Goal: Task Accomplishment & Management: Manage account settings

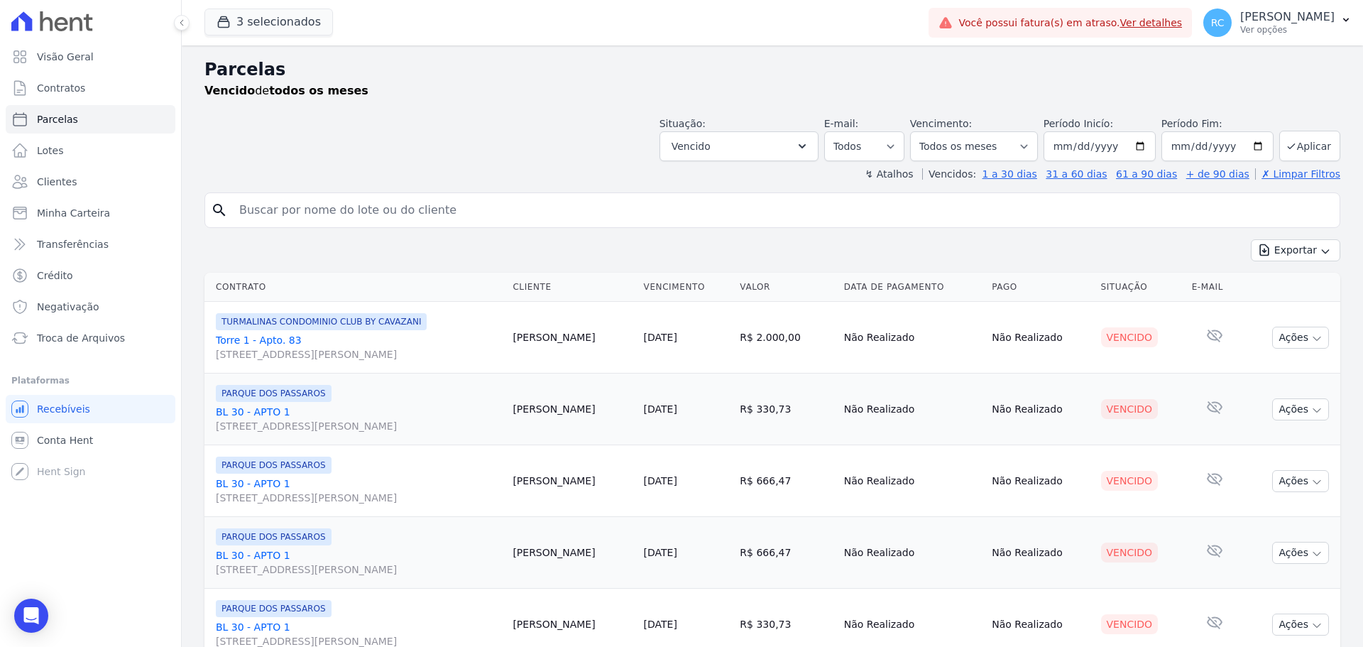
select select
click at [21, 611] on div "Open Intercom Messenger" at bounding box center [32, 616] width 38 height 38
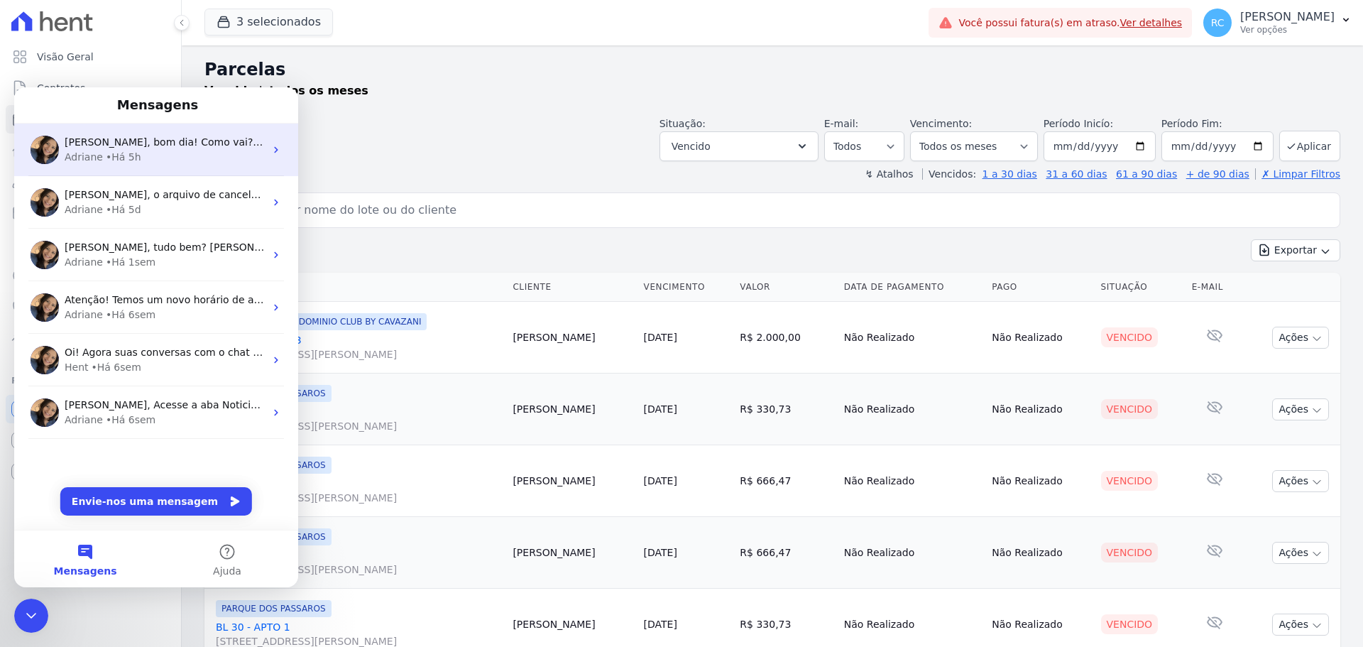
click at [174, 152] on div "Adriane • Há 5h" at bounding box center [165, 157] width 200 height 15
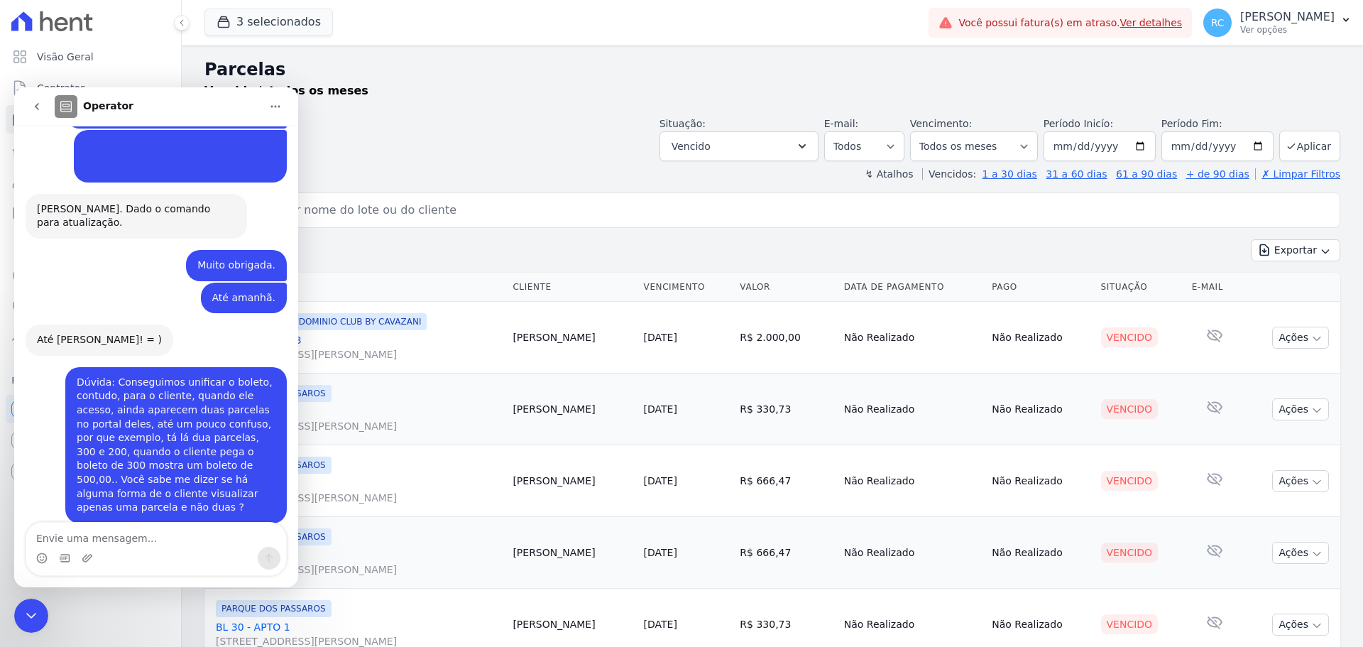
scroll to position [2513, 0]
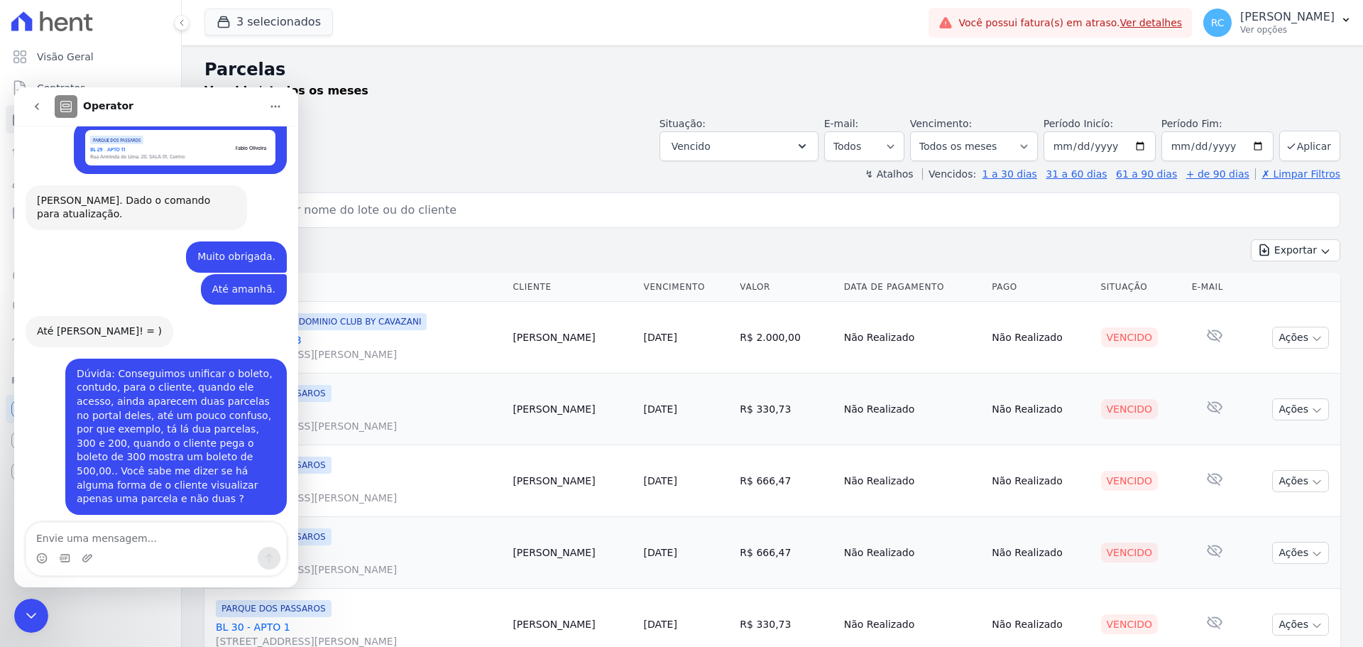
click at [23, 620] on icon "Fechar mensagem da Intercom" at bounding box center [31, 615] width 17 height 17
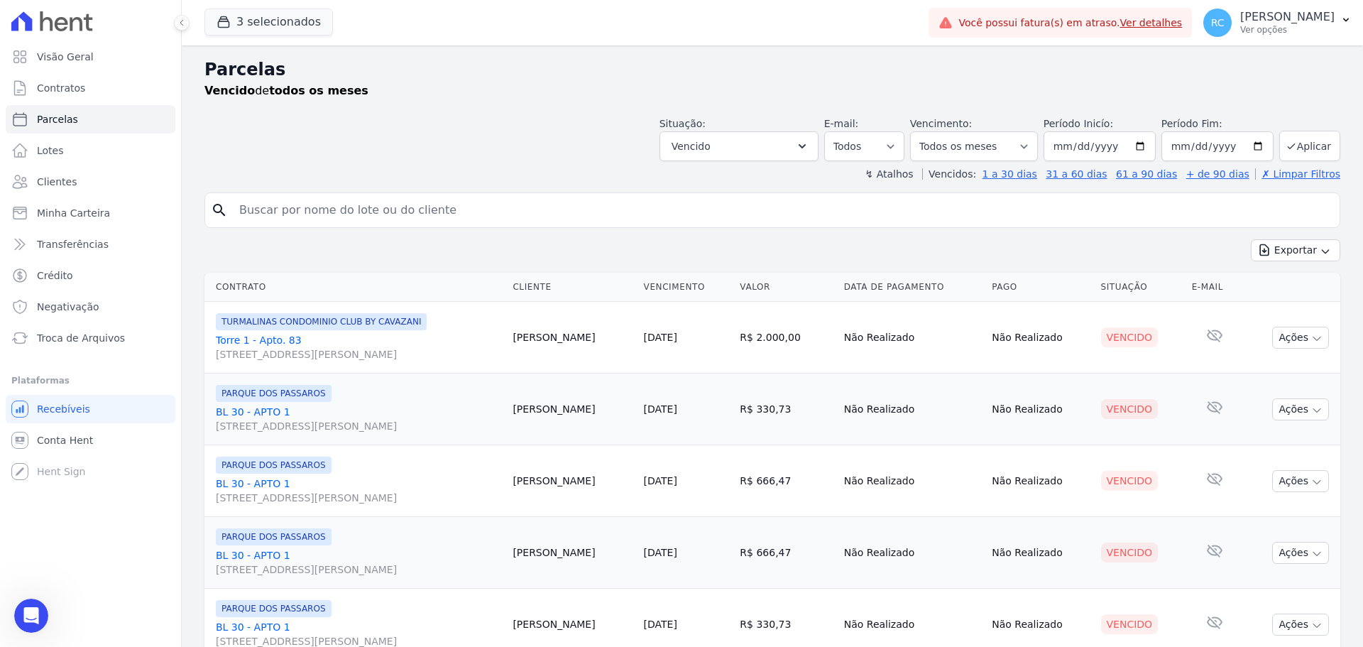
click at [31, 612] on icon "Abrir mensagem da Intercom" at bounding box center [31, 615] width 10 height 11
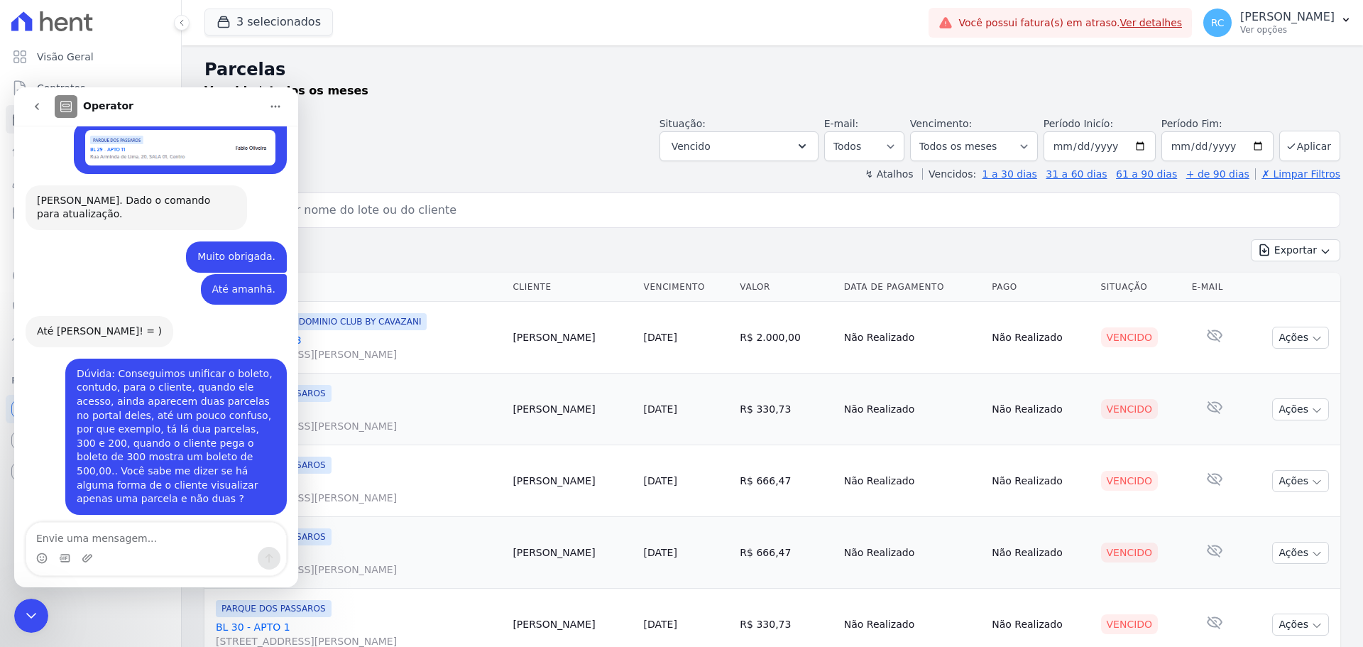
click at [116, 541] on textarea "Envie uma mensagem..." at bounding box center [156, 534] width 260 height 24
type textarea "Oi"
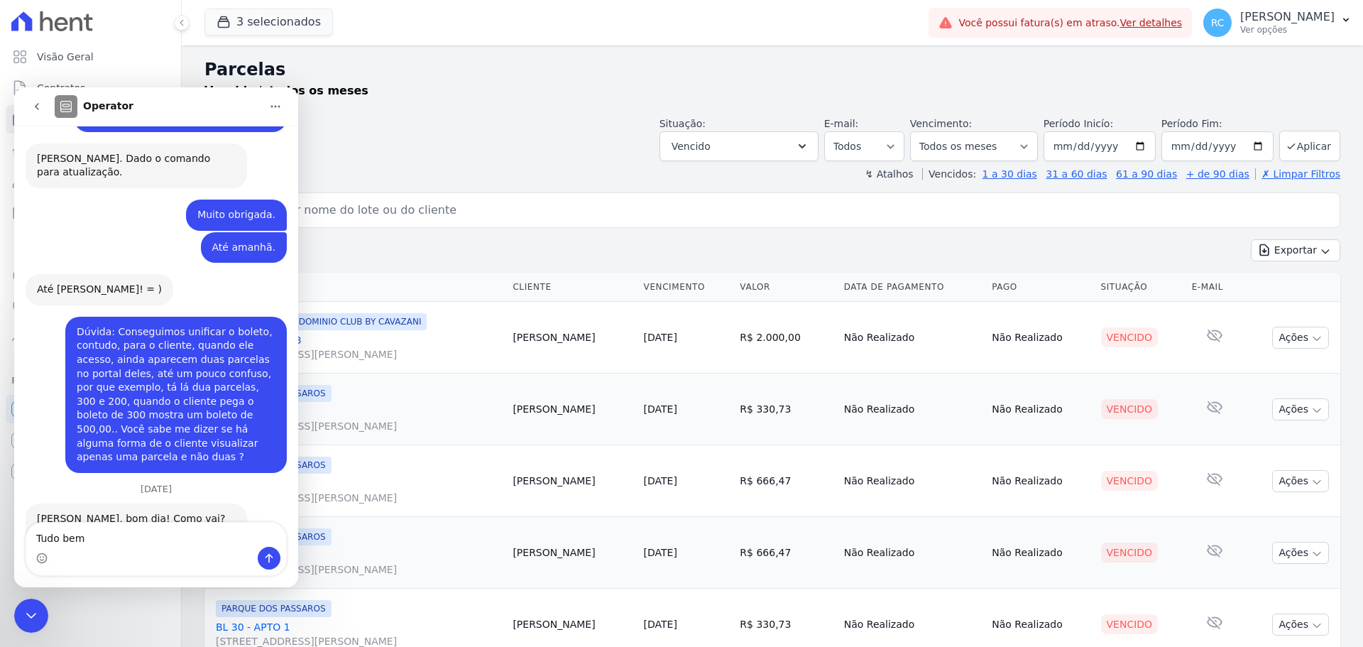
type textarea "Tudo bem?"
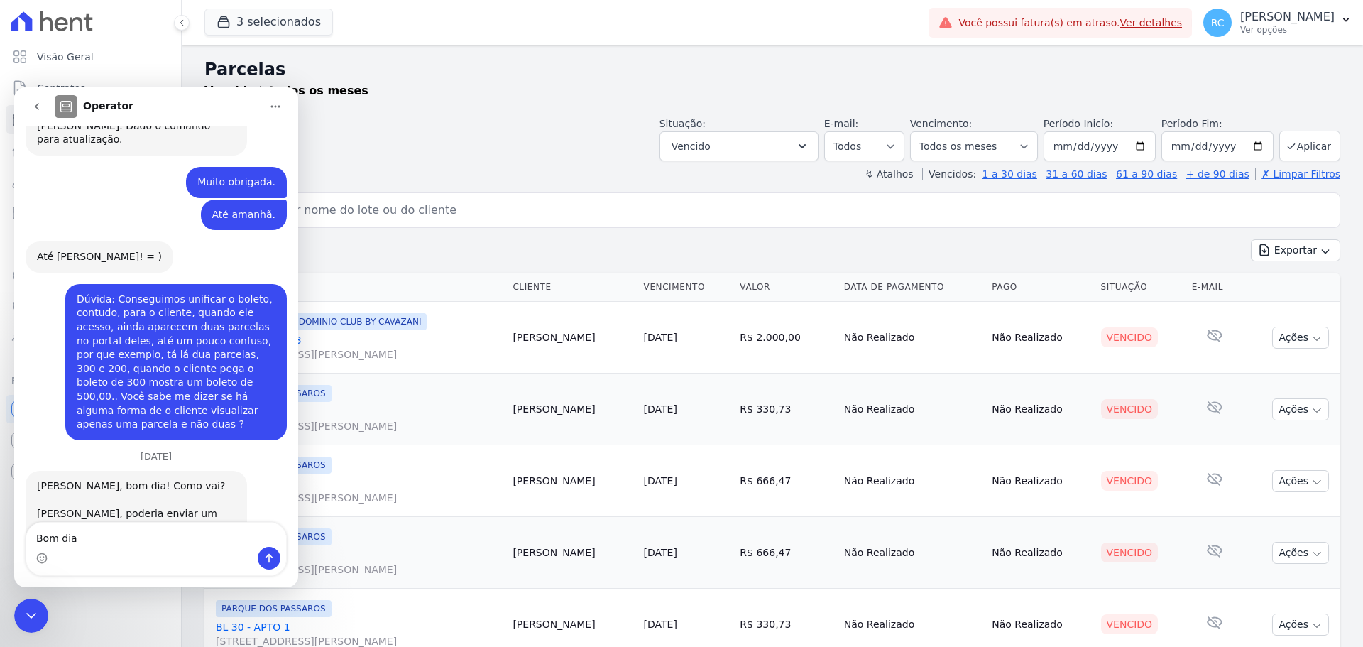
type textarea "Bom dia ♥"
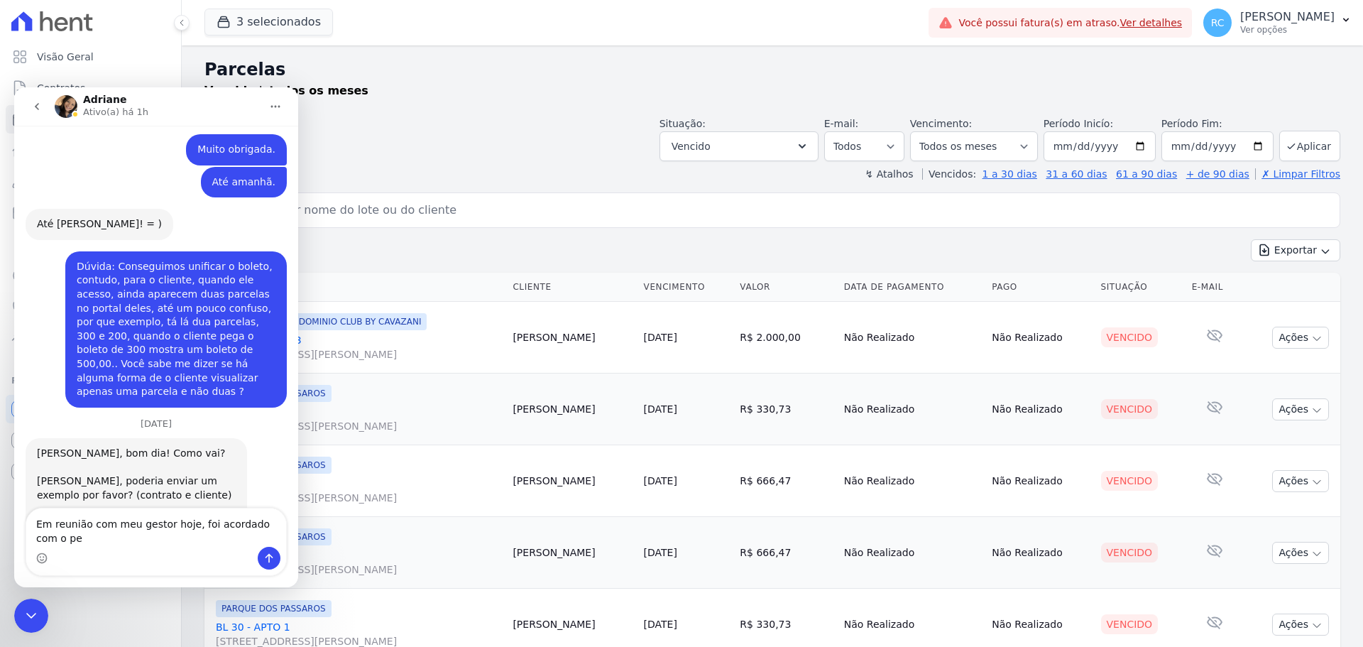
scroll to position [2634, 0]
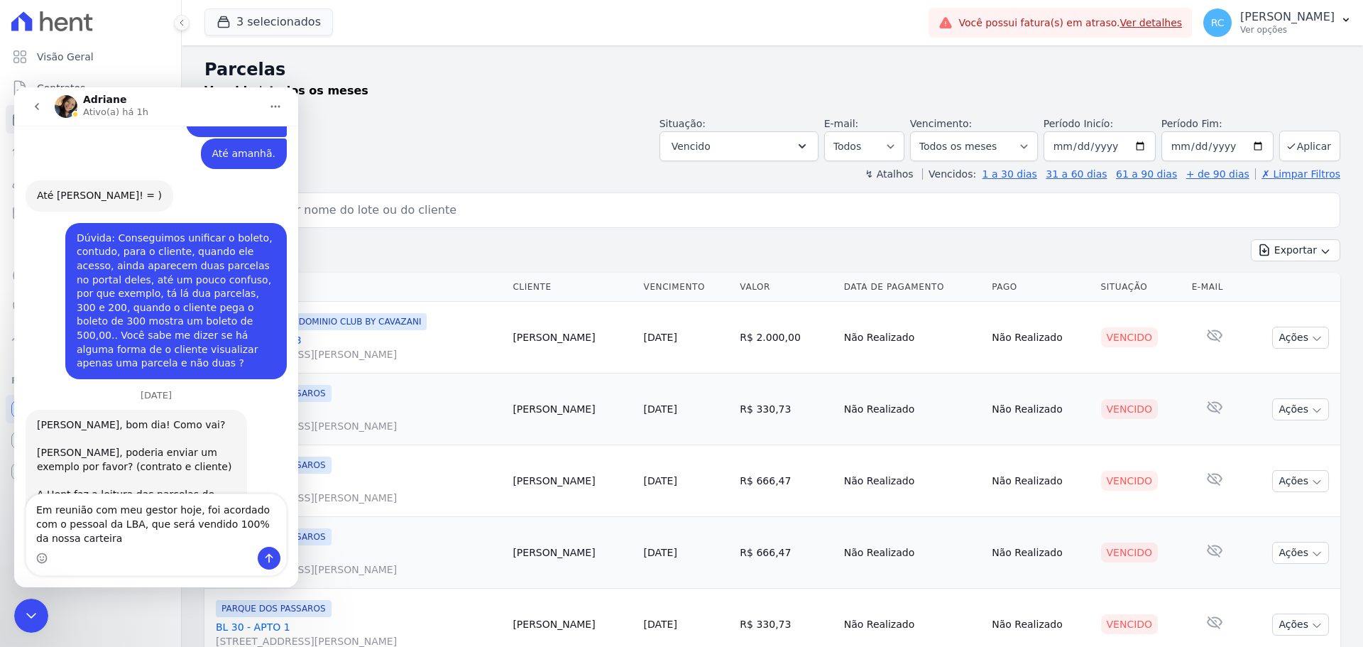
type textarea "Em reunião com meu gestor hoje, foi acordado com o pessoal da LBA, que será ven…"
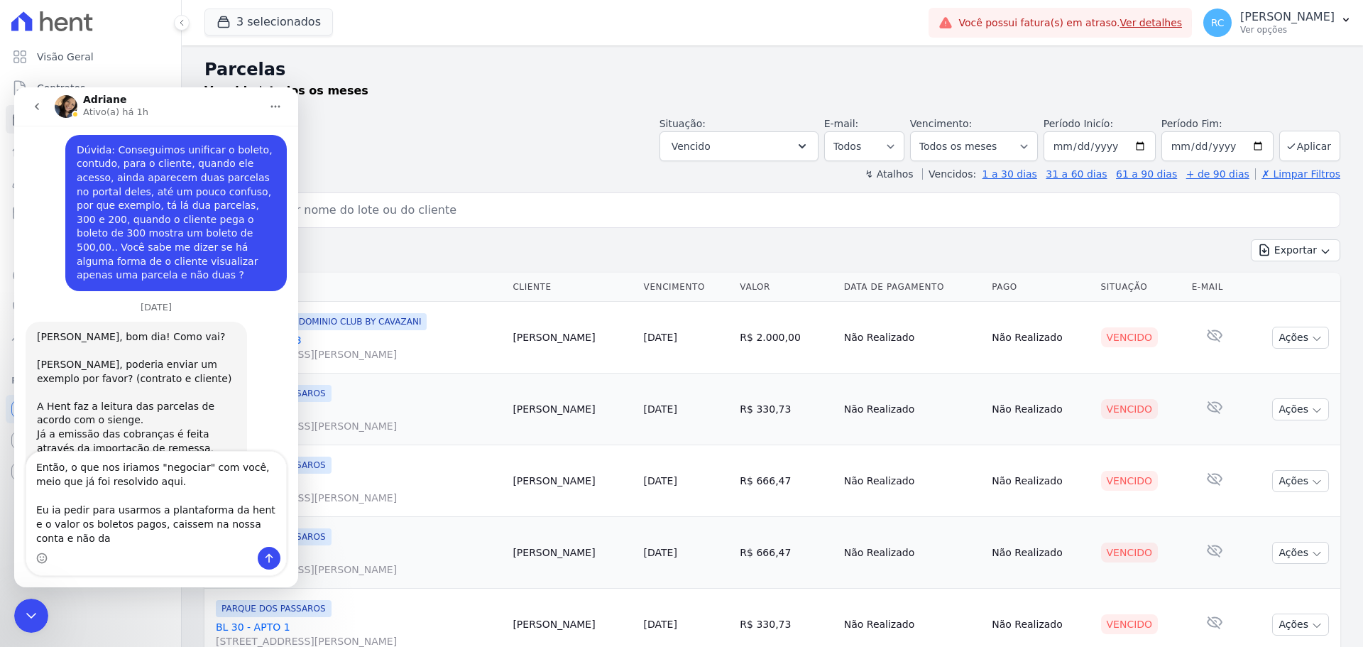
scroll to position [2751, 0]
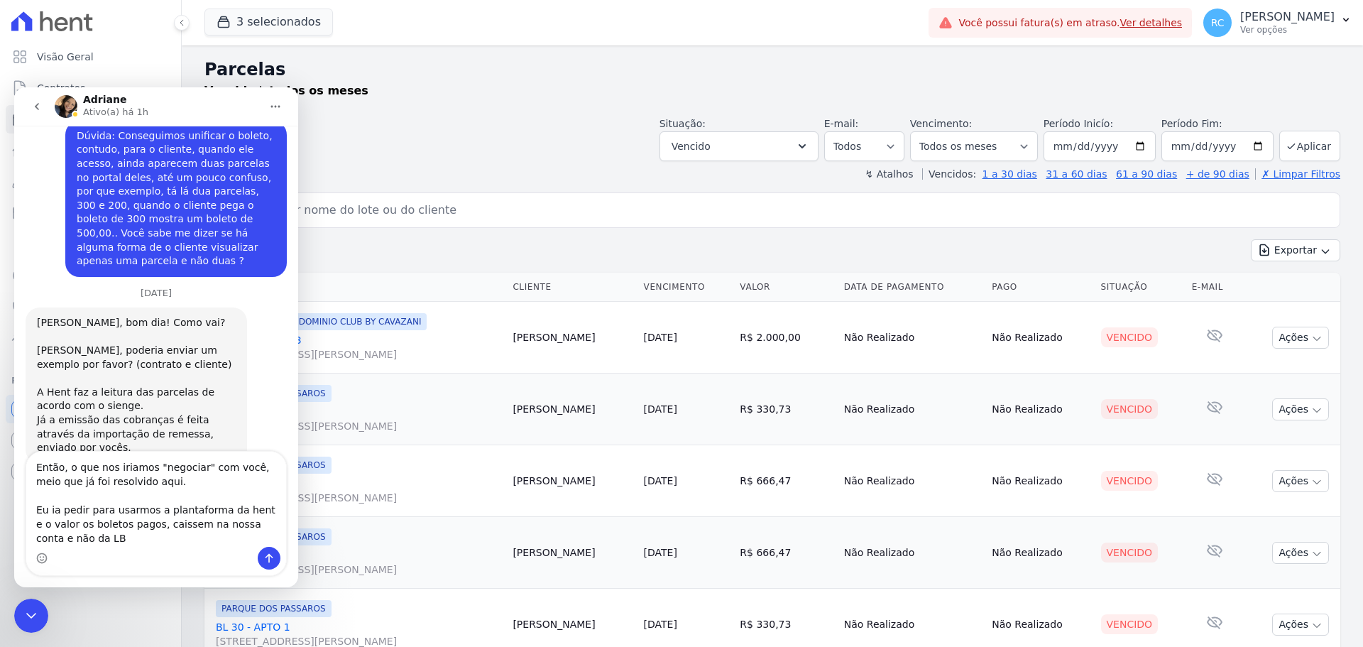
type textarea "Então, o que nos iriamos "negociar" com você, meio que já foi resolvido aqui. E…"
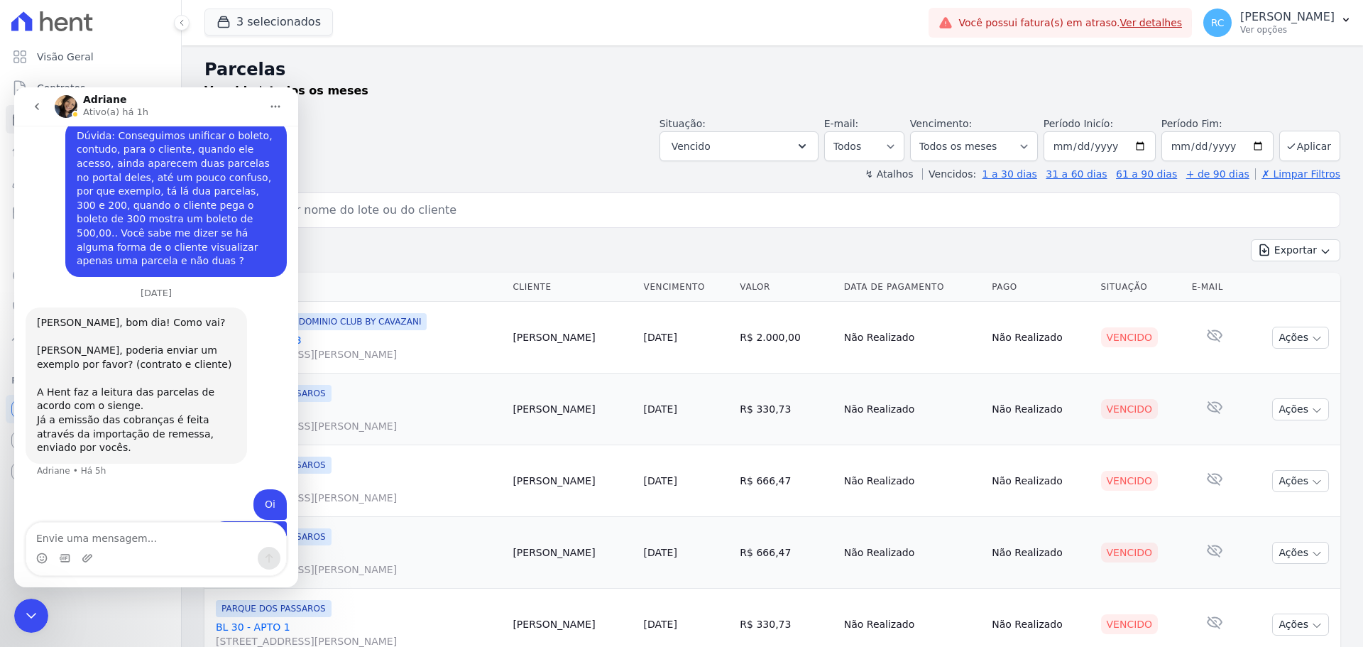
scroll to position [2775, 0]
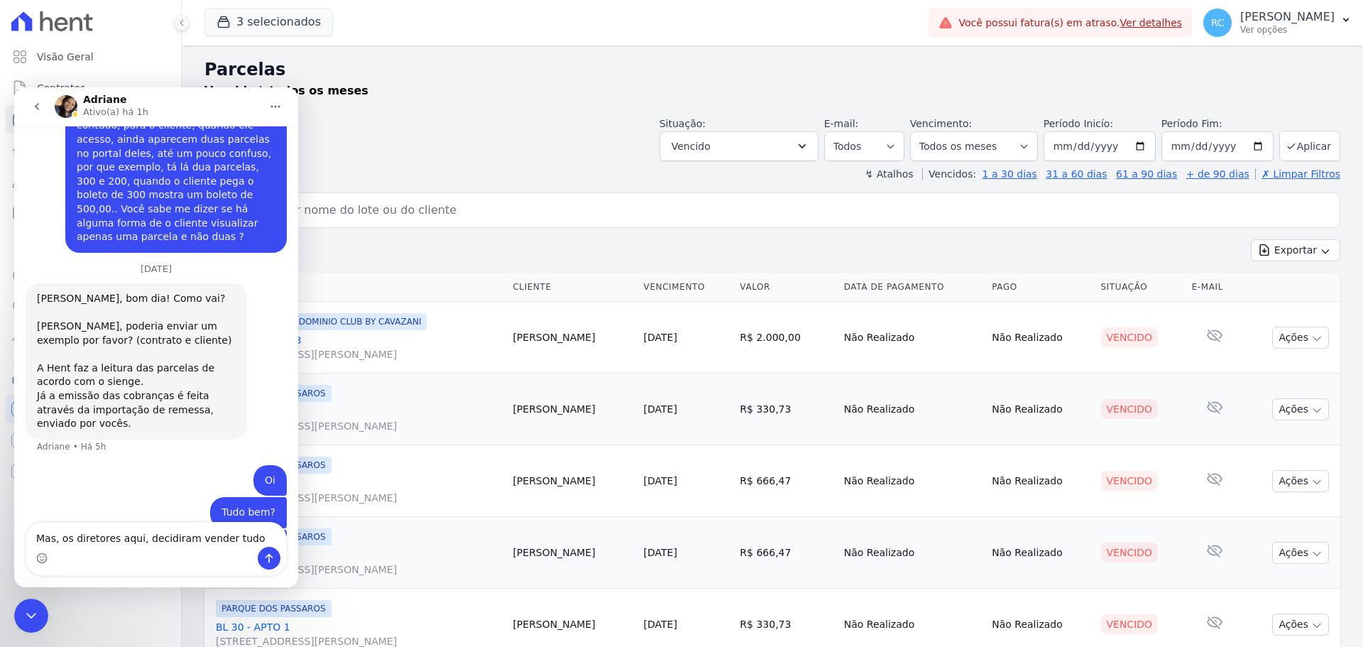
type textarea "Mas, os diretores aqui, decidiram vender tudo"
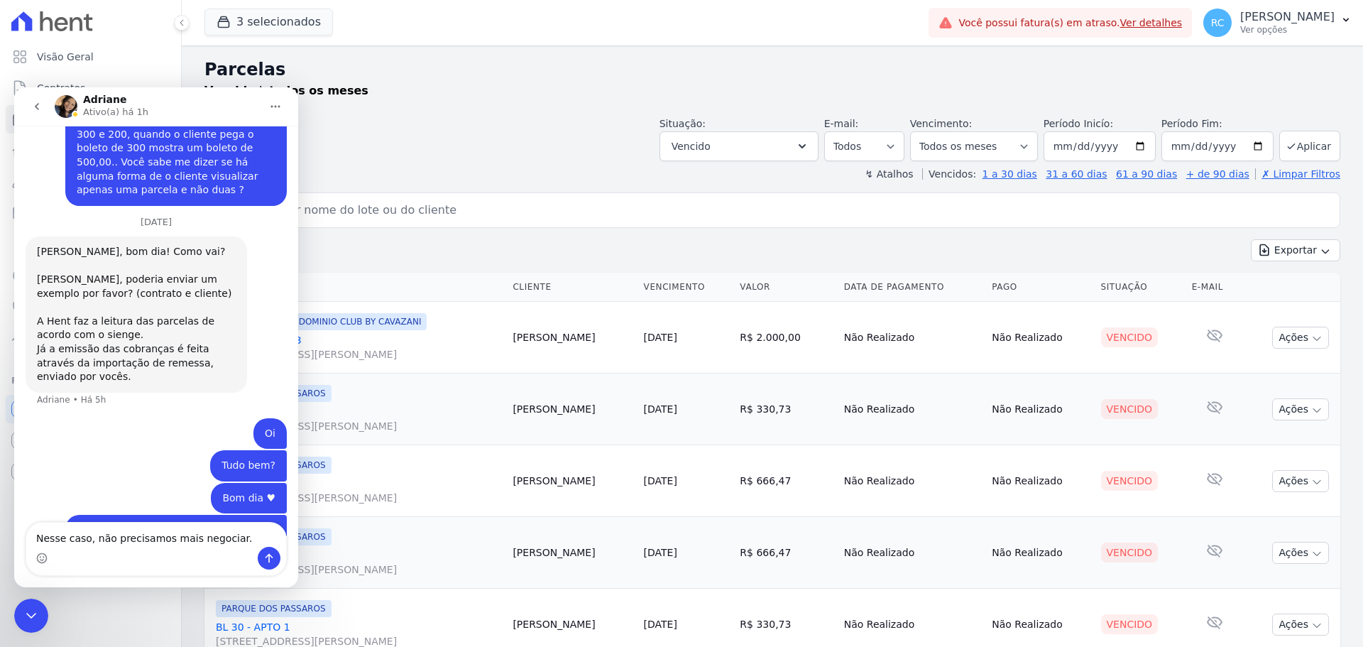
type textarea "Nesse caso, não precisamos mais negociar."
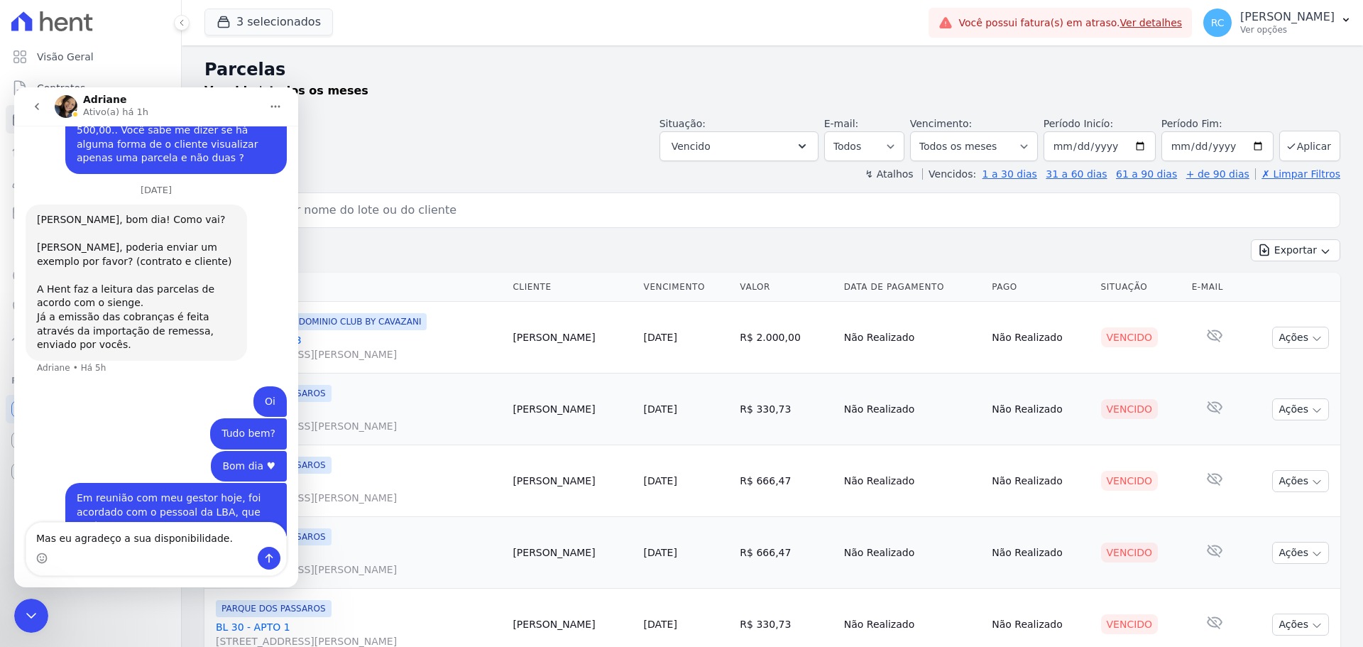
type textarea "Mas eu agradeço a sua disponibilidade."
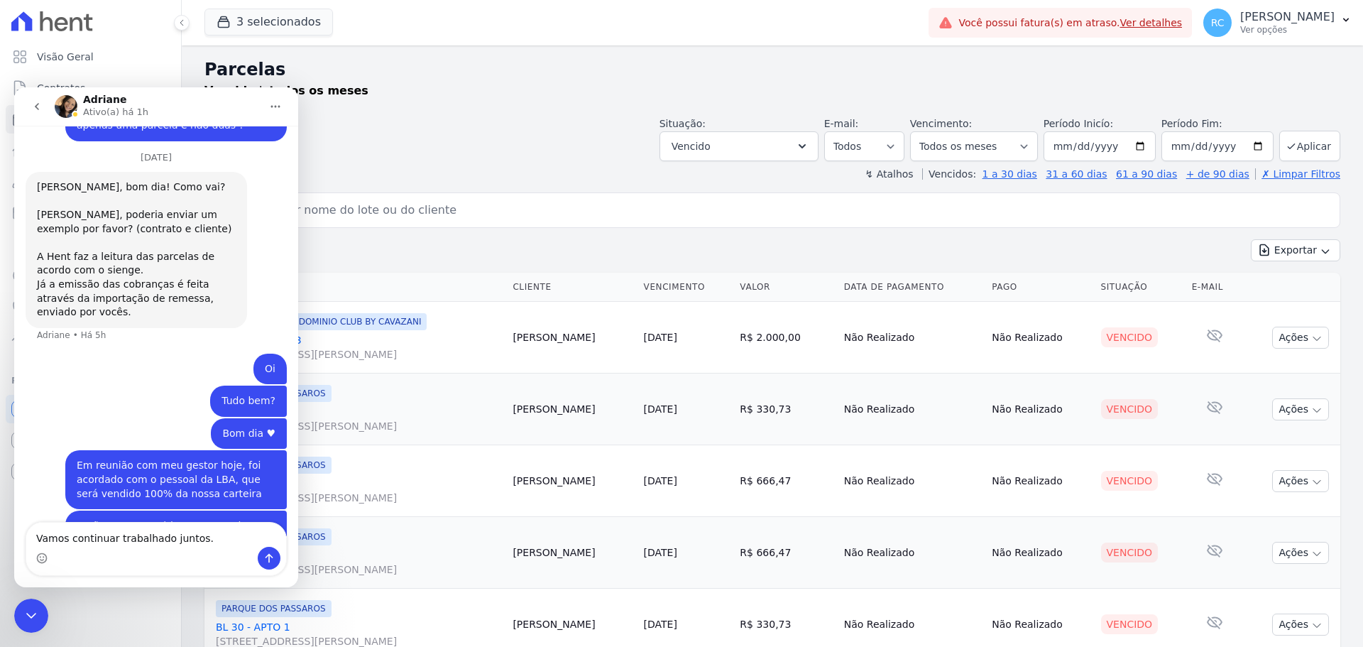
type textarea "Vamos continuar trabalhado juntos."
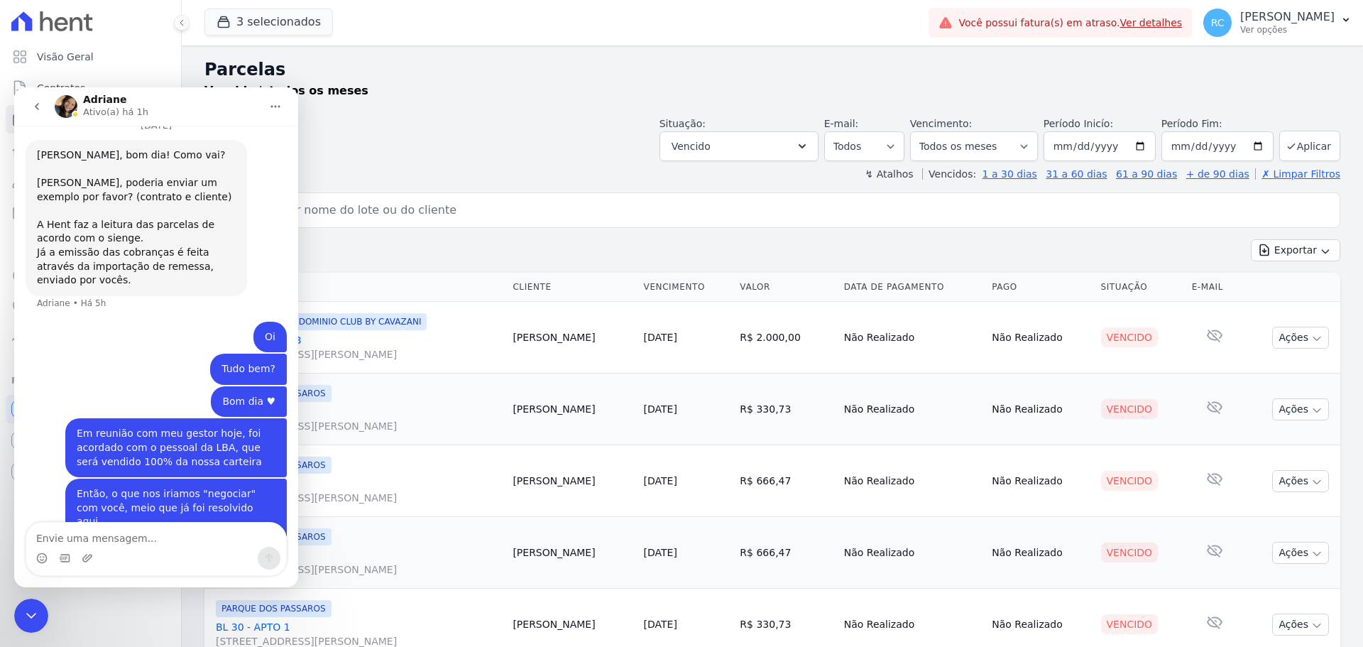
click at [30, 605] on div "Fechar mensagem da Intercom" at bounding box center [31, 615] width 34 height 34
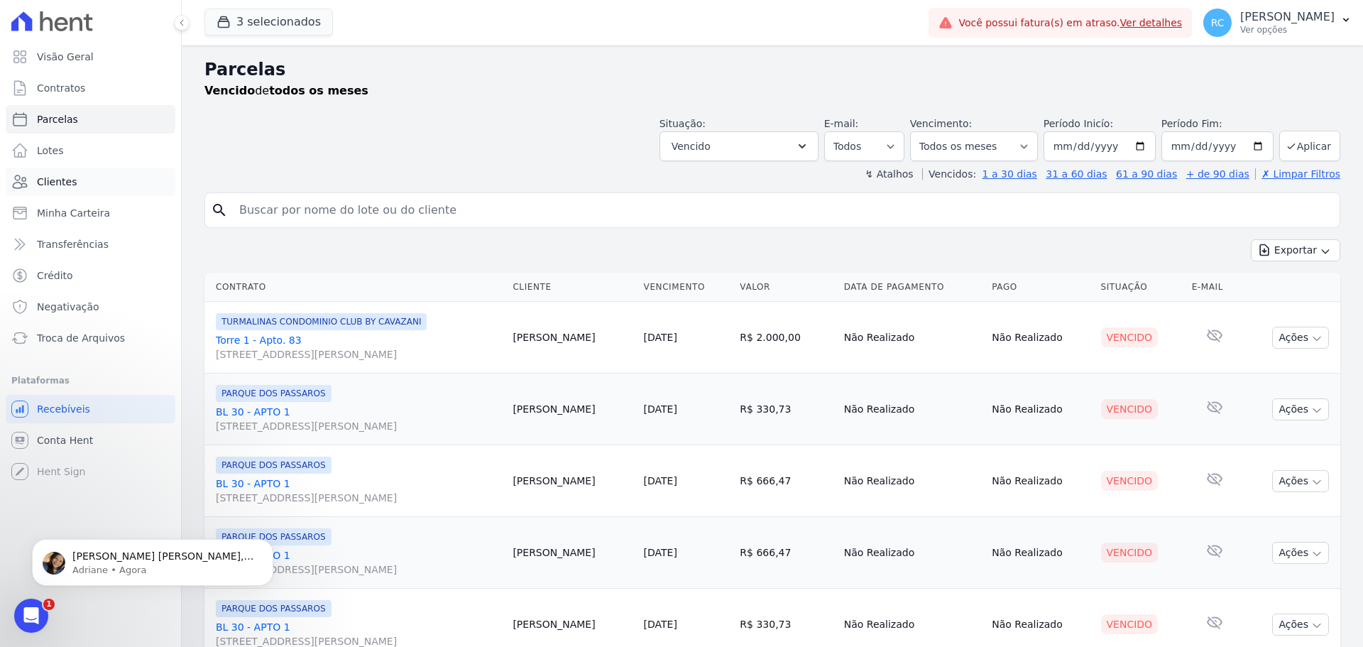
scroll to position [3037, 0]
click at [42, 613] on icon "Abrir mensagem da Intercom" at bounding box center [31, 615] width 23 height 23
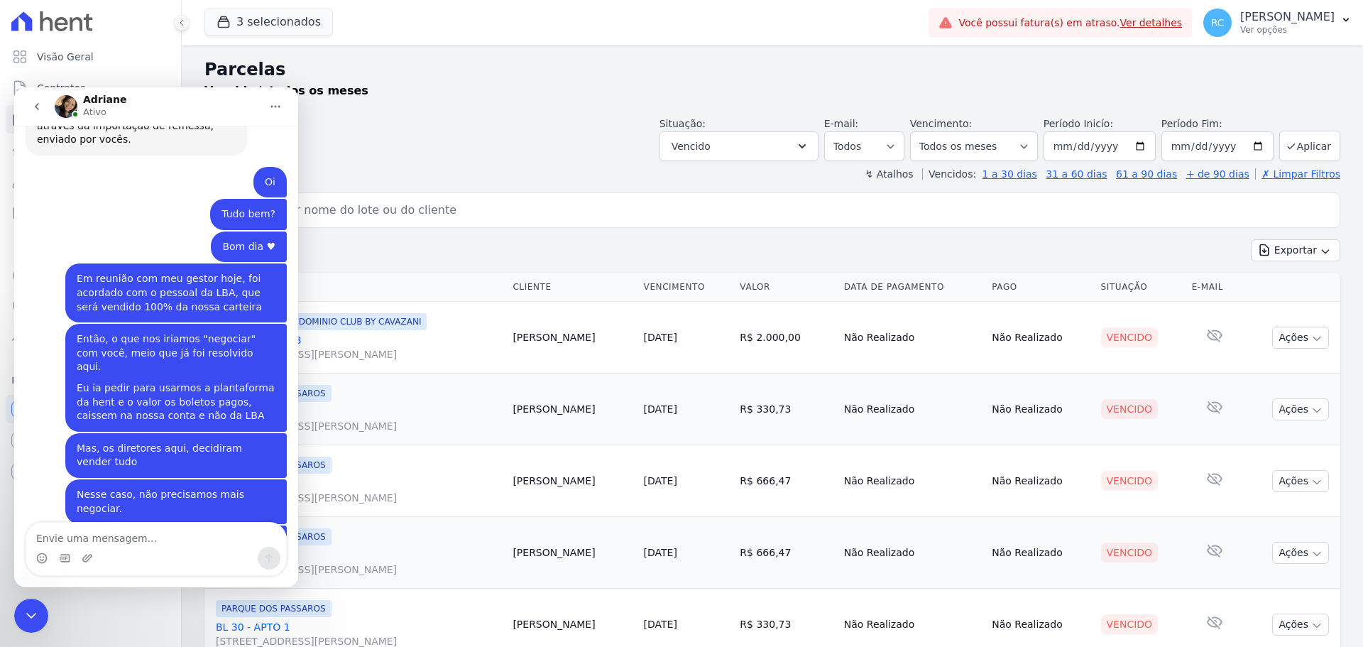
scroll to position [3061, 0]
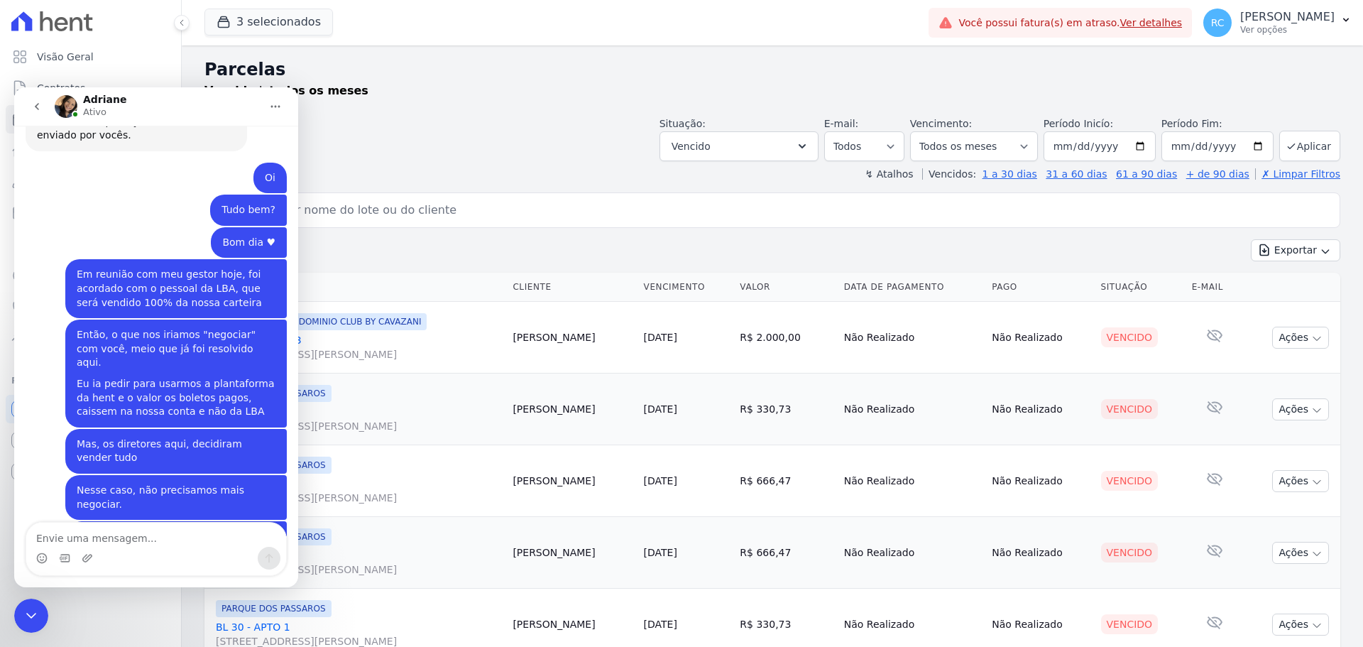
type textarea "N"
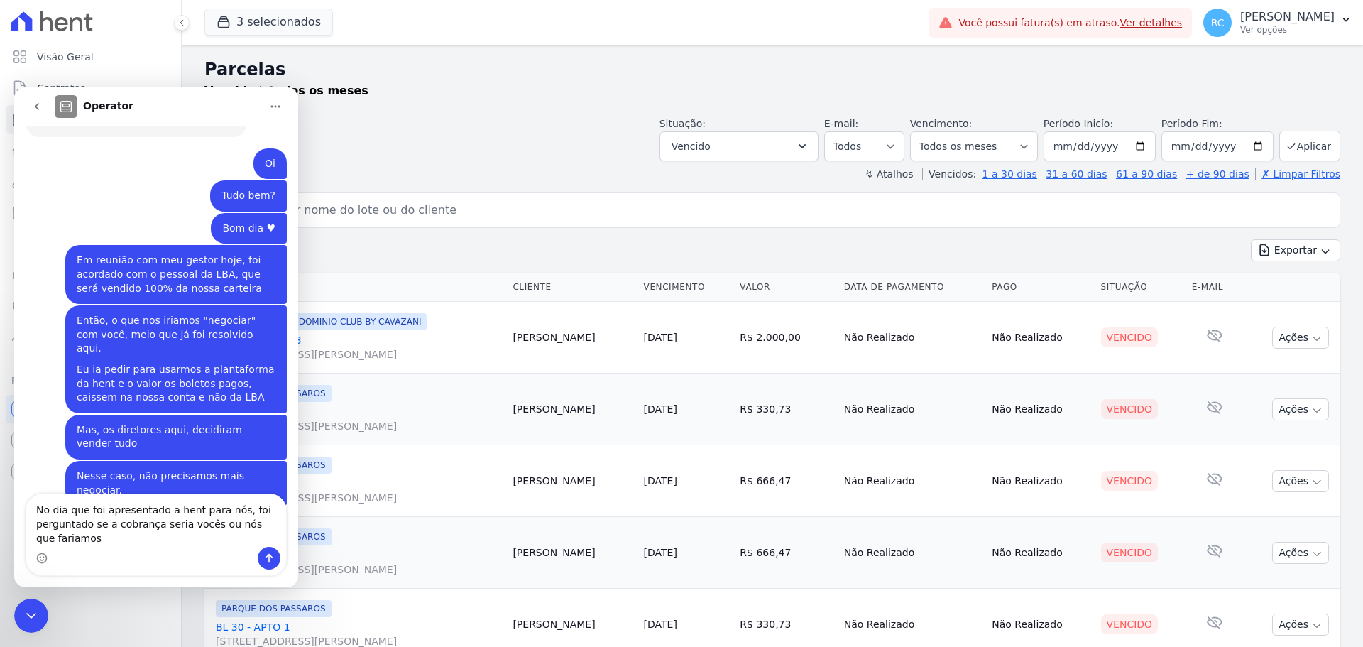
scroll to position [3089, 0]
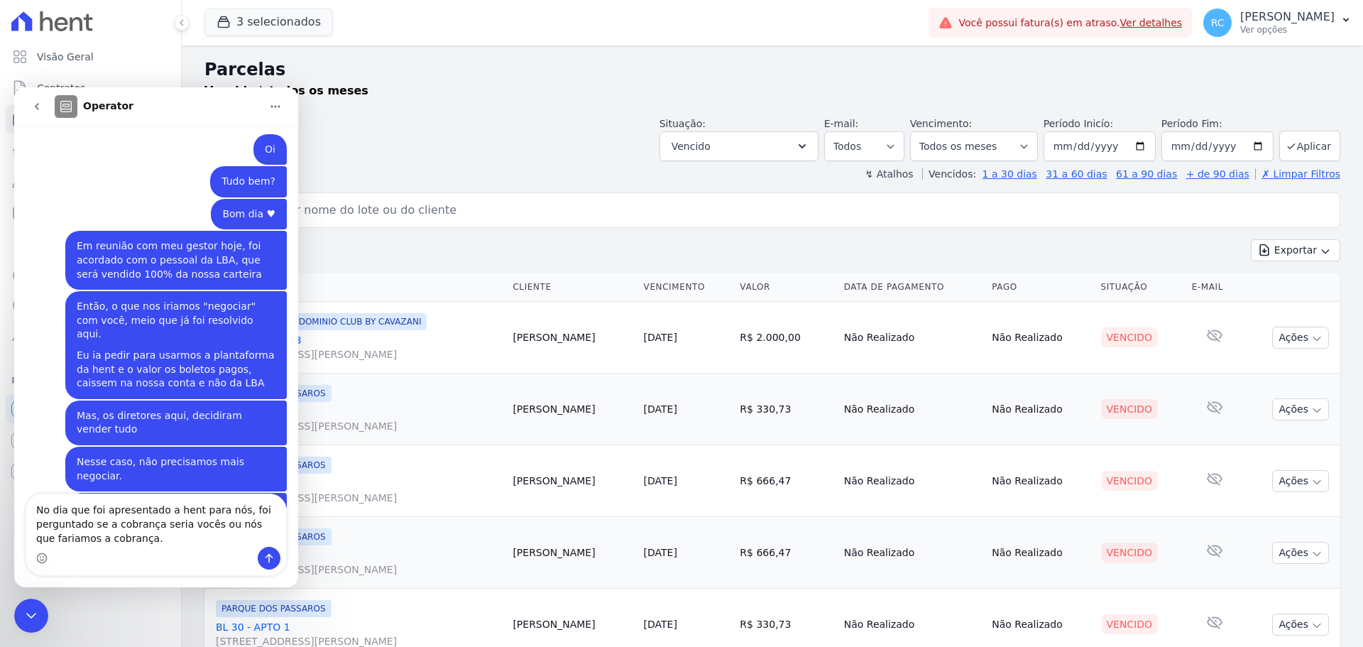
type textarea "No dia que foi apresentado a hent para nós, foi perguntado se a cobrança seria …"
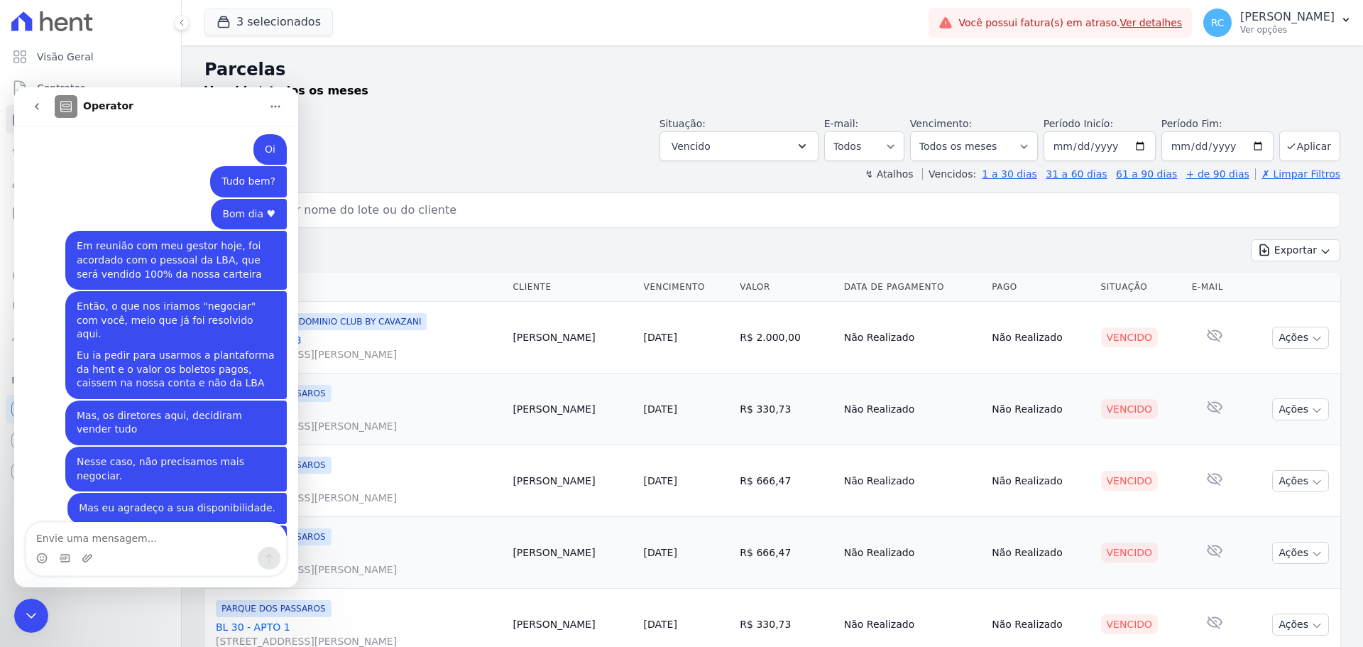
scroll to position [3108, 0]
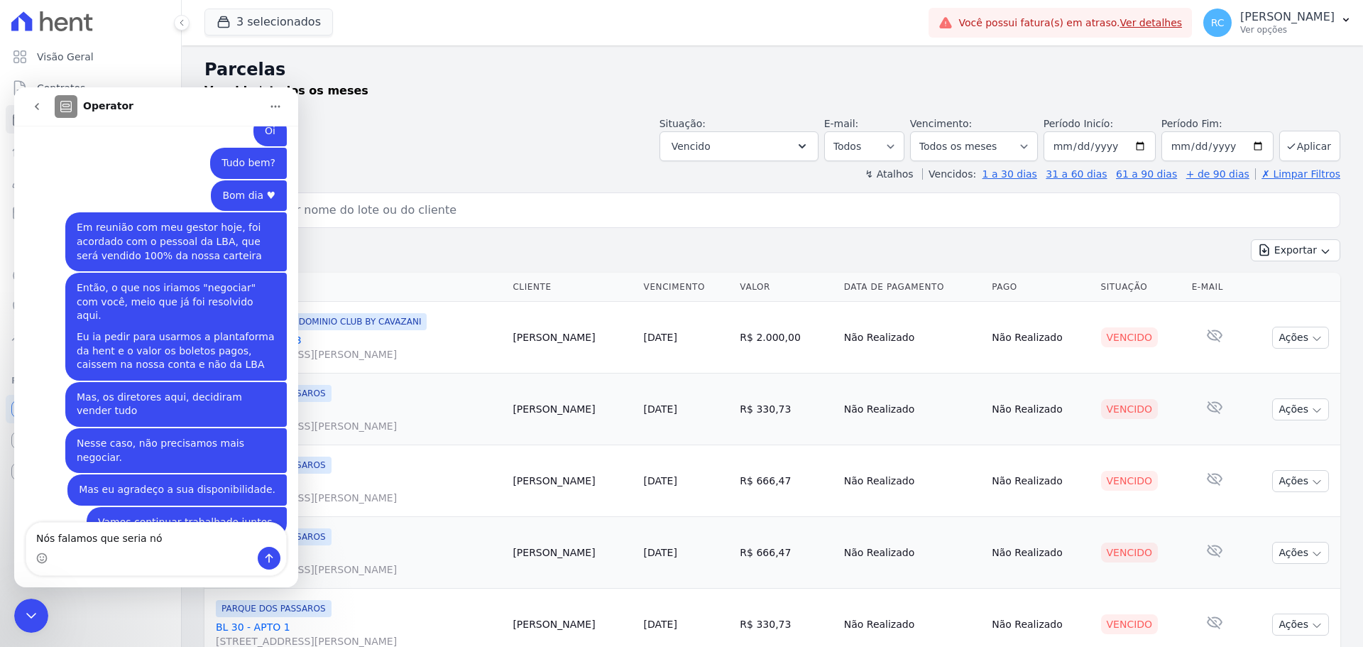
type textarea "Nós falamos que seria nós"
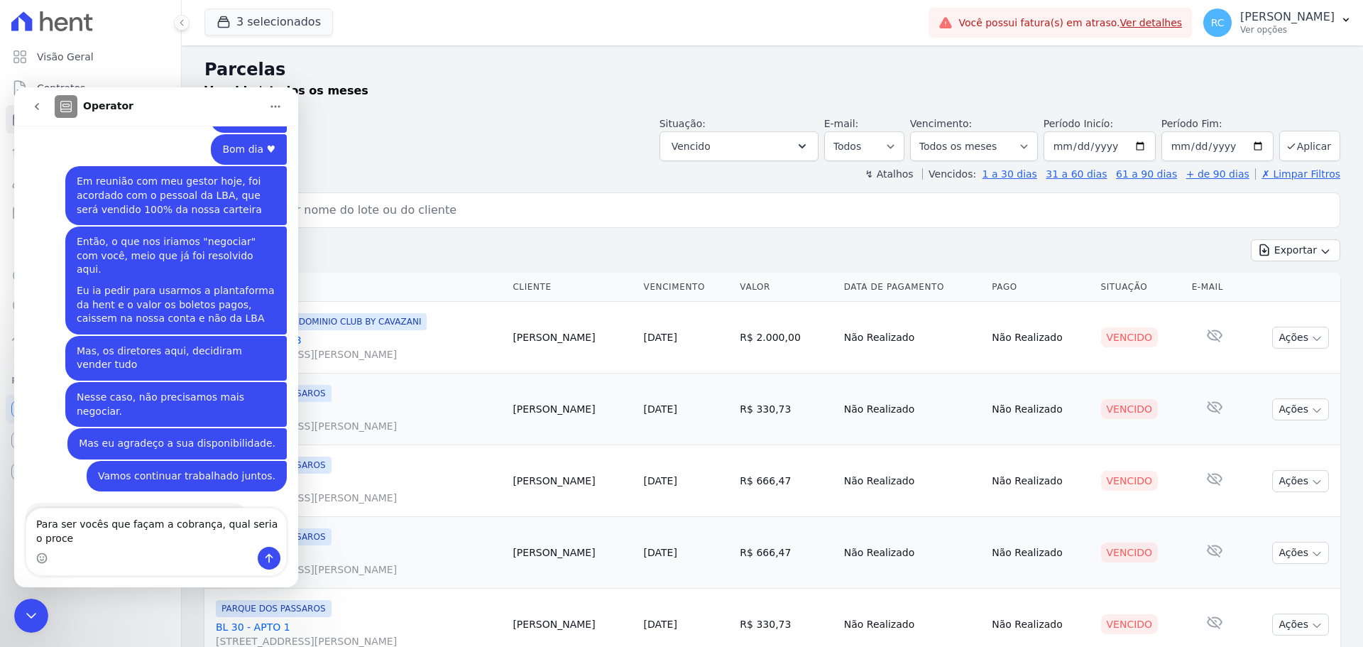
scroll to position [3154, 0]
type textarea "Para ser vocês que façam a cobrança, qual seria o procedimento?"
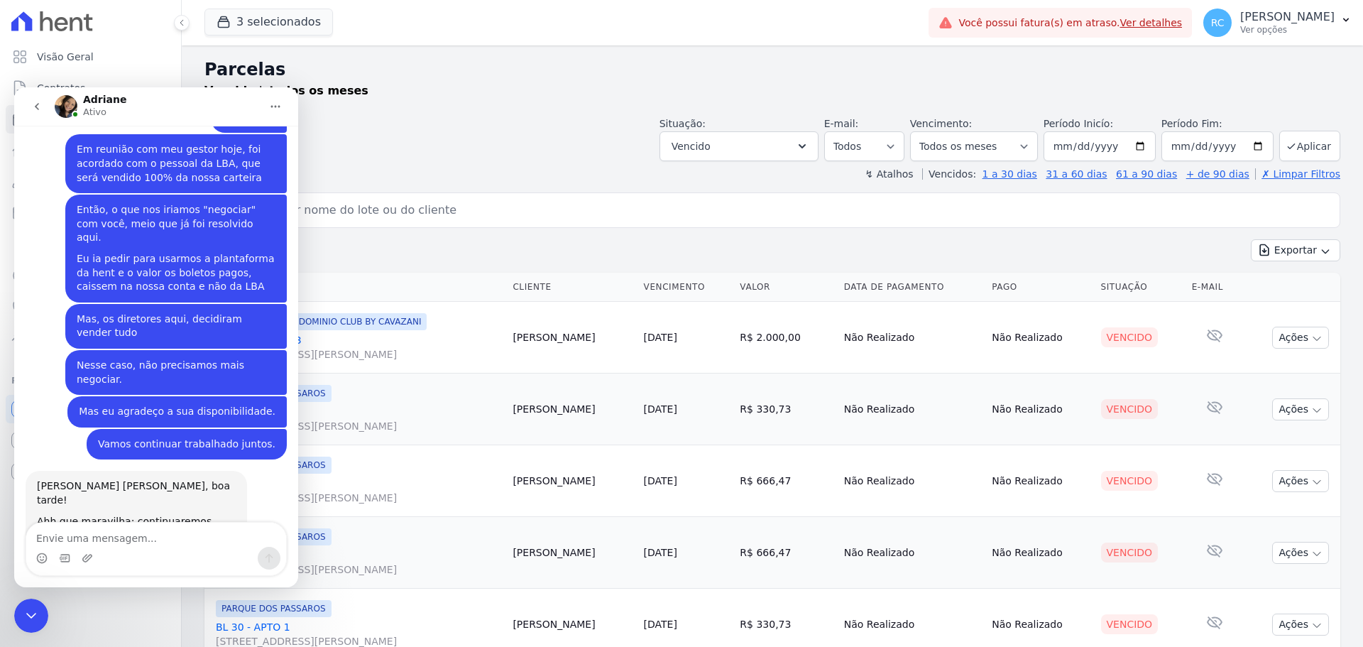
click at [31, 610] on icon "Fechar mensagem da Intercom" at bounding box center [31, 615] width 17 height 17
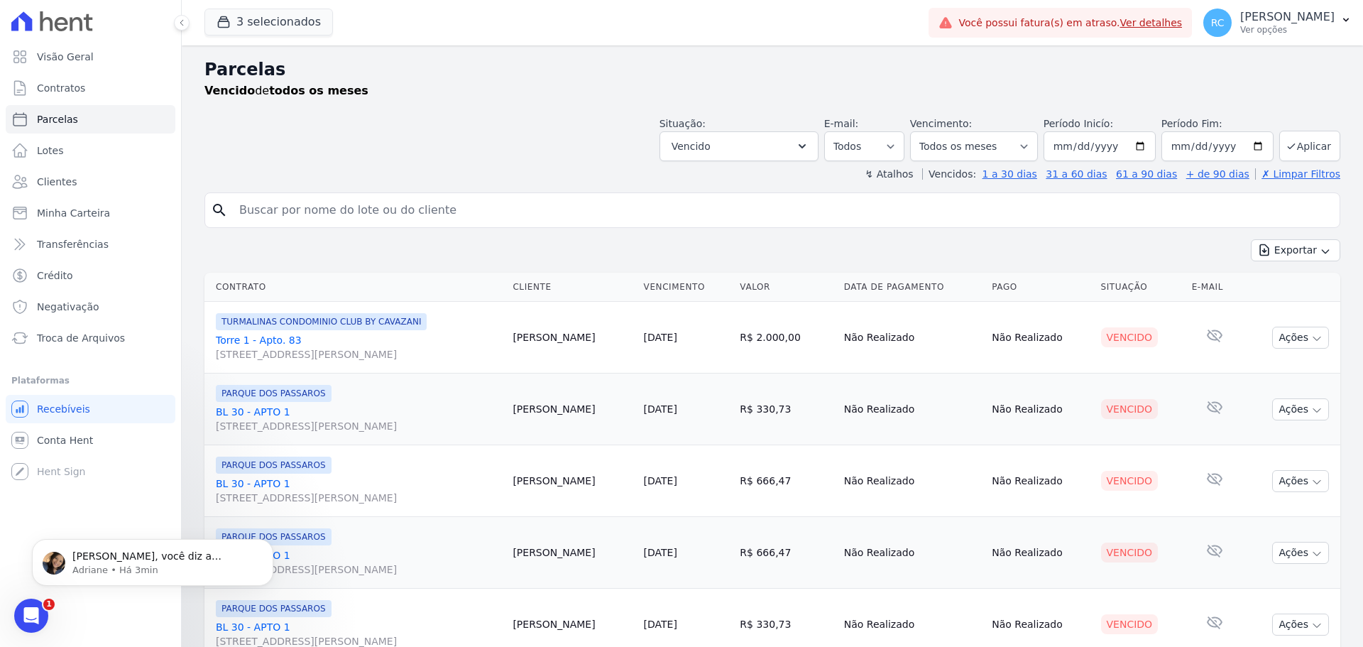
scroll to position [0, 0]
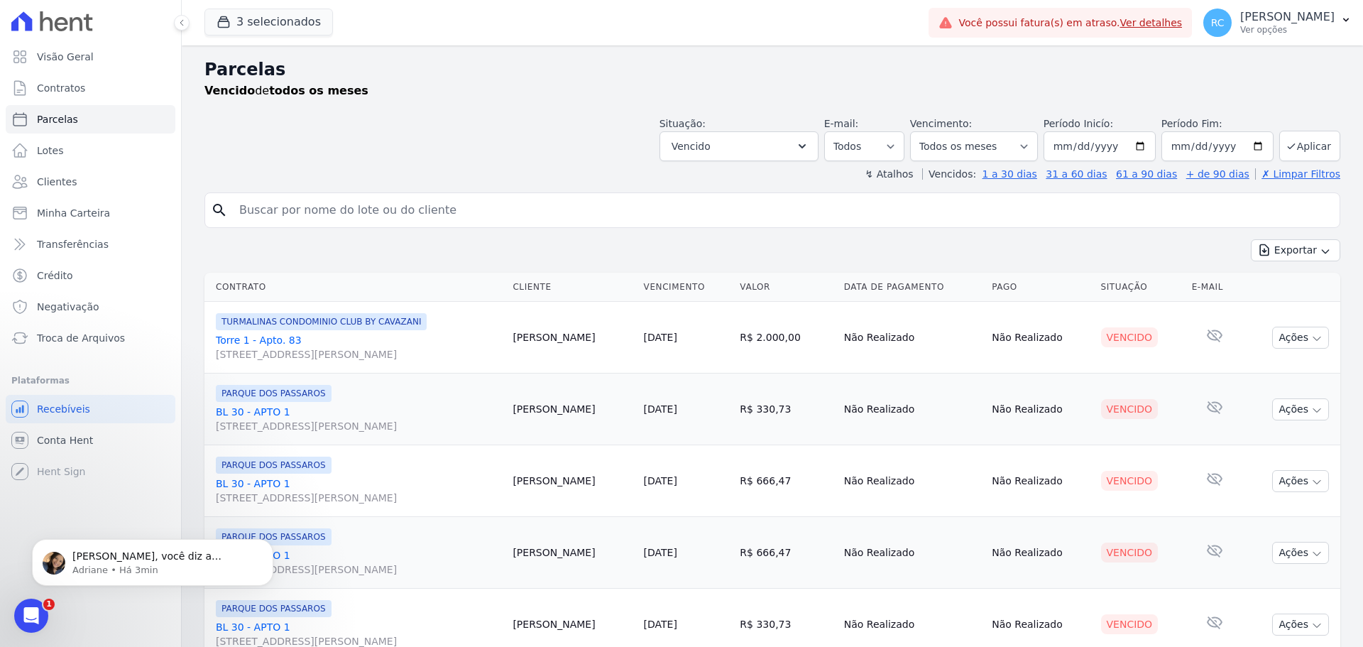
drag, startPoint x: 293, startPoint y: 199, endPoint x: 290, endPoint y: 207, distance: 8.3
click at [290, 207] on input "search" at bounding box center [782, 210] width 1103 height 28
paste input "Beatriz Dos Santos Dias"
type input "Beatriz Dos Santos Dias"
click at [47, 603] on span "1" at bounding box center [48, 603] width 11 height 11
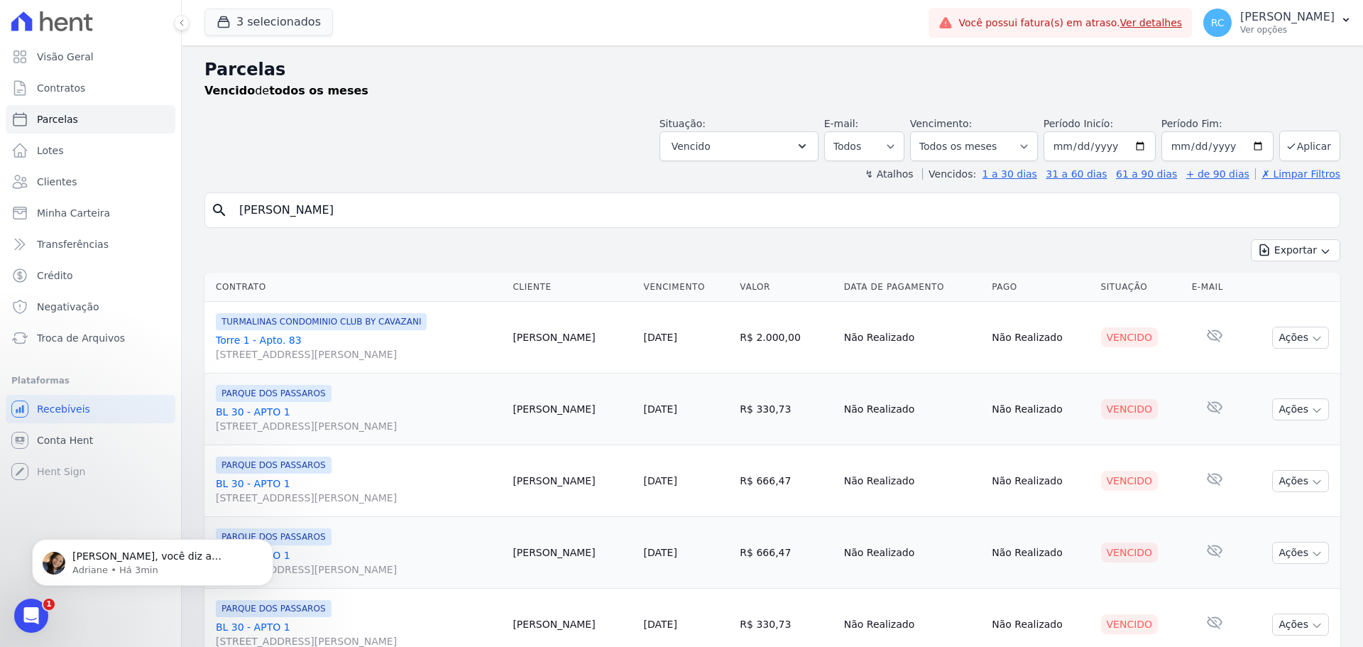
drag, startPoint x: 33, startPoint y: 612, endPoint x: 63, endPoint y: 1200, distance: 588.4
click at [33, 612] on icon "Abrir mensagem da Intercom" at bounding box center [31, 615] width 23 height 23
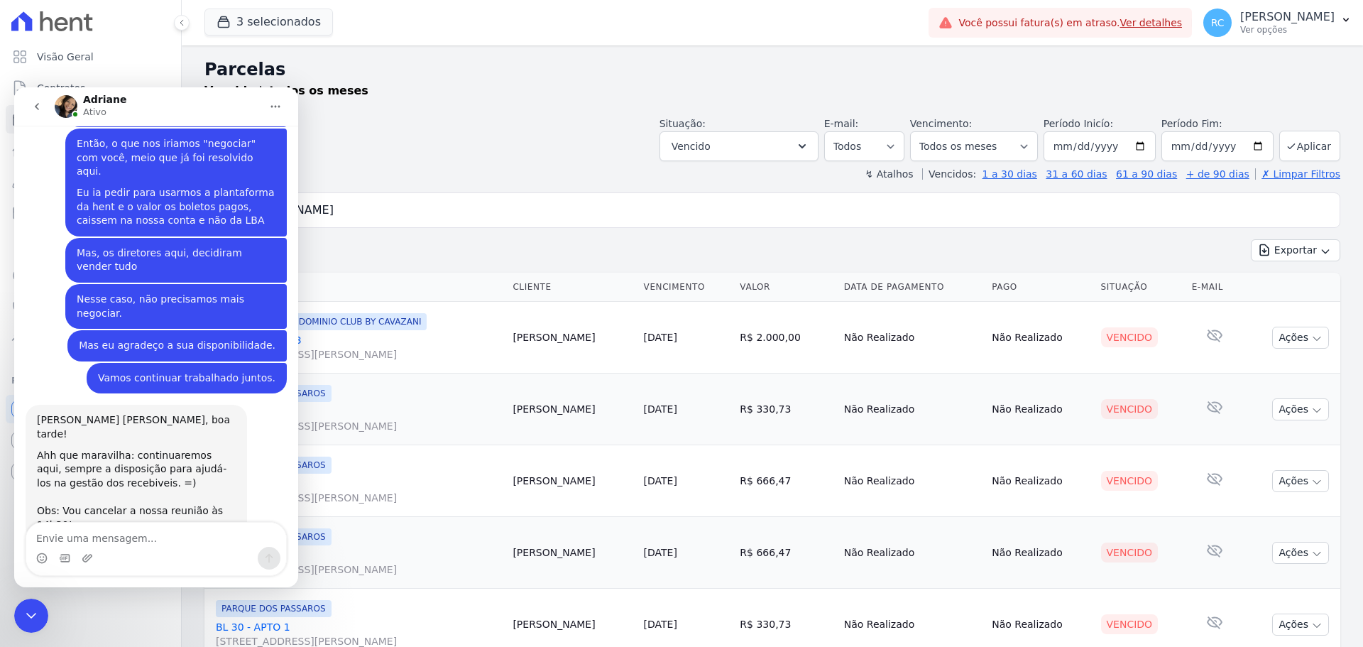
scroll to position [3266, 0]
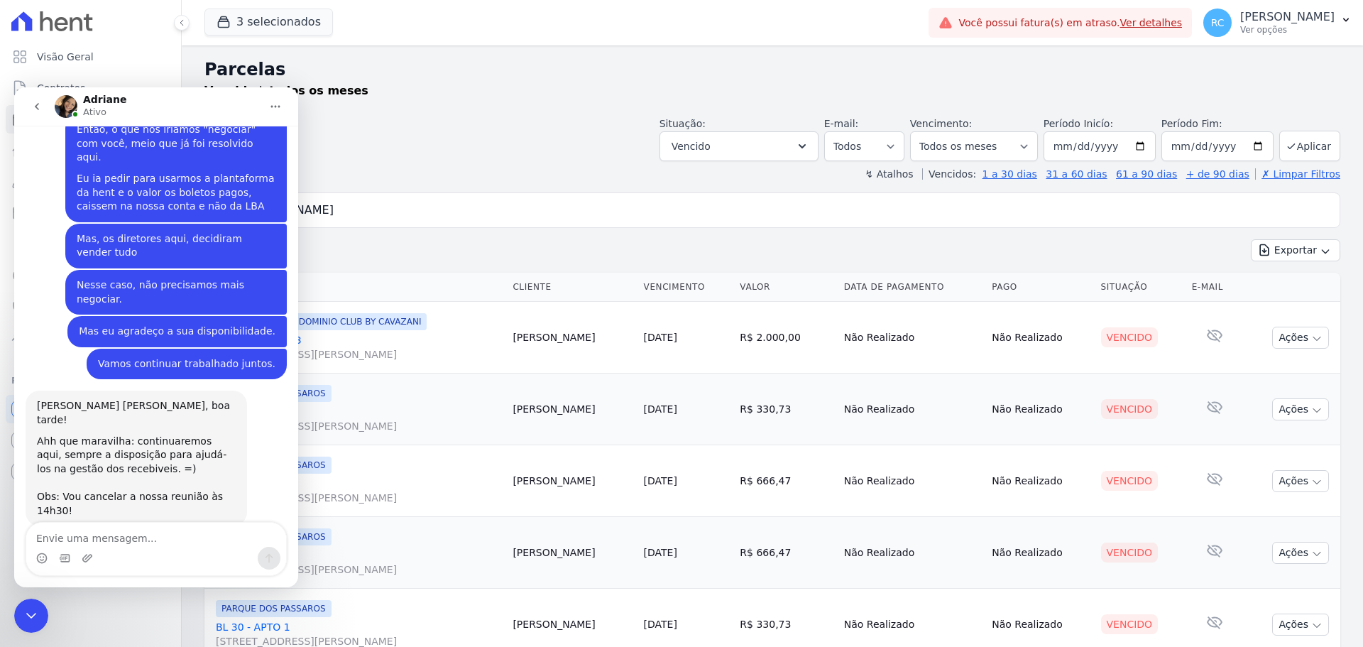
click at [152, 536] on textarea "Envie uma mensagem..." at bounding box center [156, 534] width 260 height 24
type textarea "sIM"
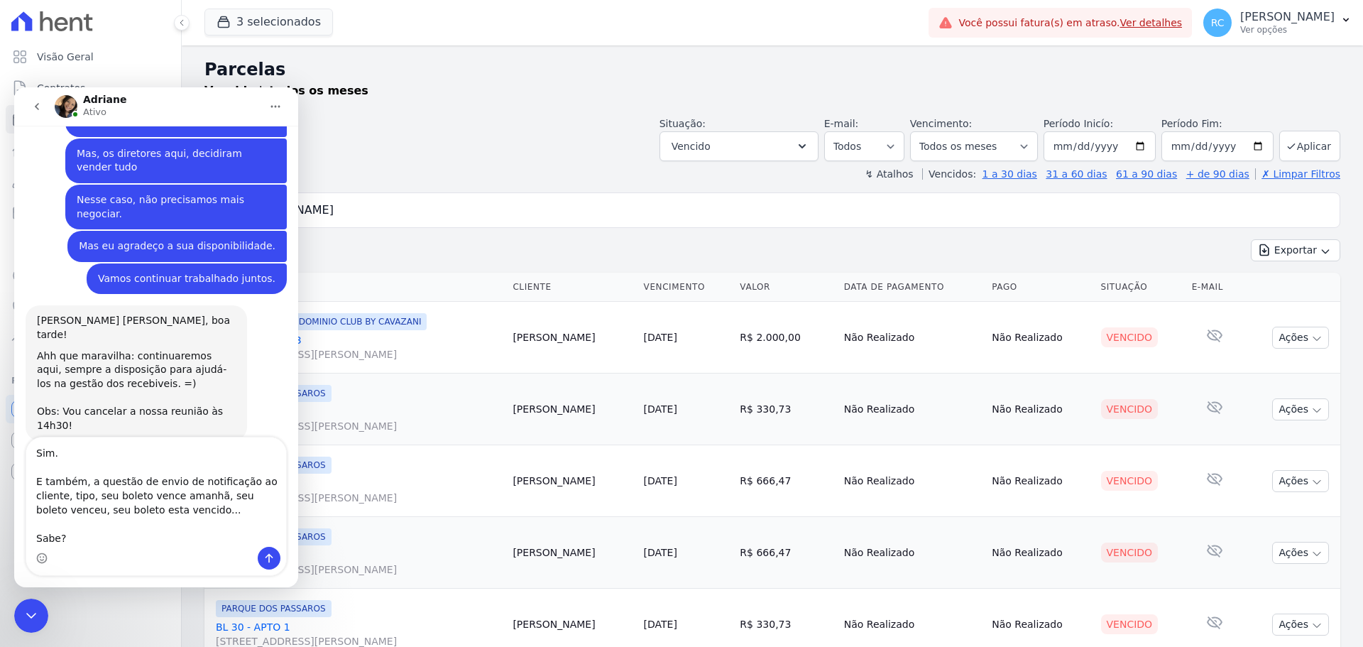
scroll to position [9, 0]
type textarea "Sim. E também, a questão de envio de notificação ao cliente, tipo, seu boleto v…"
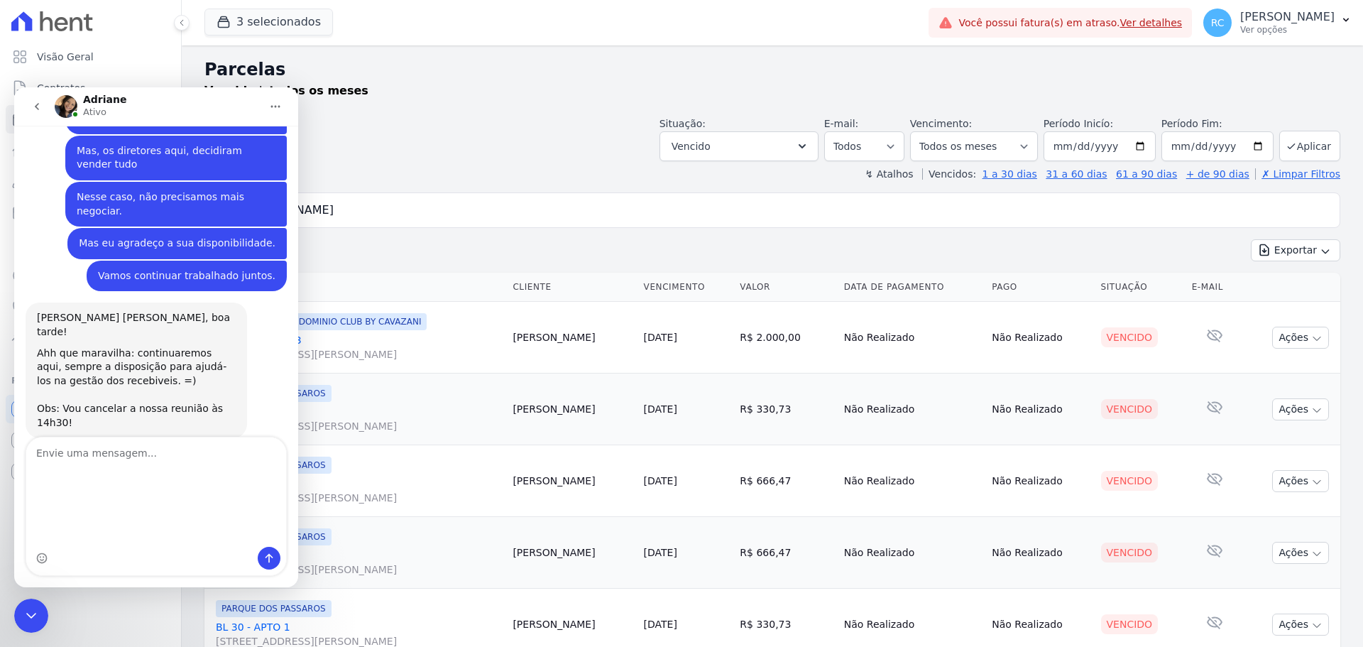
scroll to position [3355, 0]
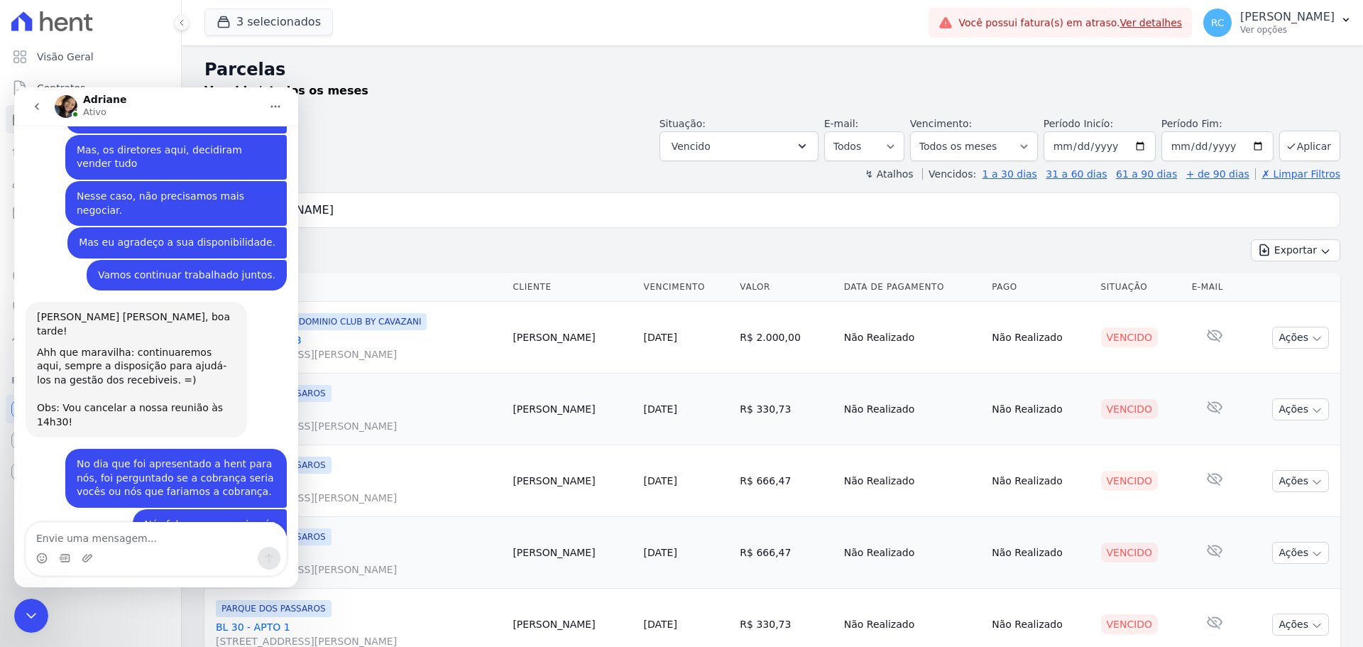
drag, startPoint x: 28, startPoint y: 1206, endPoint x: 16, endPoint y: 610, distance: 596.3
click at [16, 610] on div "Fechar mensagem da Intercom" at bounding box center [31, 615] width 34 height 34
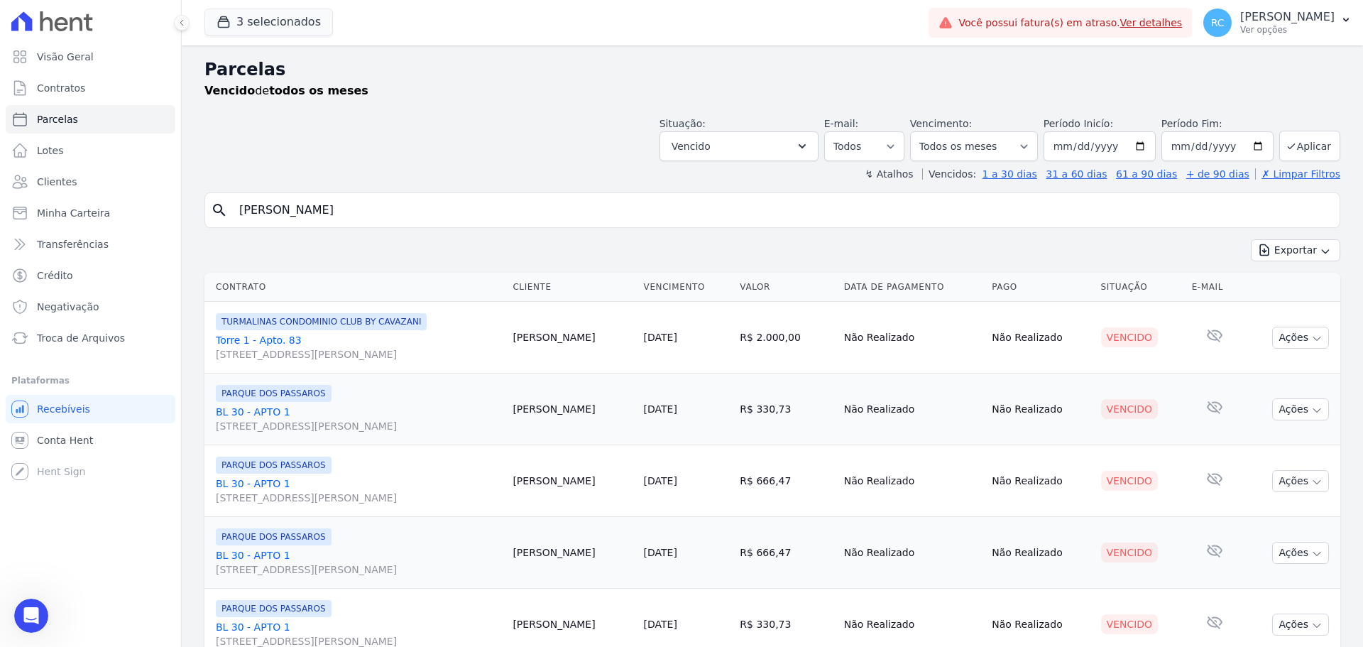
click at [370, 214] on input "Beatriz Dos Santos Dias" at bounding box center [782, 210] width 1103 height 28
drag, startPoint x: 444, startPoint y: 206, endPoint x: 102, endPoint y: 187, distance: 341.9
click at [102, 187] on div "Visão Geral Contratos [GEOGRAPHIC_DATA] Lotes Clientes Minha Carteira Transferê…" at bounding box center [681, 323] width 1363 height 647
click at [620, 202] on input "Beatriz Dos Santos Dias" at bounding box center [782, 210] width 1103 height 28
select select
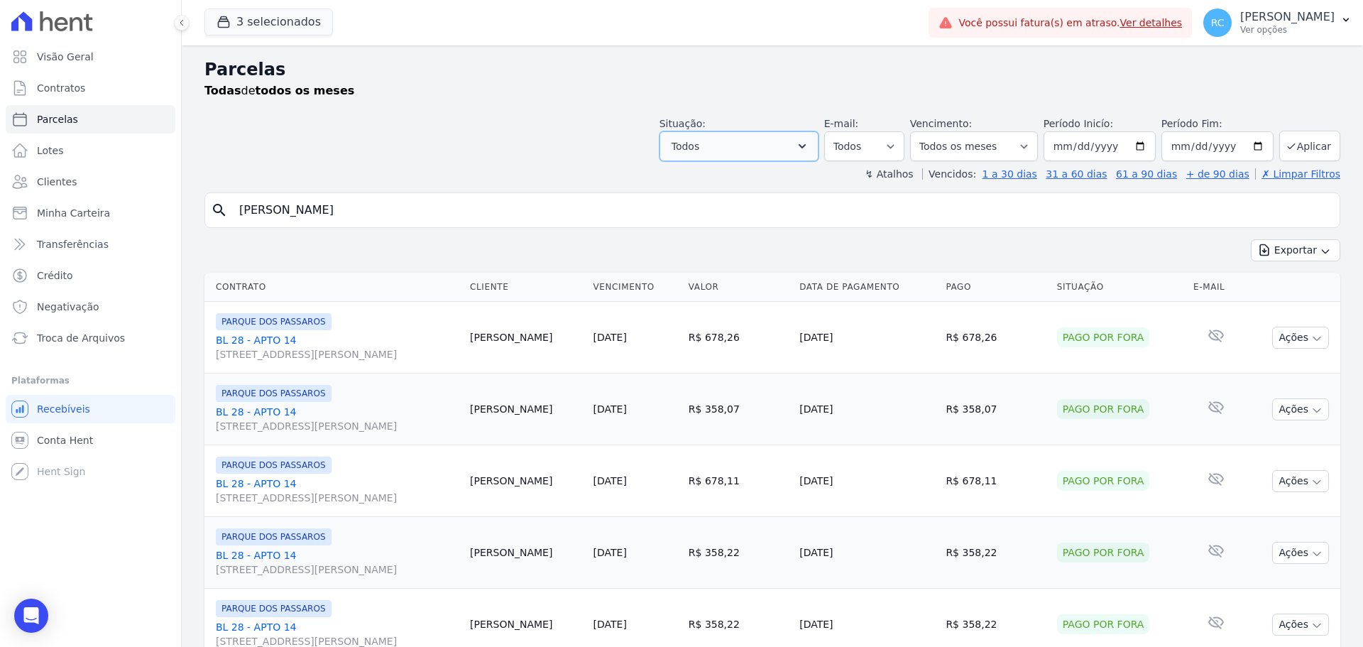
click at [765, 142] on button "Todos" at bounding box center [738, 146] width 159 height 30
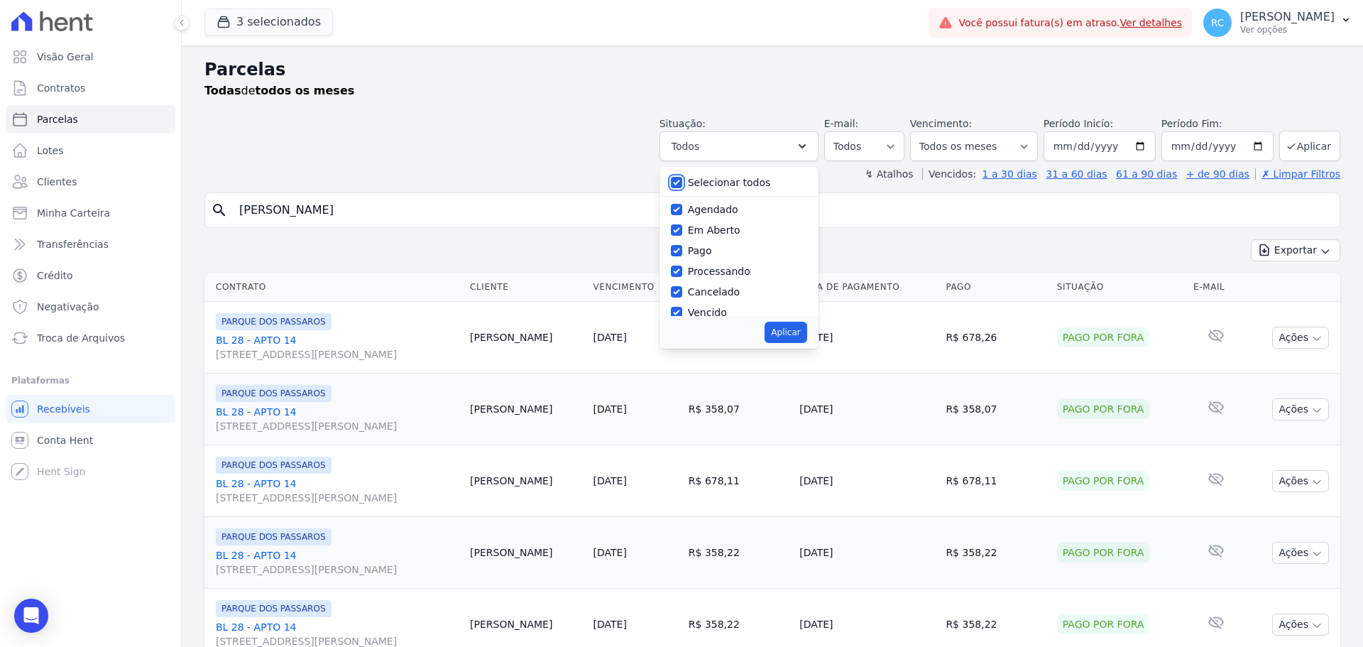
click at [682, 181] on input "Selecionar todos" at bounding box center [676, 182] width 11 height 11
checkbox input "false"
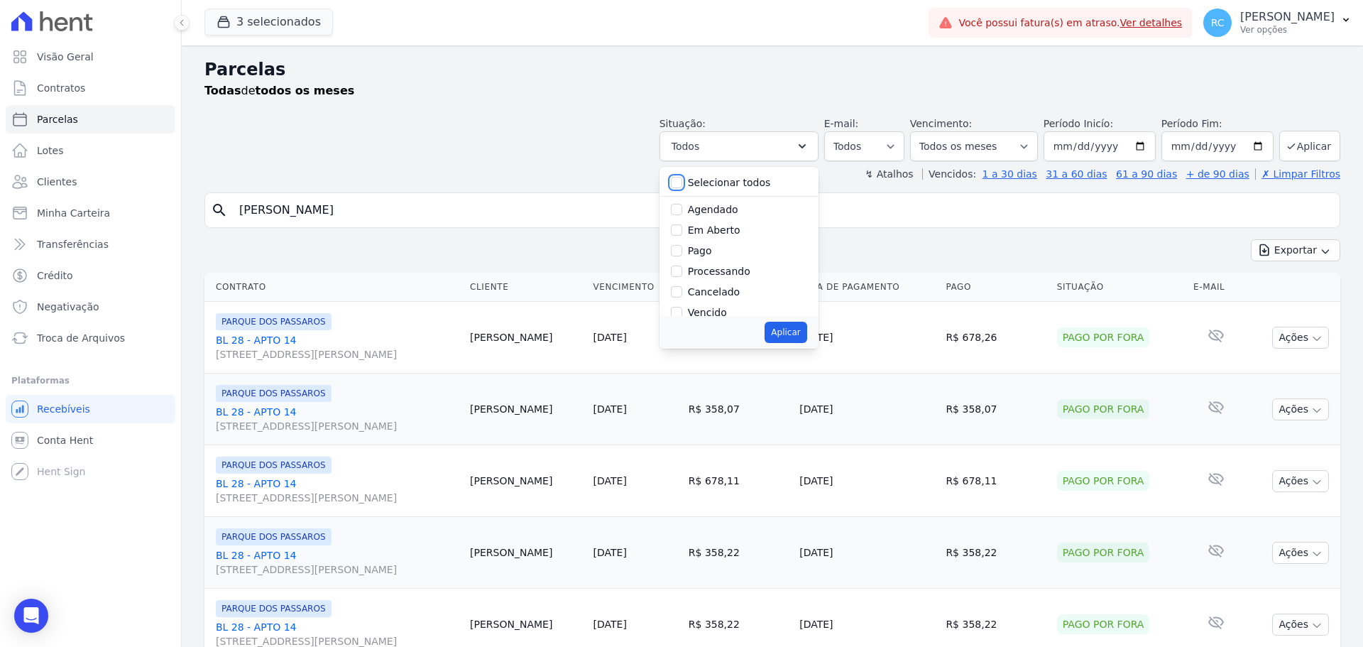
checkbox input "false"
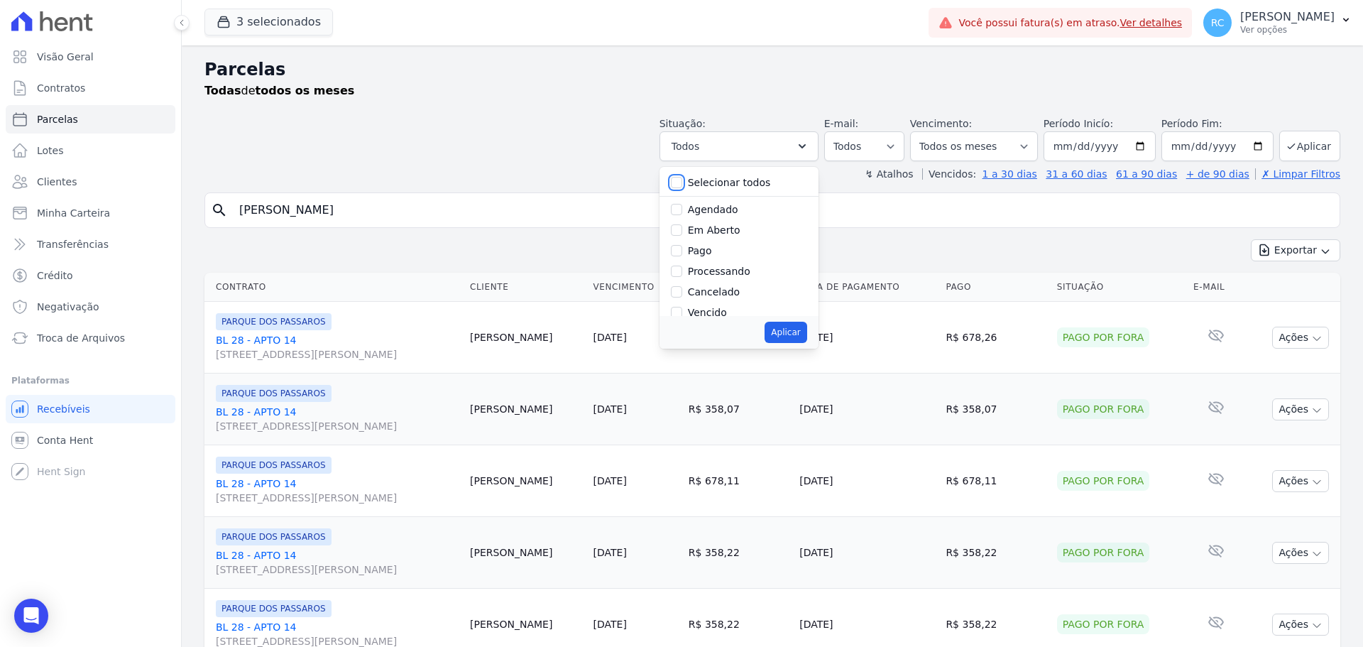
checkbox input "false"
click at [690, 306] on div "Vencido" at bounding box center [739, 312] width 136 height 21
click at [682, 307] on input "Vencido" at bounding box center [676, 312] width 11 height 11
checkbox input "true"
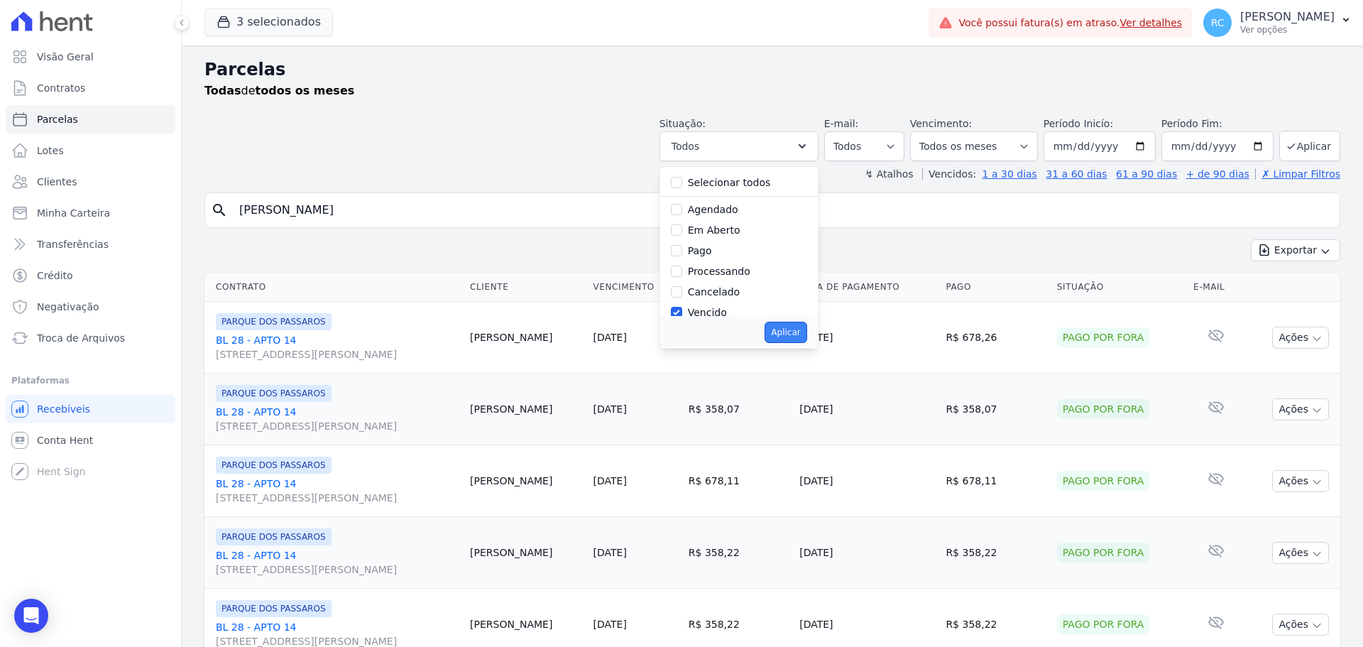
click at [783, 330] on button "Aplicar" at bounding box center [785, 331] width 42 height 21
select select "overdue"
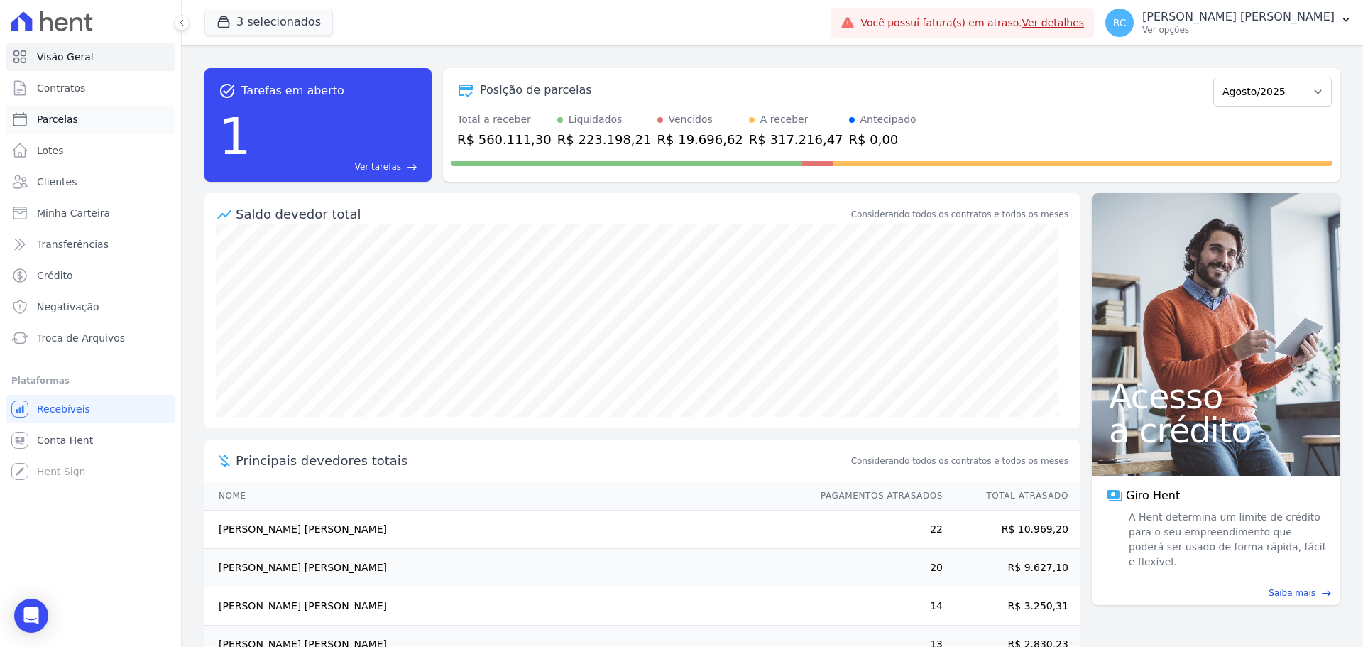
click at [91, 119] on link "Parcelas" at bounding box center [91, 119] width 170 height 28
select select
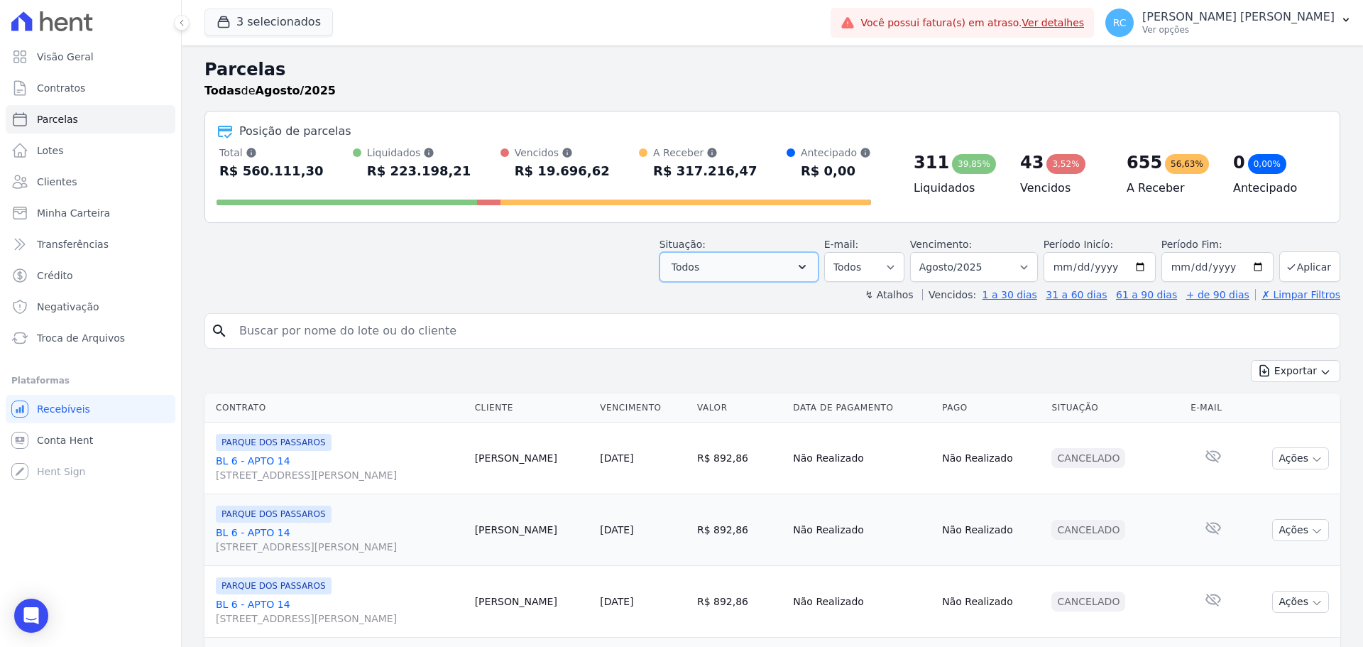
click at [795, 265] on button "Todos" at bounding box center [738, 267] width 159 height 30
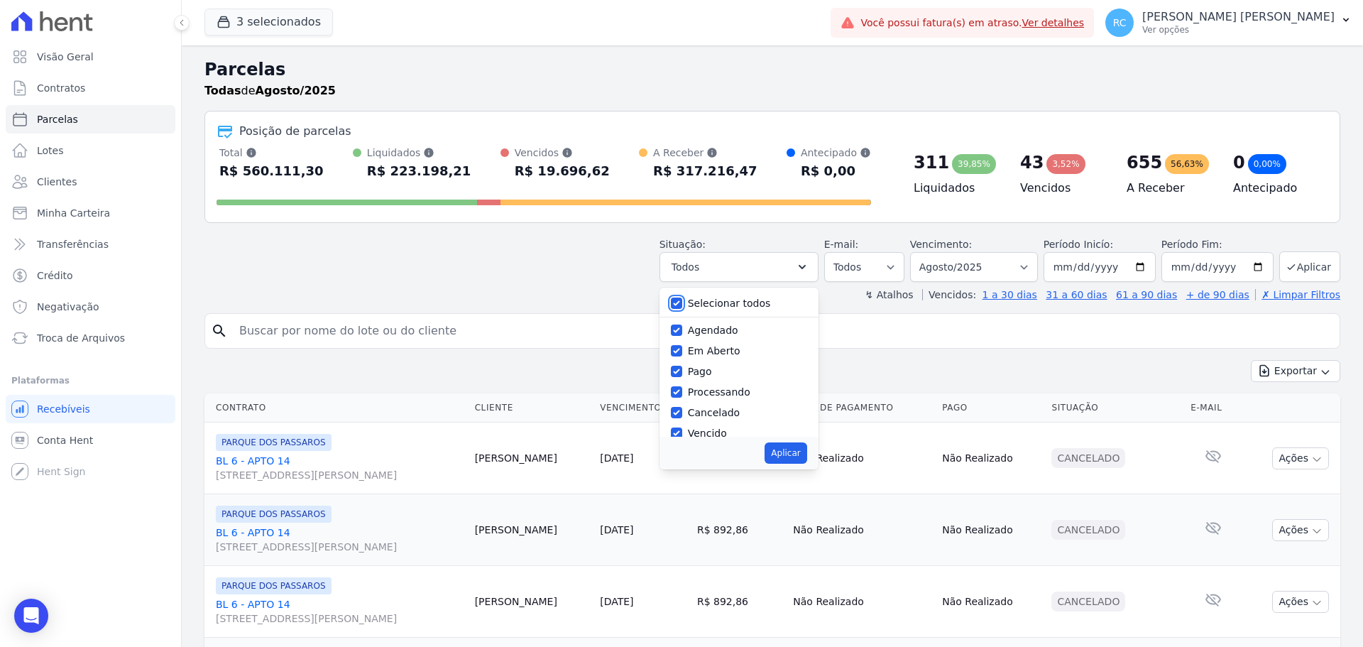
click at [682, 306] on input "Selecionar todos" at bounding box center [676, 302] width 11 height 11
checkbox input "false"
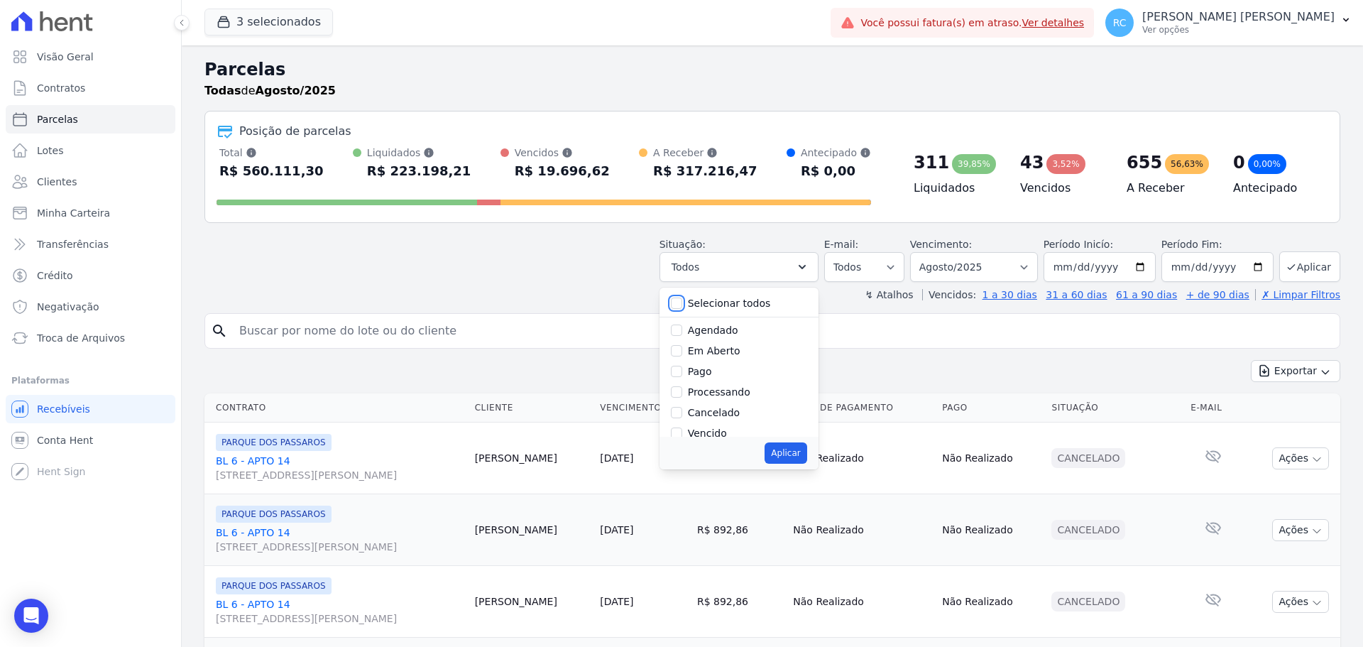
checkbox input "false"
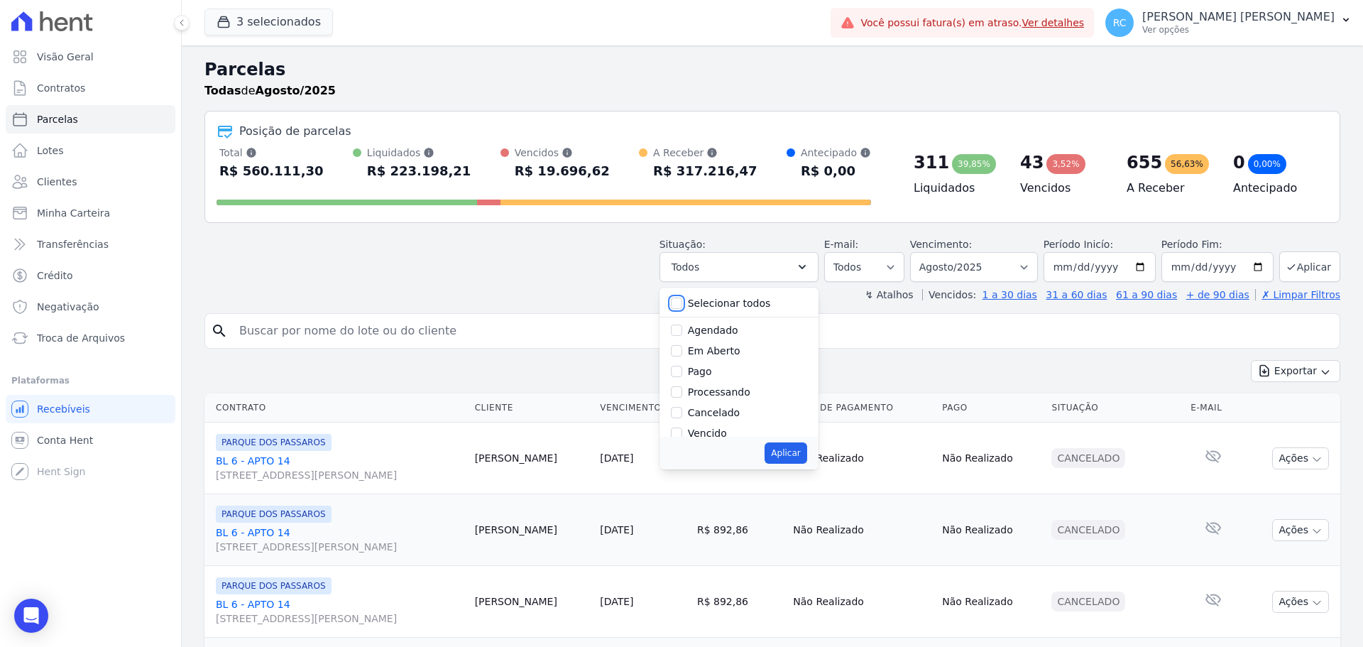
checkbox input "false"
click at [683, 368] on div "Vencido" at bounding box center [739, 362] width 136 height 21
click at [682, 365] on input "Vencido" at bounding box center [676, 361] width 11 height 11
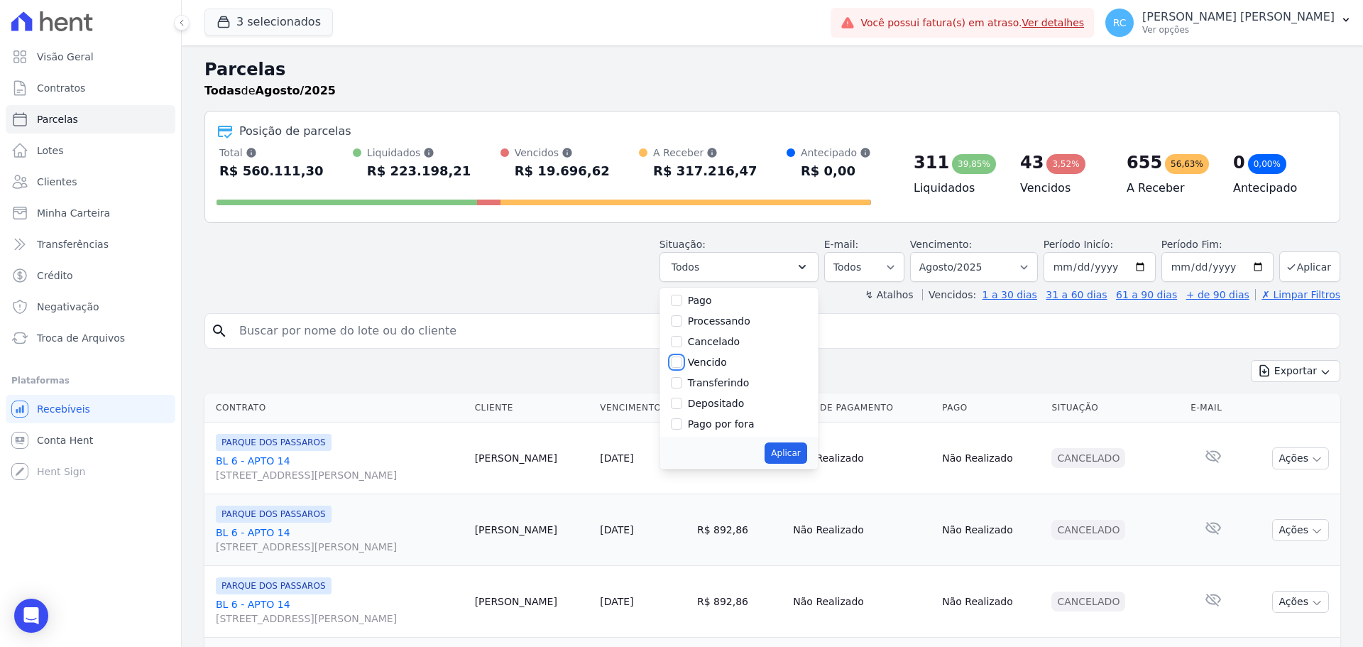
checkbox input "true"
click at [801, 456] on button "Aplicar" at bounding box center [785, 452] width 42 height 21
select select "overdue"
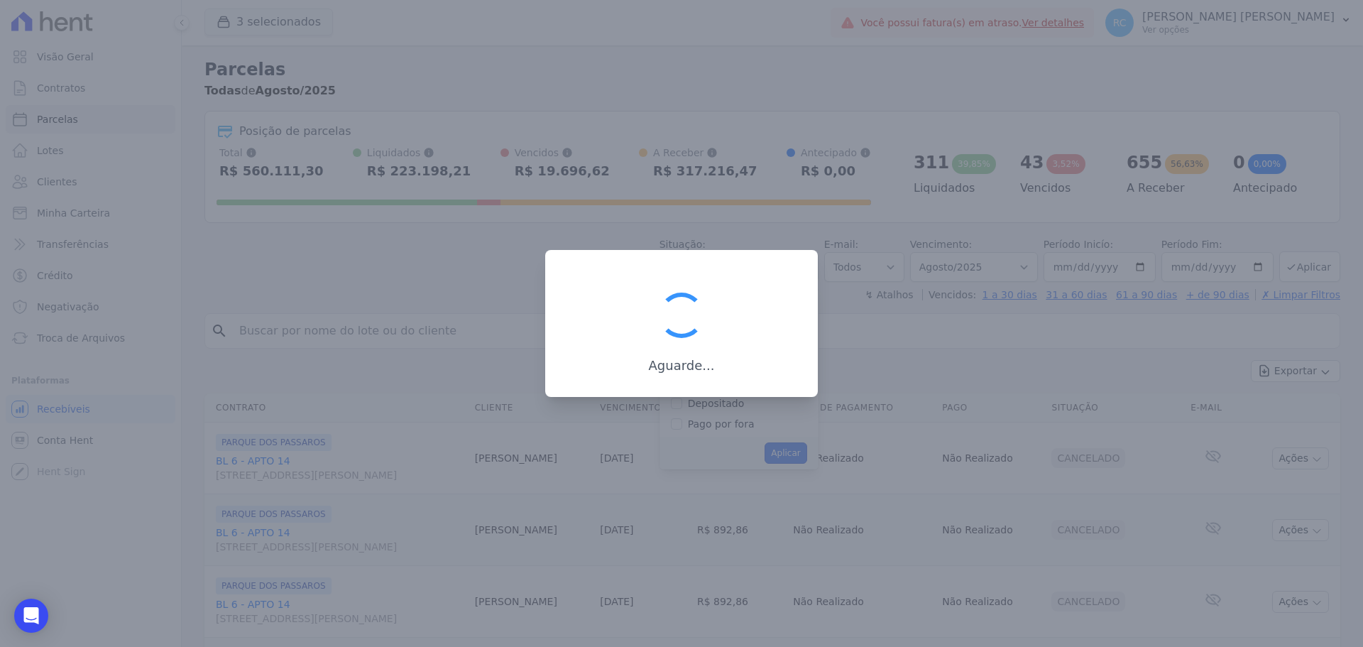
scroll to position [26, 0]
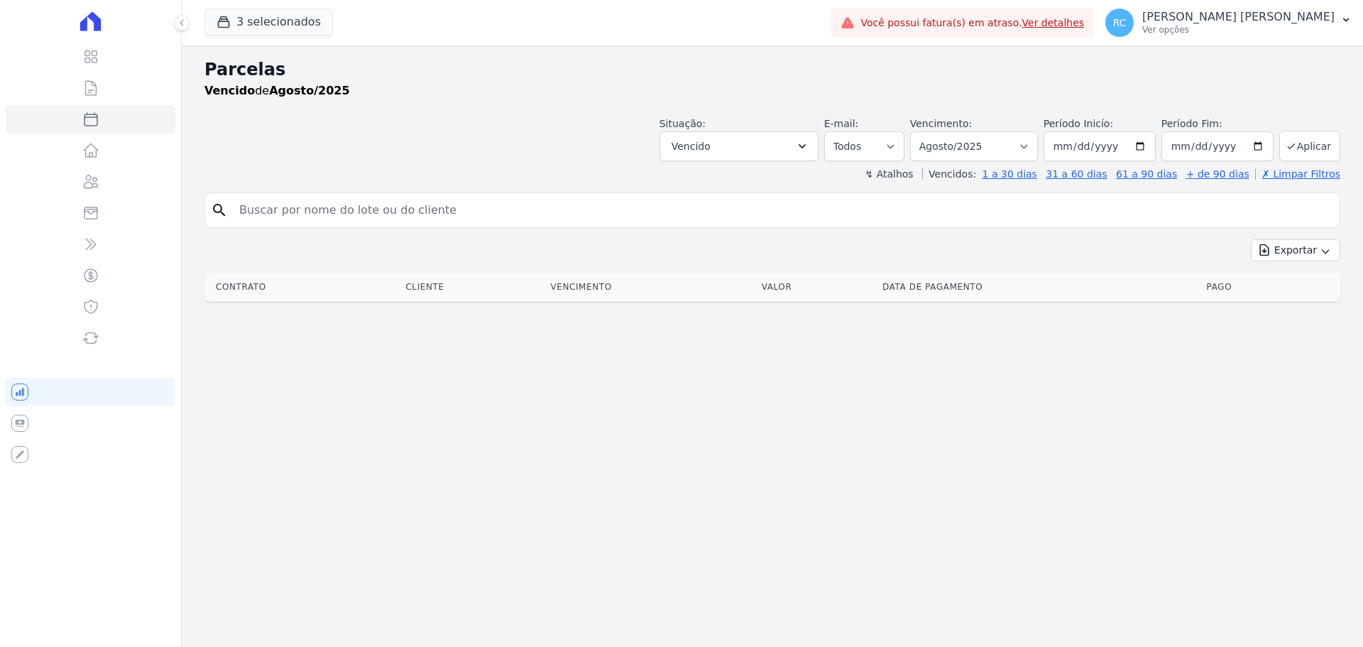
select select
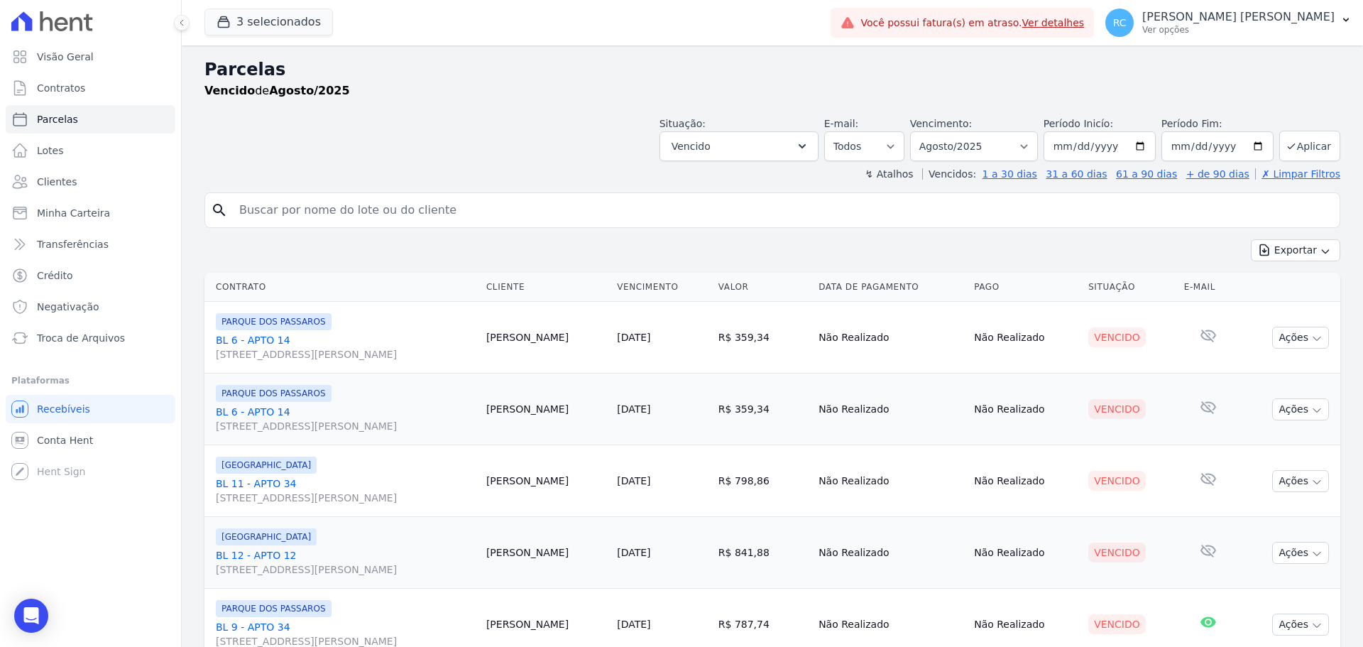
click at [612, 219] on input "search" at bounding box center [782, 210] width 1103 height 28
paste input "Beatriz Dos Santos Dias"
type input "Beatriz Dos Santos Dias"
select select
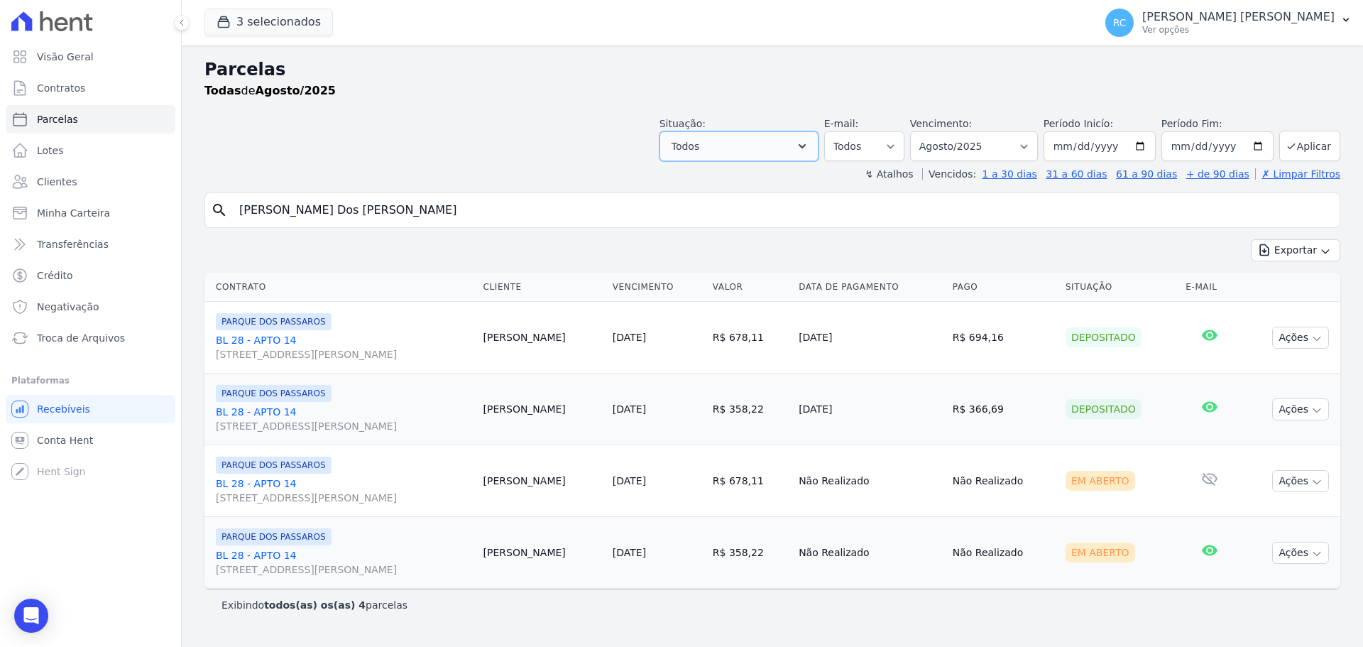
click at [809, 142] on icon "button" at bounding box center [802, 146] width 14 height 14
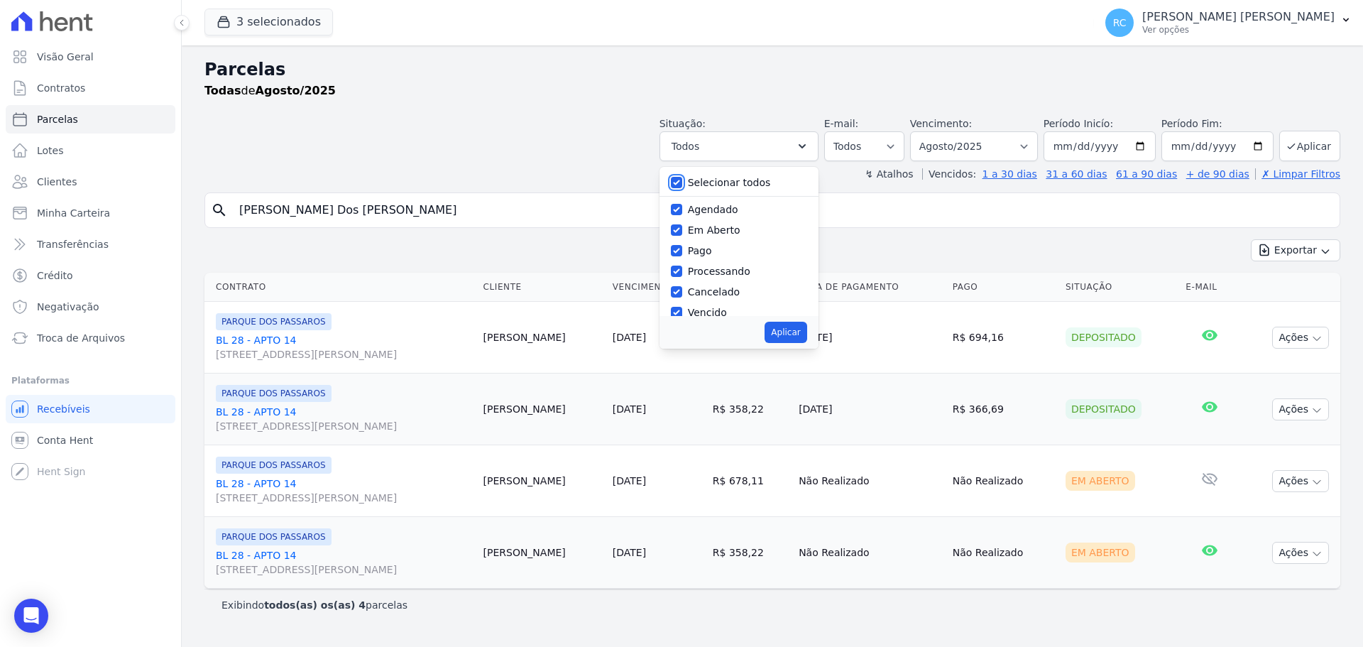
click at [682, 185] on input "Selecionar todos" at bounding box center [676, 182] width 11 height 11
checkbox input "false"
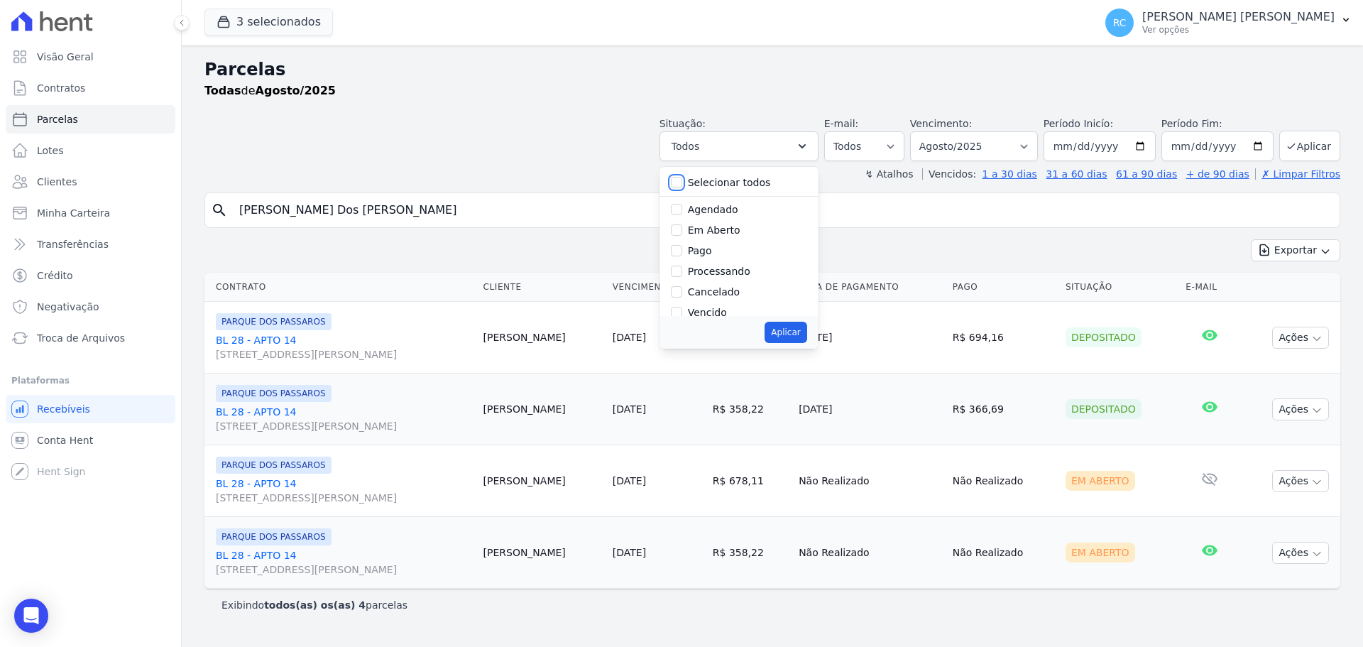
checkbox input "false"
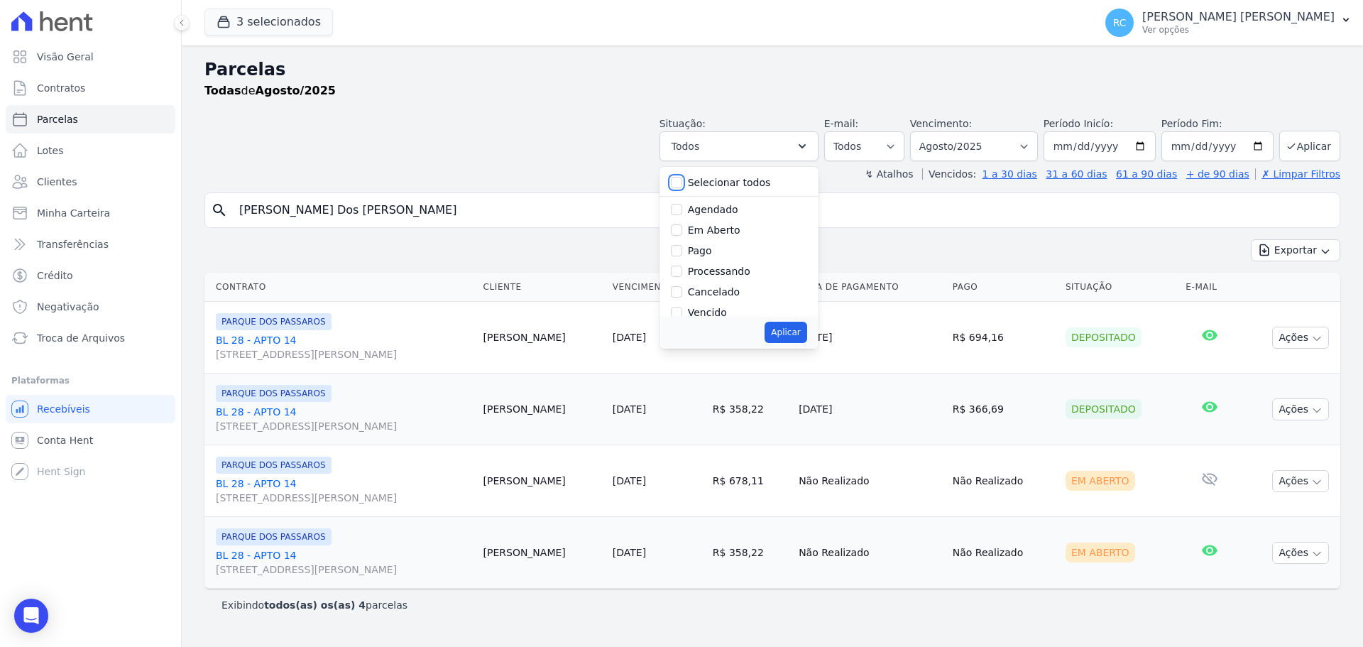
checkbox input "false"
click at [682, 312] on input "Vencido" at bounding box center [676, 312] width 11 height 11
checkbox input "true"
click at [797, 331] on button "Aplicar" at bounding box center [785, 331] width 42 height 21
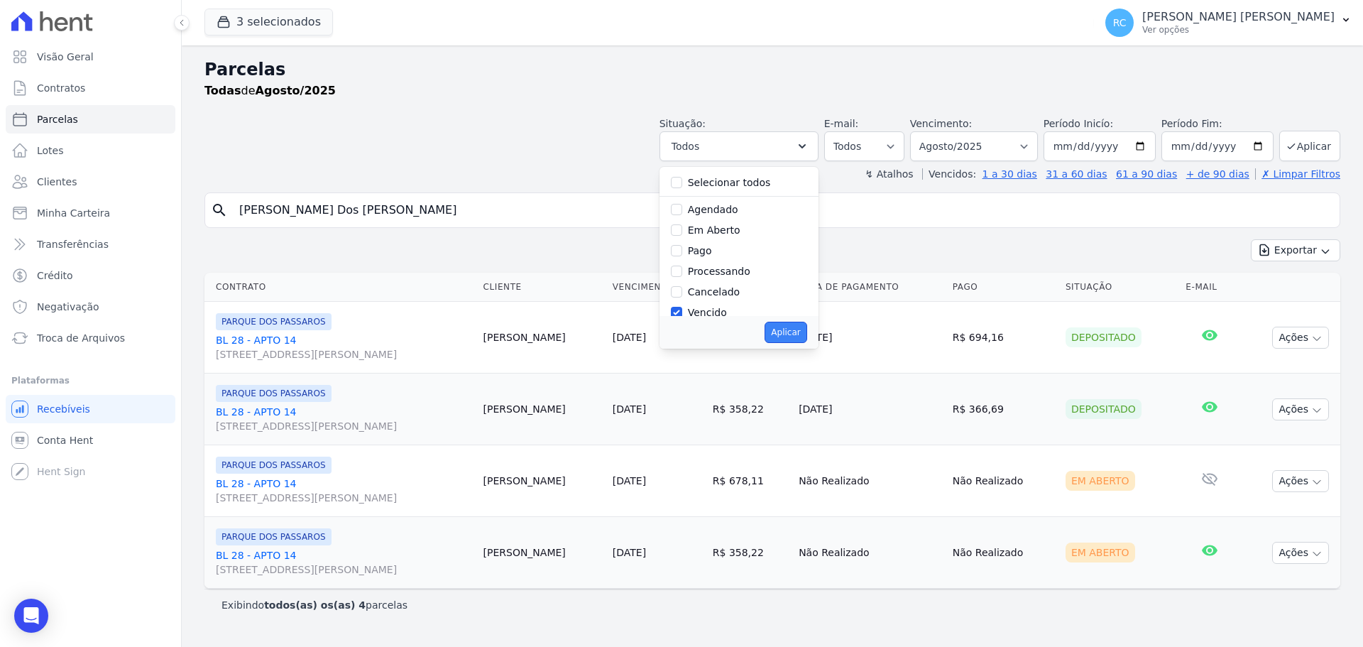
select select "overdue"
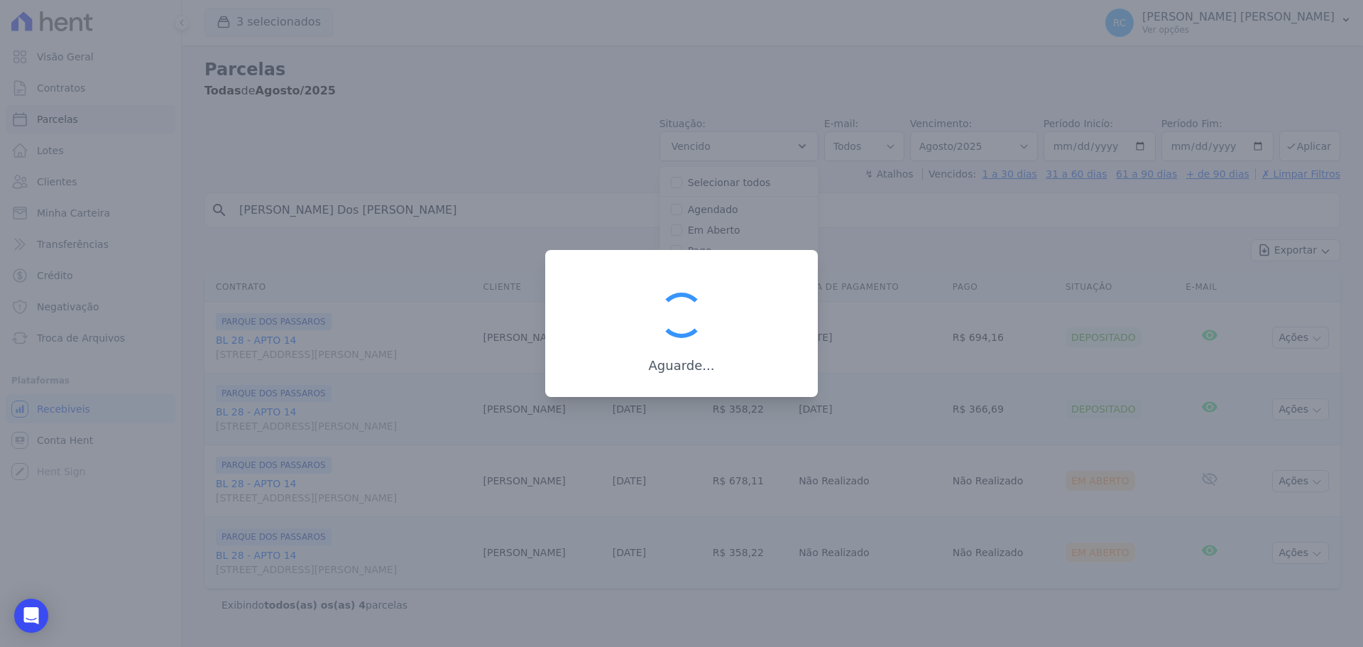
scroll to position [26, 0]
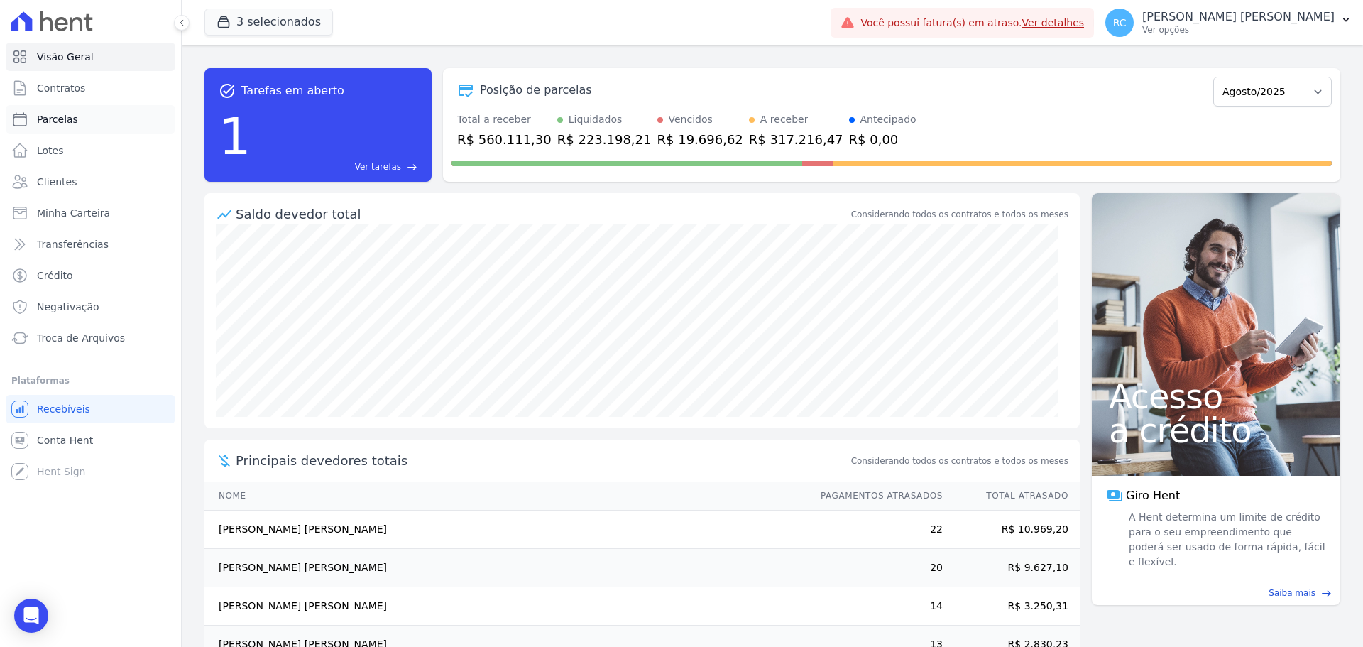
click at [84, 116] on link "Parcelas" at bounding box center [91, 119] width 170 height 28
select select
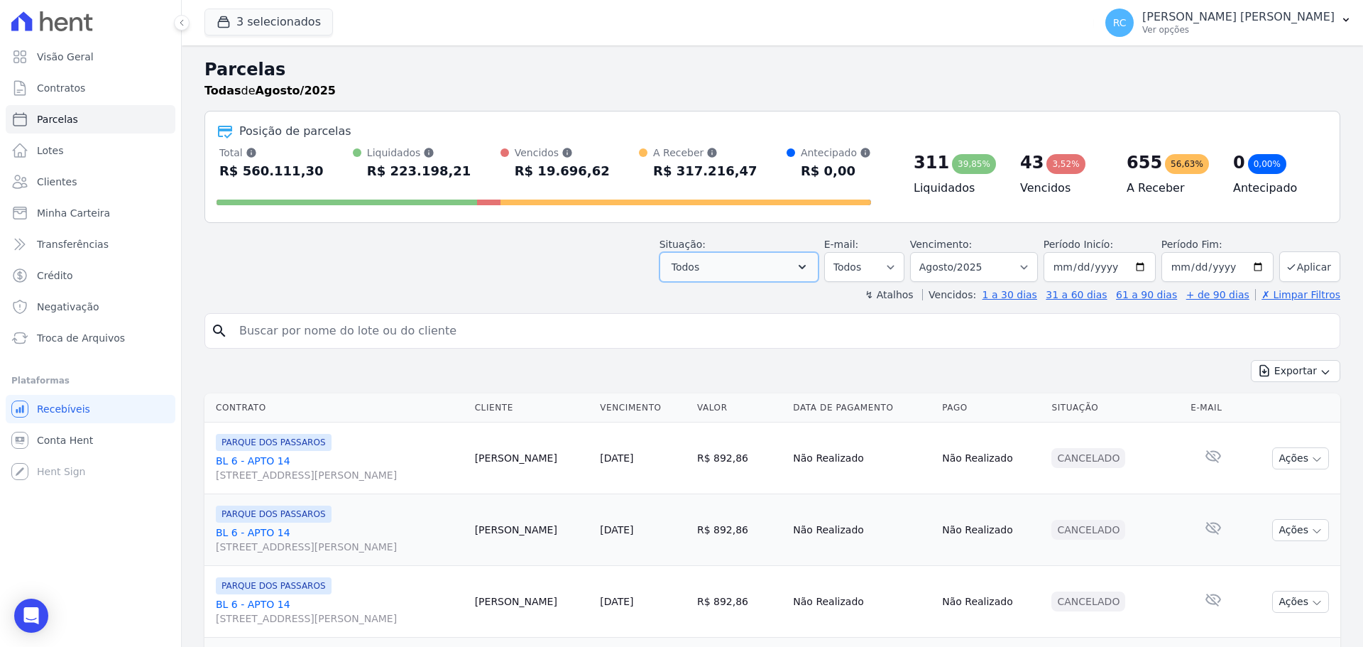
click at [790, 264] on button "Todos" at bounding box center [738, 267] width 159 height 30
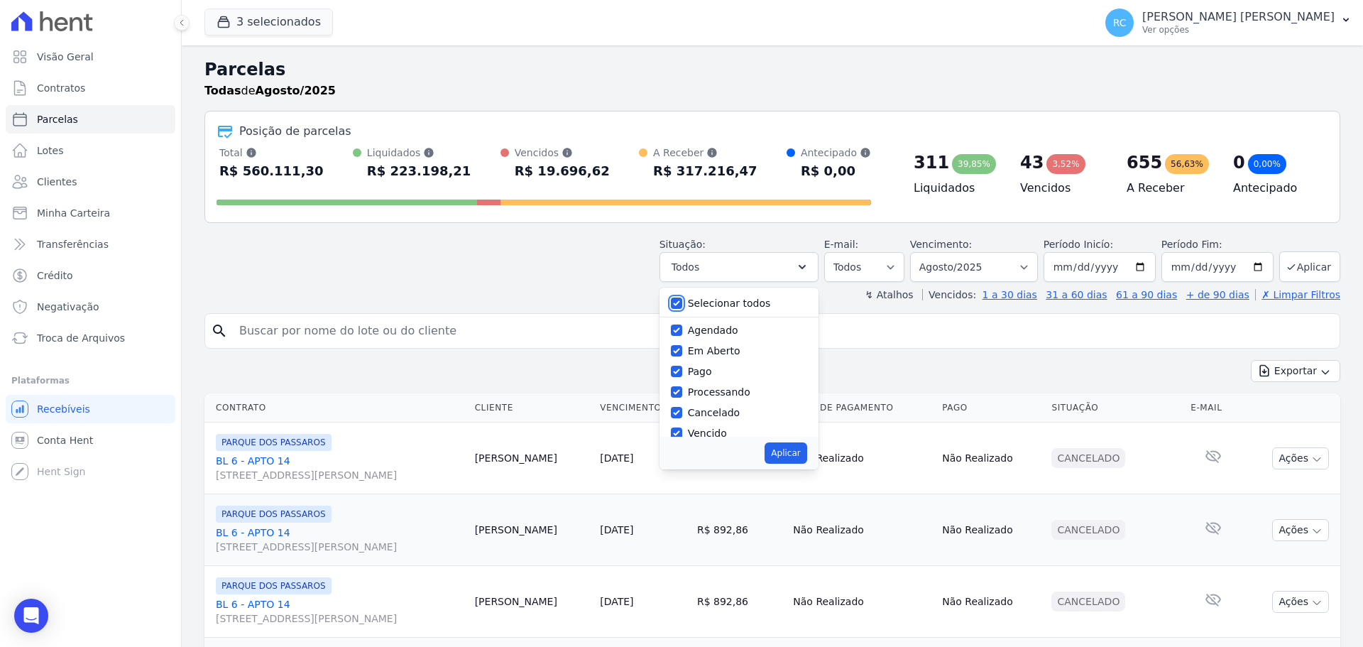
click at [682, 302] on input "Selecionar todos" at bounding box center [676, 302] width 11 height 11
checkbox input "false"
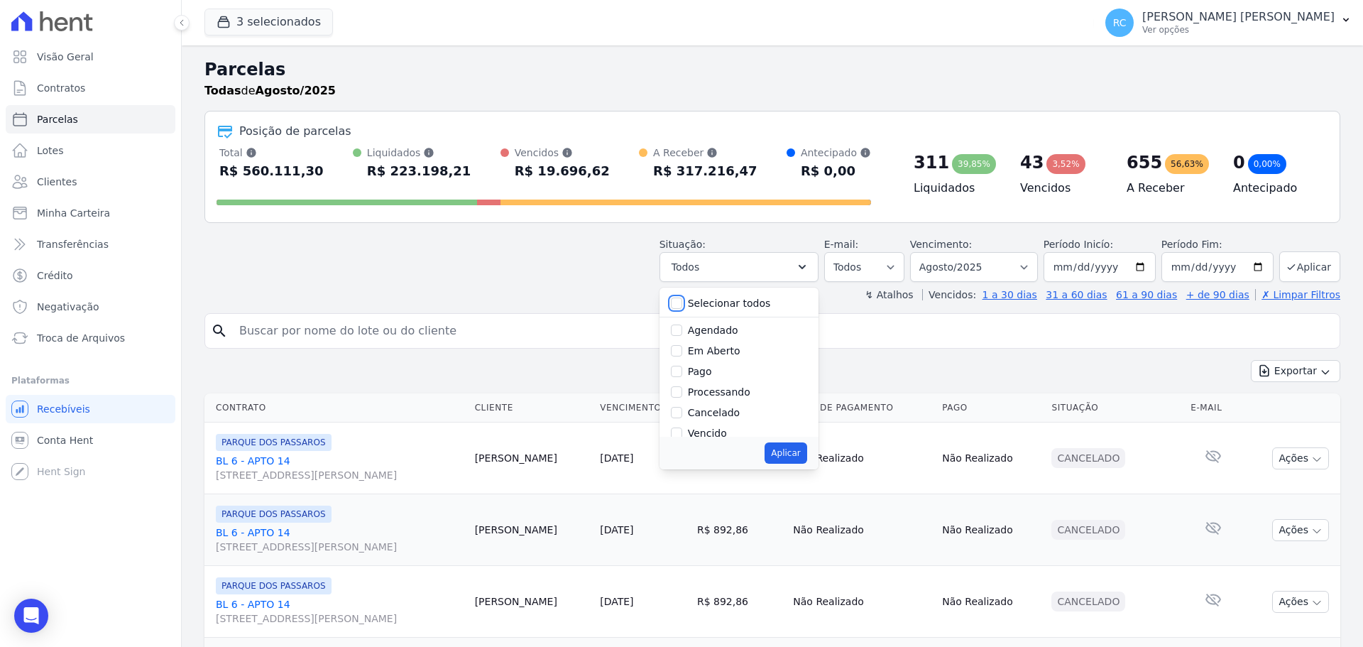
checkbox input "false"
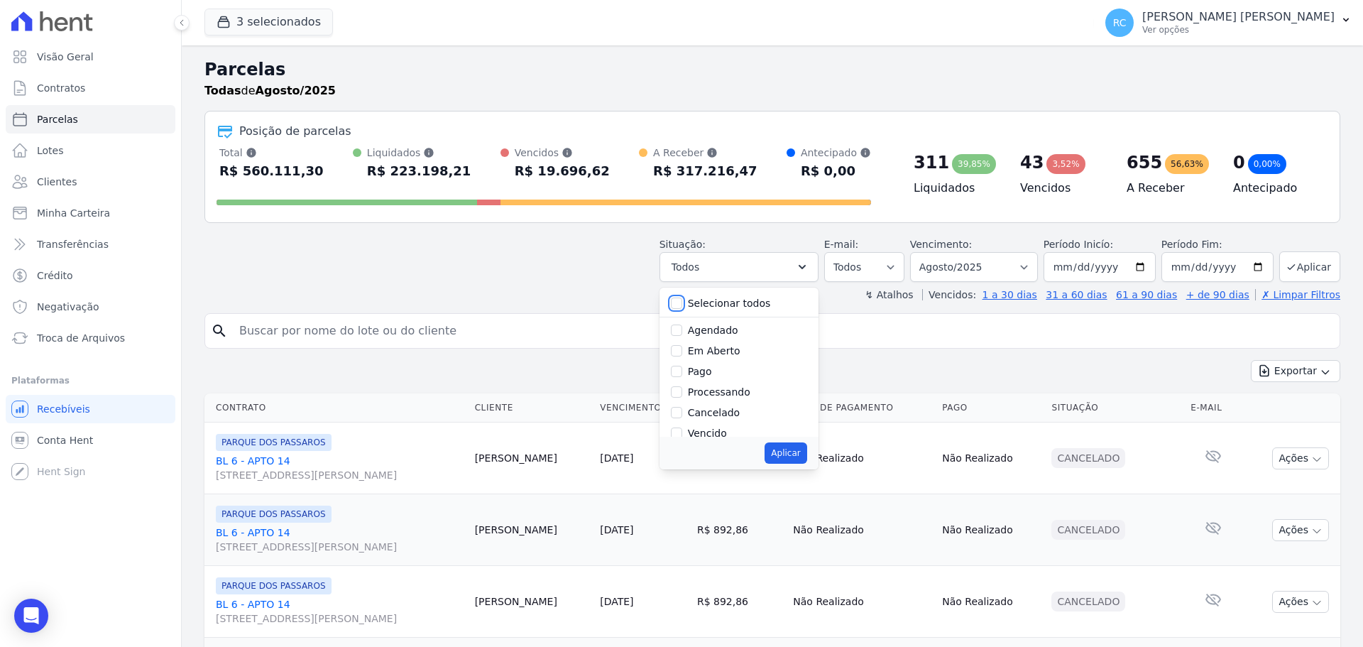
checkbox input "false"
click at [682, 339] on input "Vencido" at bounding box center [676, 337] width 11 height 11
checkbox input "true"
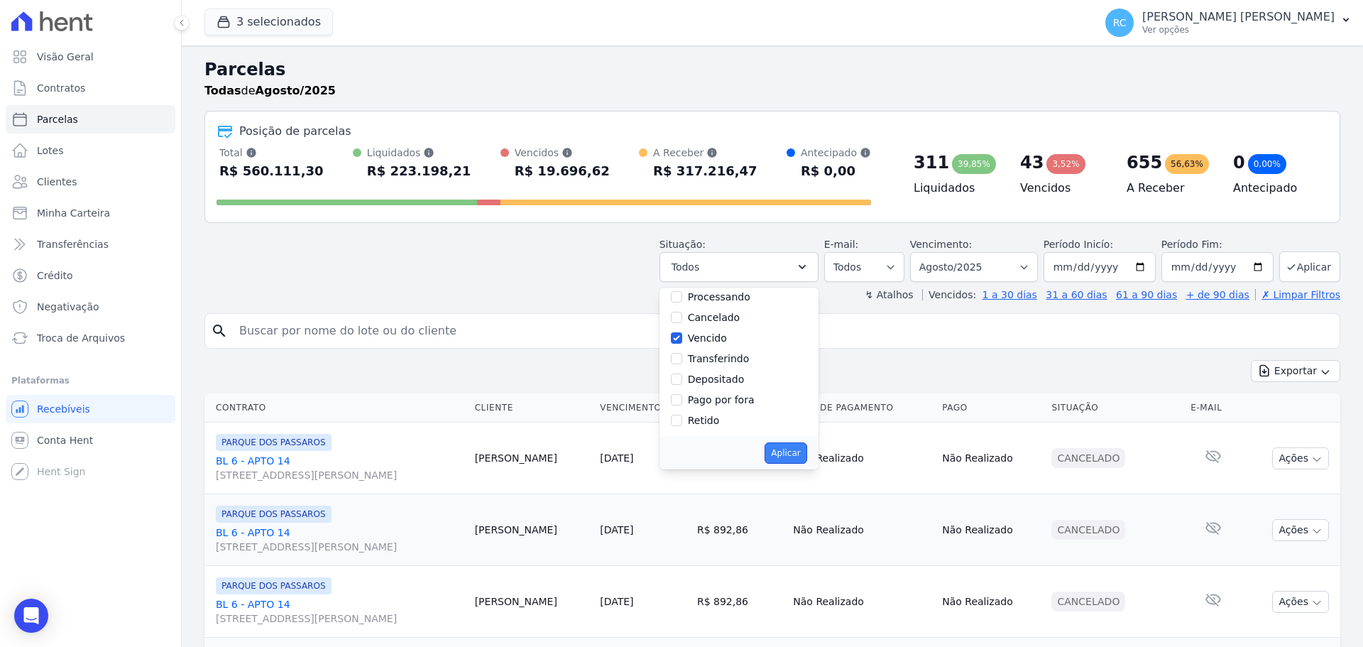
click at [787, 451] on button "Aplicar" at bounding box center [785, 452] width 42 height 21
select select "overdue"
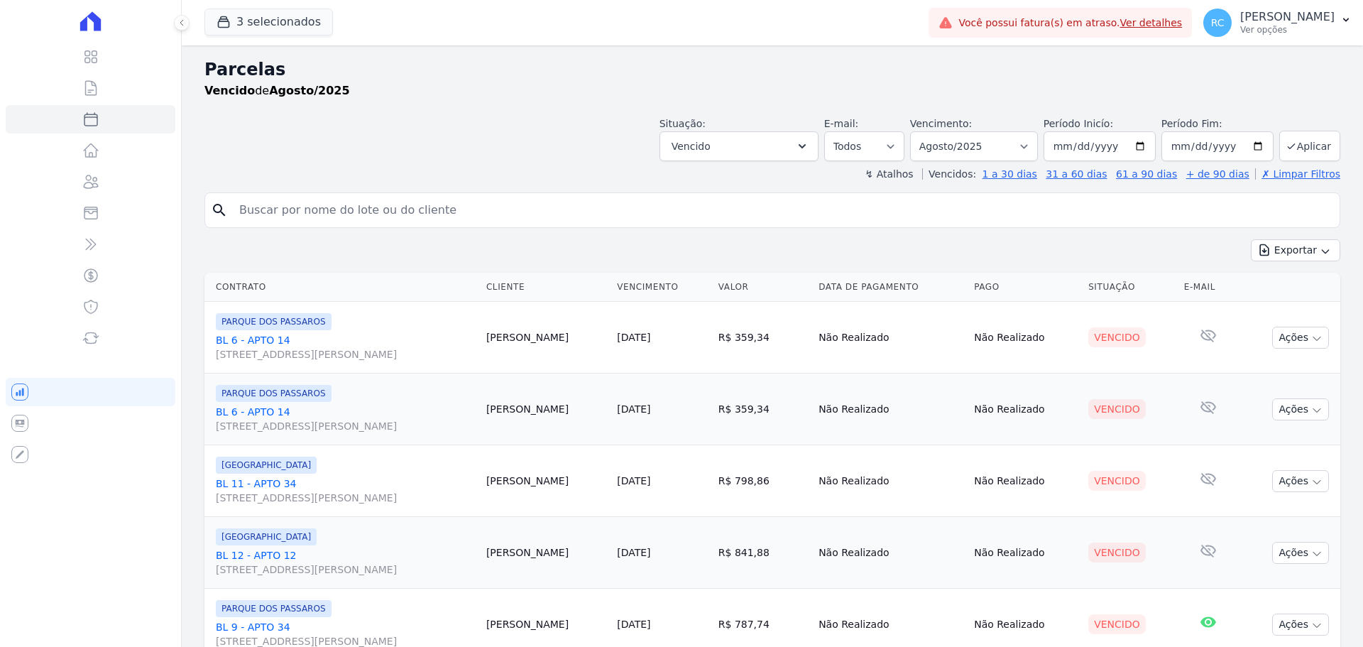
select select
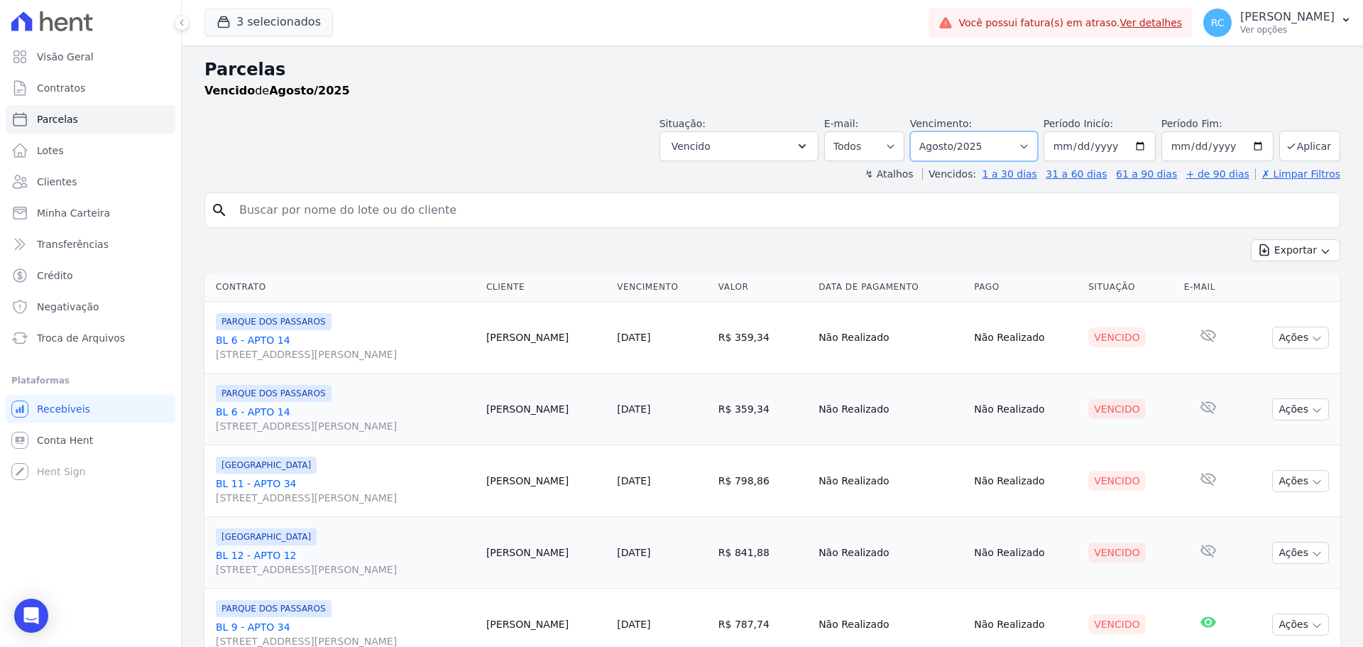
click at [963, 142] on select "[GEOGRAPHIC_DATA] por período ──────── Todos os meses Dezembro/2021 [GEOGRAPHIC…" at bounding box center [974, 146] width 128 height 30
select select "all"
click at [919, 131] on select "[GEOGRAPHIC_DATA] por período ──────── Todos os meses Dezembro/2021 [GEOGRAPHIC…" at bounding box center [974, 146] width 128 height 30
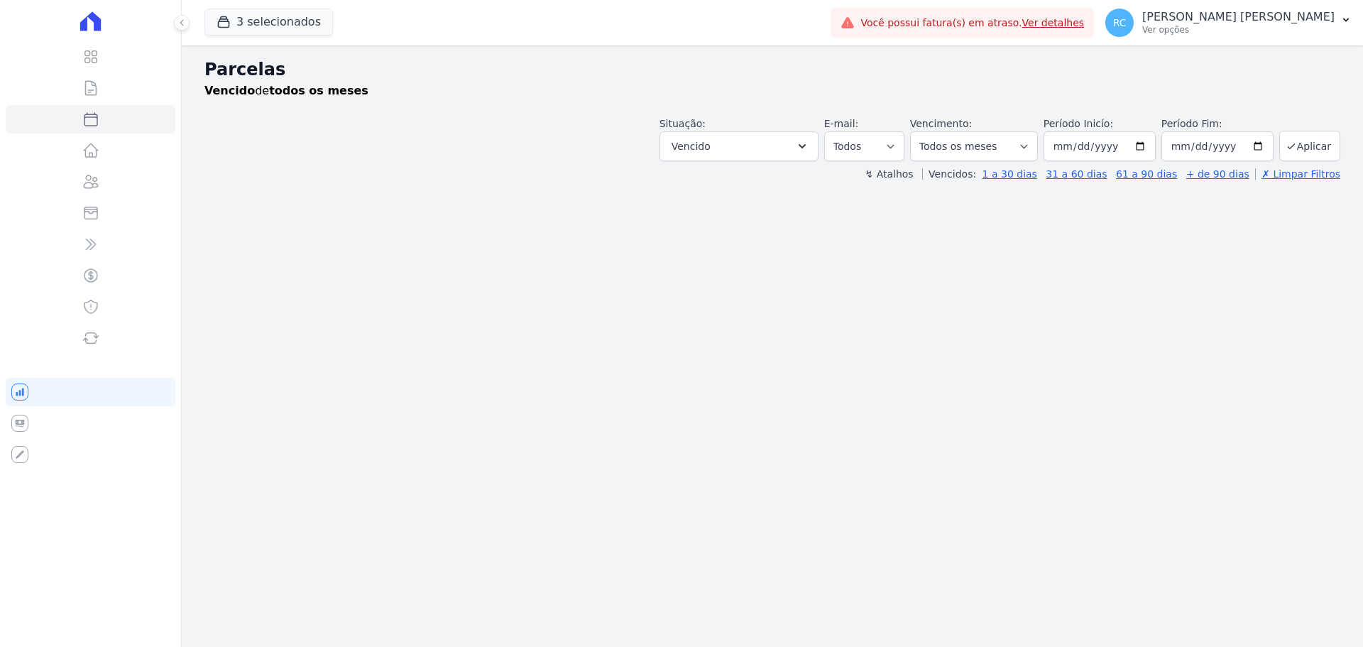
select select
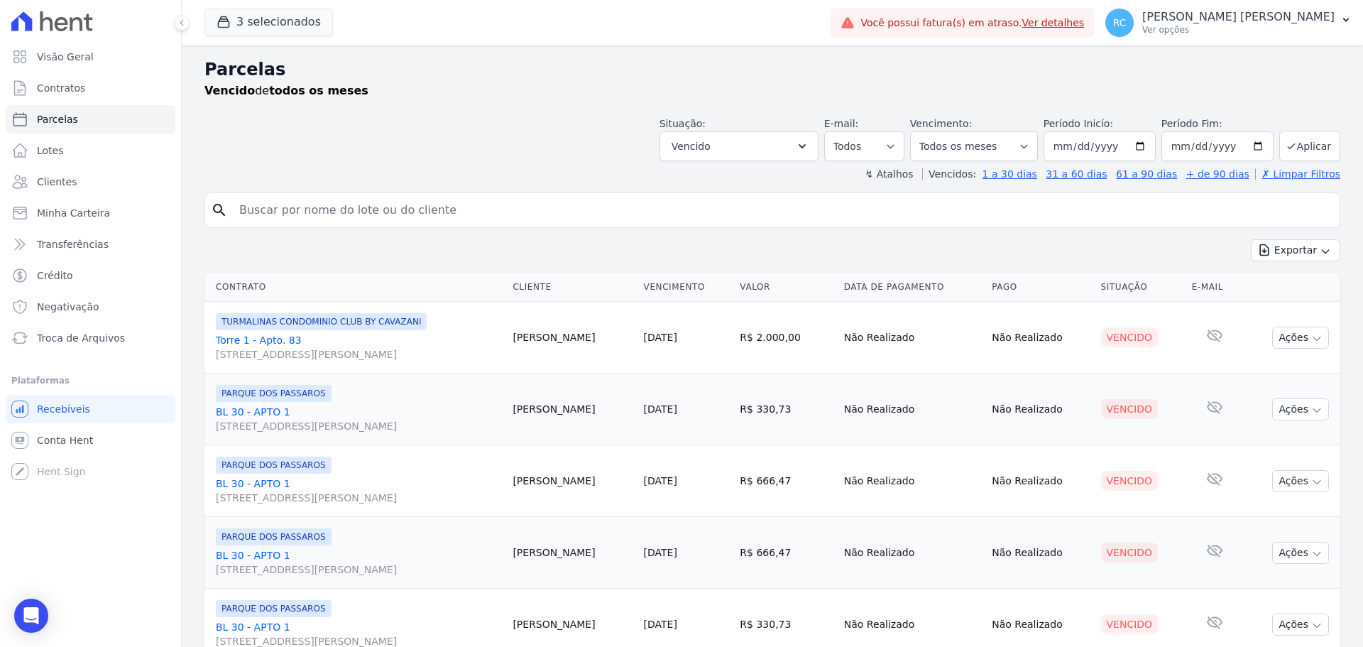
click at [663, 216] on input "search" at bounding box center [782, 210] width 1103 height 28
paste input "[PERSON_NAME] Dos [PERSON_NAME]"
type input "[PERSON_NAME] Dos [PERSON_NAME]"
select select
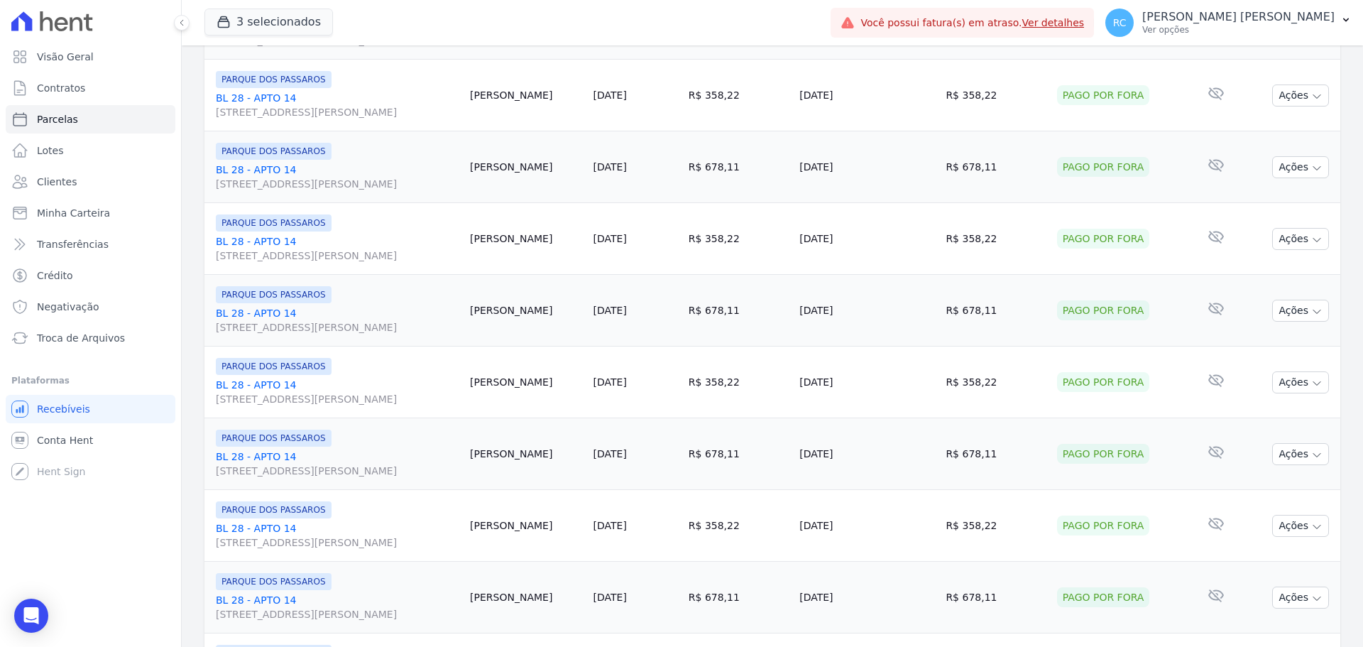
scroll to position [1509, 0]
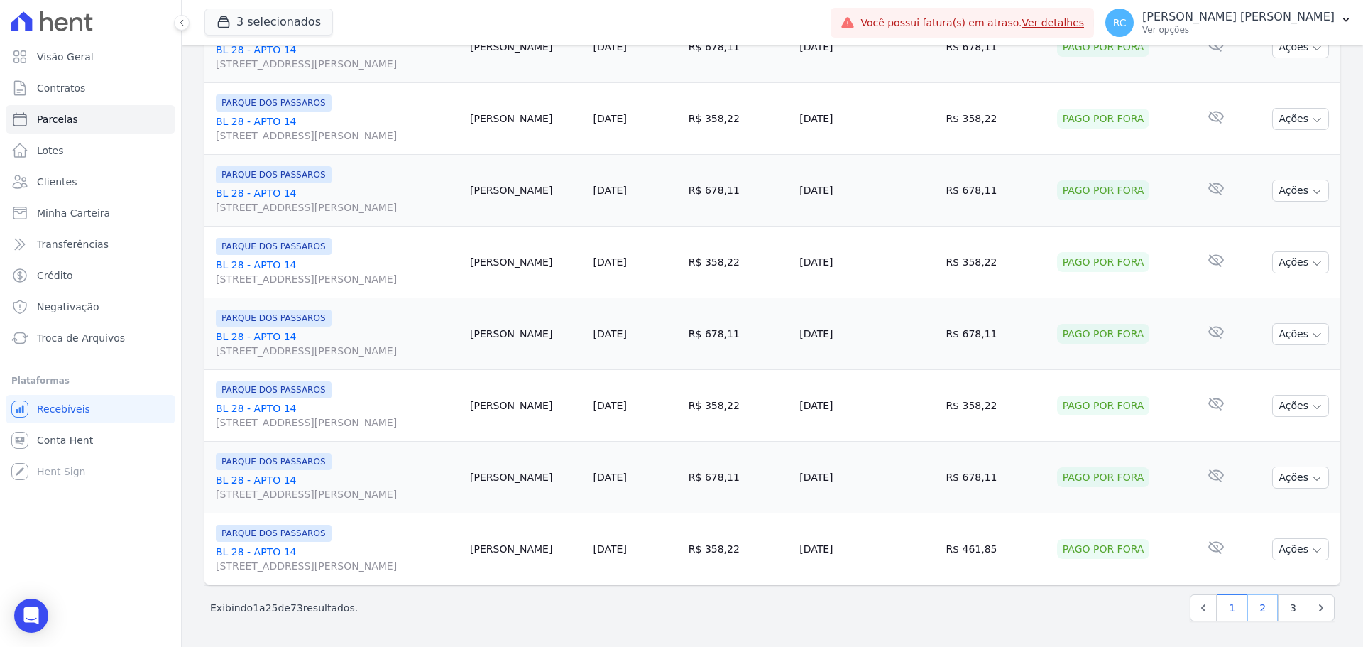
click at [1254, 607] on link "2" at bounding box center [1262, 607] width 31 height 27
select select
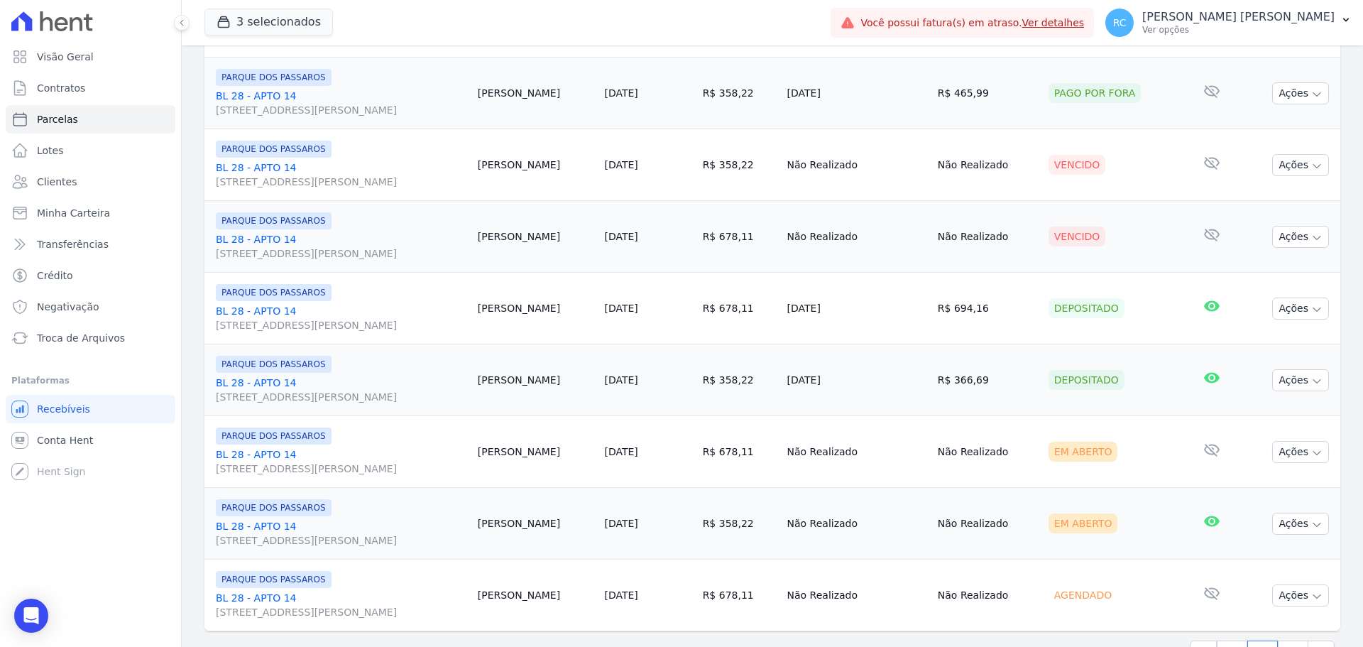
scroll to position [1438, 0]
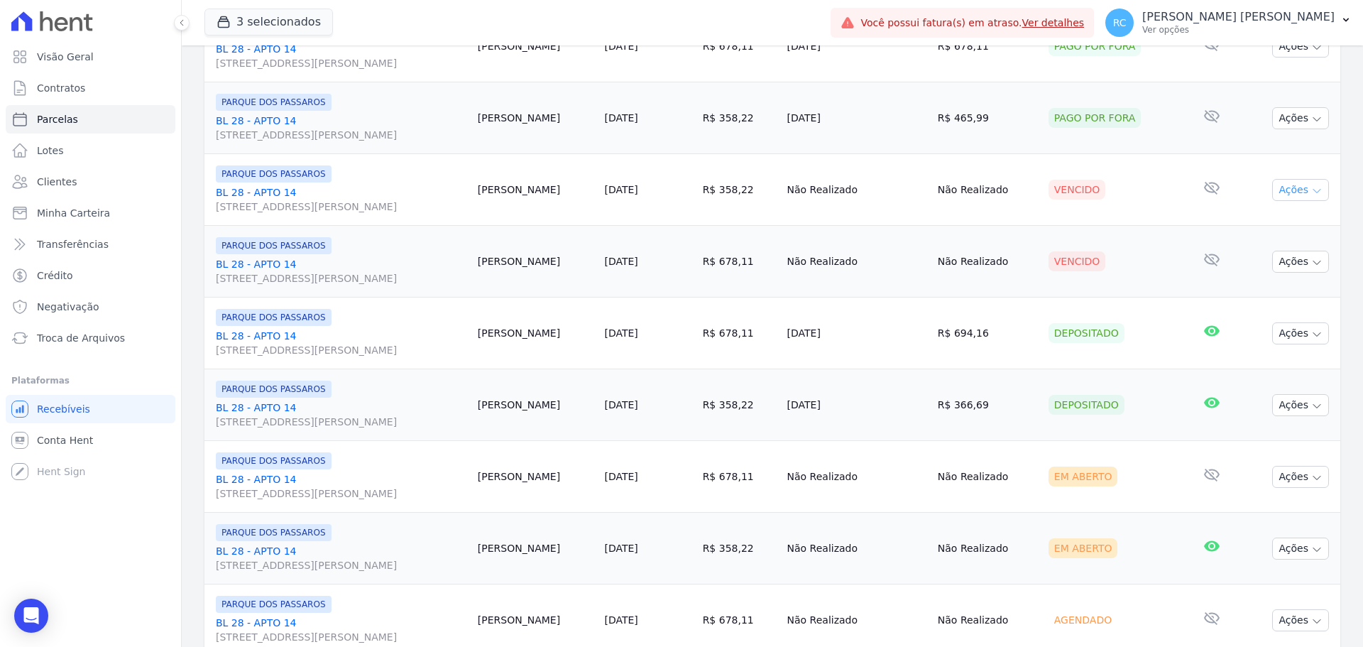
click at [1279, 189] on button "Ações" at bounding box center [1300, 190] width 57 height 22
click at [1243, 307] on link "Liquidação Manual" at bounding box center [1294, 301] width 136 height 26
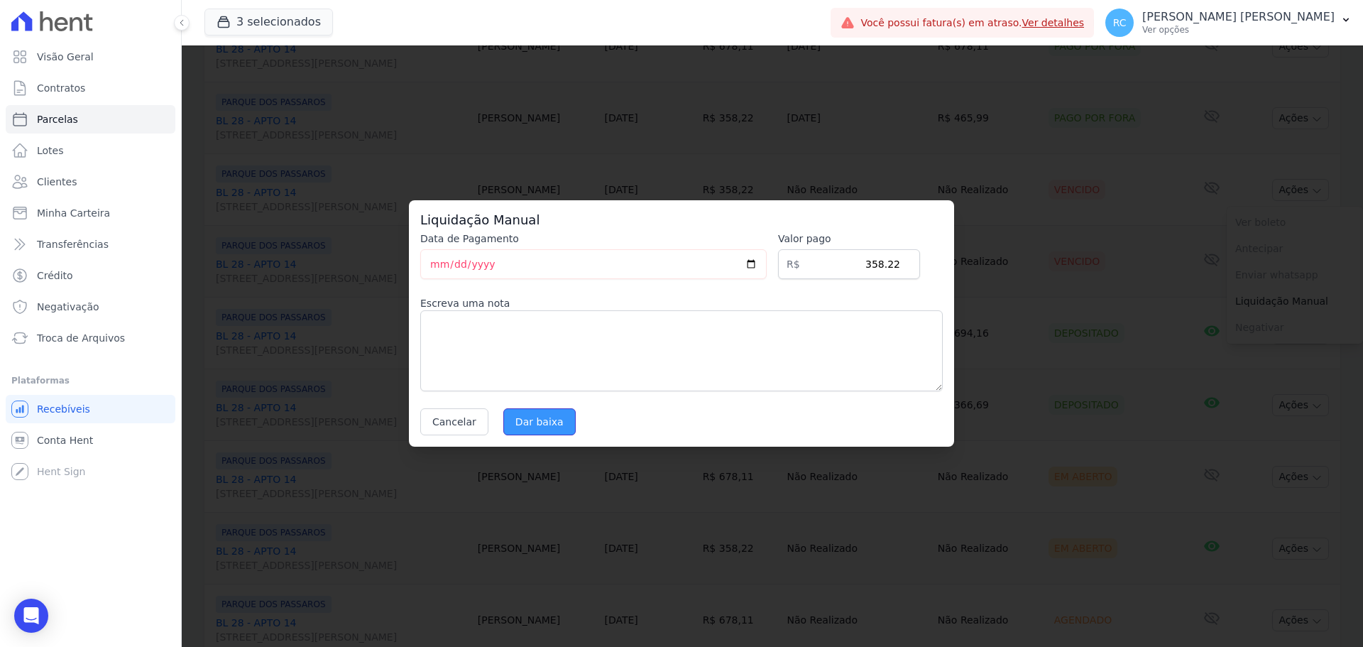
click at [520, 417] on input "Dar baixa" at bounding box center [539, 421] width 72 height 27
select select
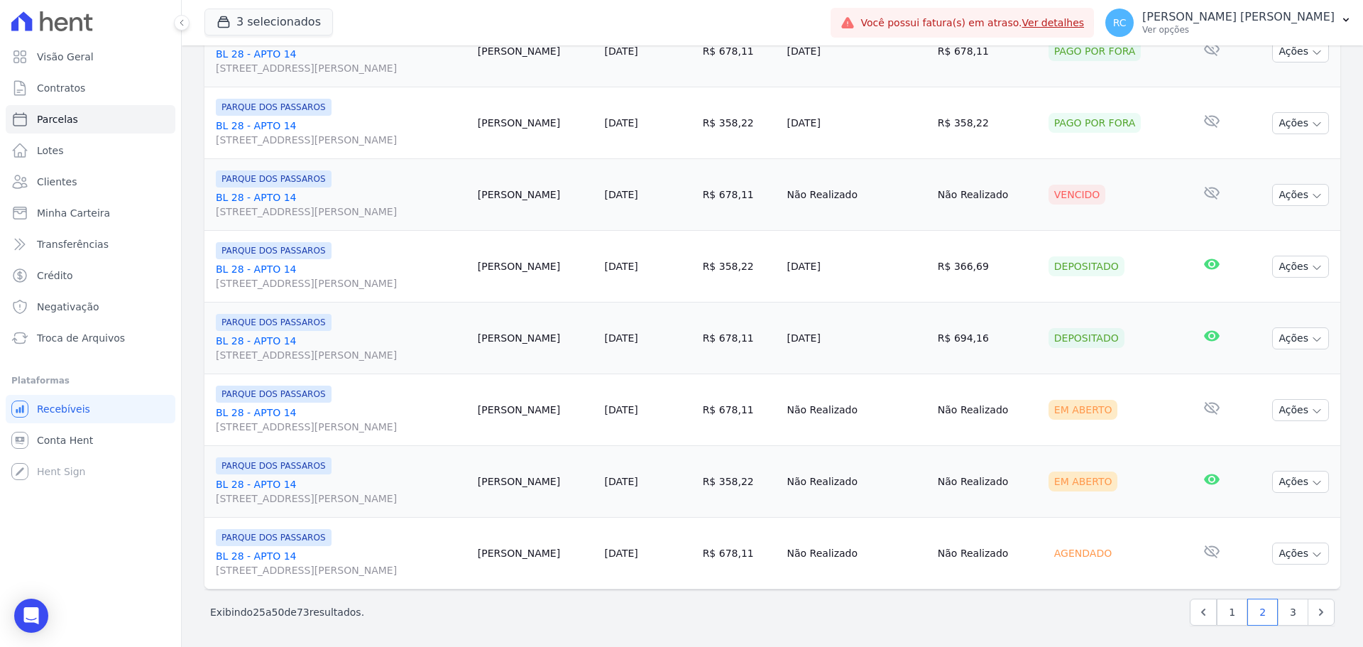
scroll to position [1509, 0]
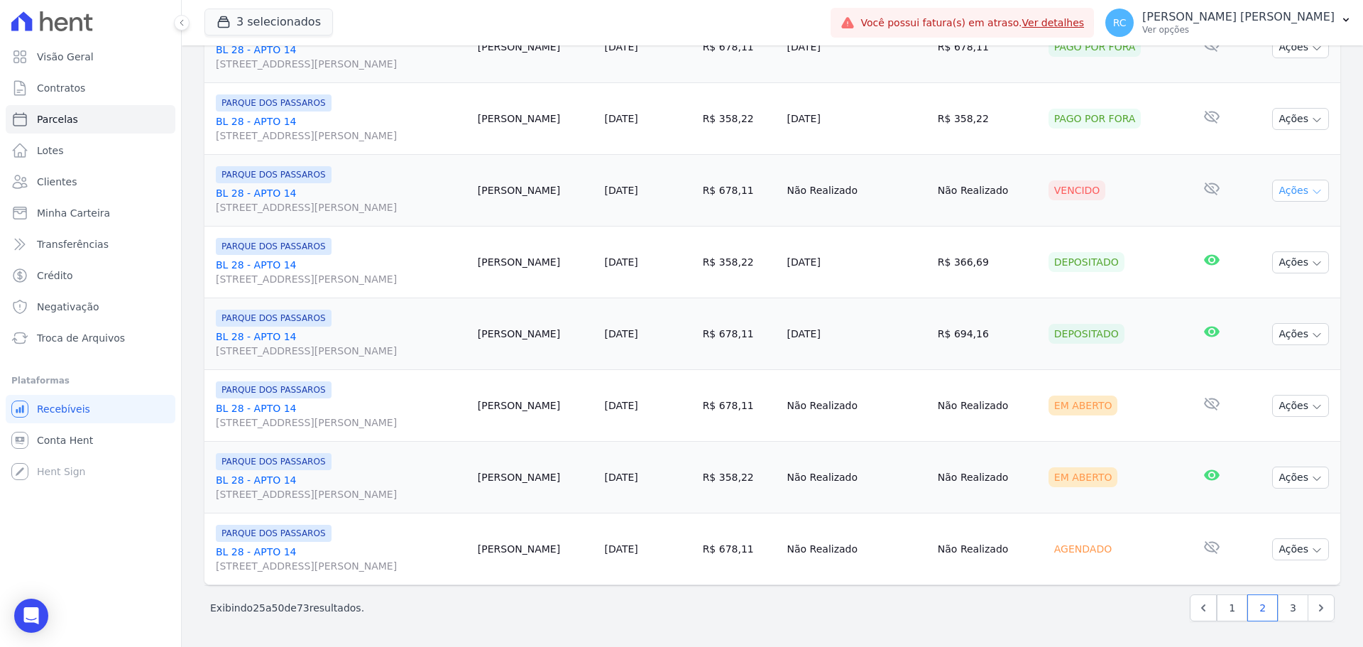
click at [1311, 192] on icon "button" at bounding box center [1316, 191] width 11 height 11
click at [1257, 308] on link "Liquidação Manual" at bounding box center [1294, 302] width 136 height 26
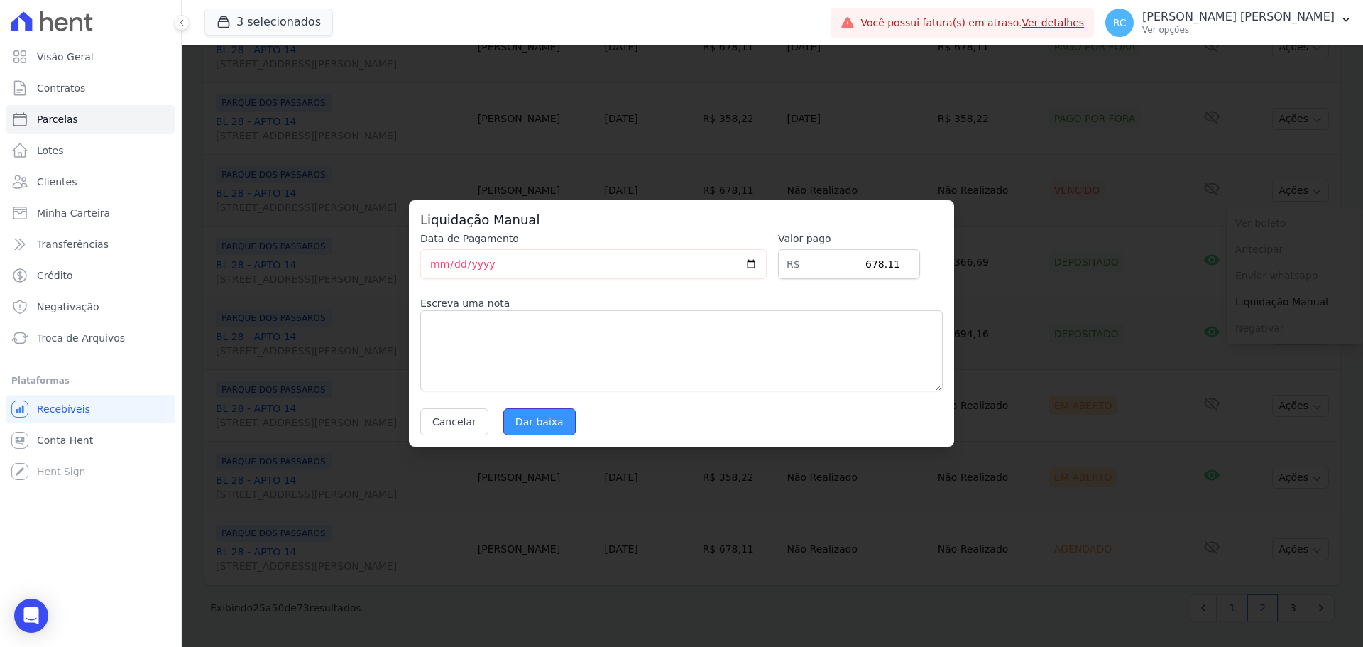
click at [528, 421] on input "Dar baixa" at bounding box center [539, 421] width 72 height 27
select select
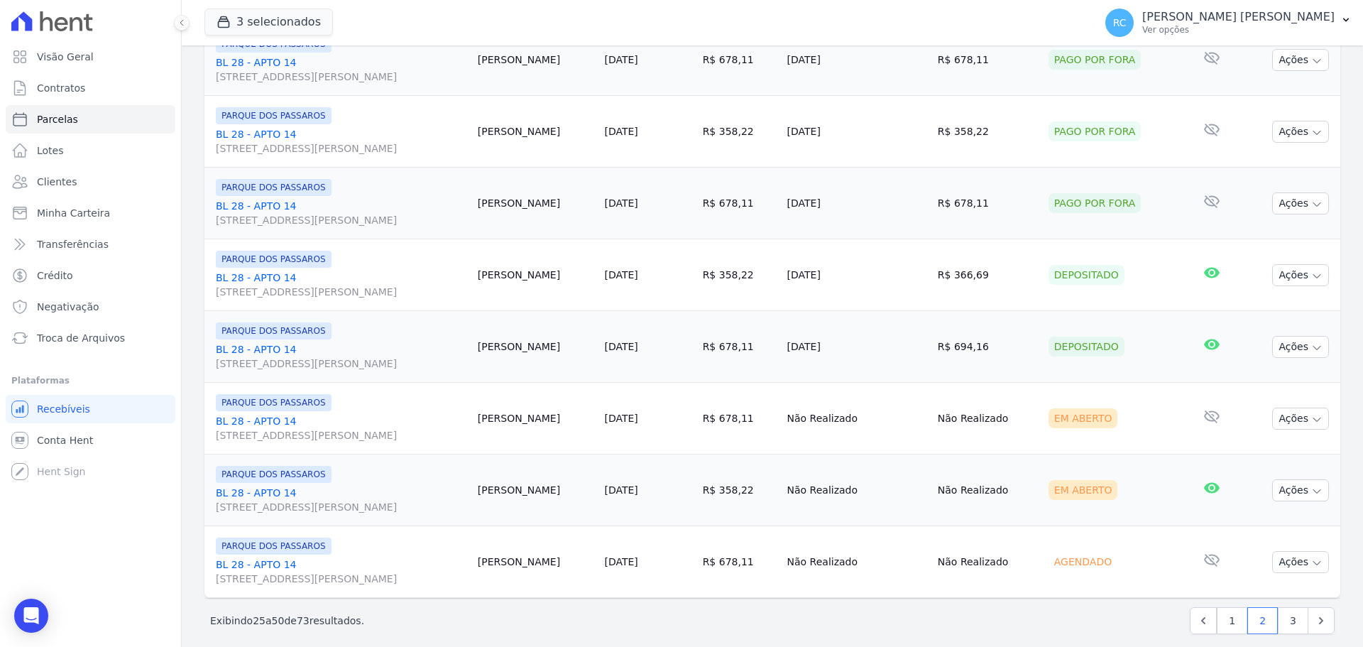
scroll to position [1509, 0]
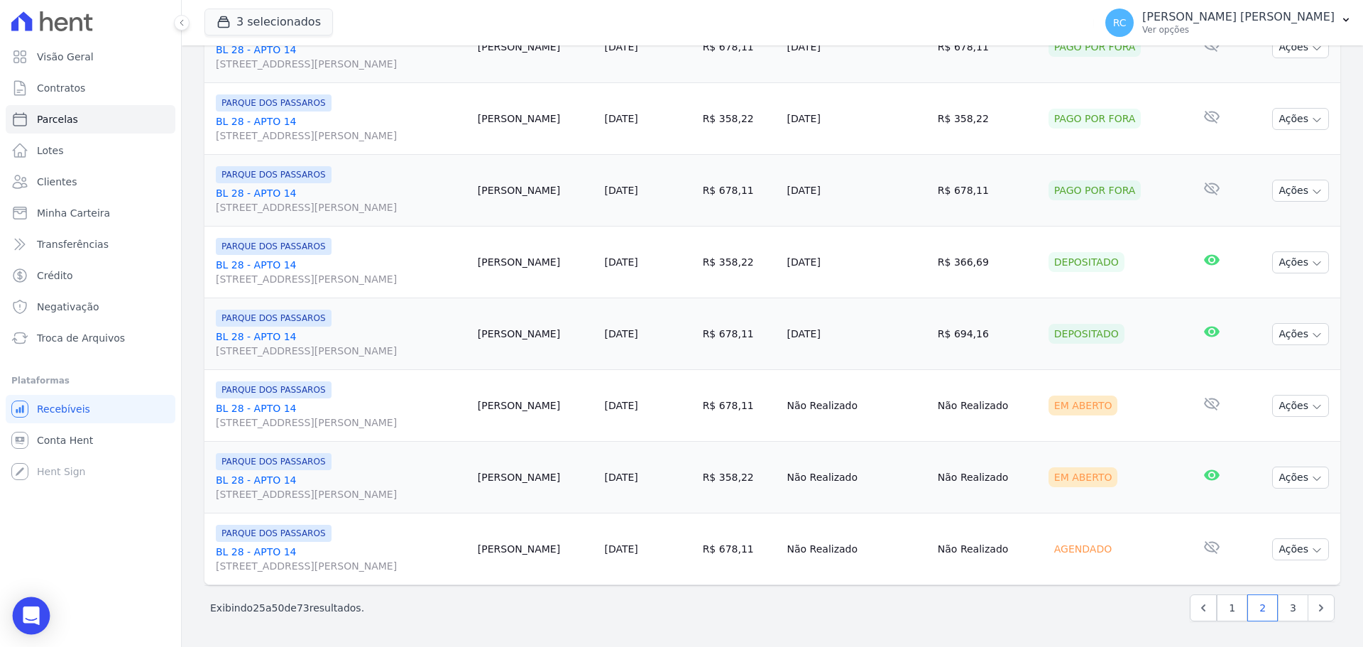
click at [28, 603] on div "Open Intercom Messenger" at bounding box center [32, 616] width 38 height 38
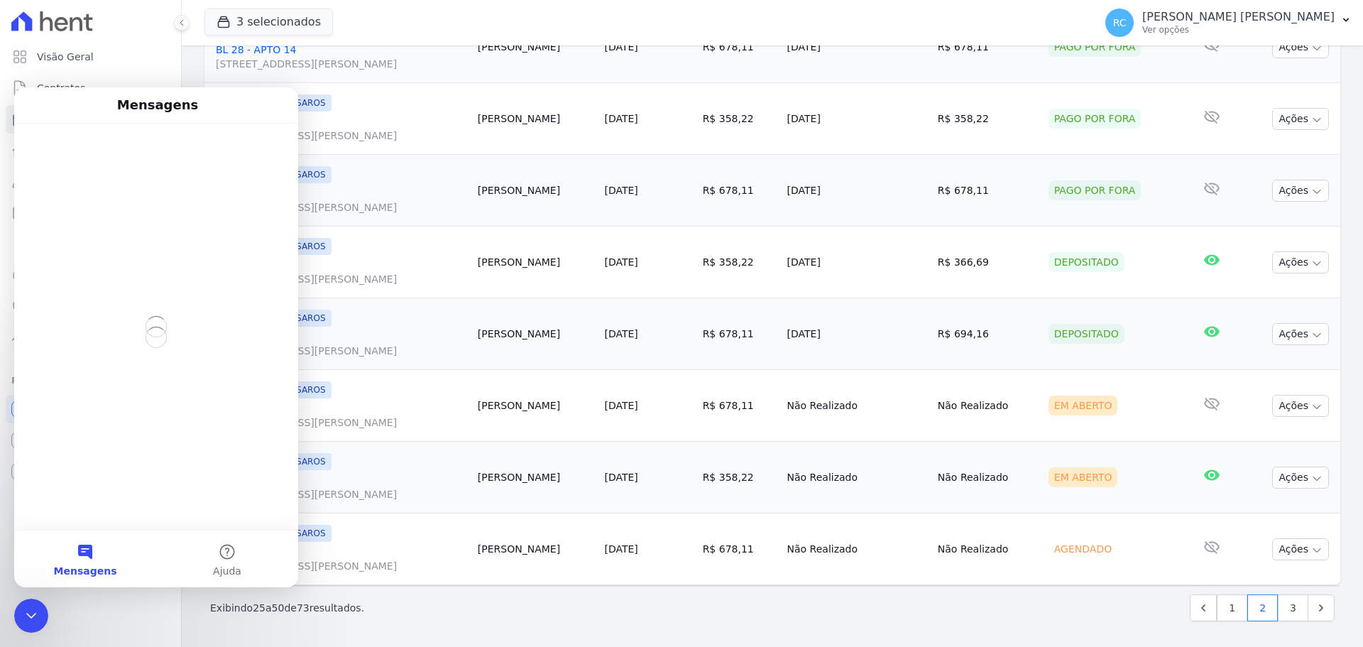
scroll to position [0, 0]
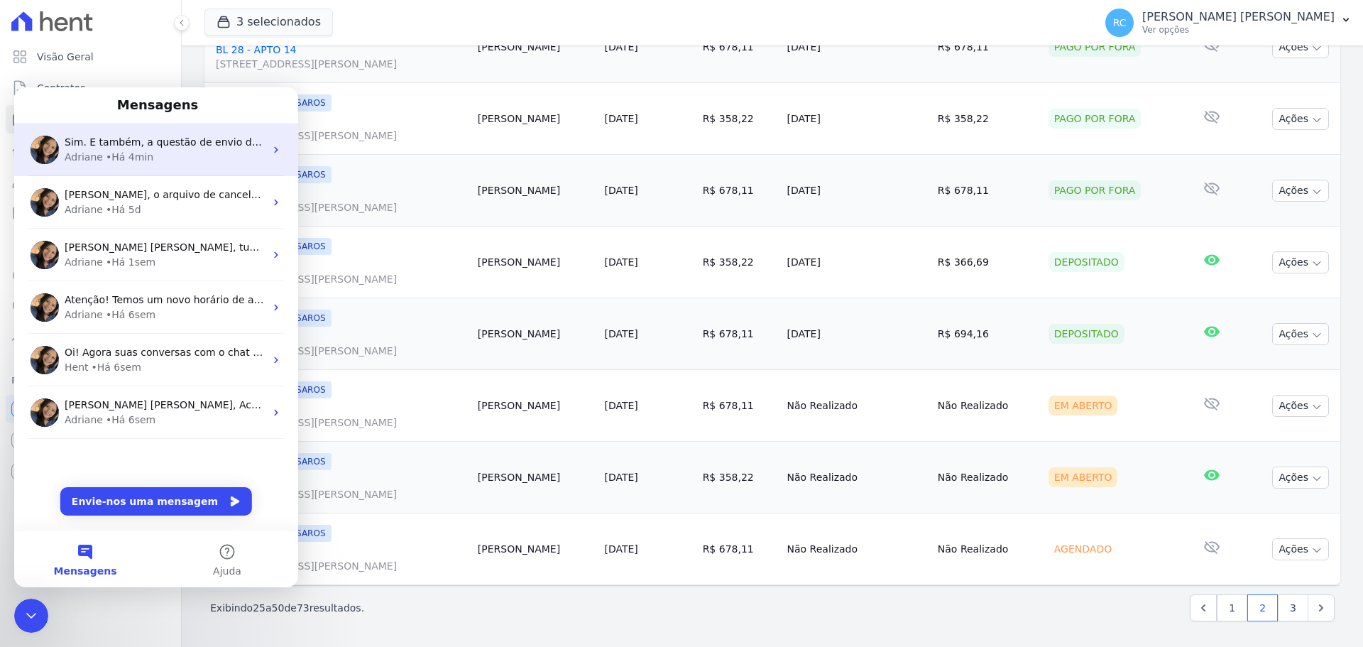
click at [140, 158] on div "• Há 4min" at bounding box center [130, 157] width 48 height 15
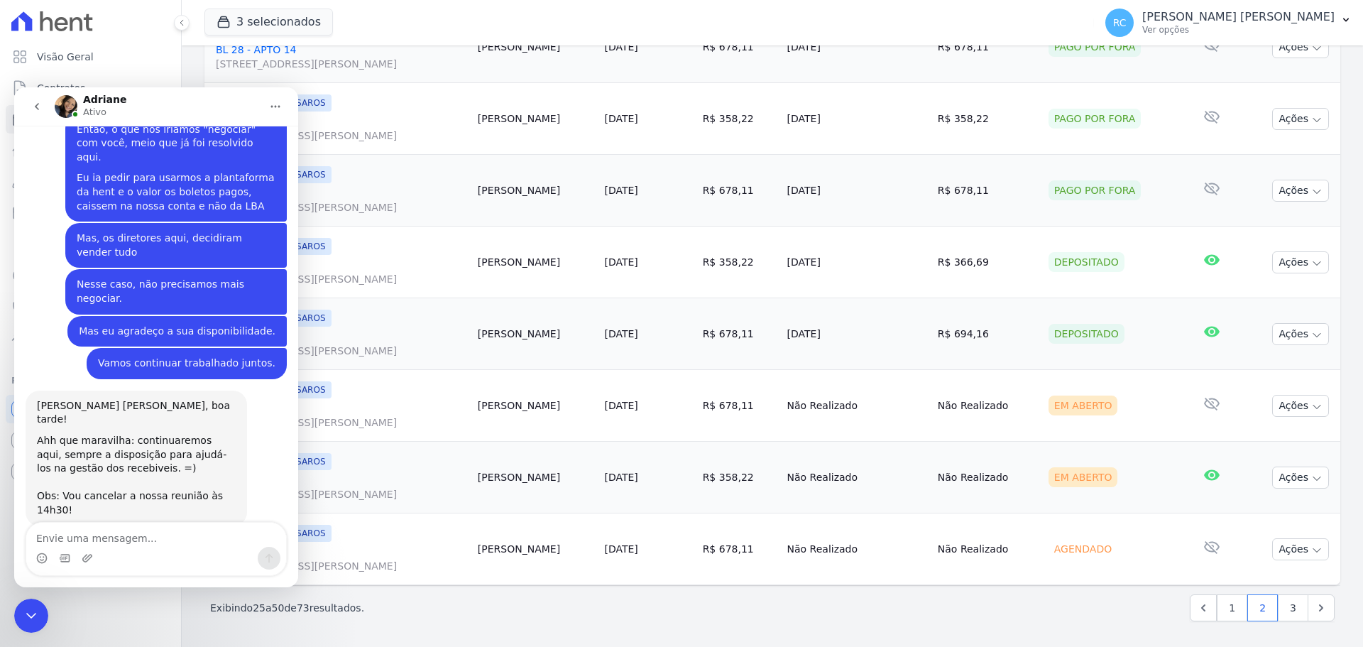
scroll to position [3355, 0]
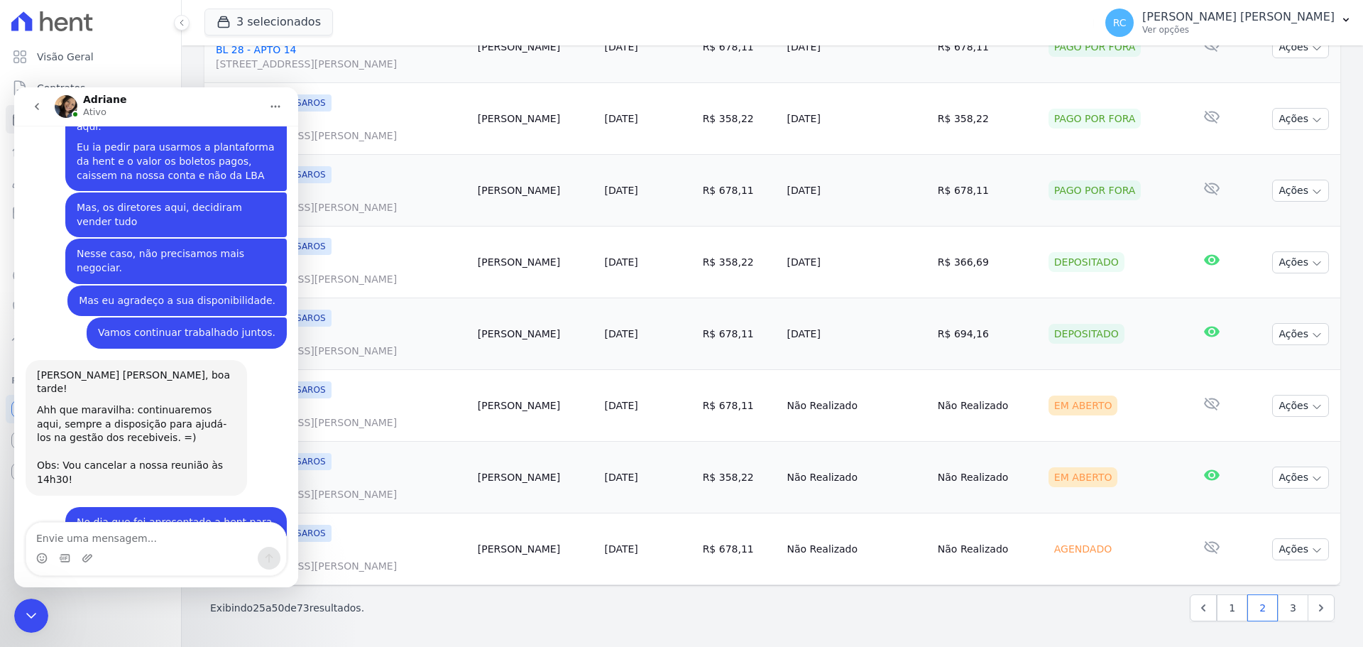
click at [26, 610] on icon "Fechar mensagem da Intercom" at bounding box center [31, 615] width 17 height 17
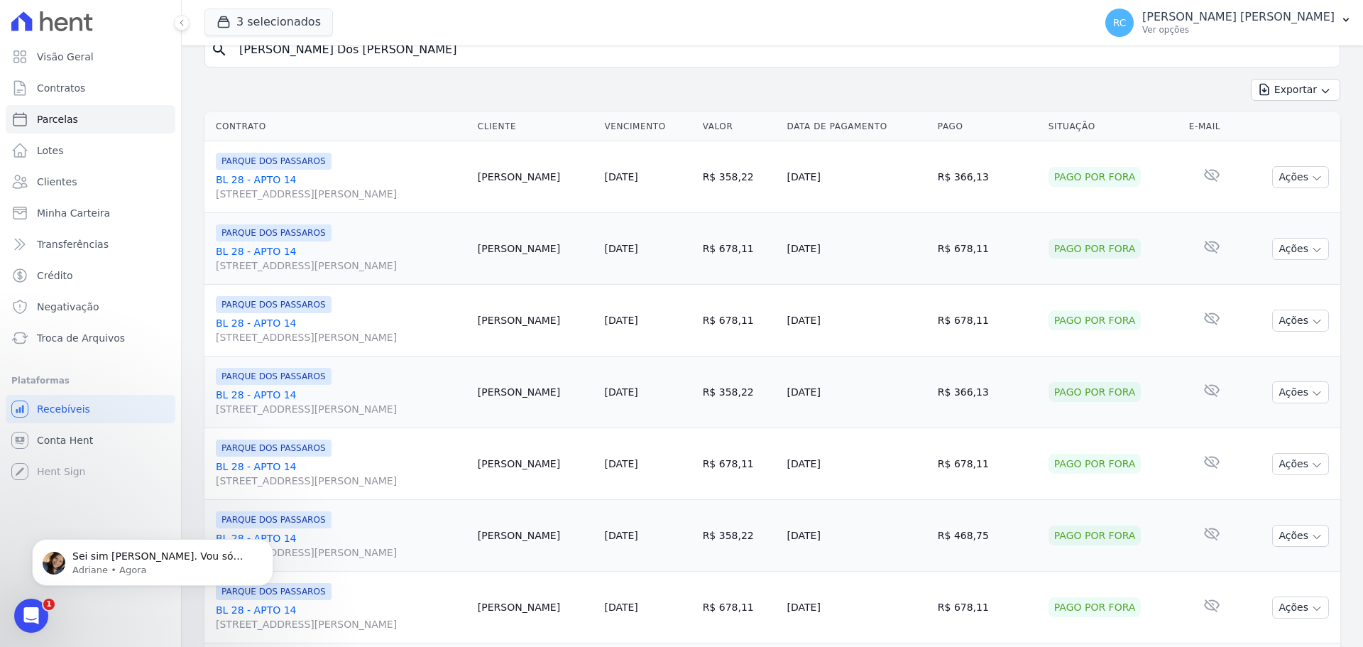
scroll to position [0, 0]
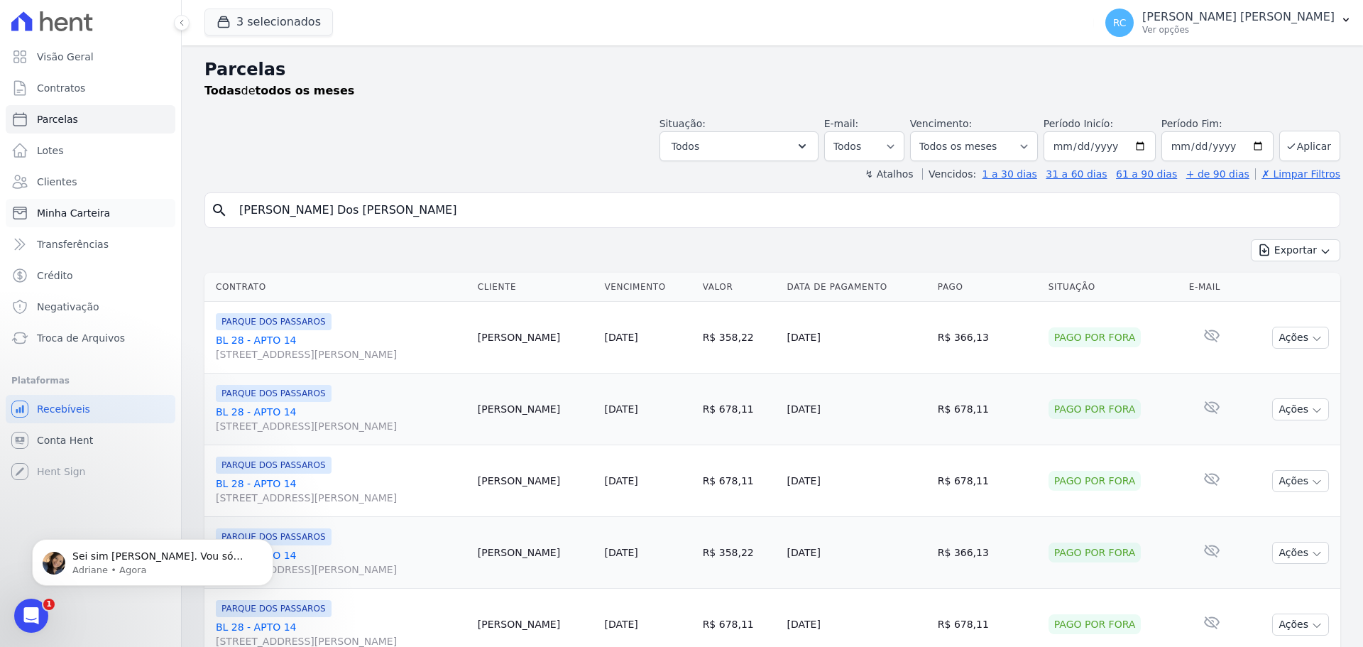
drag, startPoint x: 377, startPoint y: 194, endPoint x: 405, endPoint y: 185, distance: 29.2
click at [104, 192] on div "Visão Geral Contratos [GEOGRAPHIC_DATA] Lotes Clientes Minha Carteira Transferê…" at bounding box center [681, 323] width 1363 height 647
paste input "Rianny Stefanny Guimaraes Barros"
drag, startPoint x: 542, startPoint y: 202, endPoint x: 341, endPoint y: 167, distance: 204.4
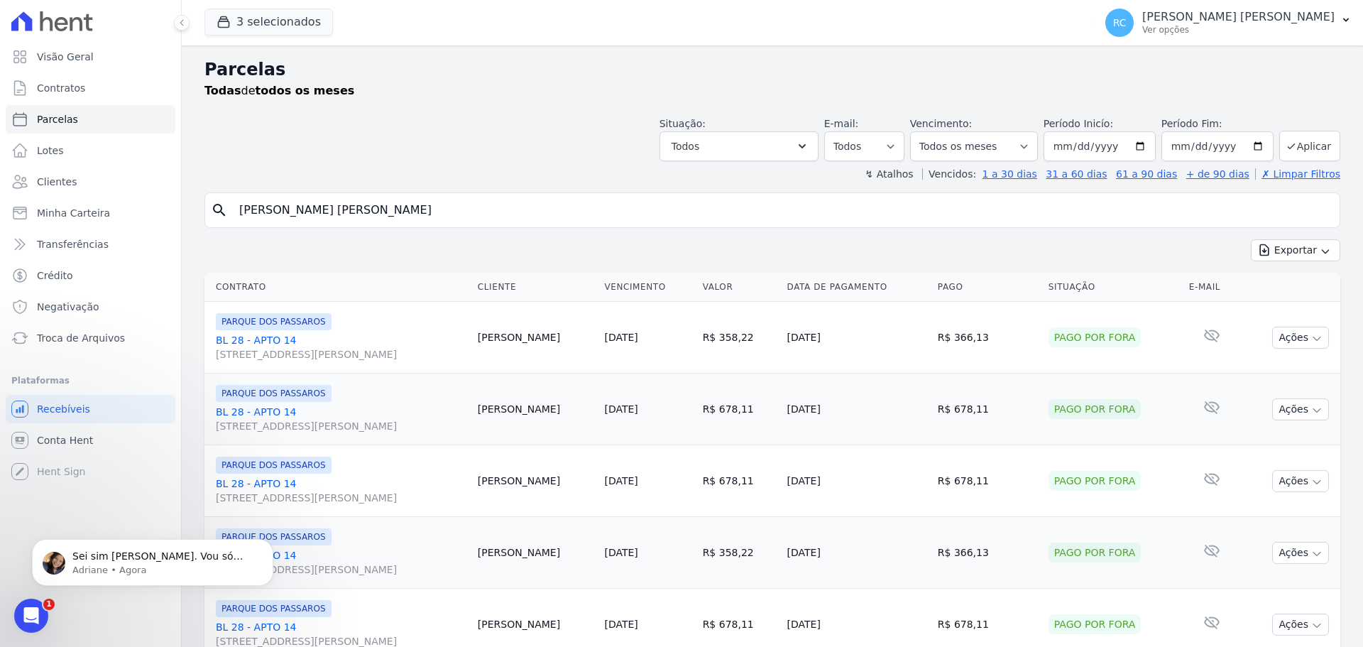
paste input "search"
type input "Rianny Stefanny Guimaraes Barros"
click at [31, 599] on div "Abrir mensagem da Intercom" at bounding box center [31, 615] width 47 height 47
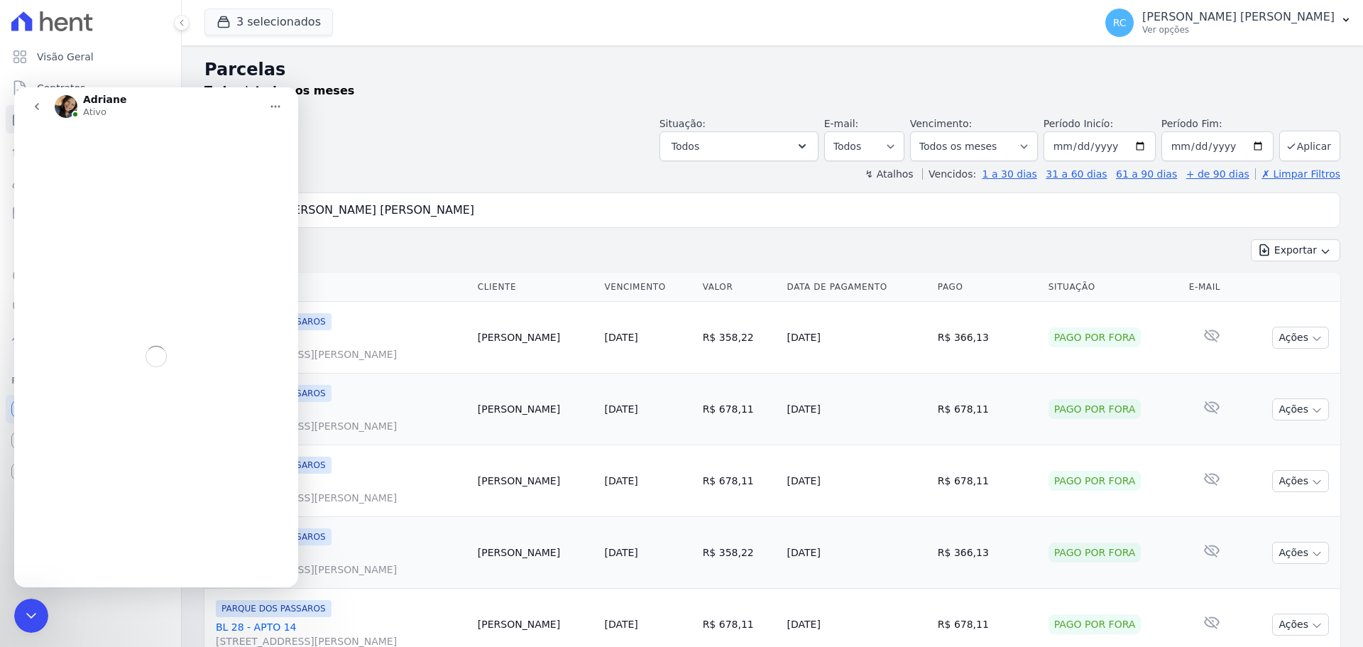
select select
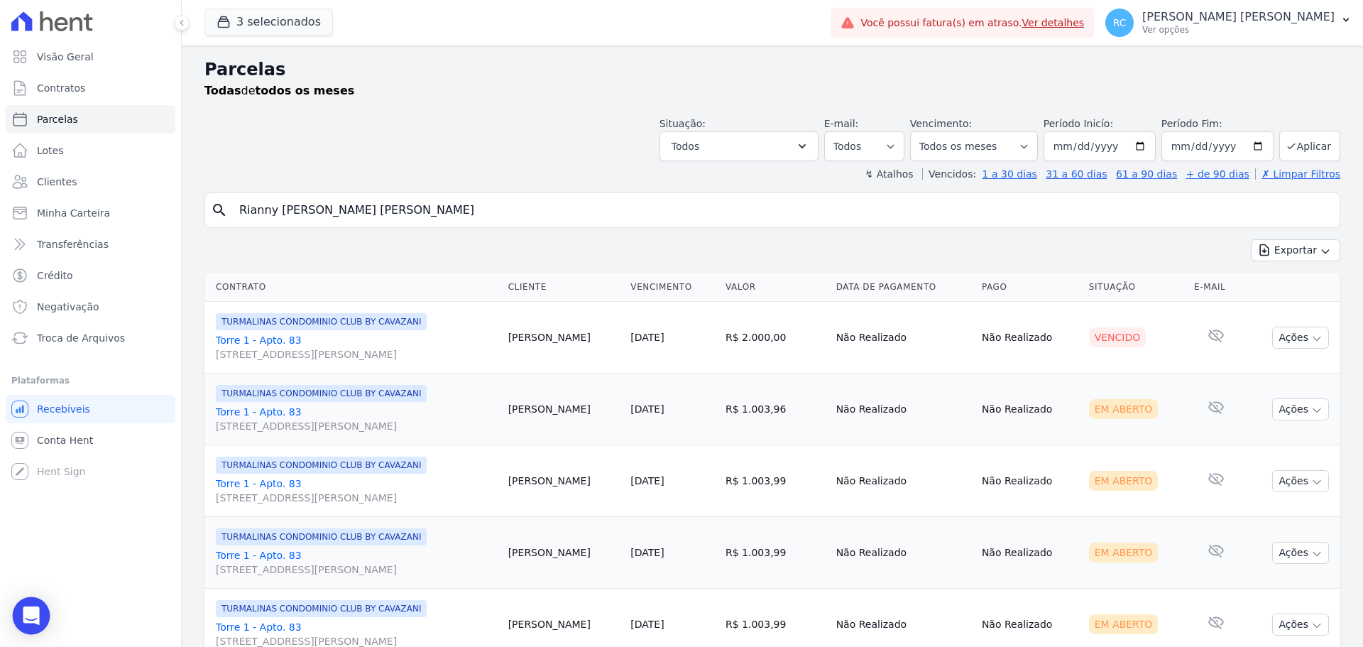
click at [39, 617] on div "Open Intercom Messenger" at bounding box center [32, 616] width 38 height 38
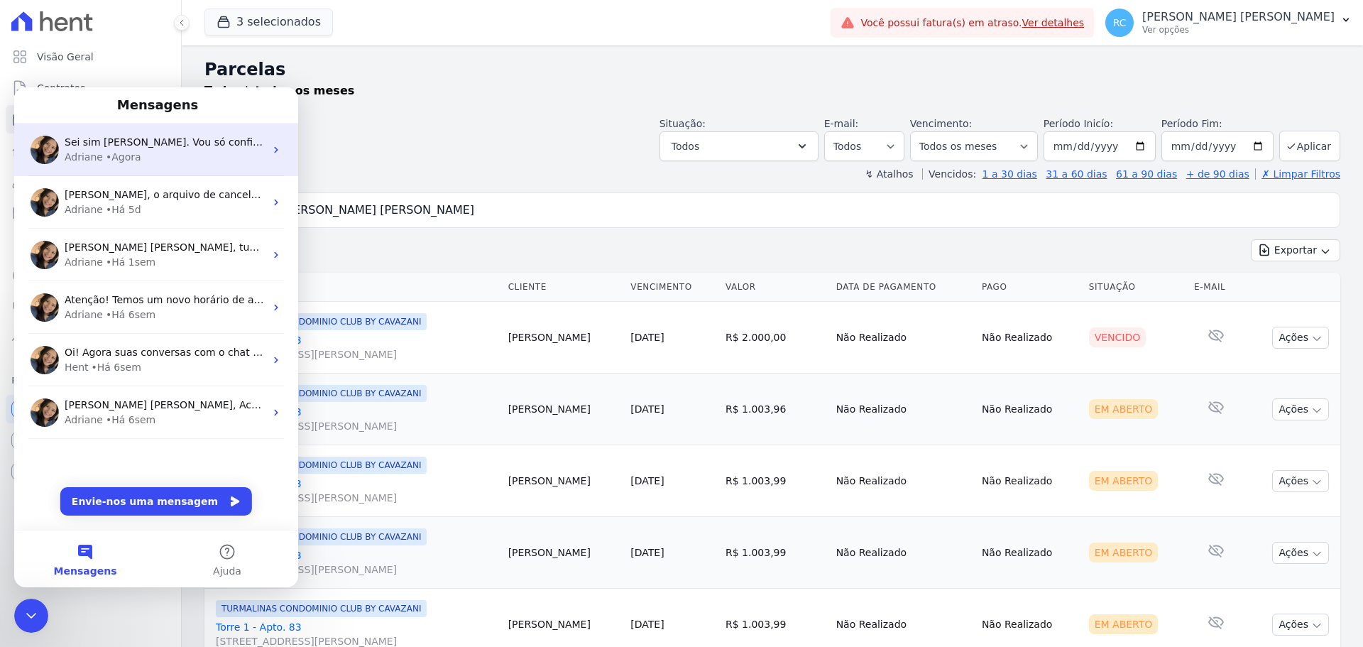
click at [189, 157] on div "Adriane • Agora" at bounding box center [165, 157] width 200 height 15
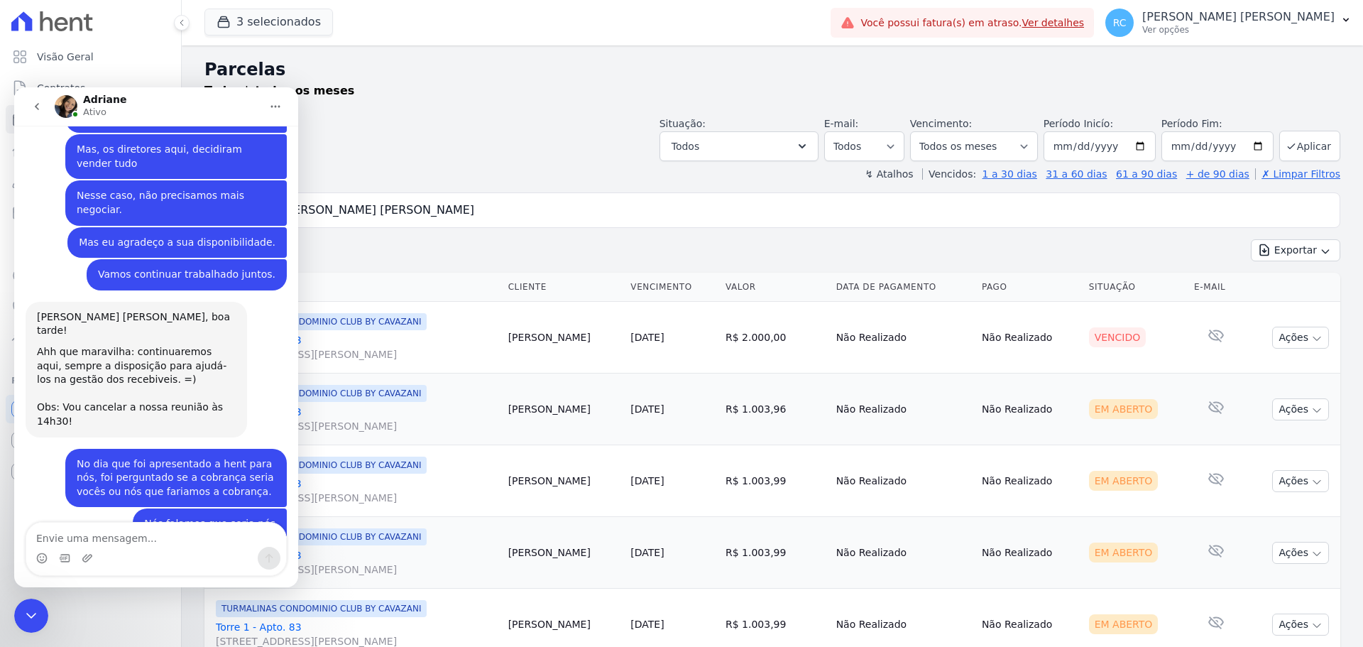
scroll to position [3438, 0]
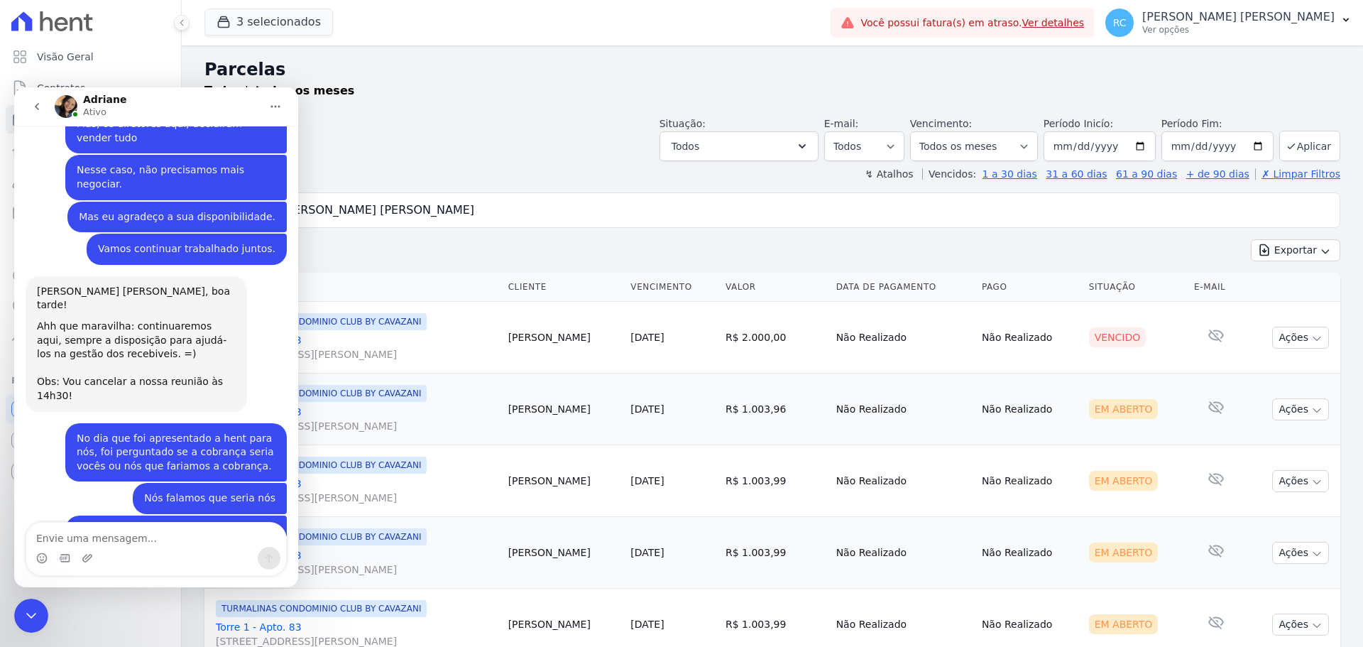
click at [153, 534] on textarea "Envie uma mensagem..." at bounding box center [156, 534] width 260 height 24
type textarea "Tá bom."
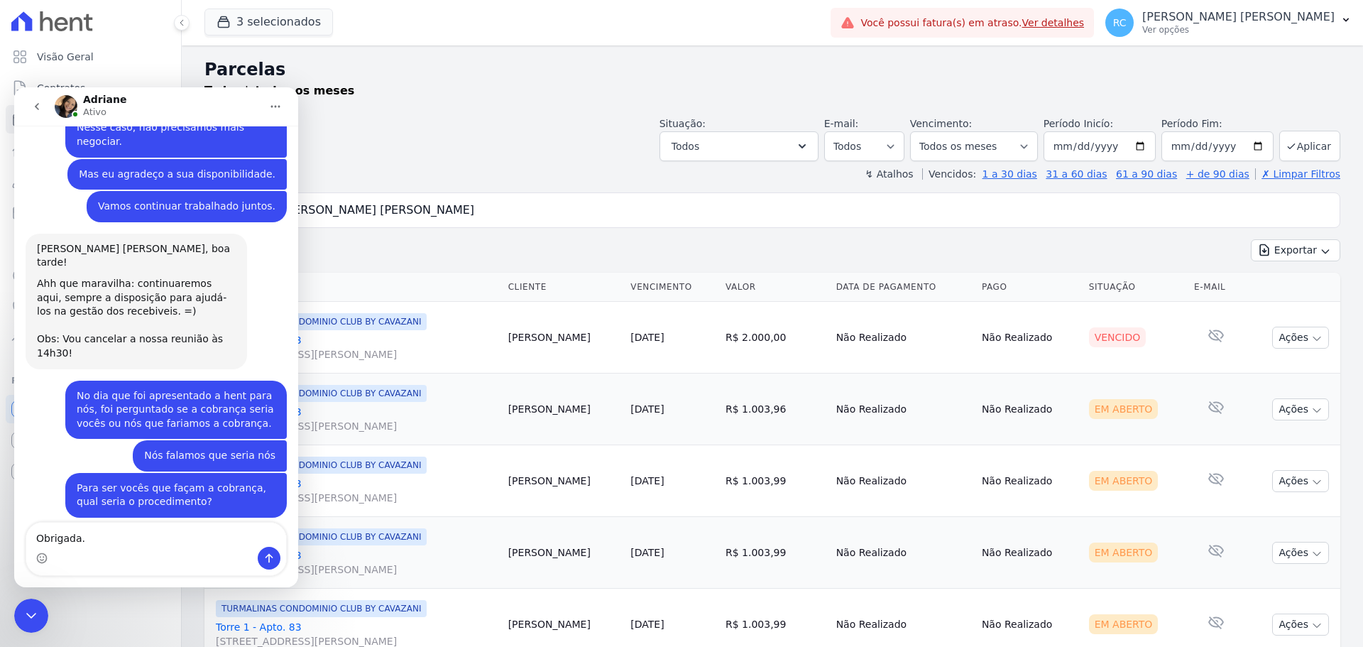
type textarea "Obrigada."
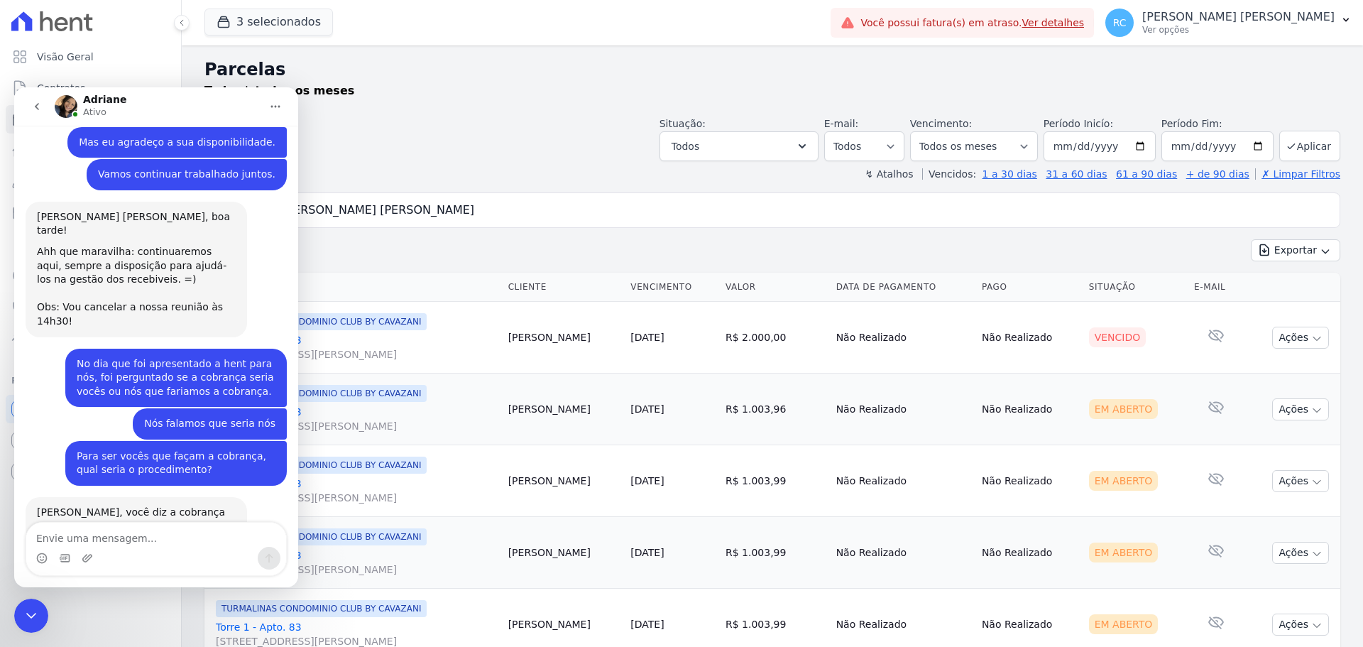
click at [20, 625] on div "Fechar mensagem da Intercom" at bounding box center [31, 615] width 34 height 34
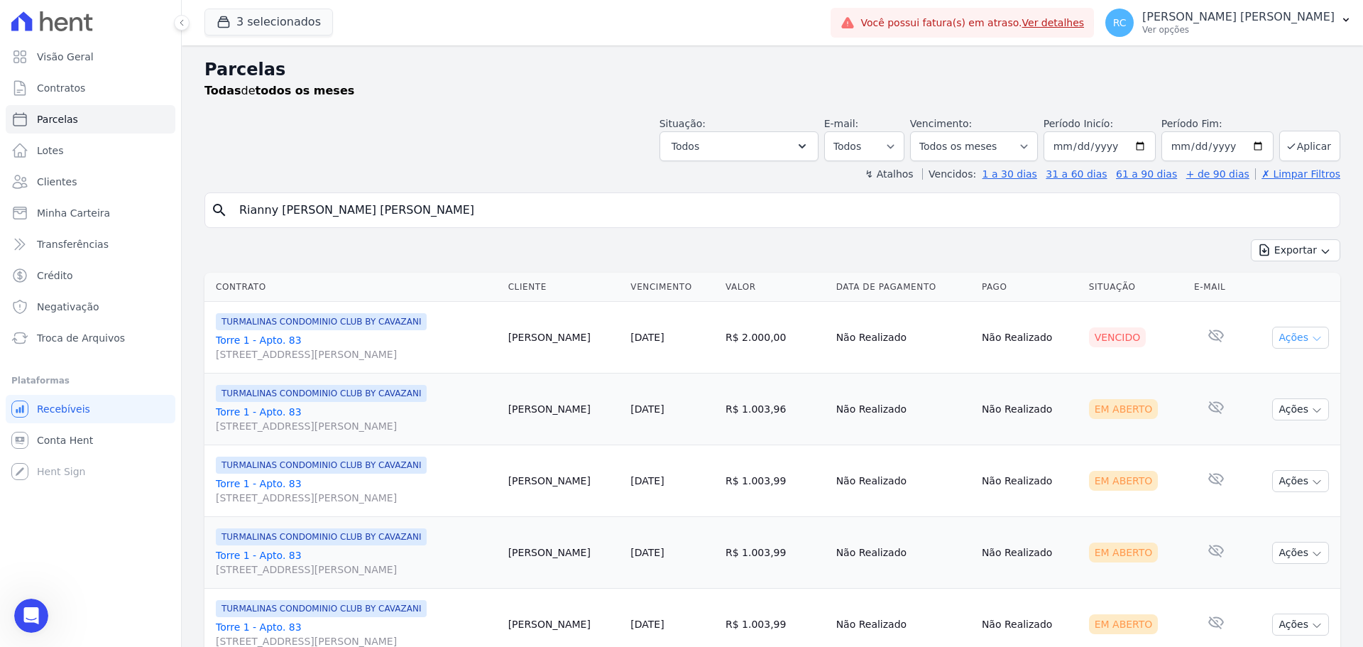
click at [1279, 344] on button "Ações" at bounding box center [1300, 337] width 57 height 22
click at [1259, 456] on link "Liquidação Manual" at bounding box center [1294, 449] width 136 height 26
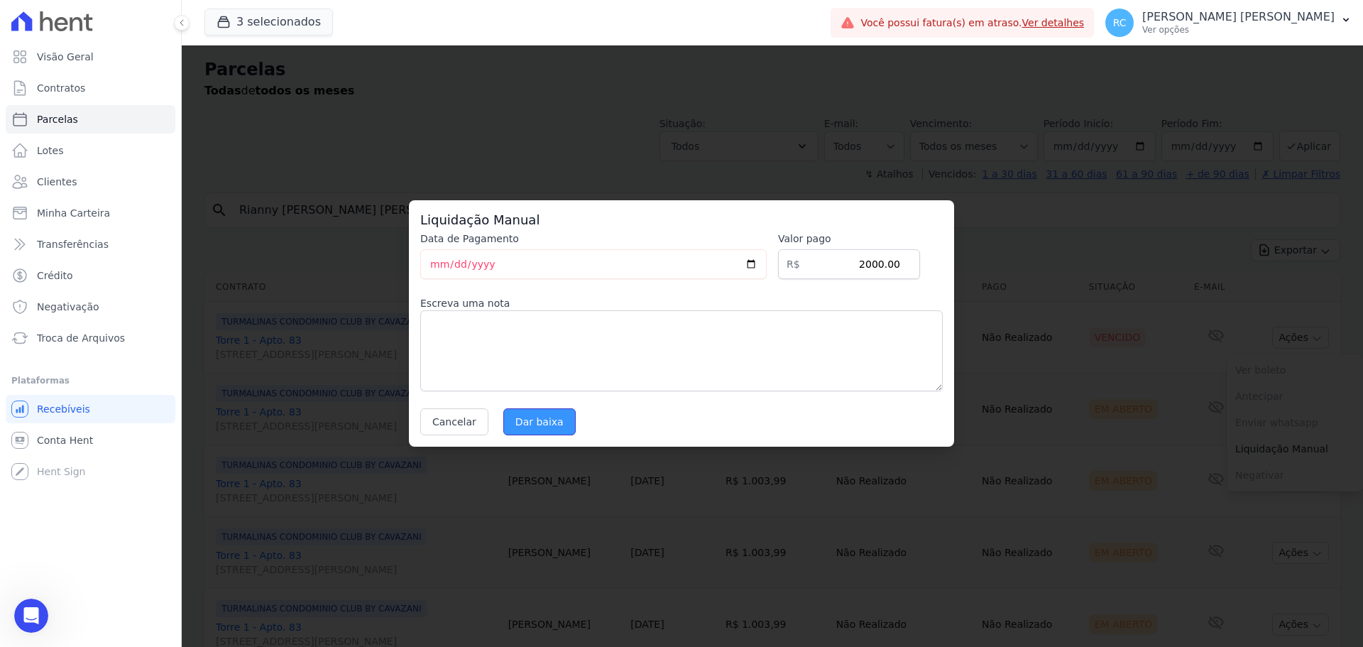
click at [548, 417] on input "Dar baixa" at bounding box center [539, 421] width 72 height 27
select select
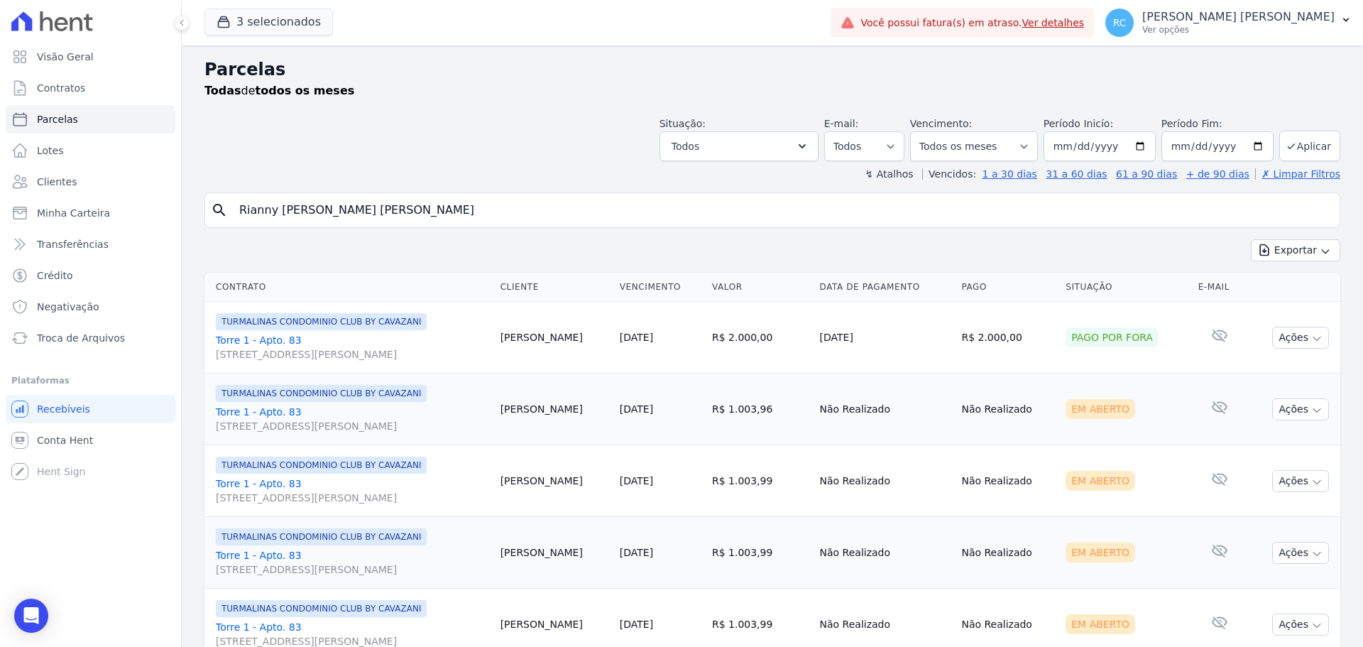
drag, startPoint x: 403, startPoint y: 209, endPoint x: 346, endPoint y: 216, distance: 57.2
click at [50, 209] on div "Visão Geral Contratos [GEOGRAPHIC_DATA] Lotes Clientes Minha Carteira Transferê…" at bounding box center [681, 323] width 1363 height 647
paste input "Wesley Loure"
drag, startPoint x: 0, startPoint y: 219, endPoint x: 297, endPoint y: 84, distance: 326.2
click at [5, 211] on div "Visão Geral Contratos [GEOGRAPHIC_DATA] Lotes Clientes Minha Carteira Transferê…" at bounding box center [681, 323] width 1363 height 647
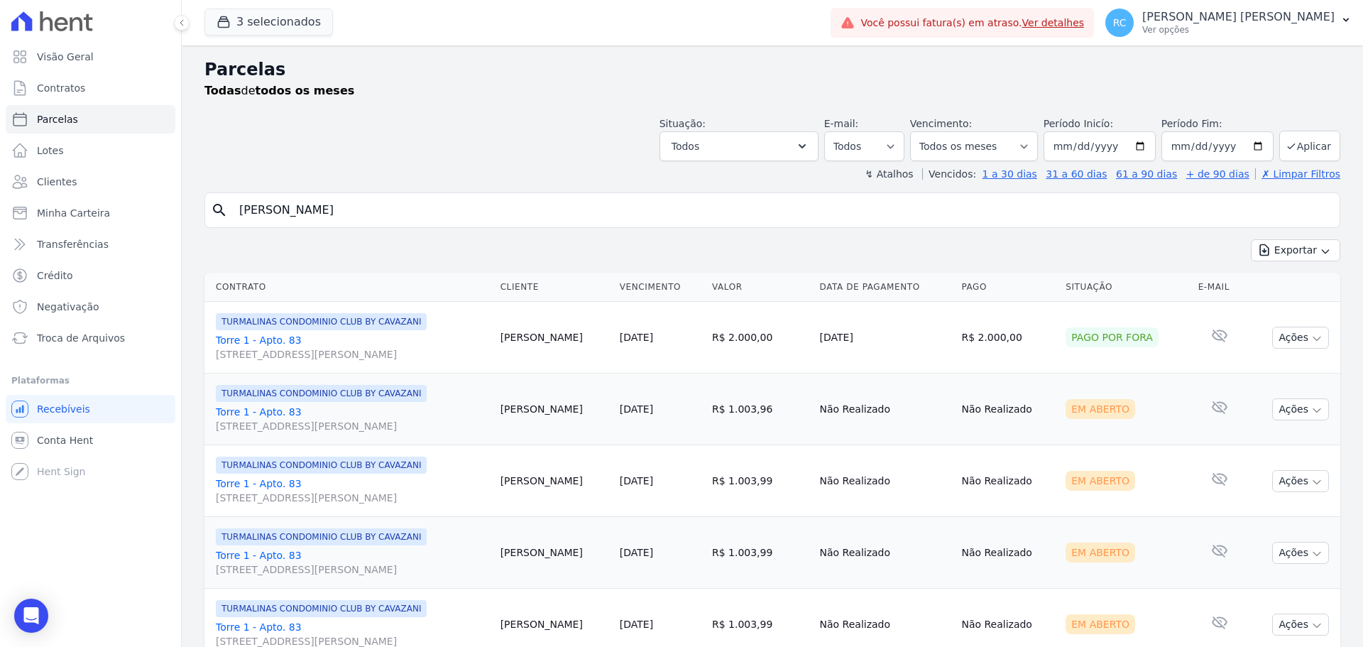
type input ","
select select
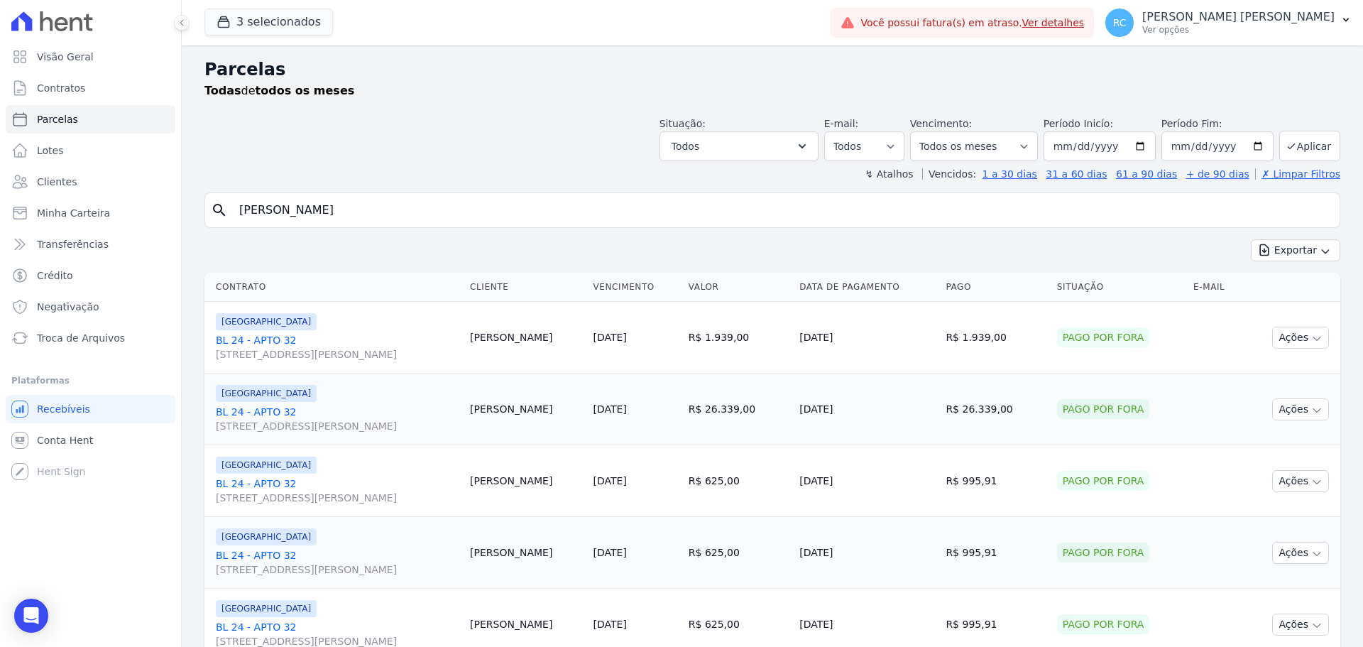
click at [309, 208] on input "Wesley Loure" at bounding box center [782, 210] width 1103 height 28
select select
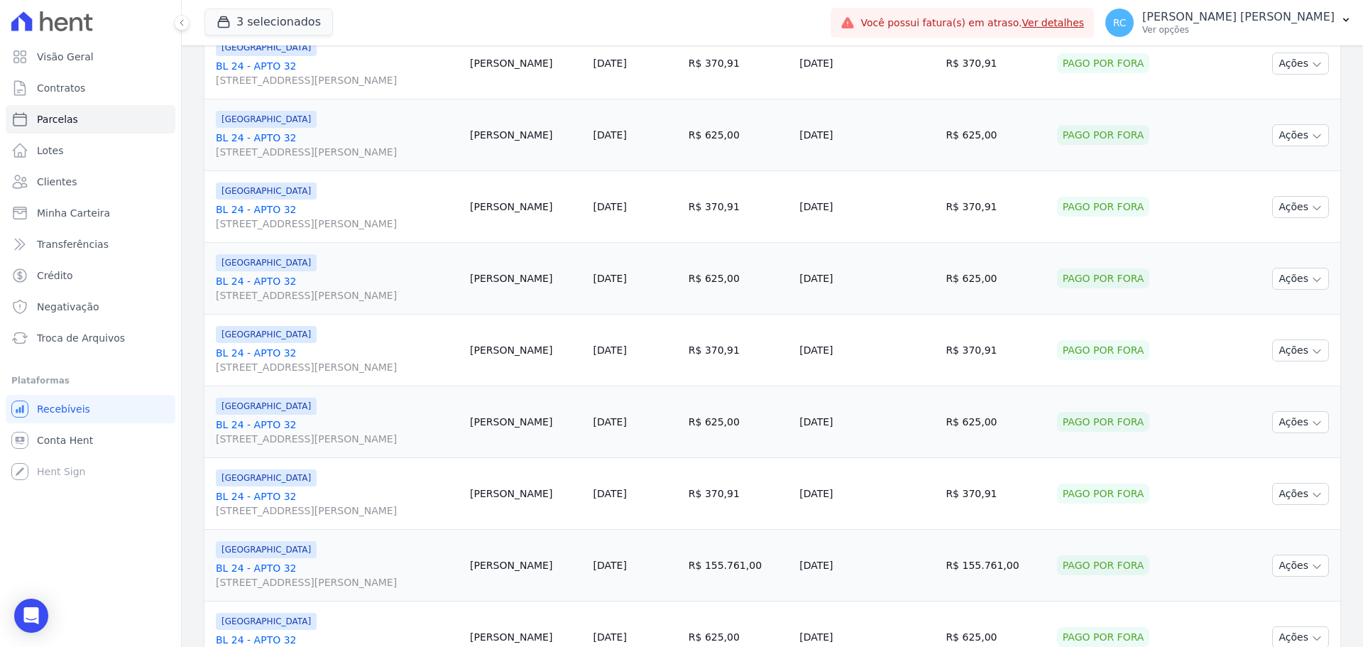
scroll to position [1509, 0]
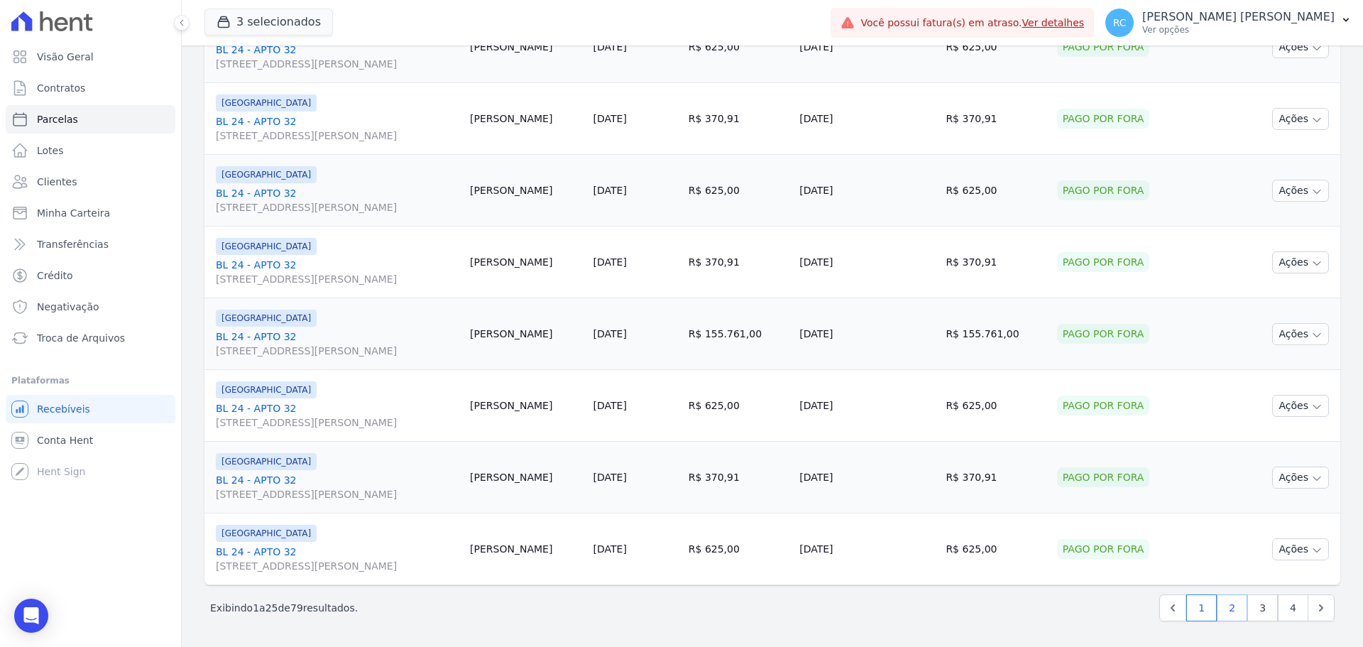
click at [1226, 616] on link "2" at bounding box center [1231, 607] width 31 height 27
select select
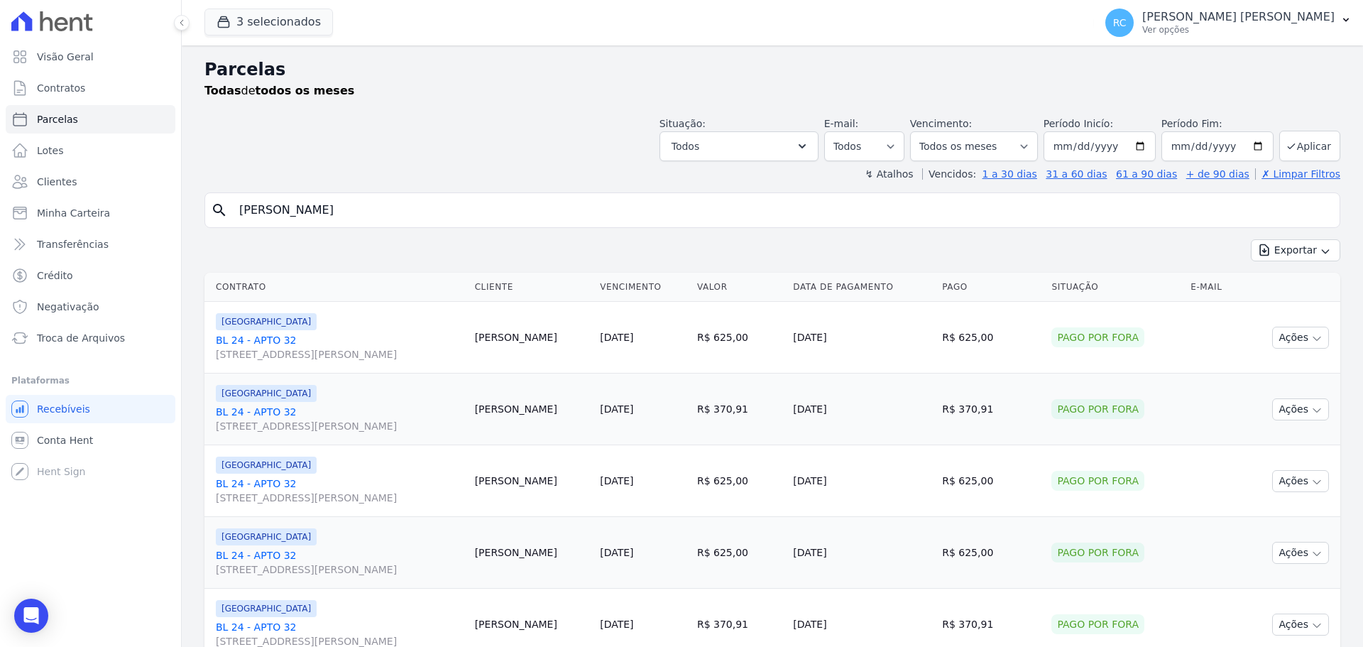
drag, startPoint x: 287, startPoint y: 209, endPoint x: 490, endPoint y: 183, distance: 204.7
click at [166, 210] on div "Visão Geral Contratos [GEOGRAPHIC_DATA] Lotes Clientes Minha Carteira Transferê…" at bounding box center [681, 323] width 1363 height 647
paste input "Larissa Andrade Neves"
type input "Larissa Andrade Neves"
select select
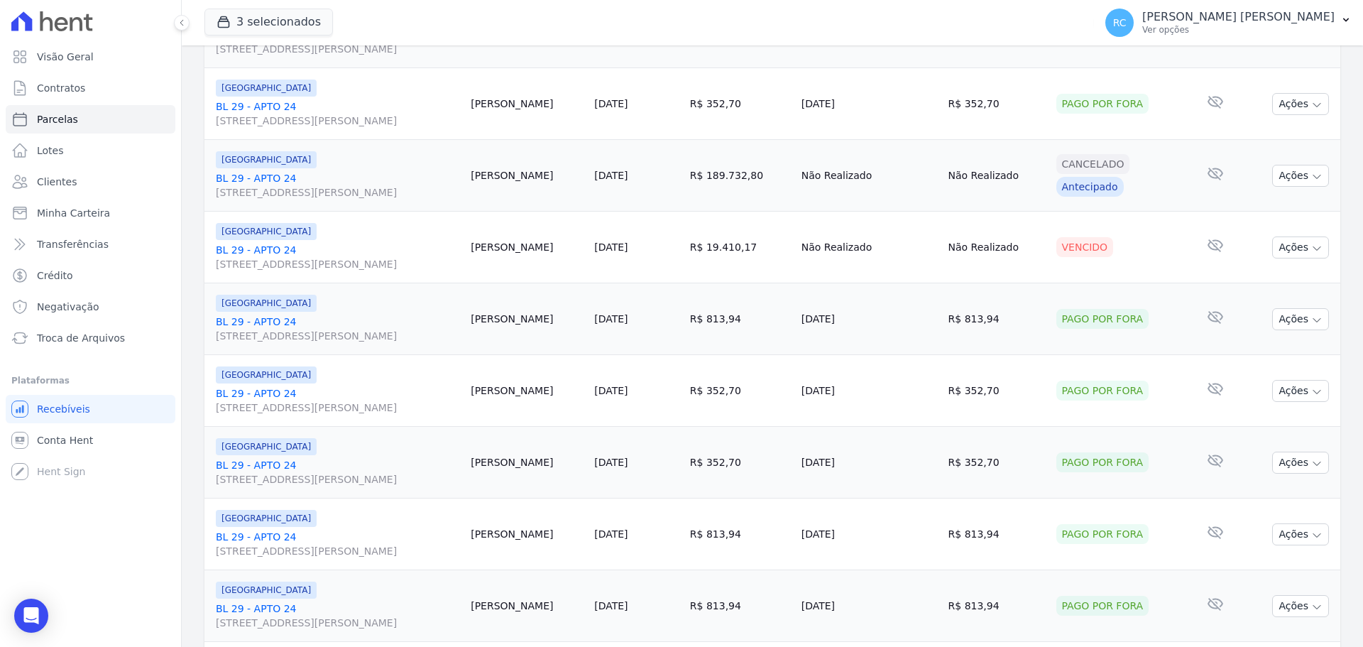
scroll to position [639, 0]
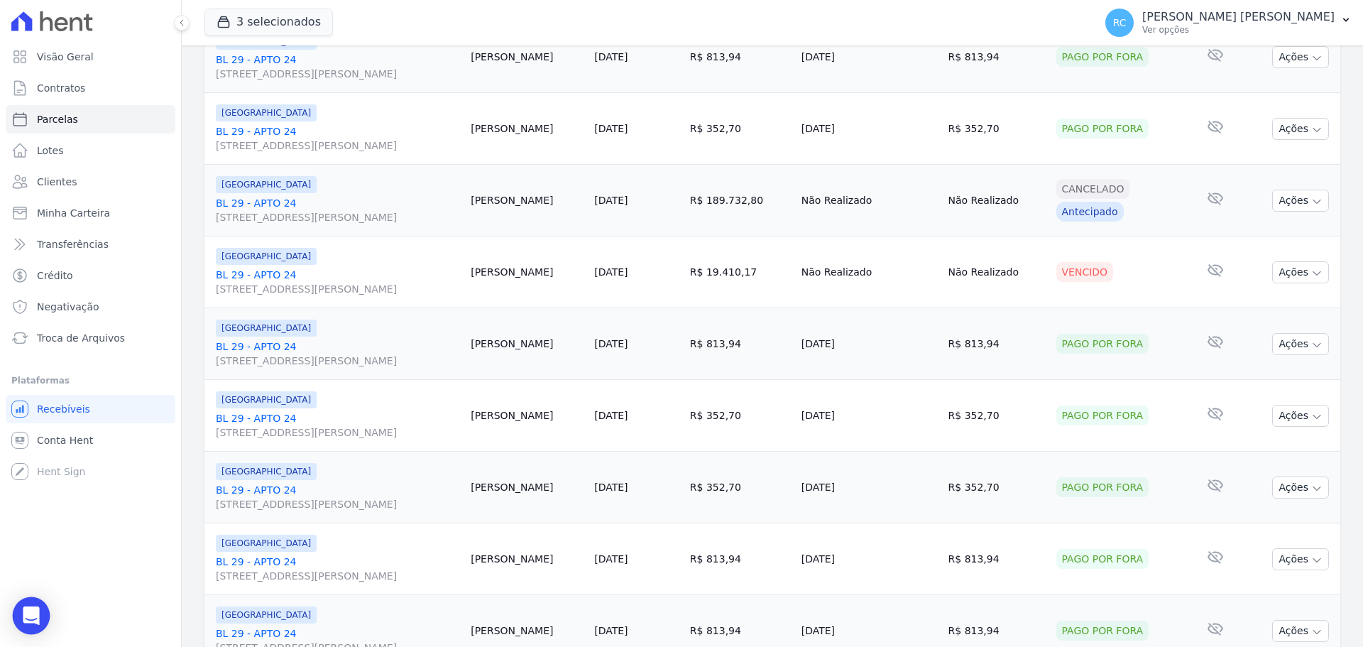
click at [13, 623] on body "Visão Geral Contratos Parcelas Lotes Clientes Minha Carteira Transferências Cré…" at bounding box center [681, 323] width 1363 height 647
click at [28, 616] on icon "Open Intercom Messenger" at bounding box center [31, 615] width 16 height 18
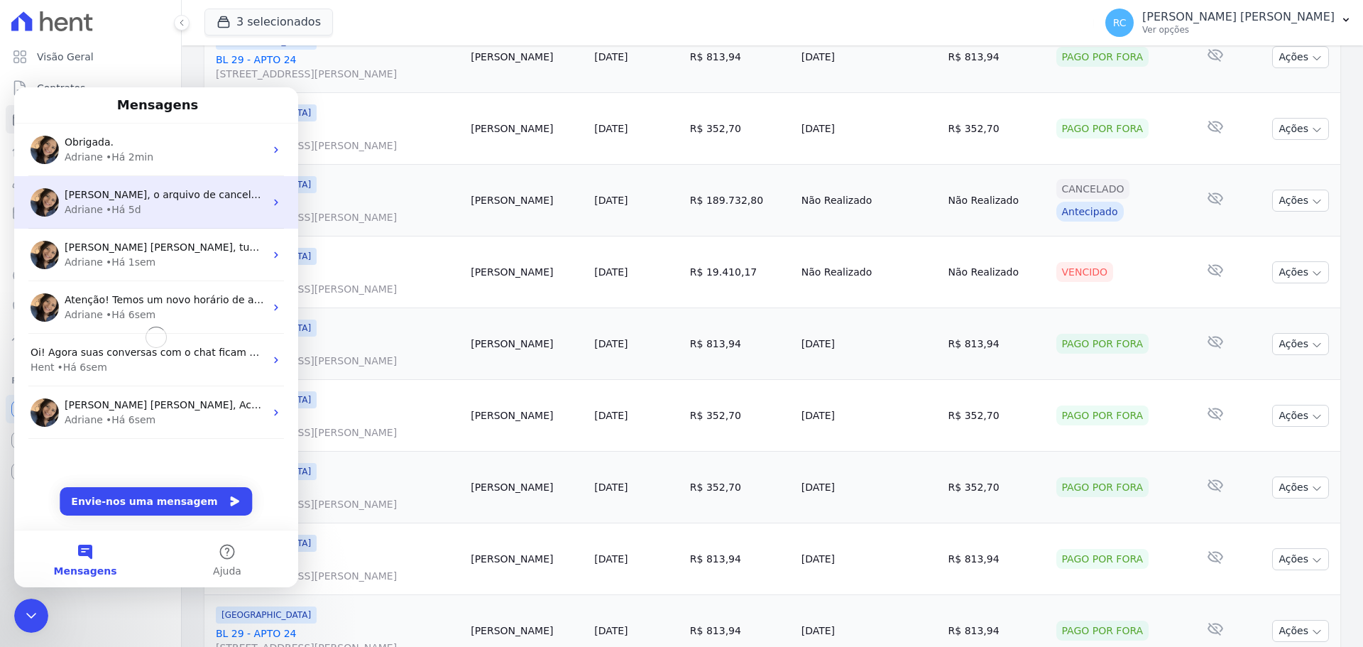
scroll to position [0, 0]
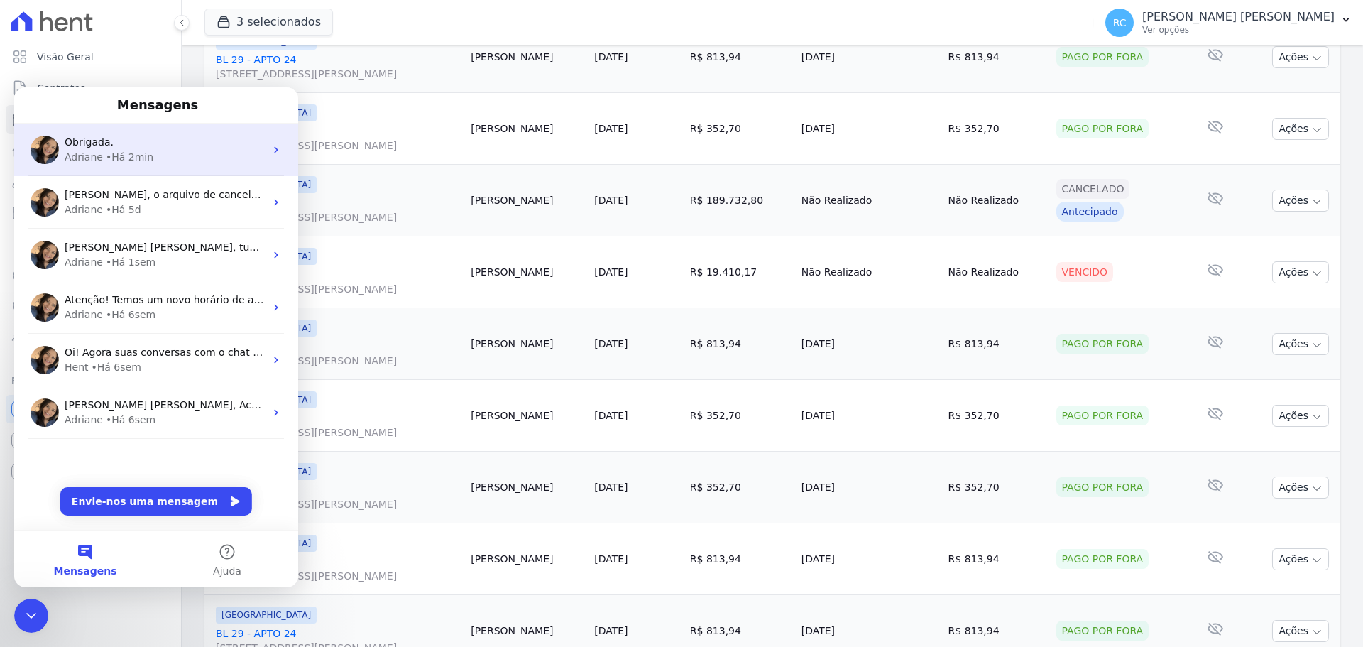
click at [172, 144] on div "Obrigada." at bounding box center [165, 142] width 200 height 15
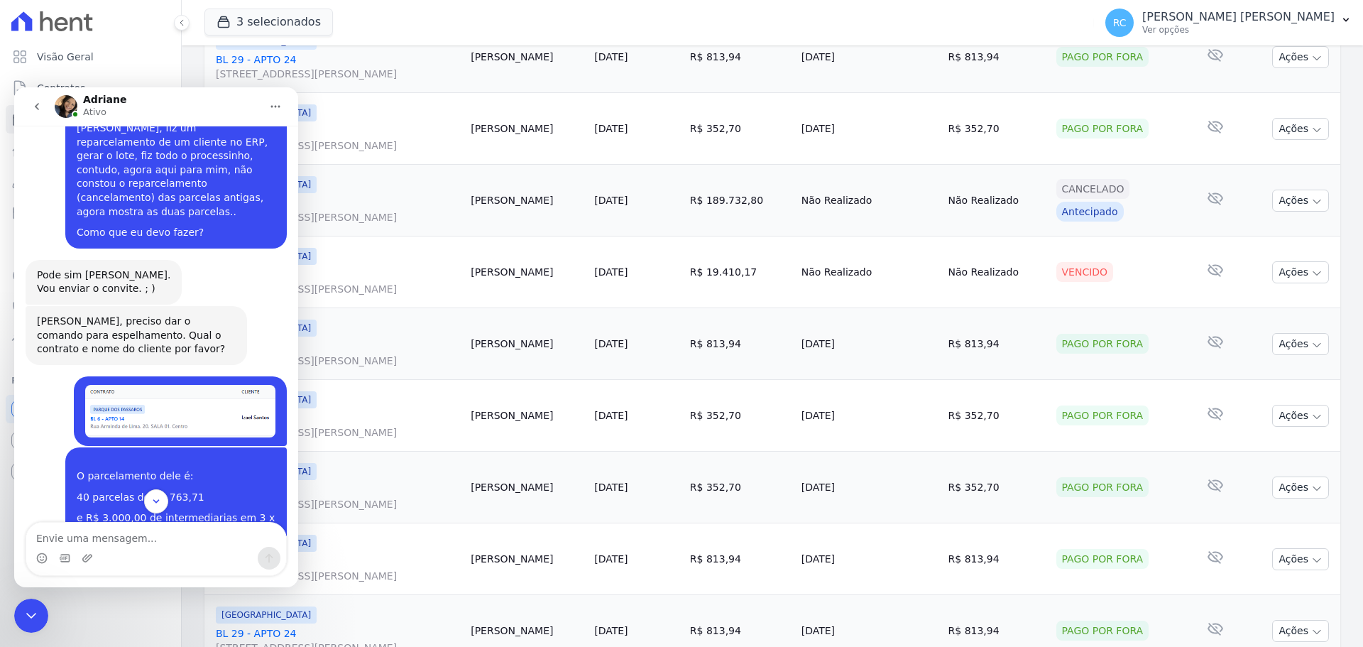
scroll to position [1583, 0]
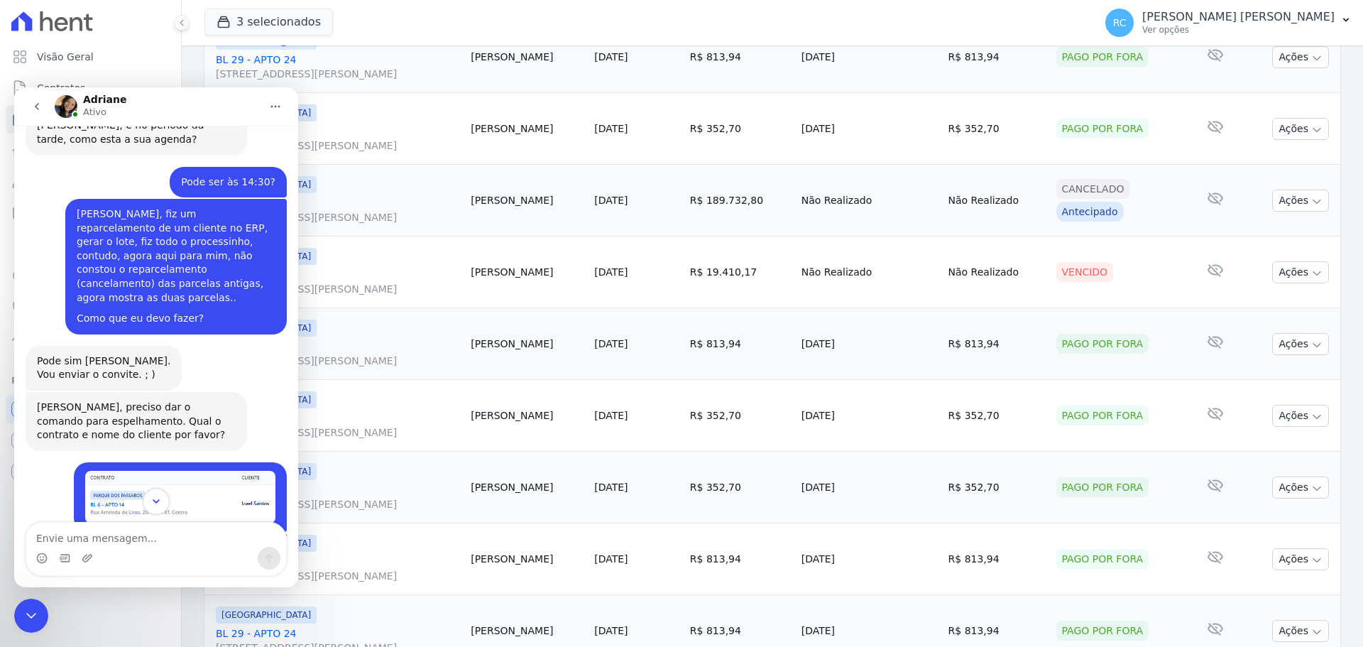
click at [160, 499] on icon "Scroll to bottom" at bounding box center [156, 501] width 13 height 13
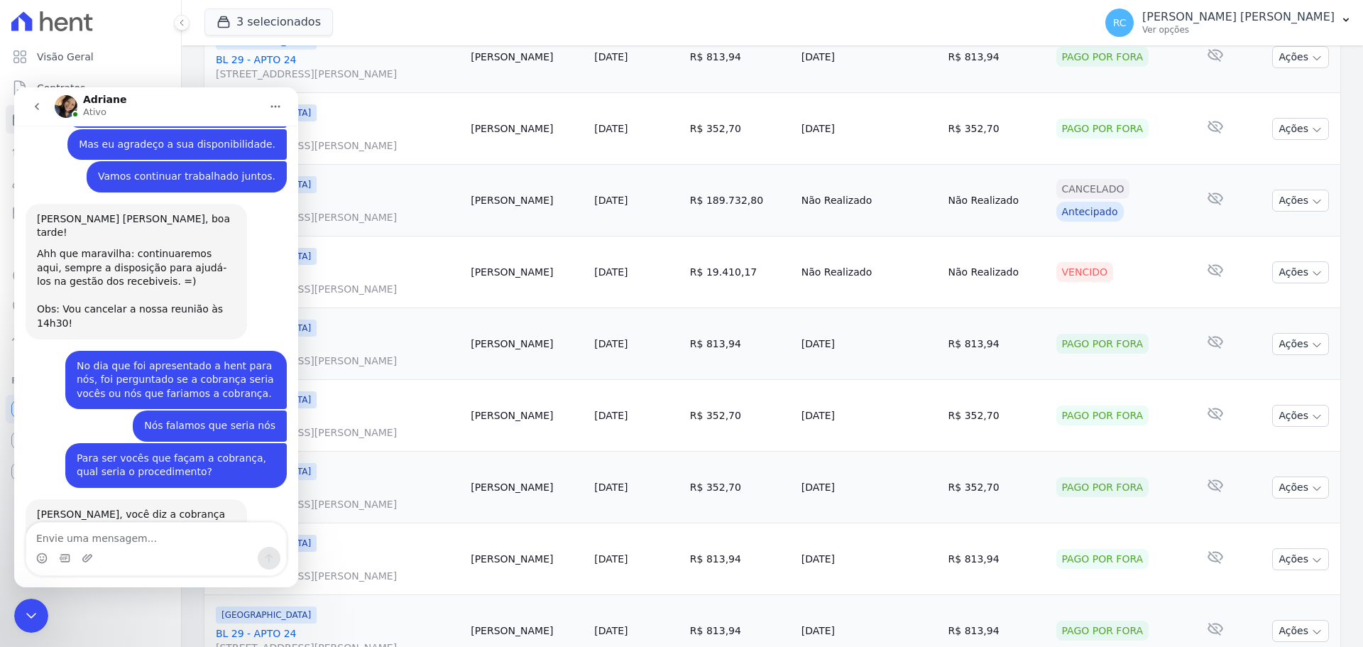
scroll to position [3513, 0]
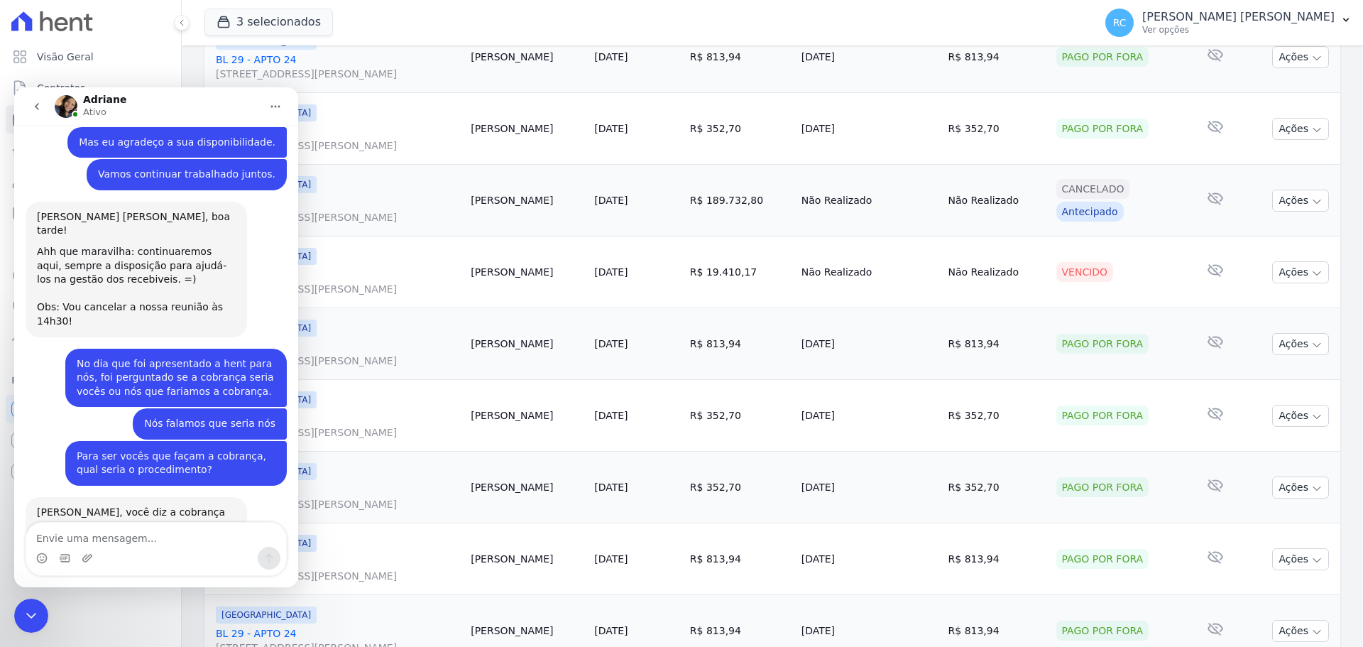
click at [24, 619] on icon "Fechar mensagem da Intercom" at bounding box center [31, 615] width 17 height 17
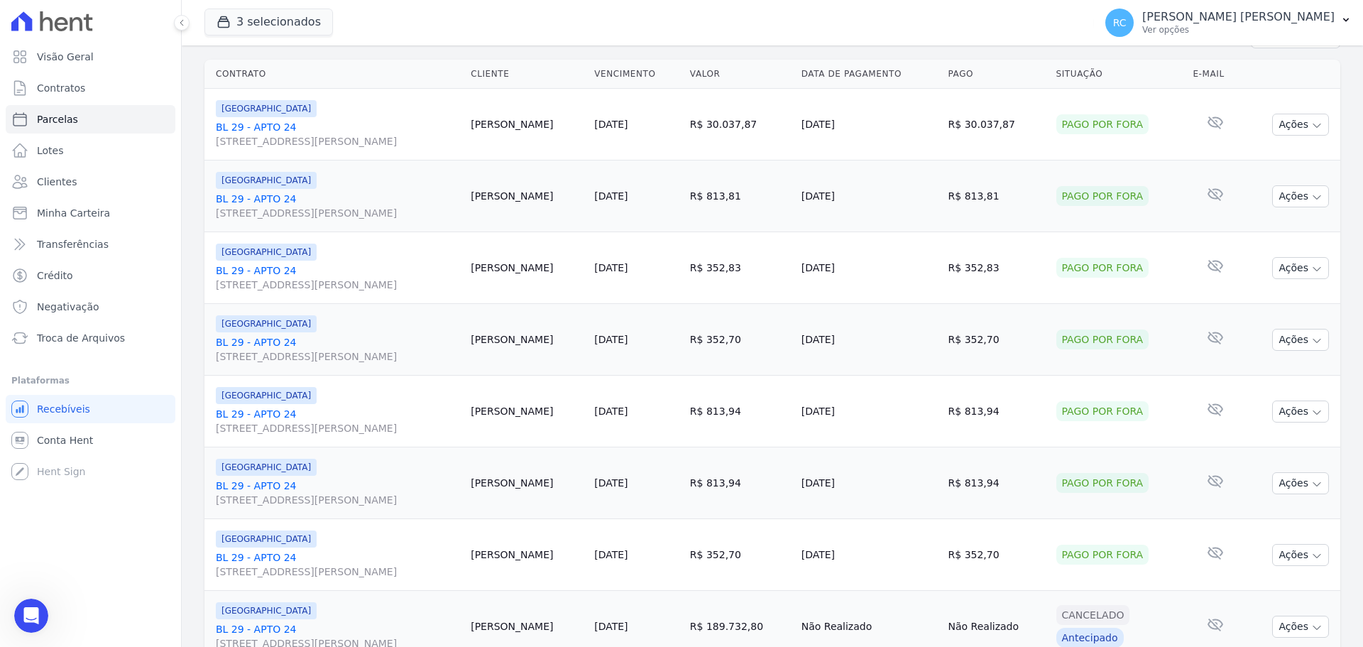
scroll to position [0, 0]
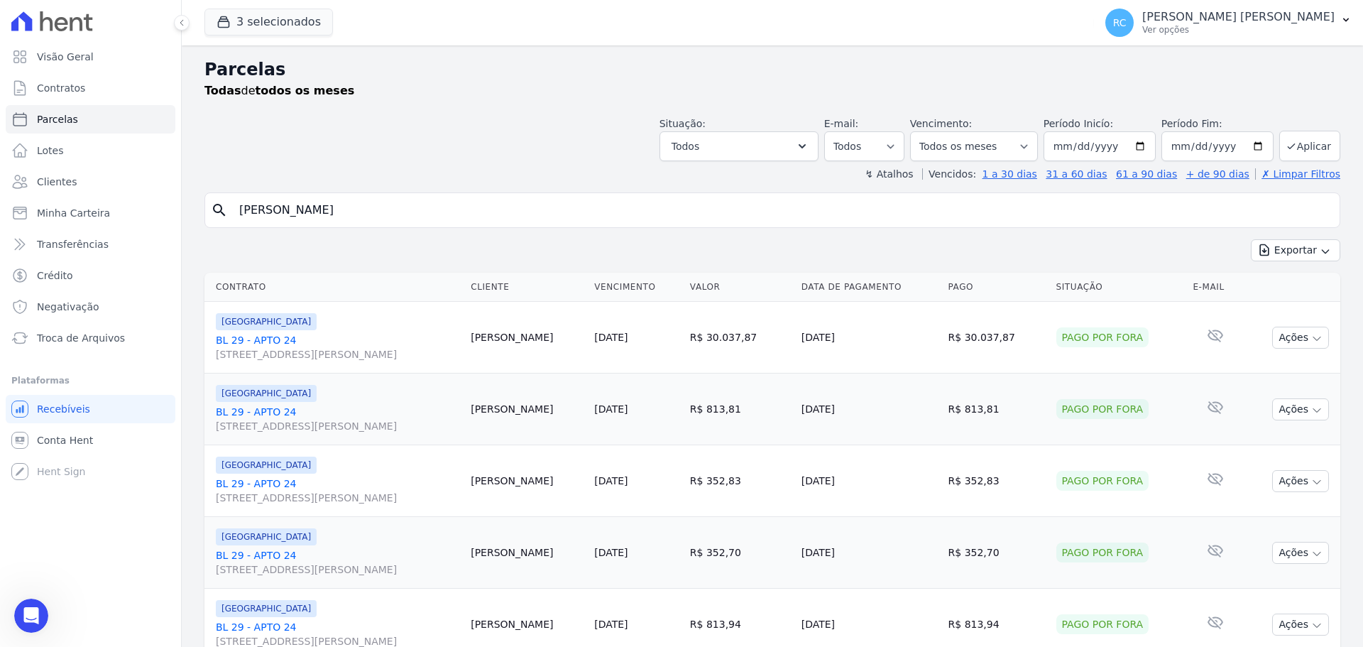
drag, startPoint x: 282, startPoint y: 231, endPoint x: 393, endPoint y: 182, distance: 120.8
click at [50, 264] on div "Visão Geral Contratos [GEOGRAPHIC_DATA] Lotes Clientes Minha Carteira Transferê…" at bounding box center [681, 323] width 1363 height 647
paste input "Carlos Eduardo Romao"
type input "Carlos Eduardo Romao"
select select
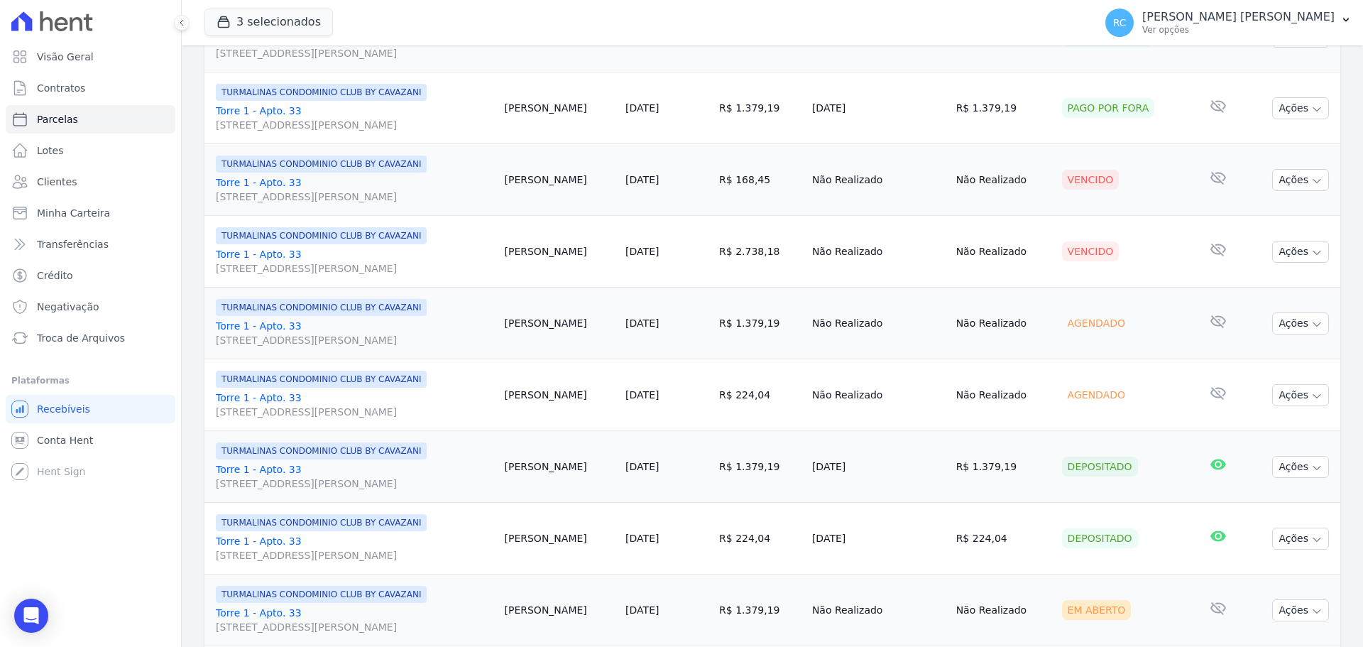
scroll to position [1065, 0]
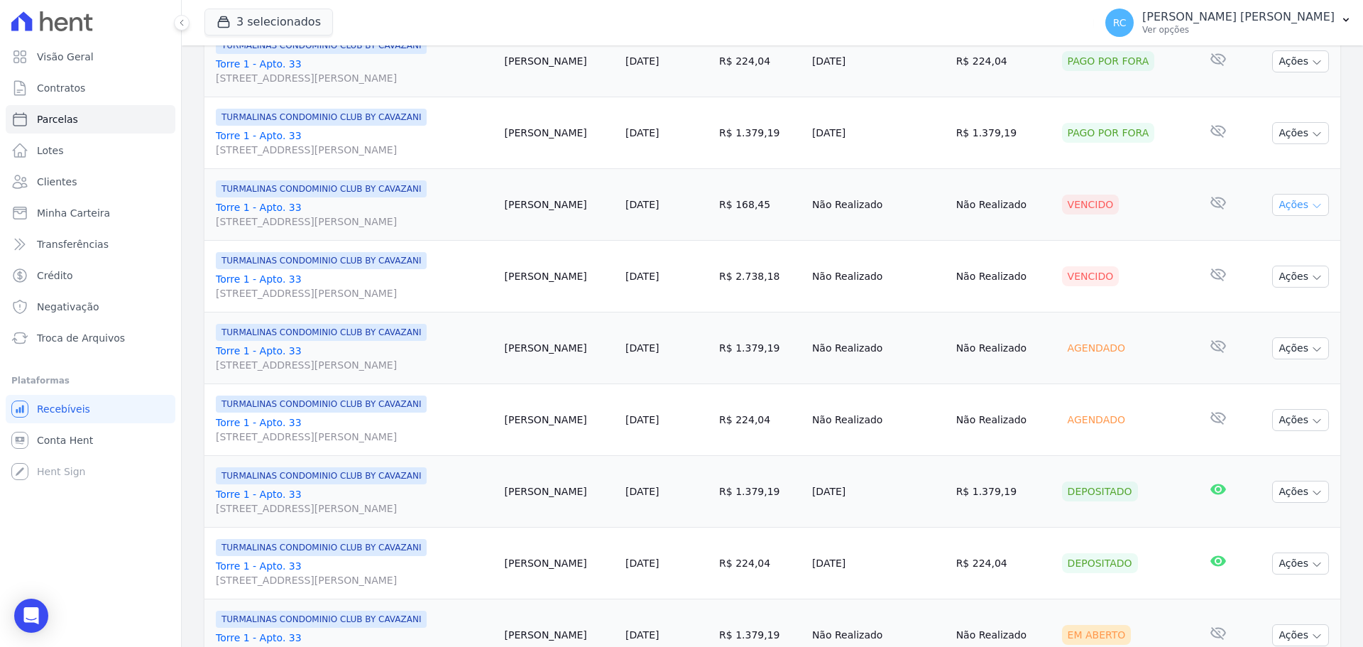
click at [1311, 208] on icon "button" at bounding box center [1316, 205] width 11 height 11
click at [1246, 318] on link "Liquidação Manual" at bounding box center [1294, 316] width 136 height 26
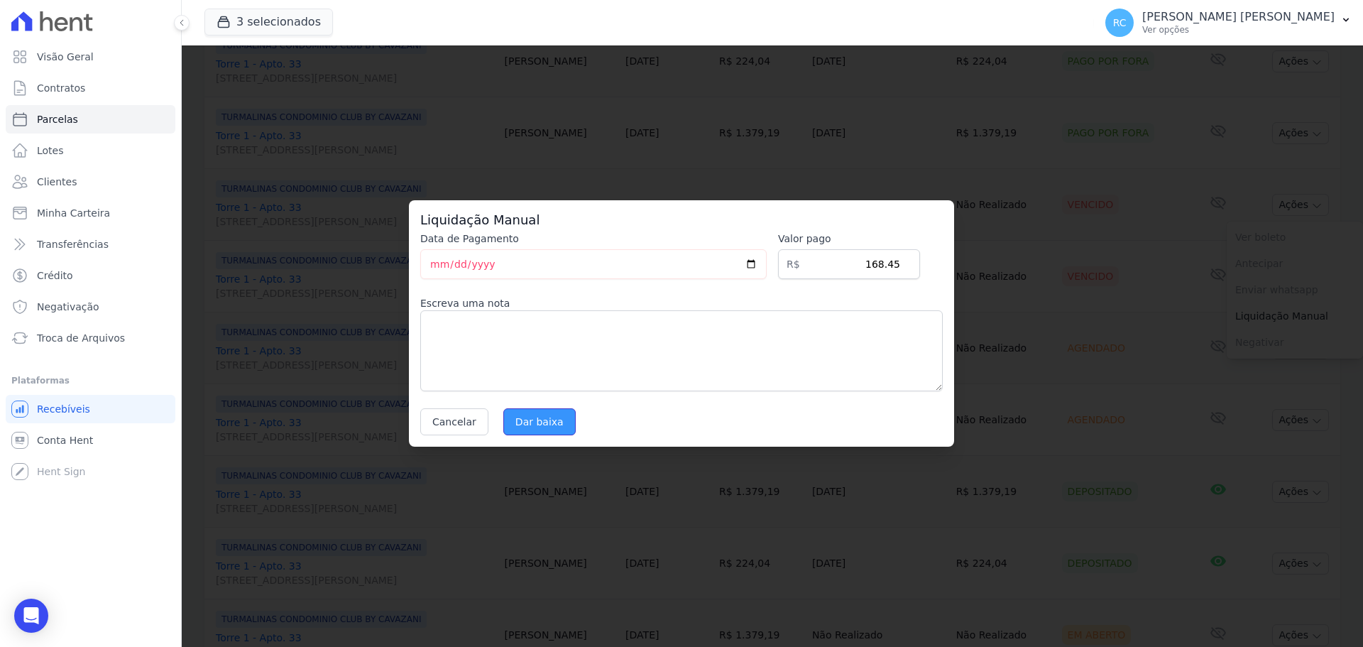
click at [540, 432] on input "Dar baixa" at bounding box center [539, 421] width 72 height 27
select select
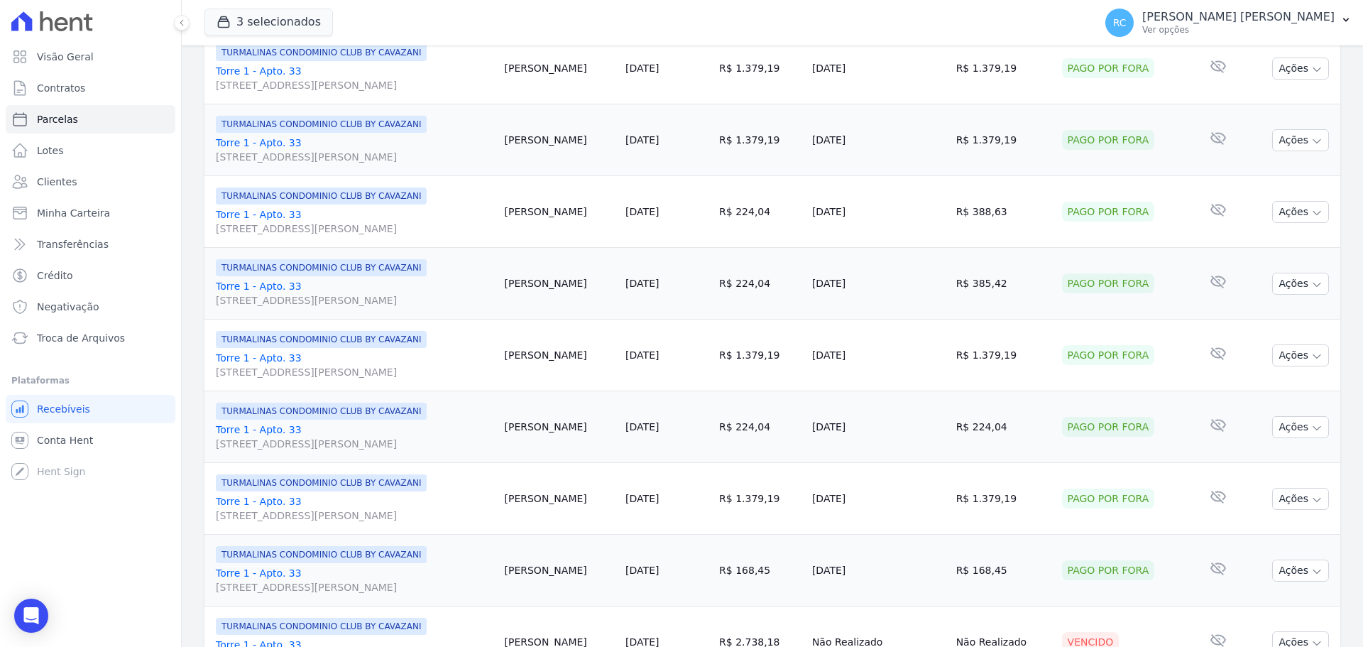
scroll to position [994, 0]
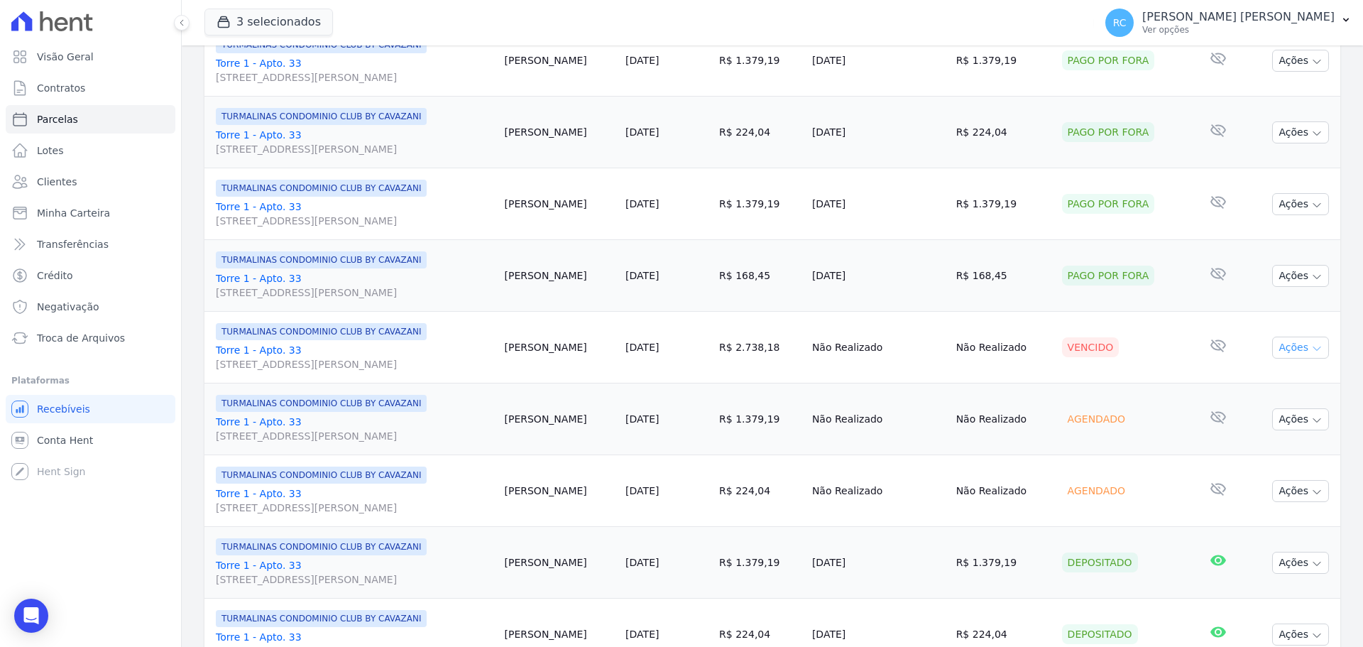
click at [1283, 341] on button "Ações" at bounding box center [1300, 347] width 57 height 22
click at [1284, 462] on link "Liquidação Manual" at bounding box center [1294, 459] width 136 height 26
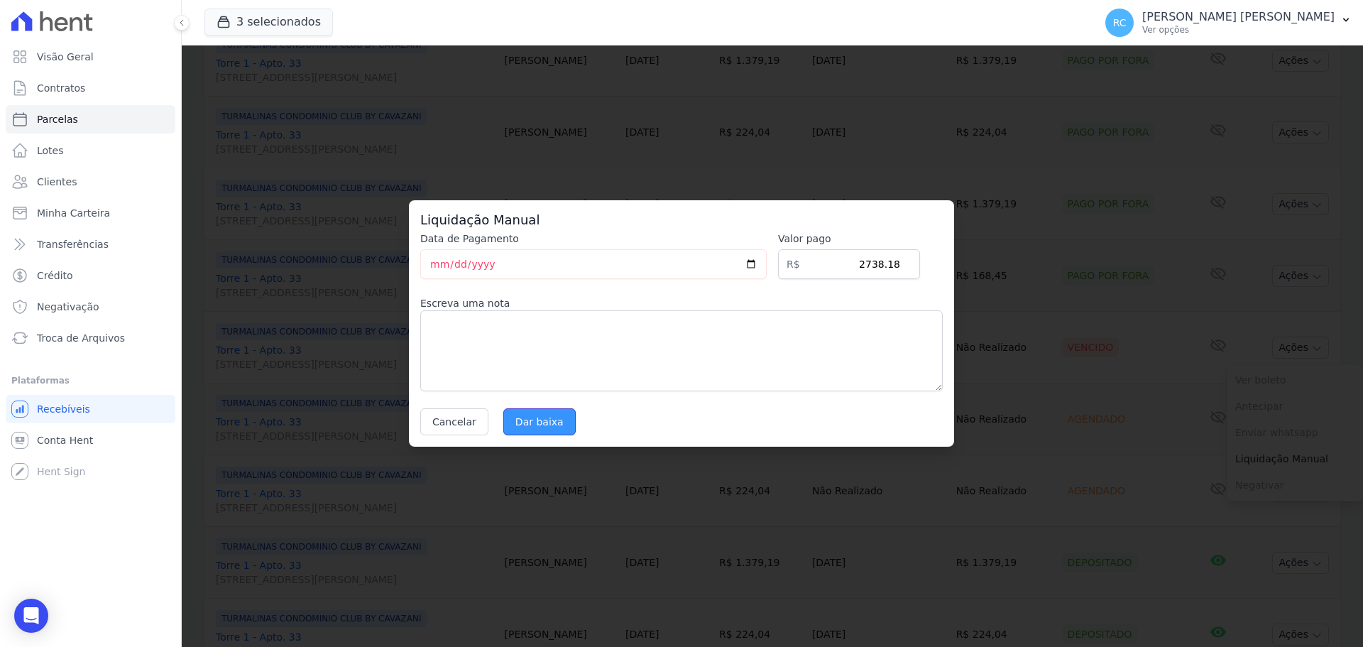
click at [538, 412] on input "Dar baixa" at bounding box center [539, 421] width 72 height 27
select select
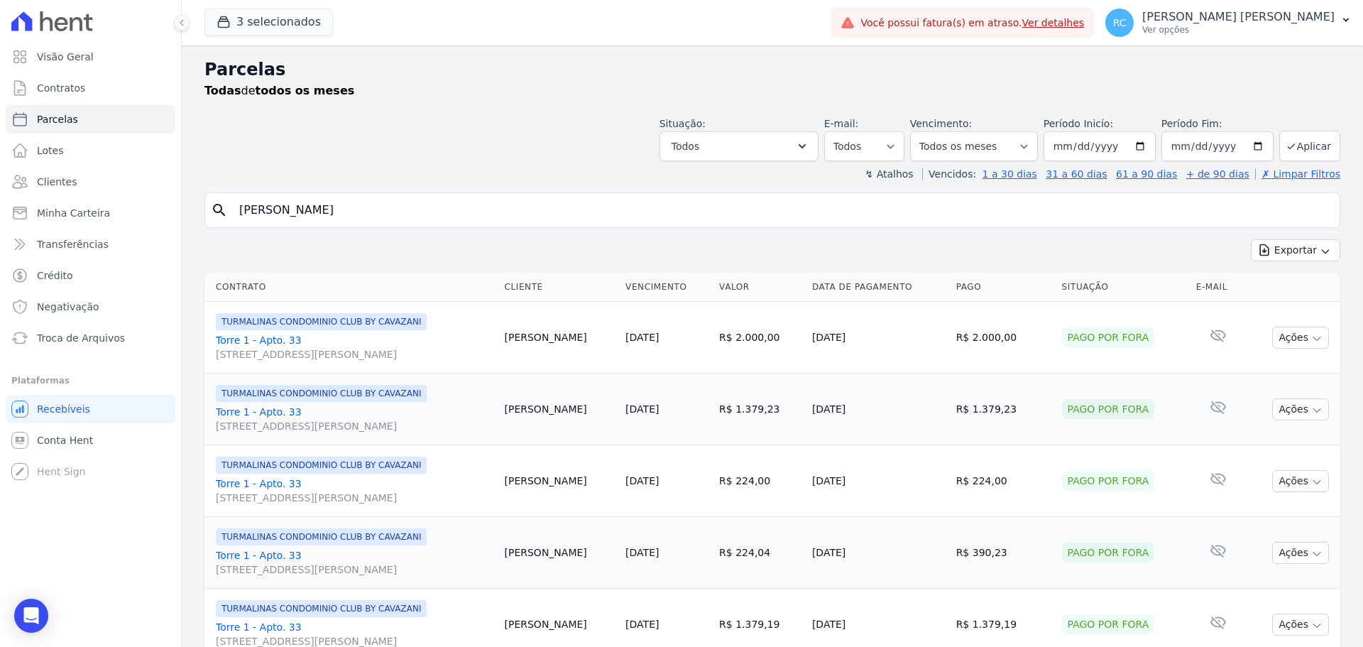
drag, startPoint x: 282, startPoint y: 219, endPoint x: 208, endPoint y: 207, distance: 74.7
click at [121, 220] on div "Visão Geral Contratos [GEOGRAPHIC_DATA] Lotes Clientes Minha Carteira Transferê…" at bounding box center [681, 323] width 1363 height 647
paste input "leberson Viana Da Silva"
type input "Cleberson Viana Da Silva"
select select
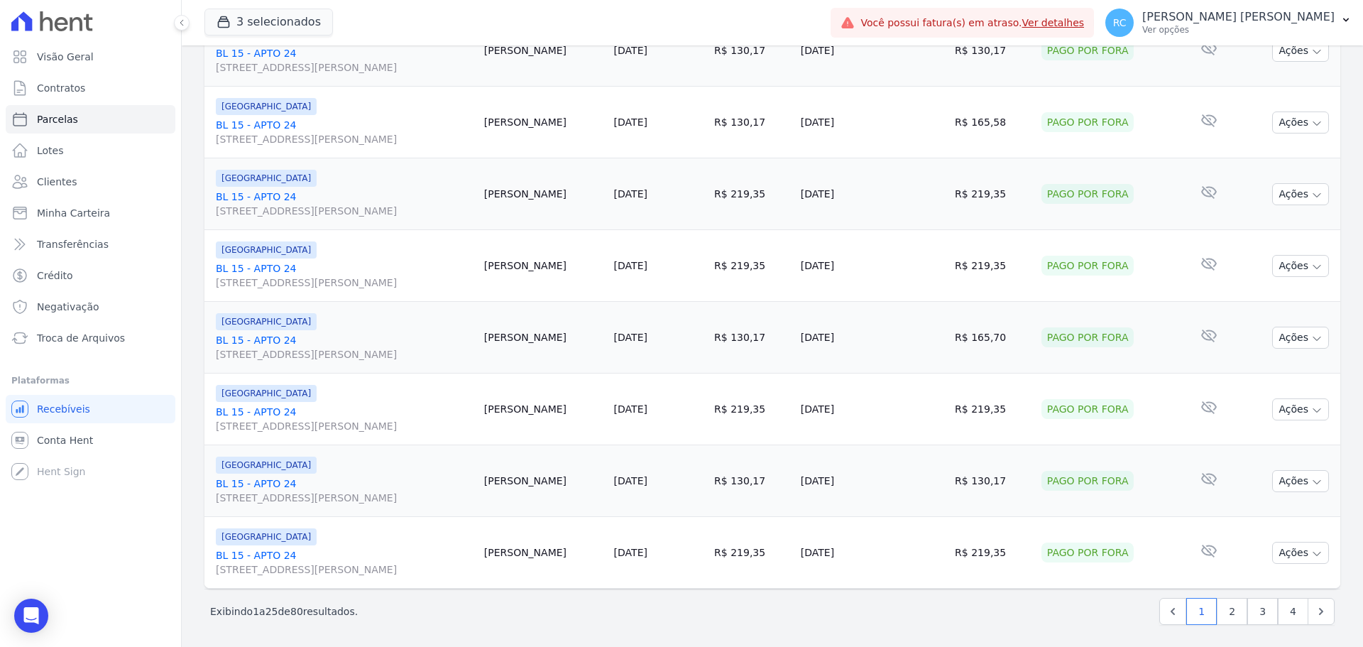
scroll to position [1509, 0]
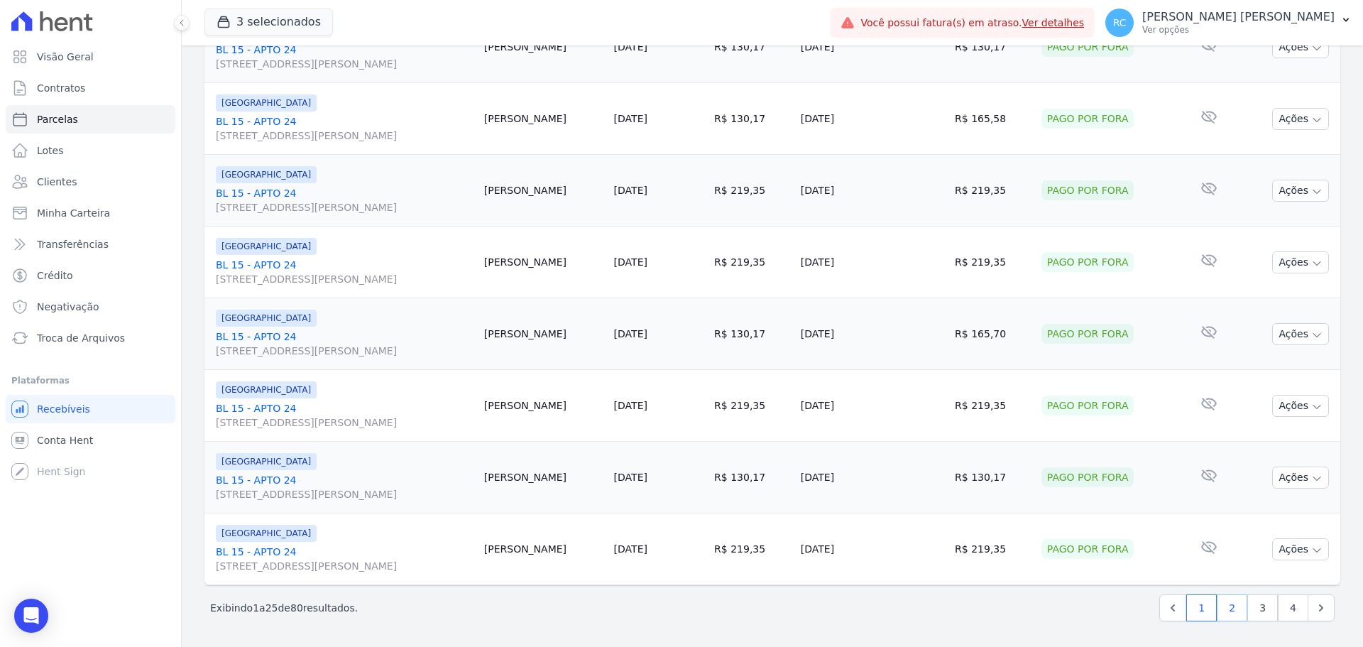
click at [1227, 613] on link "2" at bounding box center [1231, 607] width 31 height 27
select select
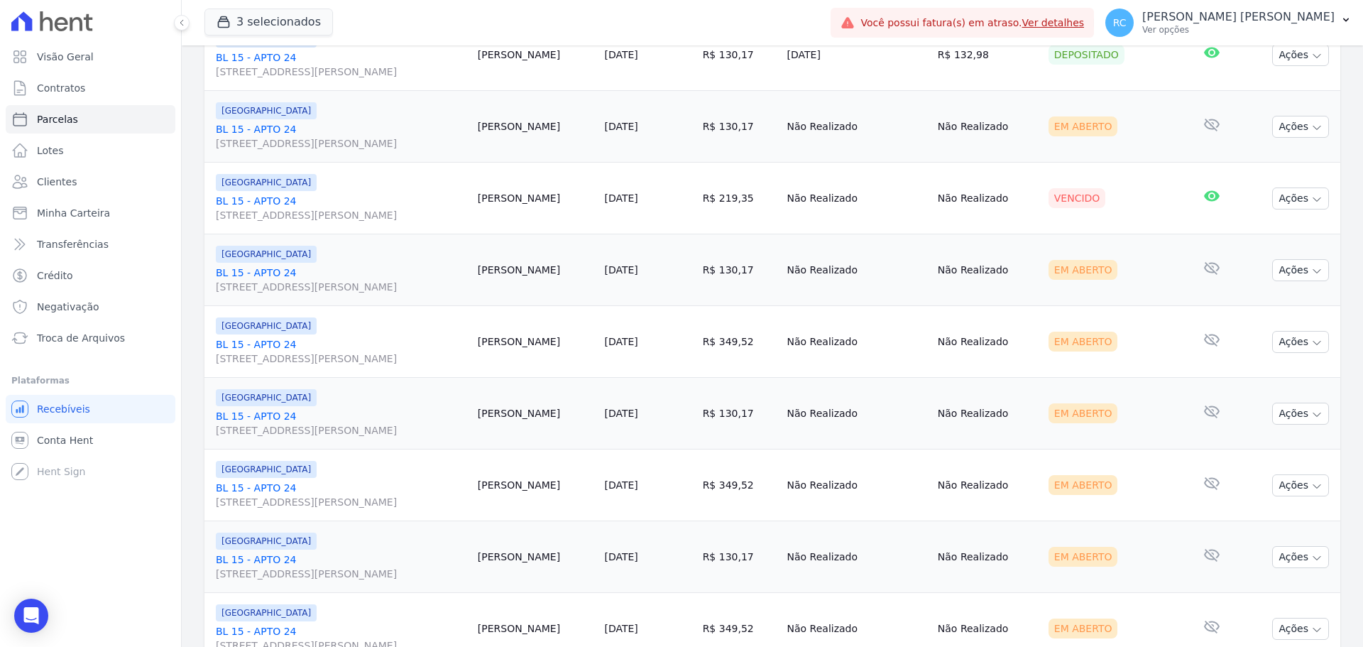
scroll to position [284, 0]
click at [1287, 341] on button "Ações" at bounding box center [1300, 340] width 57 height 22
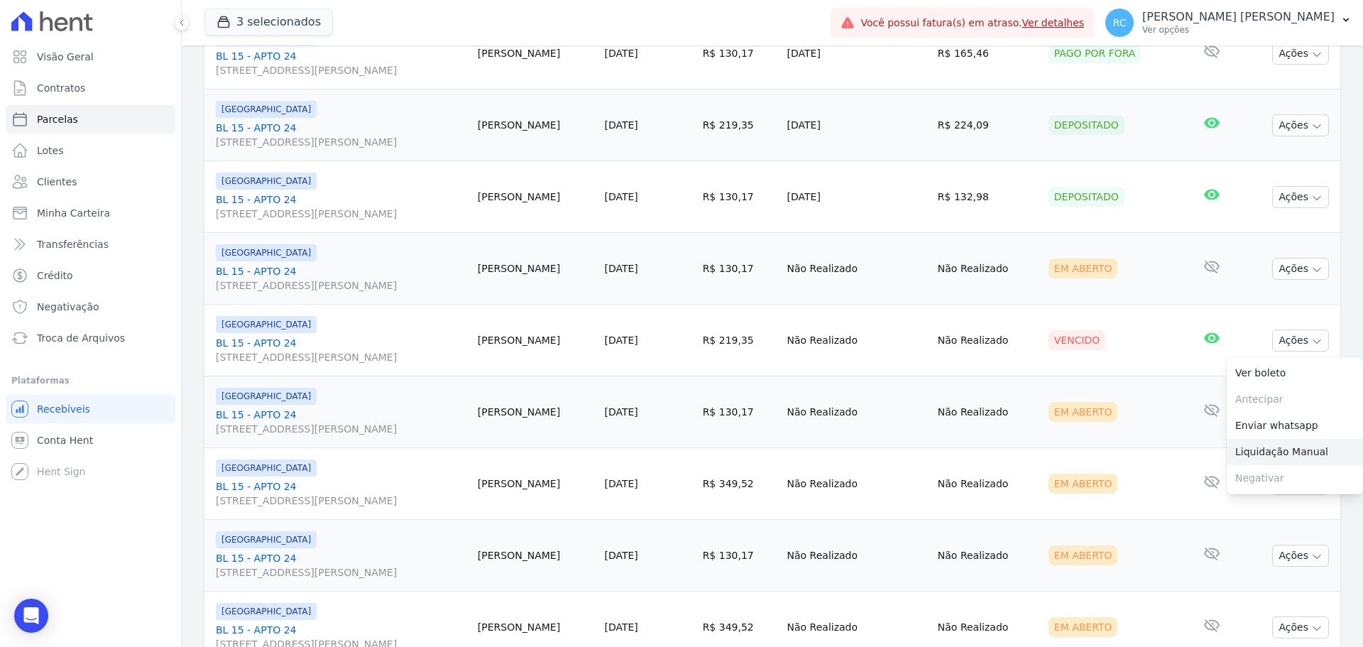
click at [1259, 451] on link "Liquidação Manual" at bounding box center [1294, 452] width 136 height 26
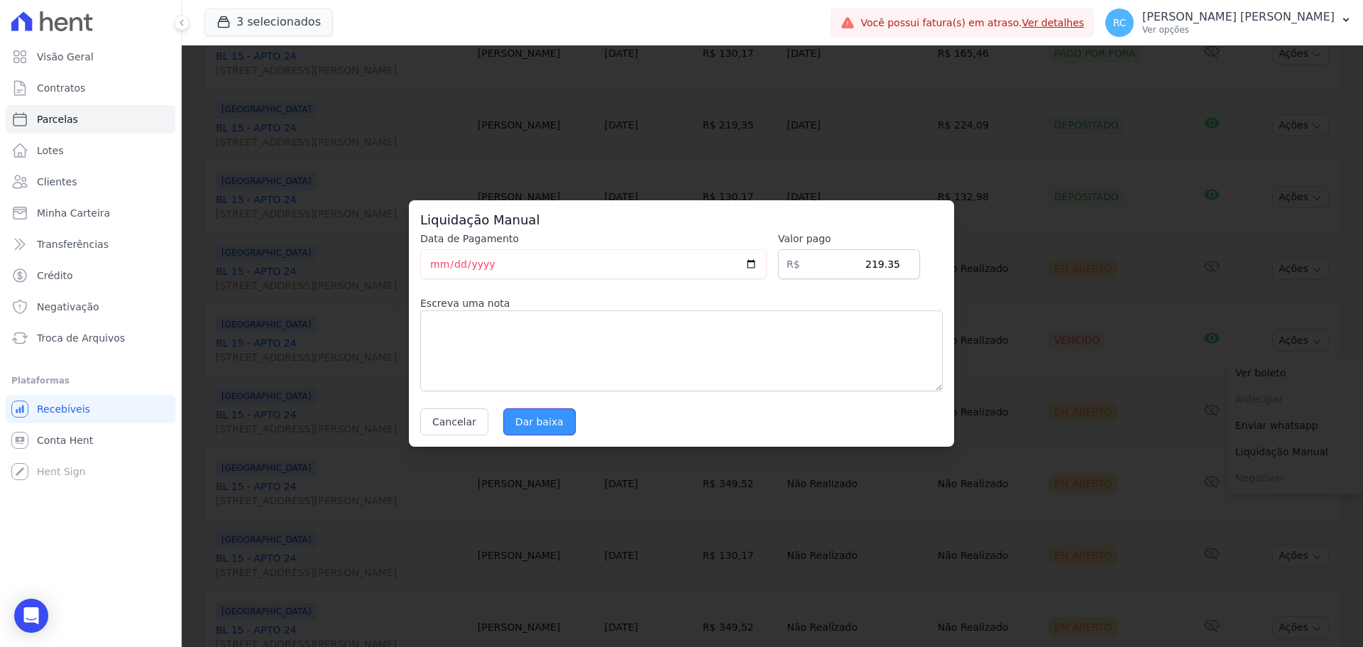
click at [534, 415] on input "Dar baixa" at bounding box center [539, 421] width 72 height 27
select select
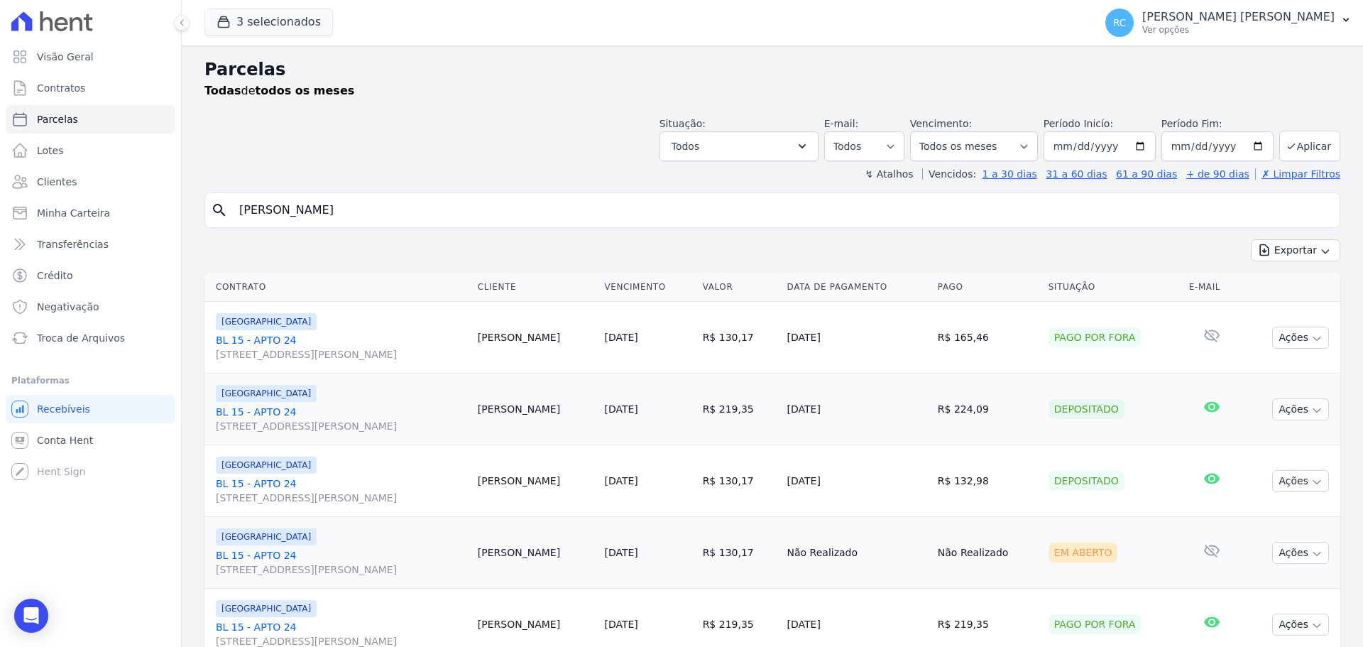
drag, startPoint x: 445, startPoint y: 198, endPoint x: 176, endPoint y: 229, distance: 270.8
click at [176, 229] on div "Visão Geral Contratos [GEOGRAPHIC_DATA] Lotes Clientes Minha Carteira Transferê…" at bounding box center [681, 323] width 1363 height 647
paste input "Giovanne Figueiredo D"
type input "Giovanne Figueiredo D"
select select
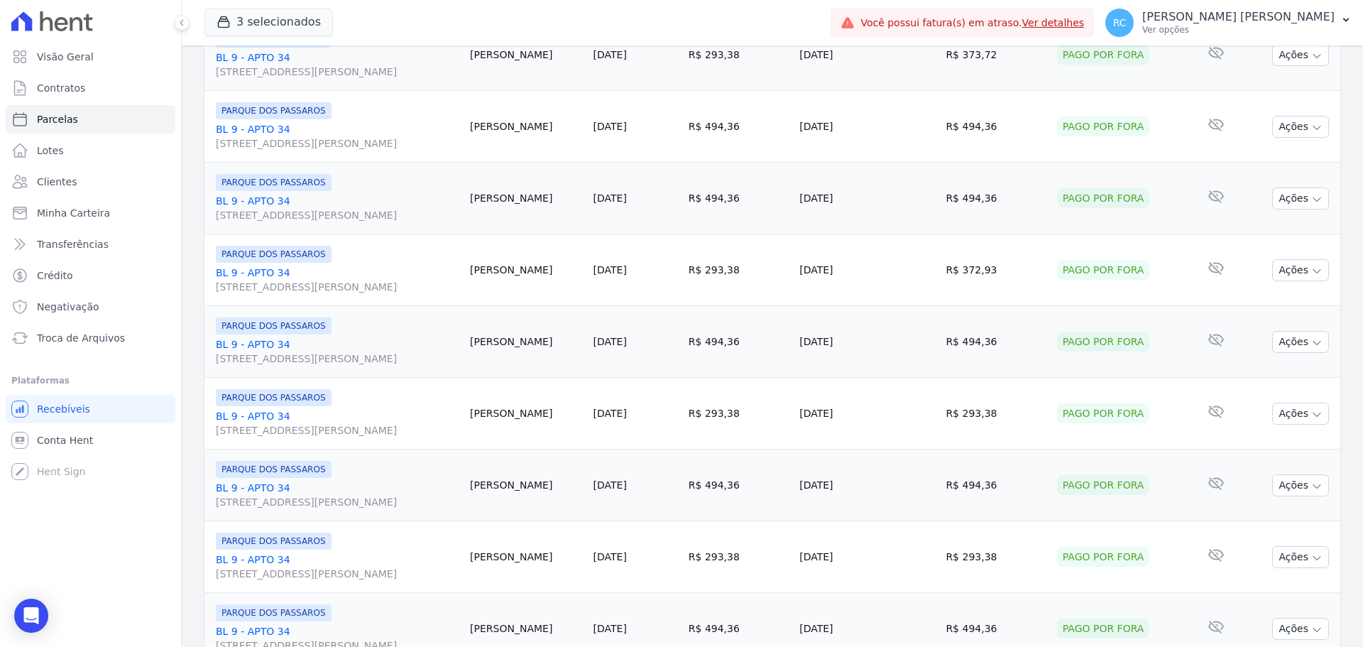
scroll to position [1509, 0]
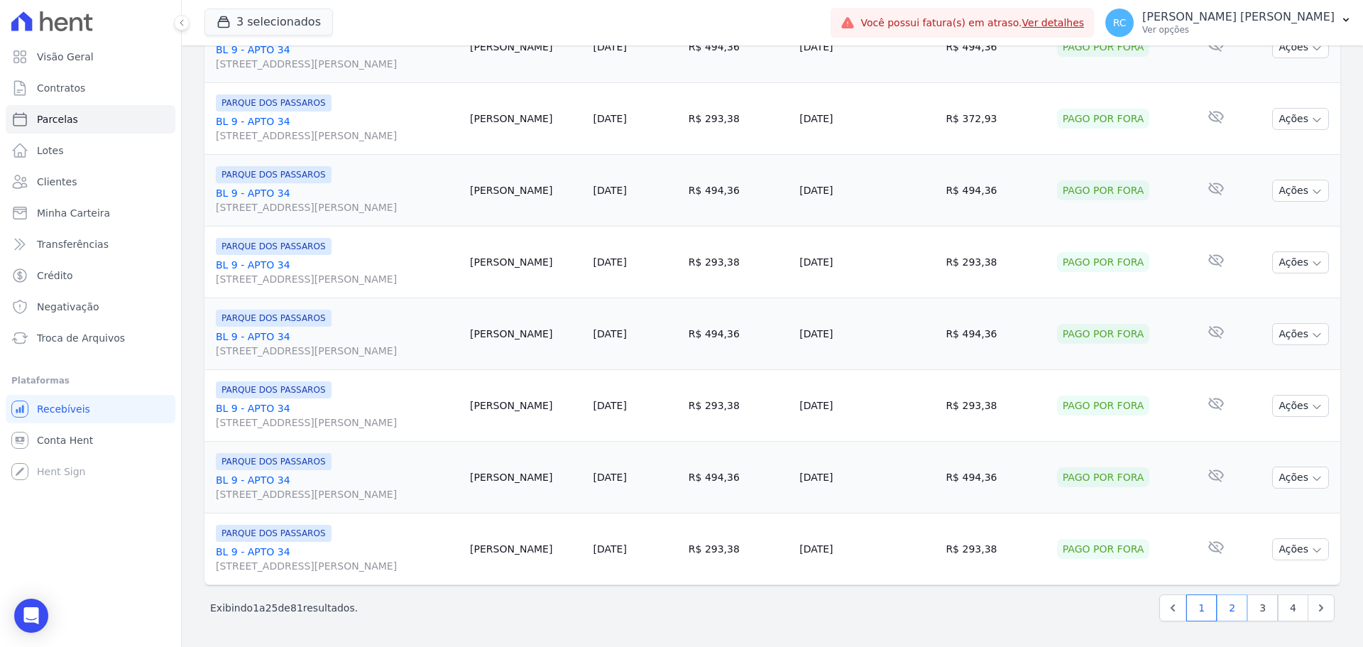
click at [1219, 612] on link "2" at bounding box center [1231, 607] width 31 height 27
select select
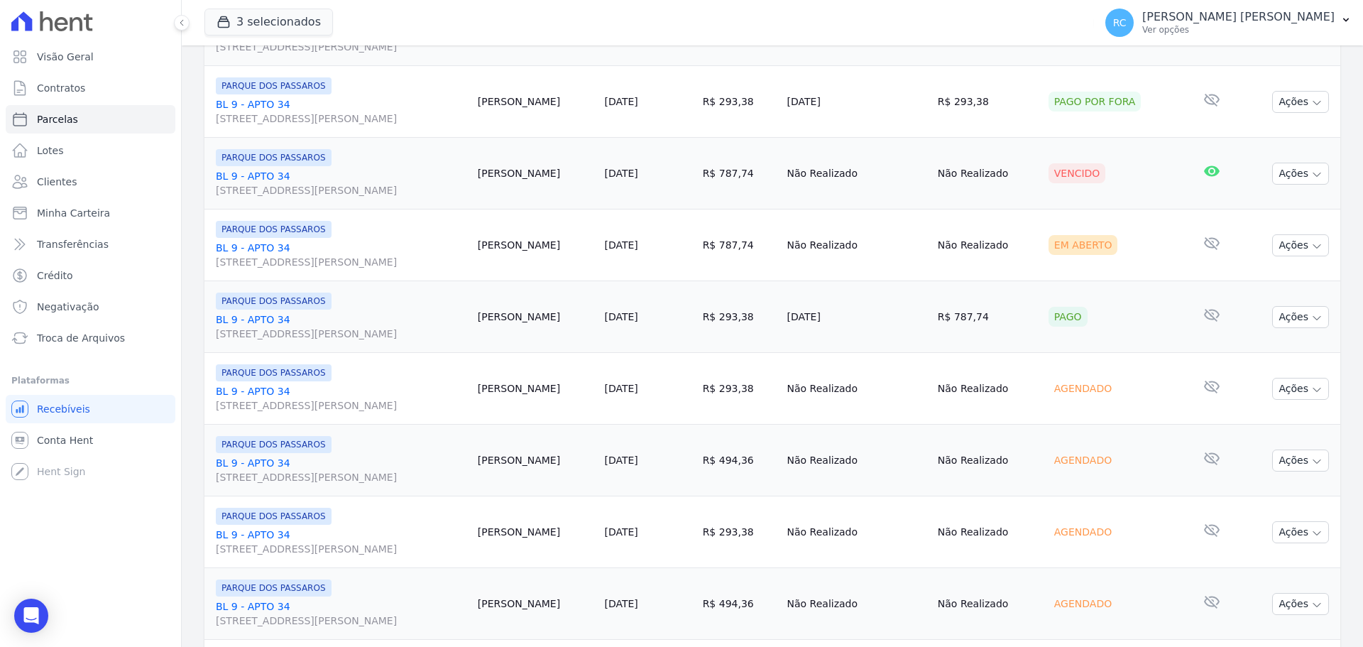
scroll to position [497, 0]
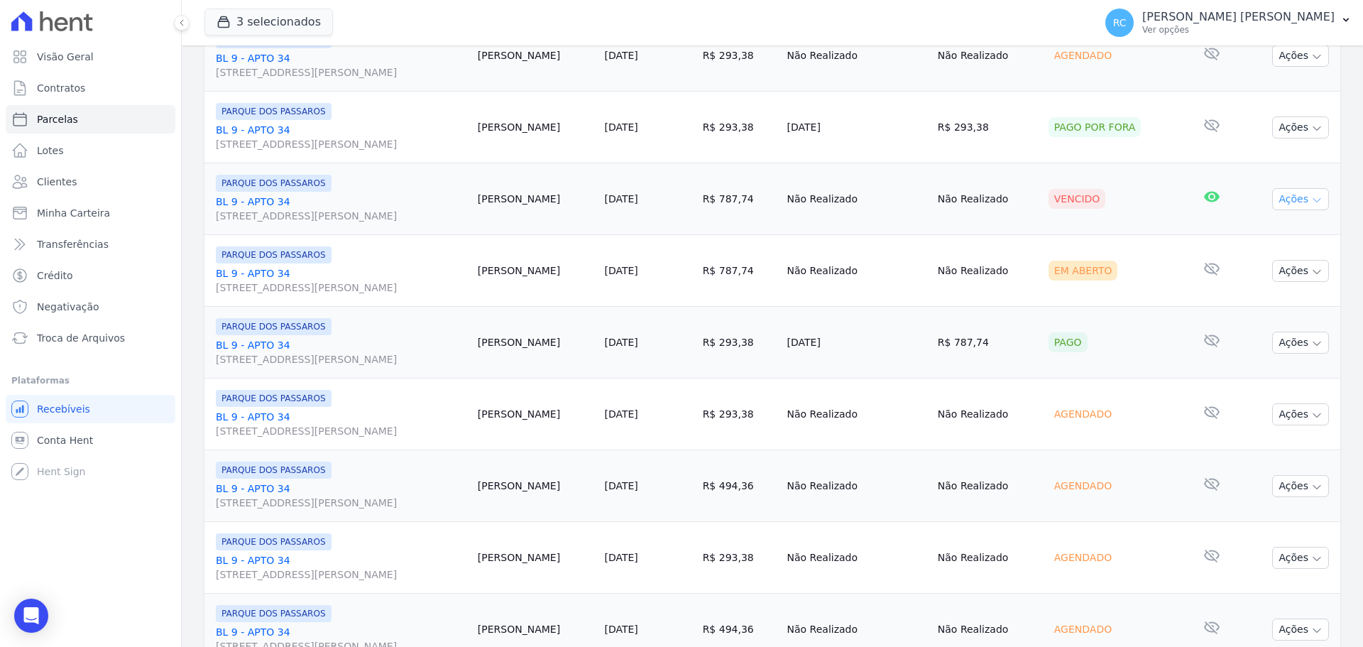
click at [1285, 197] on button "Ações" at bounding box center [1300, 199] width 57 height 22
click at [1265, 317] on link "Liquidação Manual" at bounding box center [1294, 310] width 136 height 26
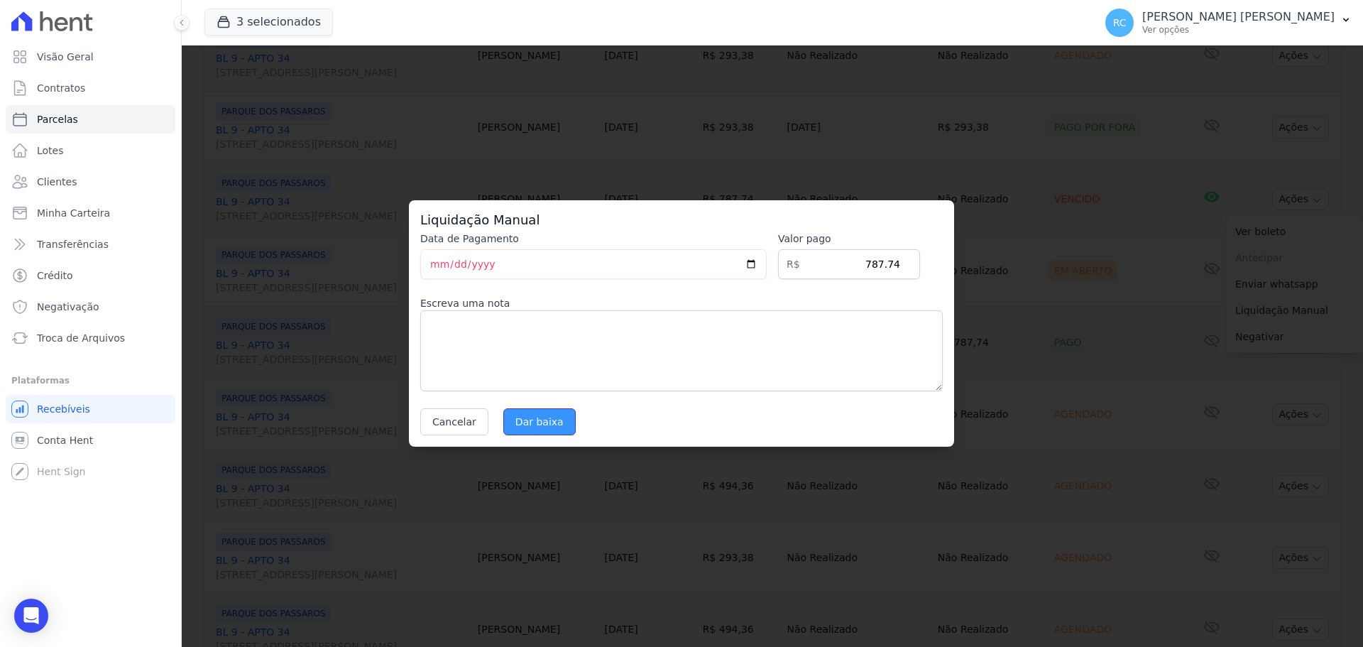
click at [538, 419] on input "Dar baixa" at bounding box center [539, 421] width 72 height 27
select select
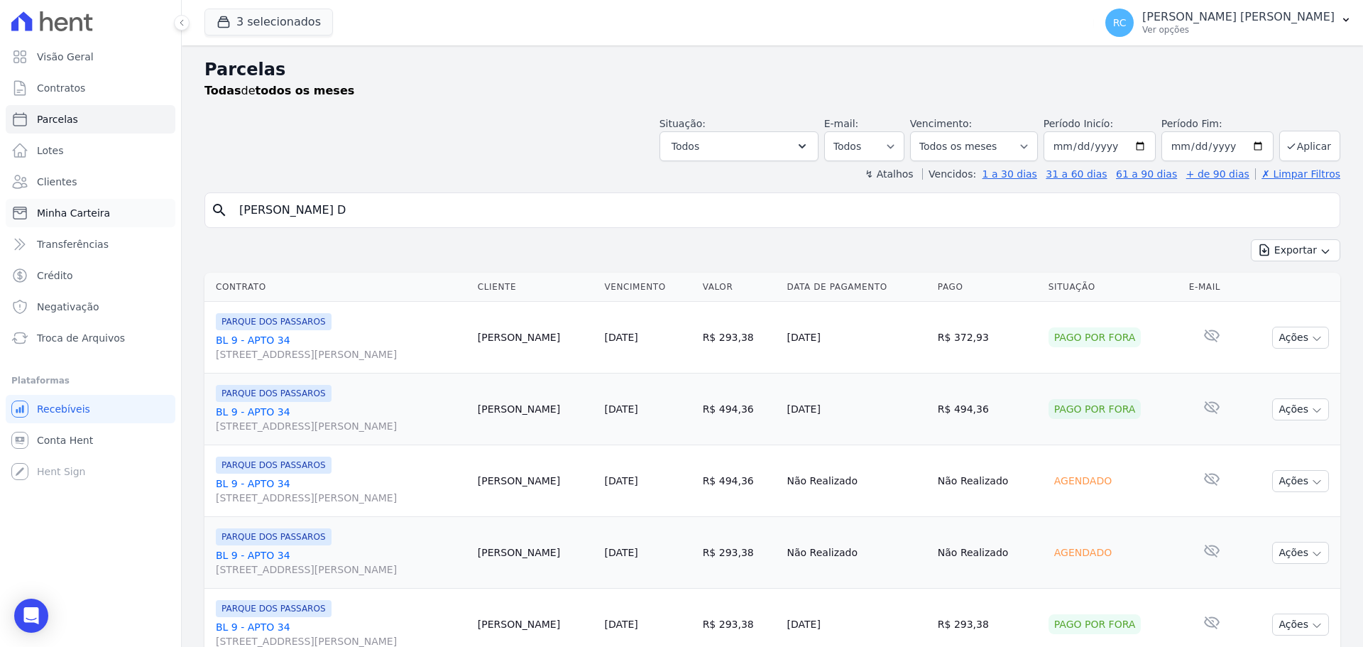
drag, startPoint x: 392, startPoint y: 214, endPoint x: 106, endPoint y: 220, distance: 286.8
click at [106, 220] on div "Visão Geral Contratos [GEOGRAPHIC_DATA] Lotes Clientes Minha Carteira Transferê…" at bounding box center [681, 323] width 1363 height 647
paste input "Juliana Amorim Alves De Arau"
type input "Juliana Amorim Alves De Arau"
select select
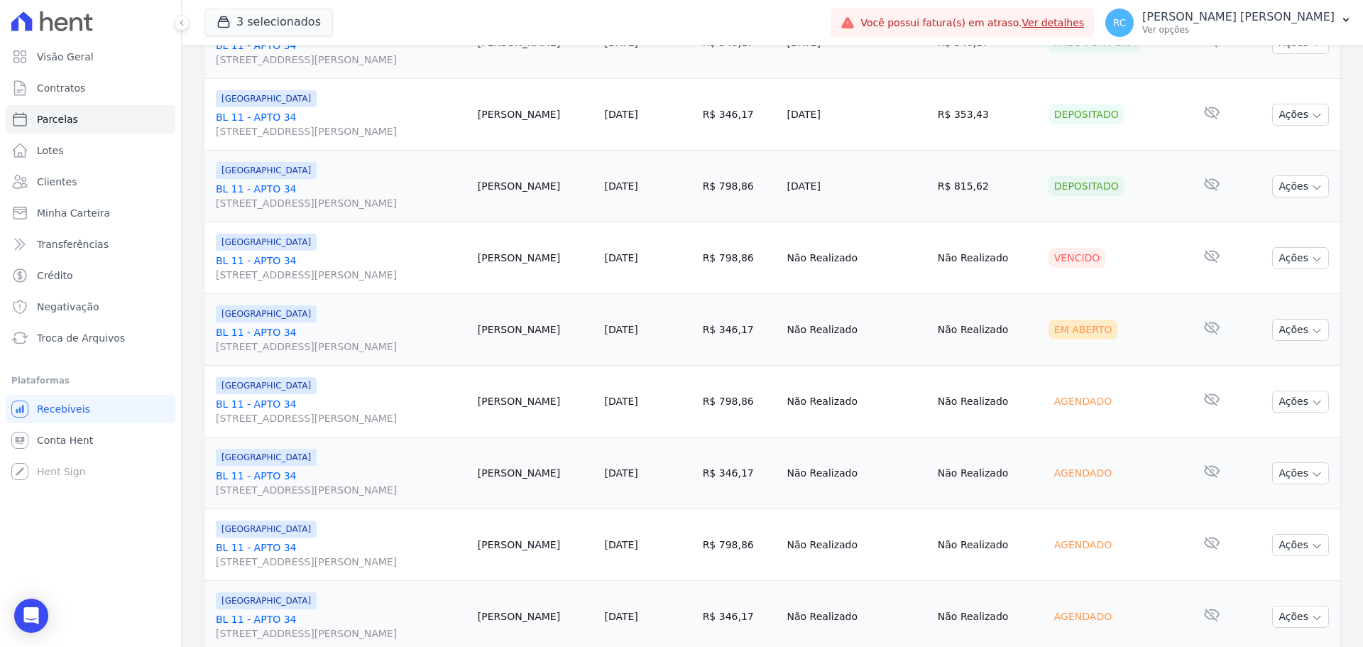
scroll to position [1367, 0]
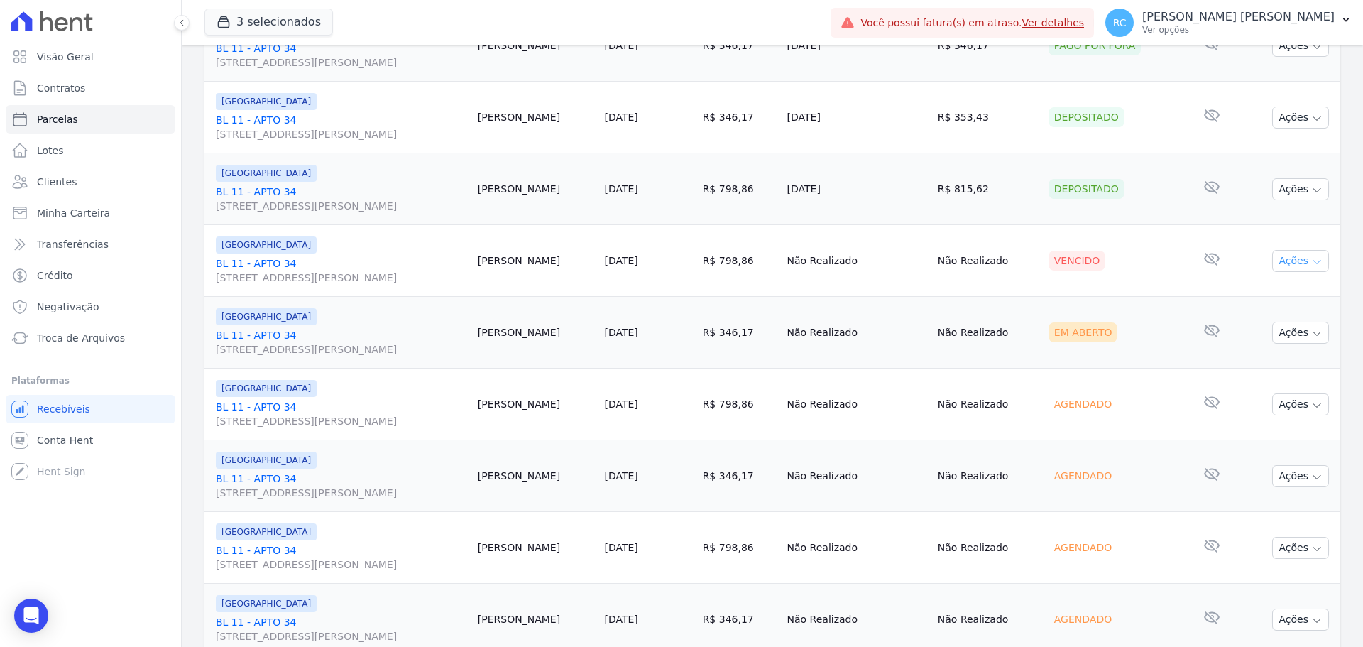
click at [1281, 258] on button "Ações" at bounding box center [1300, 261] width 57 height 22
click at [1270, 377] on link "Liquidação Manual" at bounding box center [1294, 372] width 136 height 26
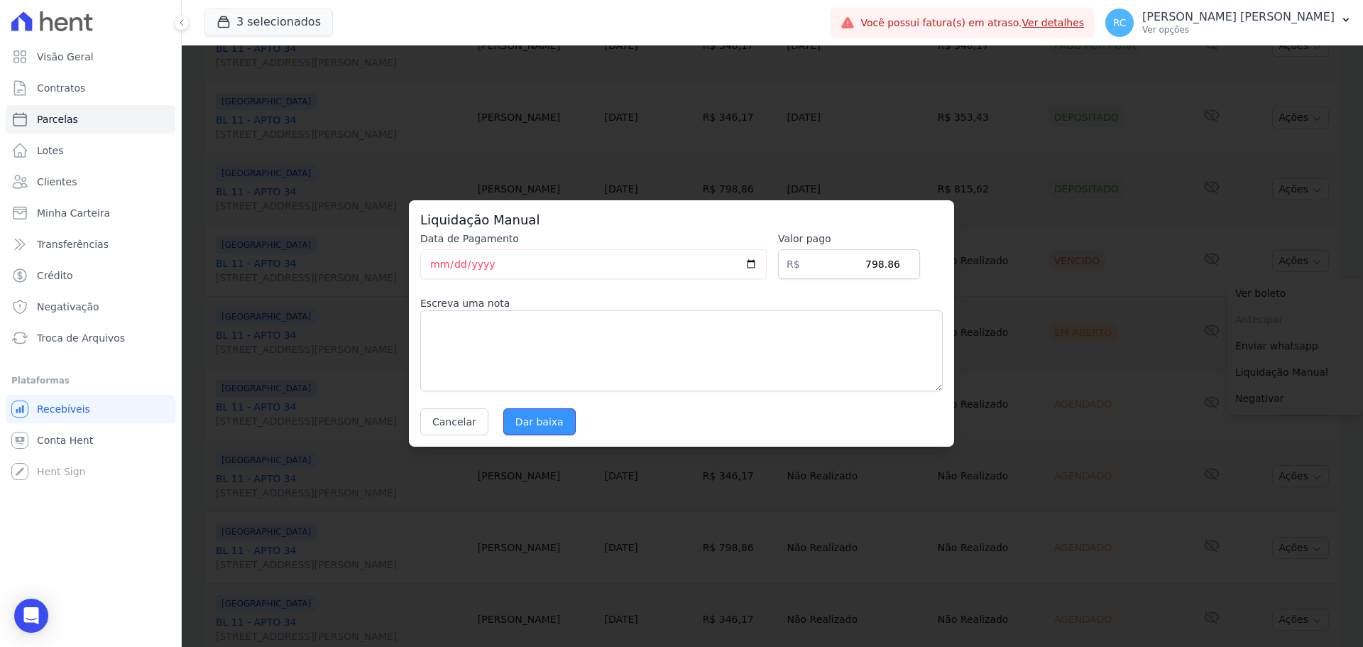
click at [540, 425] on input "Dar baixa" at bounding box center [539, 421] width 72 height 27
select select
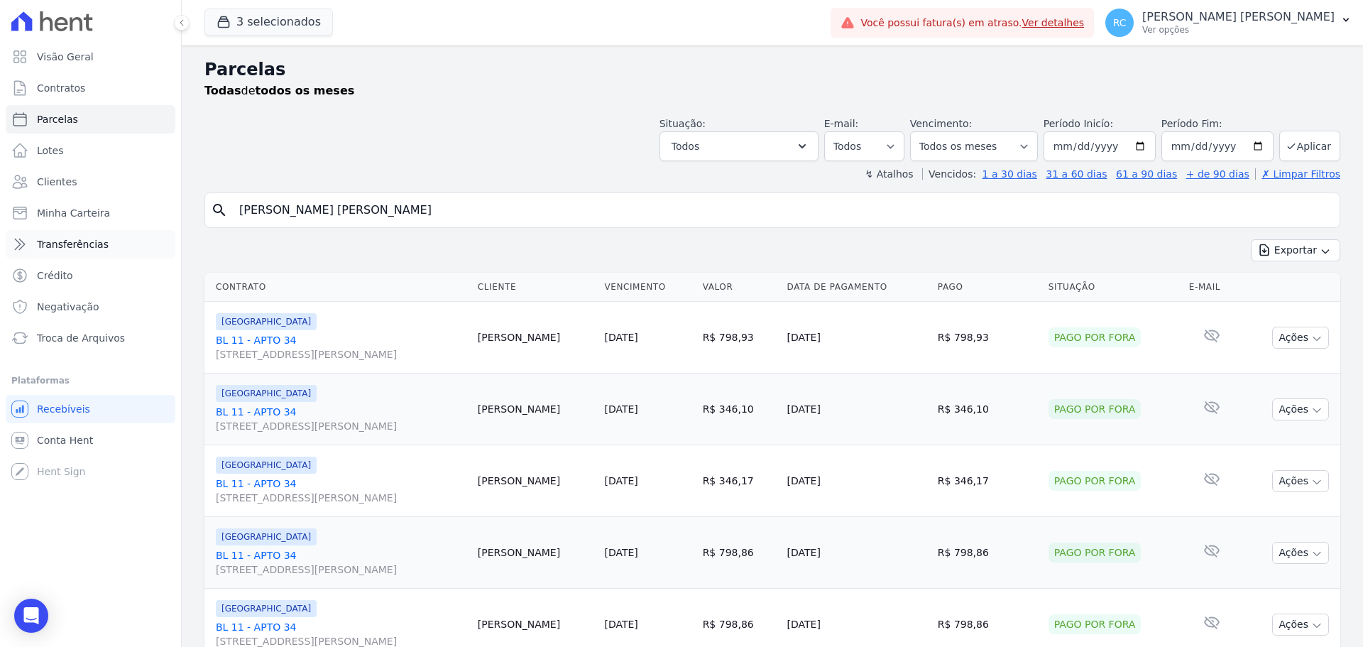
drag, startPoint x: 436, startPoint y: 219, endPoint x: 97, endPoint y: 244, distance: 340.2
click at [97, 244] on div "Visão Geral Contratos [GEOGRAPHIC_DATA] Lotes Clientes Minha Carteira Transferê…" at bounding box center [681, 323] width 1363 height 647
paste input "Marcos Ferreira Vilasboas"
type input "Marcos Ferreira Vilasboas"
select select
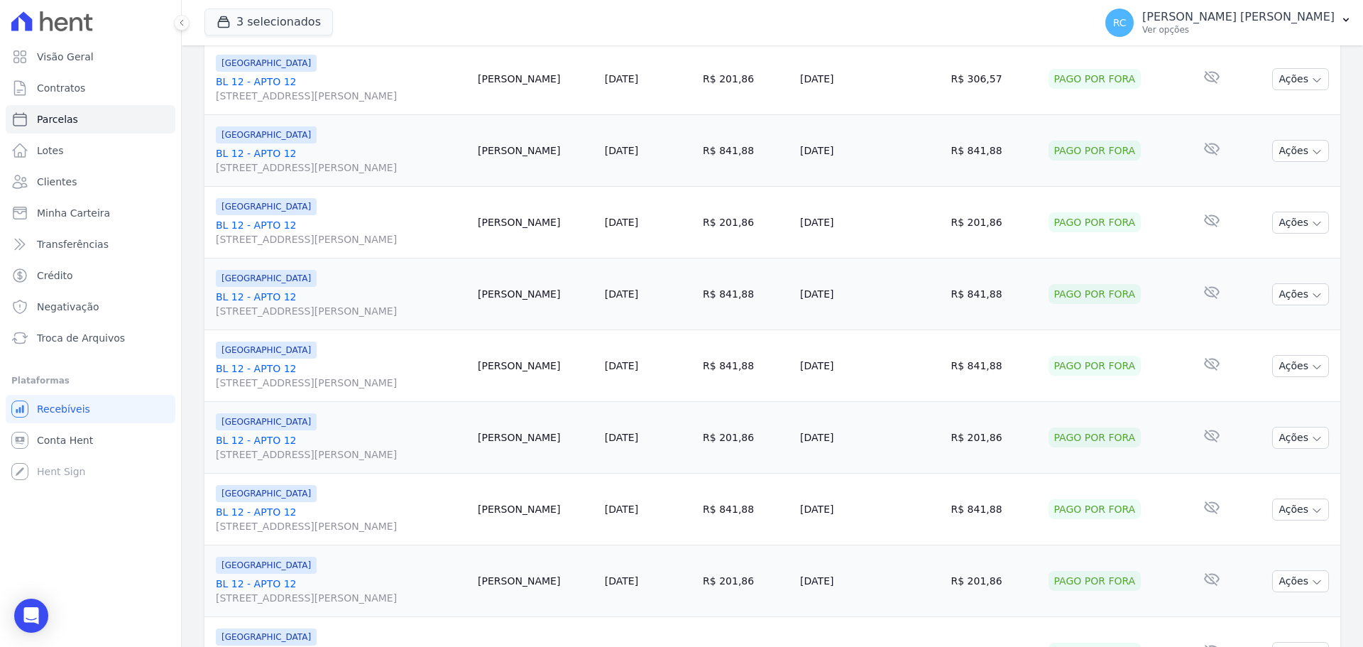
scroll to position [1509, 0]
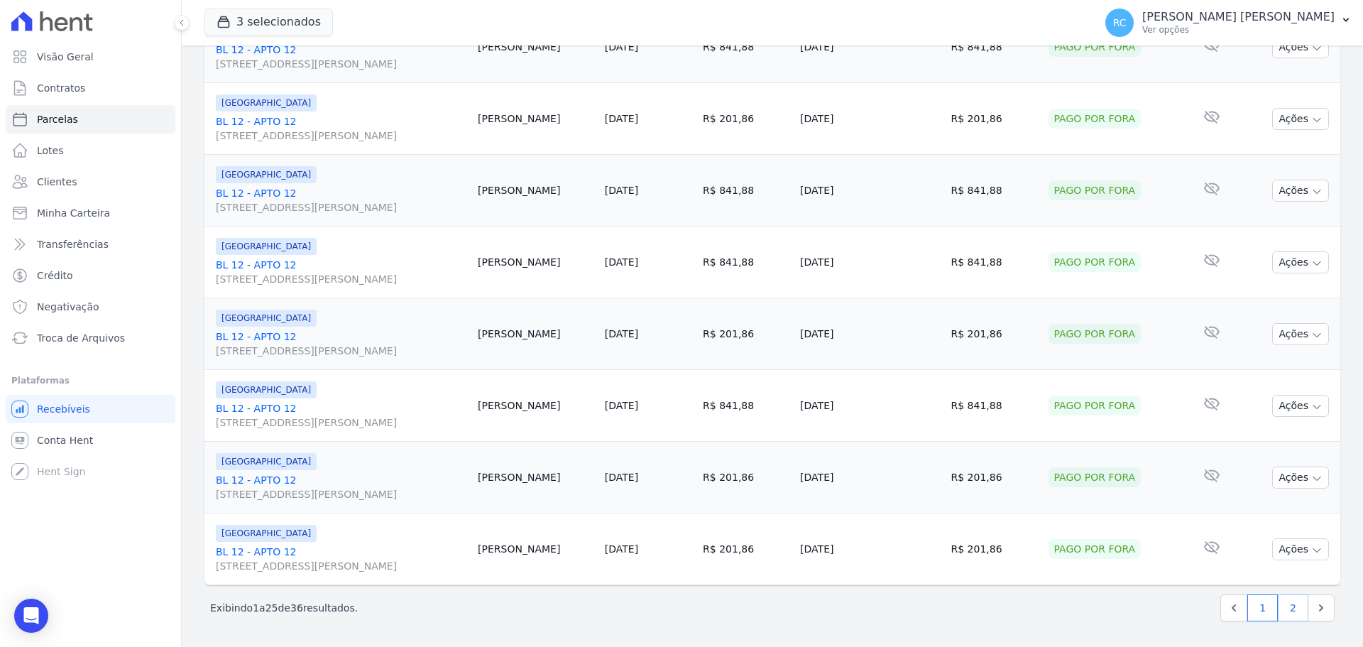
click at [1280, 617] on link "2" at bounding box center [1292, 607] width 31 height 27
select select
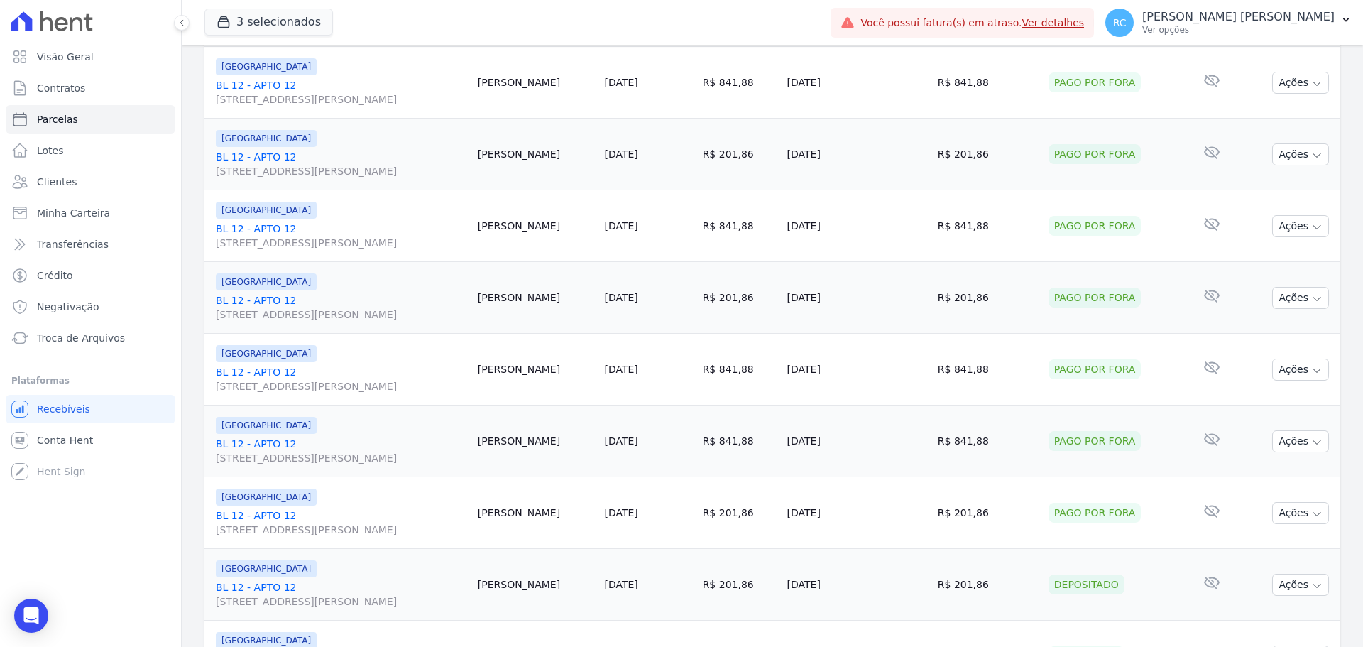
scroll to position [505, 0]
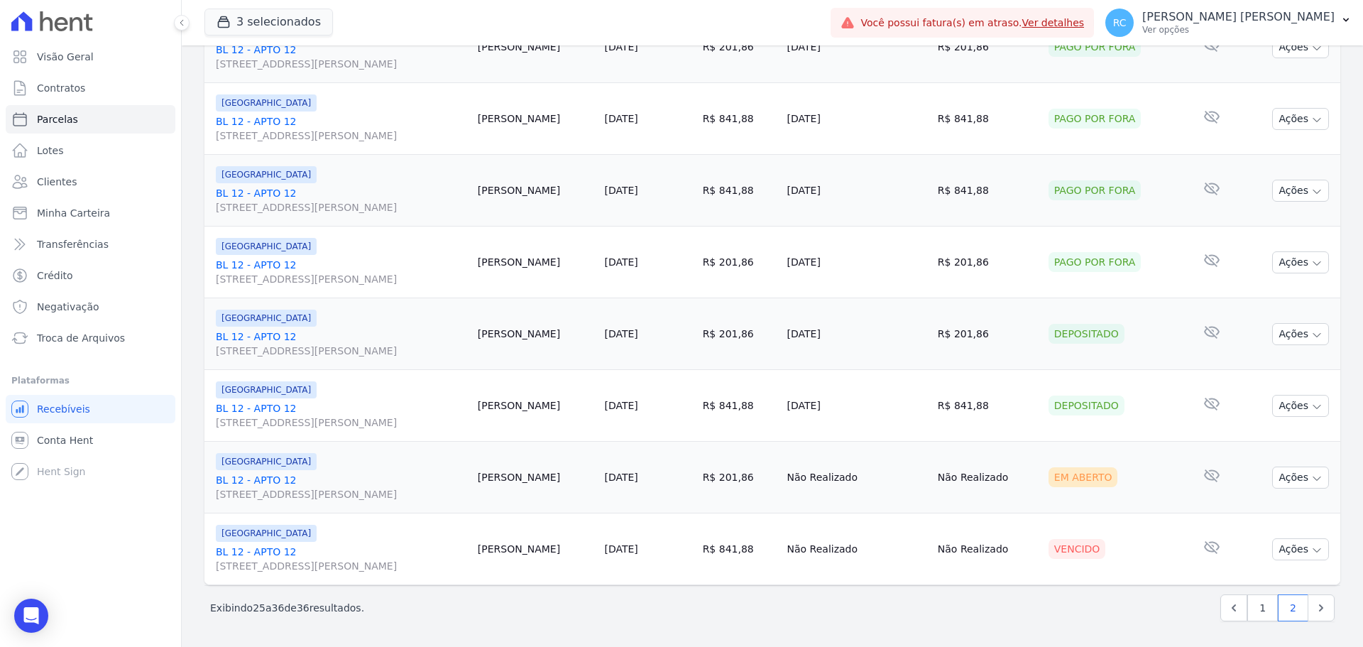
drag, startPoint x: 1301, startPoint y: 553, endPoint x: 838, endPoint y: 629, distance: 469.0
click at [838, 629] on div "search Marcos Ferreira Vilasboas Exportar Exportar PDF Exportar CSV Contrato Cl…" at bounding box center [772, 161] width 1136 height 948
drag, startPoint x: 1272, startPoint y: 483, endPoint x: 1250, endPoint y: 480, distance: 23.0
click at [1274, 483] on button "Ações" at bounding box center [1300, 477] width 57 height 22
click at [1272, 588] on link "Liquidação Manual" at bounding box center [1294, 589] width 136 height 26
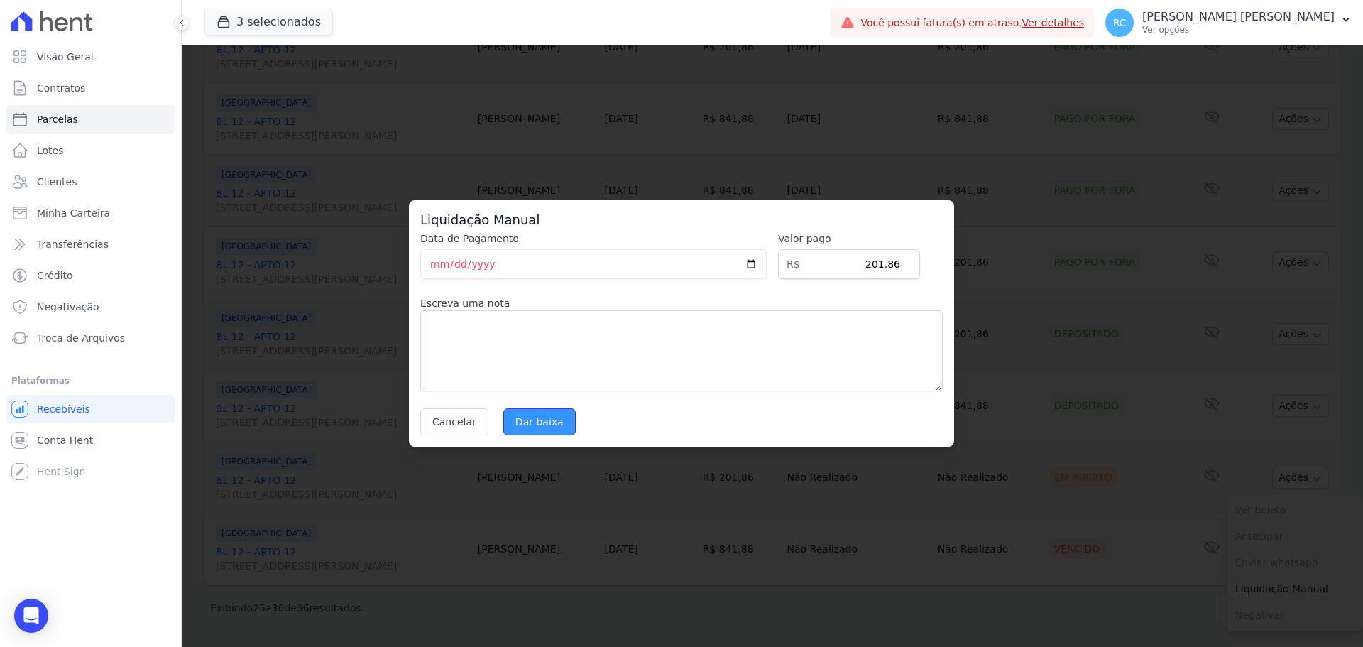
click at [534, 426] on input "Dar baixa" at bounding box center [539, 421] width 72 height 27
select select
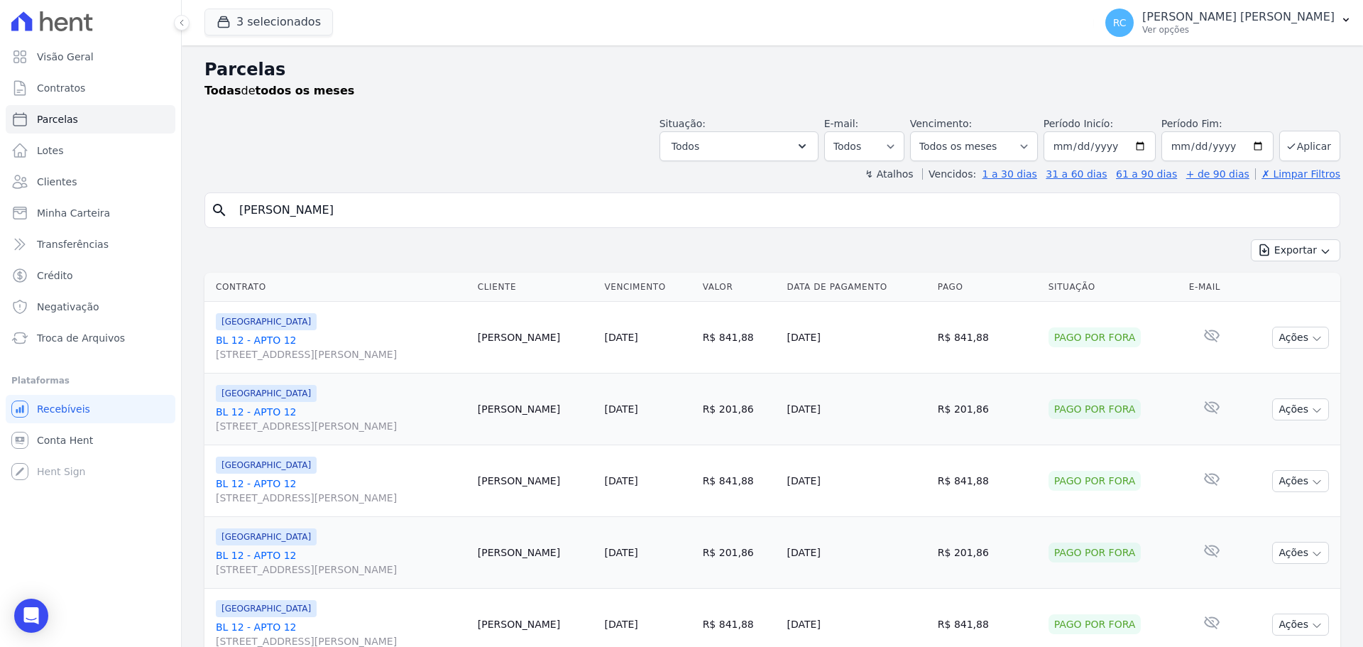
scroll to position [505, 0]
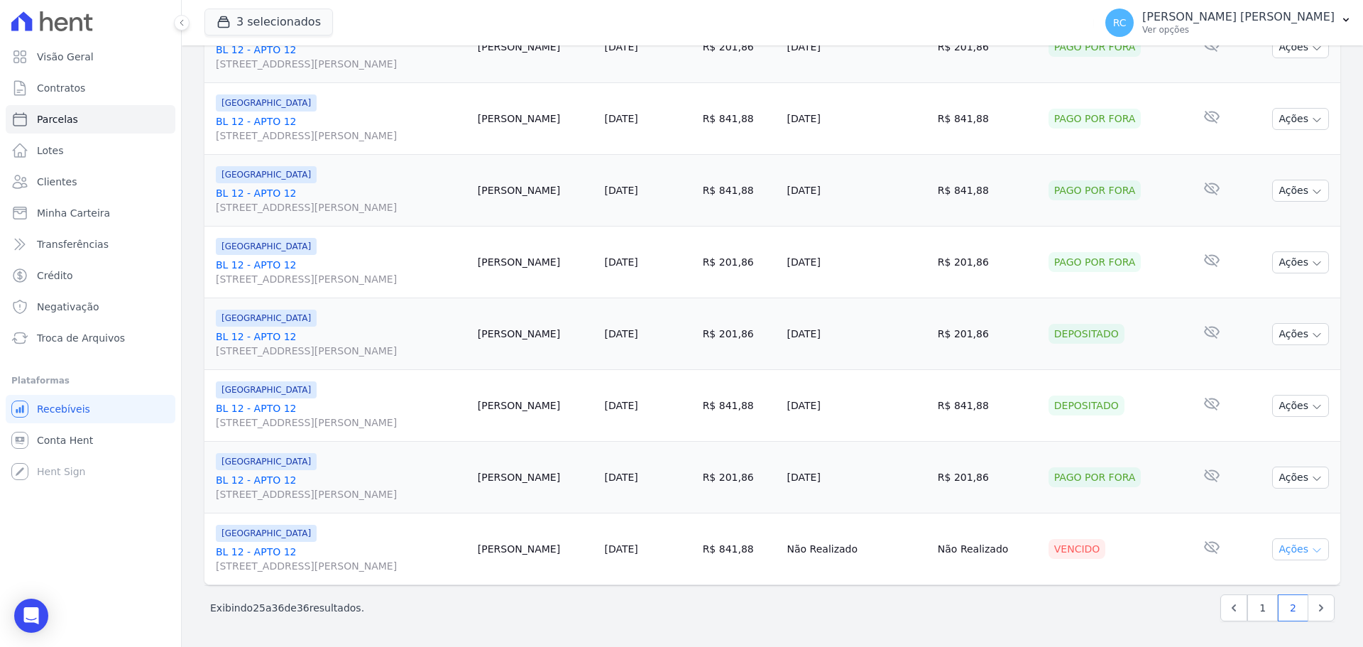
click at [1294, 551] on button "Ações" at bounding box center [1300, 549] width 57 height 22
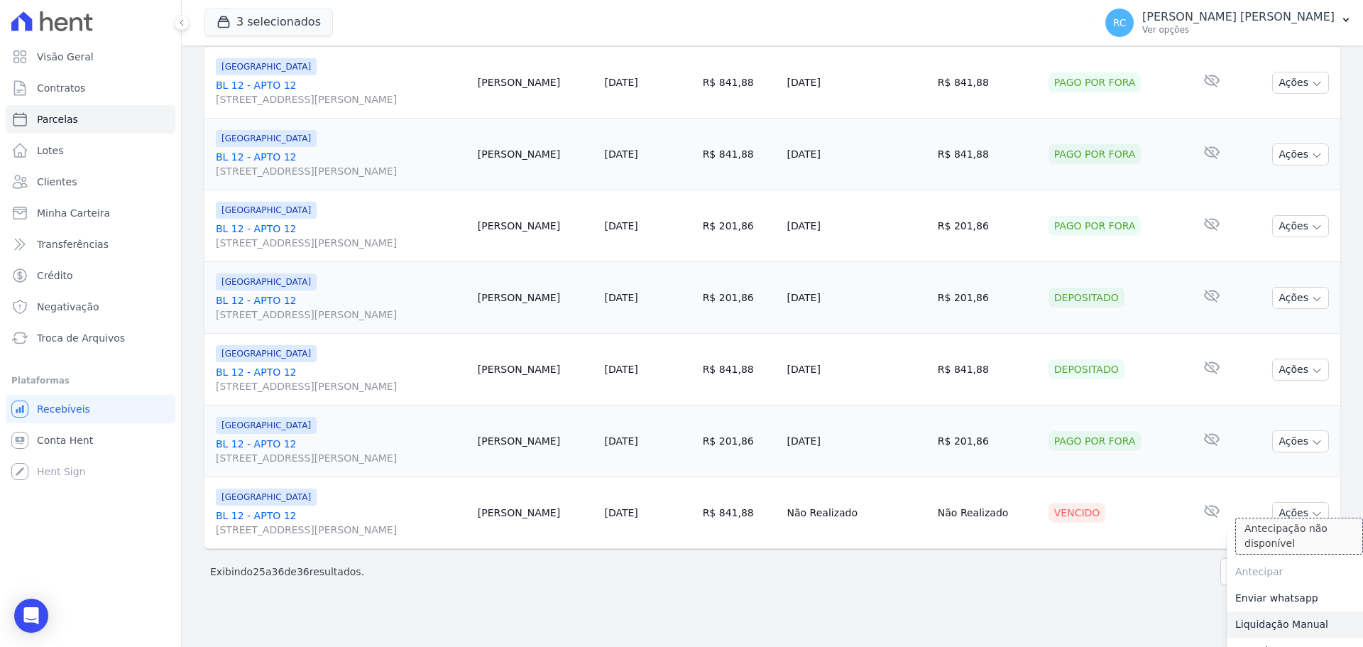
scroll to position [561, 0]
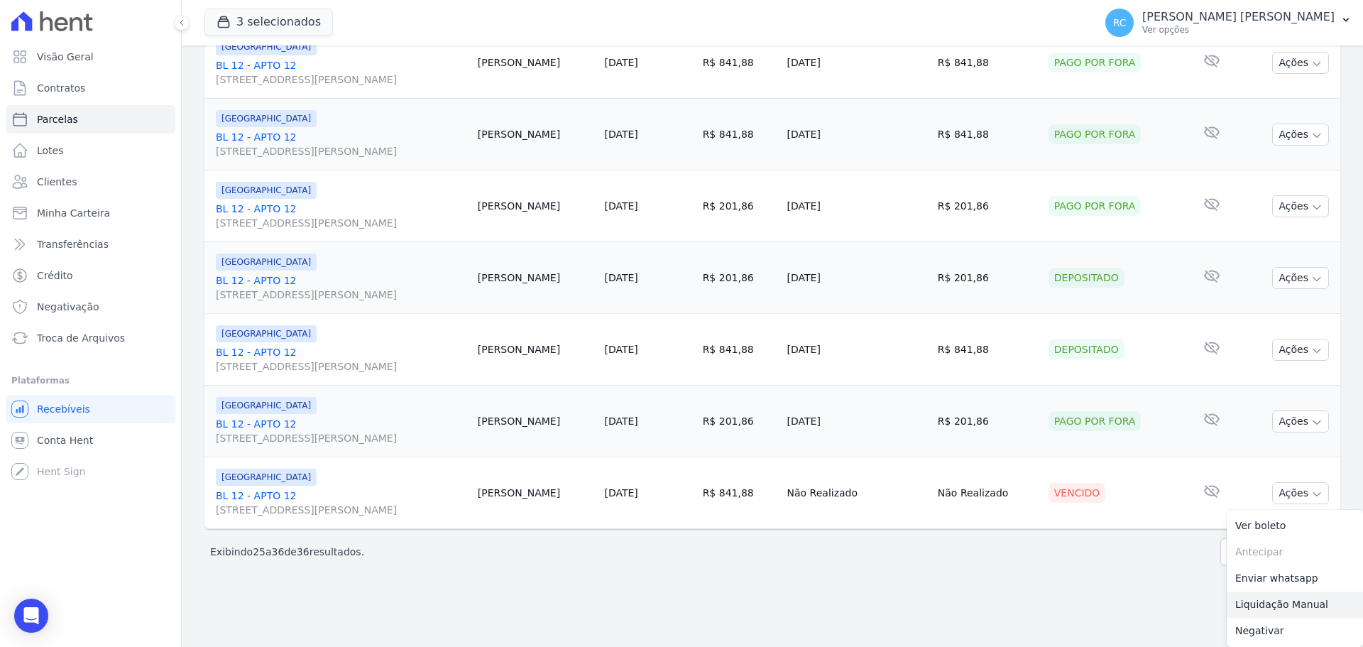
click at [1260, 610] on link "Liquidação Manual" at bounding box center [1294, 604] width 136 height 26
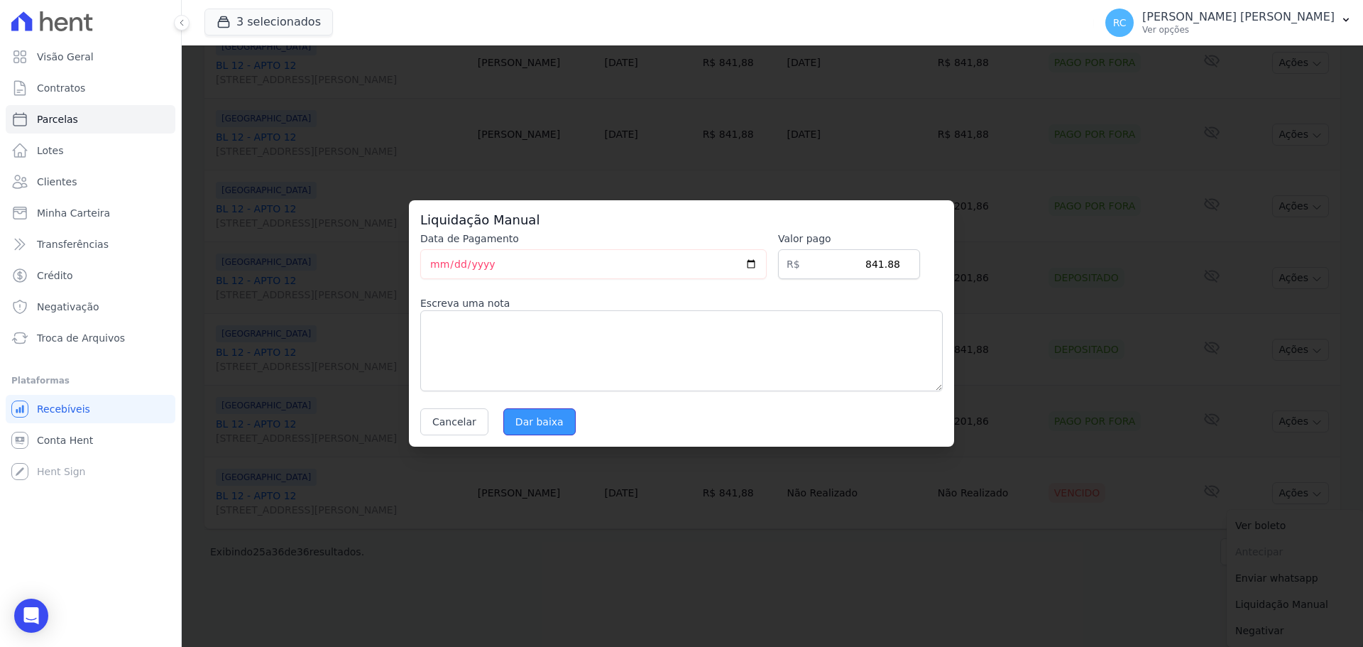
click at [550, 426] on input "Dar baixa" at bounding box center [539, 421] width 72 height 27
select select
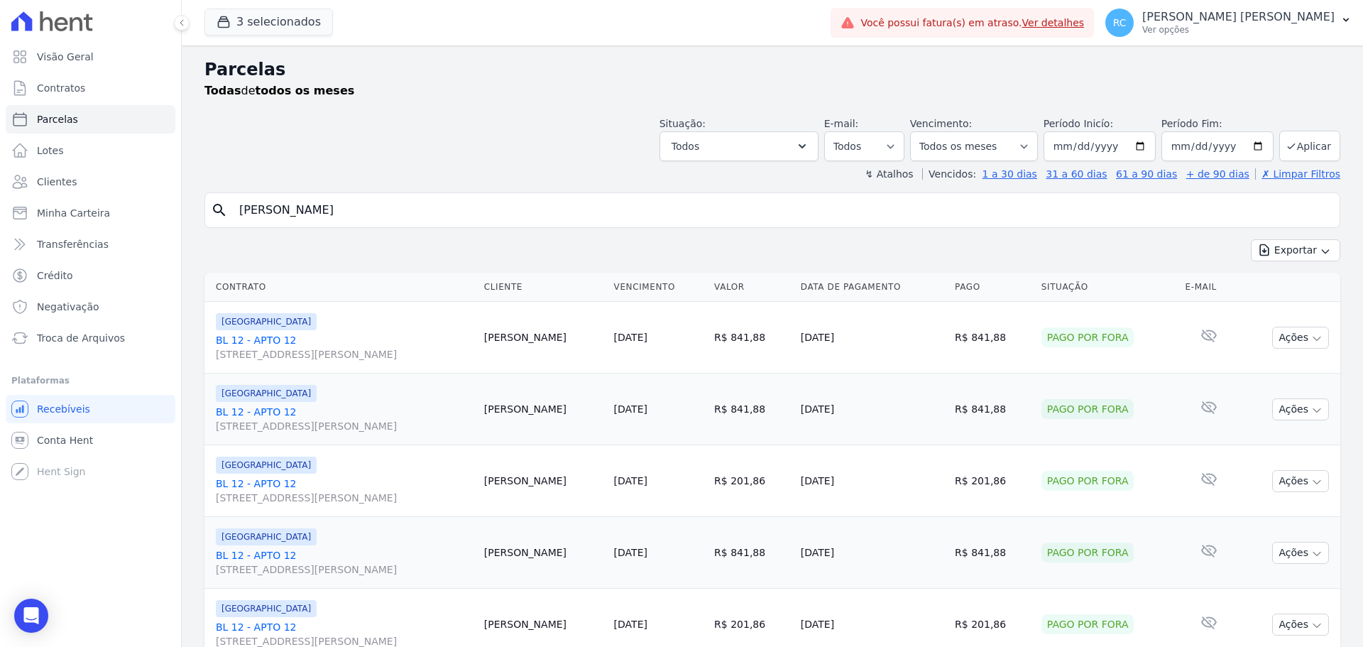
drag, startPoint x: 832, startPoint y: 92, endPoint x: 962, endPoint y: 78, distance: 129.9
click at [832, 92] on div "Todas de todos os meses" at bounding box center [772, 90] width 1136 height 17
drag, startPoint x: 435, startPoint y: 206, endPoint x: 365, endPoint y: 187, distance: 72.0
click at [116, 219] on div "Visão Geral Contratos [GEOGRAPHIC_DATA] Lotes Clientes Minha Carteira Transferê…" at bounding box center [681, 323] width 1363 height 647
paste input "ARCOS FERREIRA VILASBOAS"
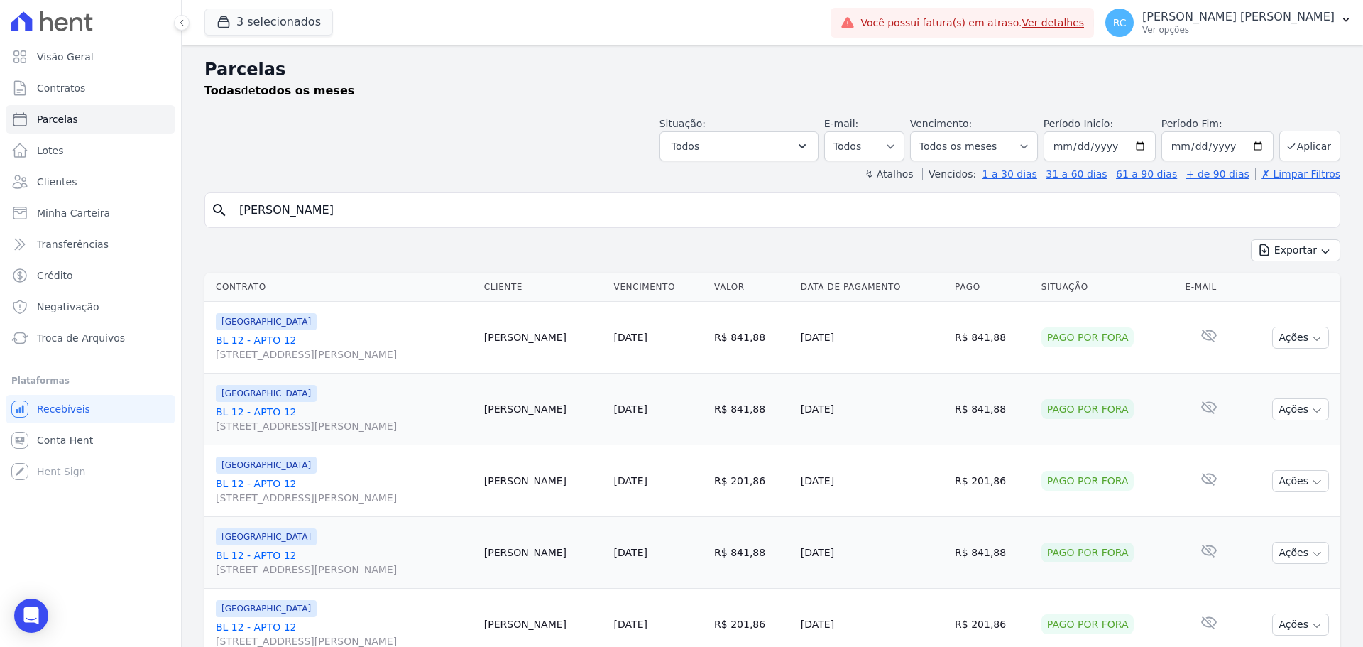
type input "MARCOS FERREIRA VILASBOAS"
select select
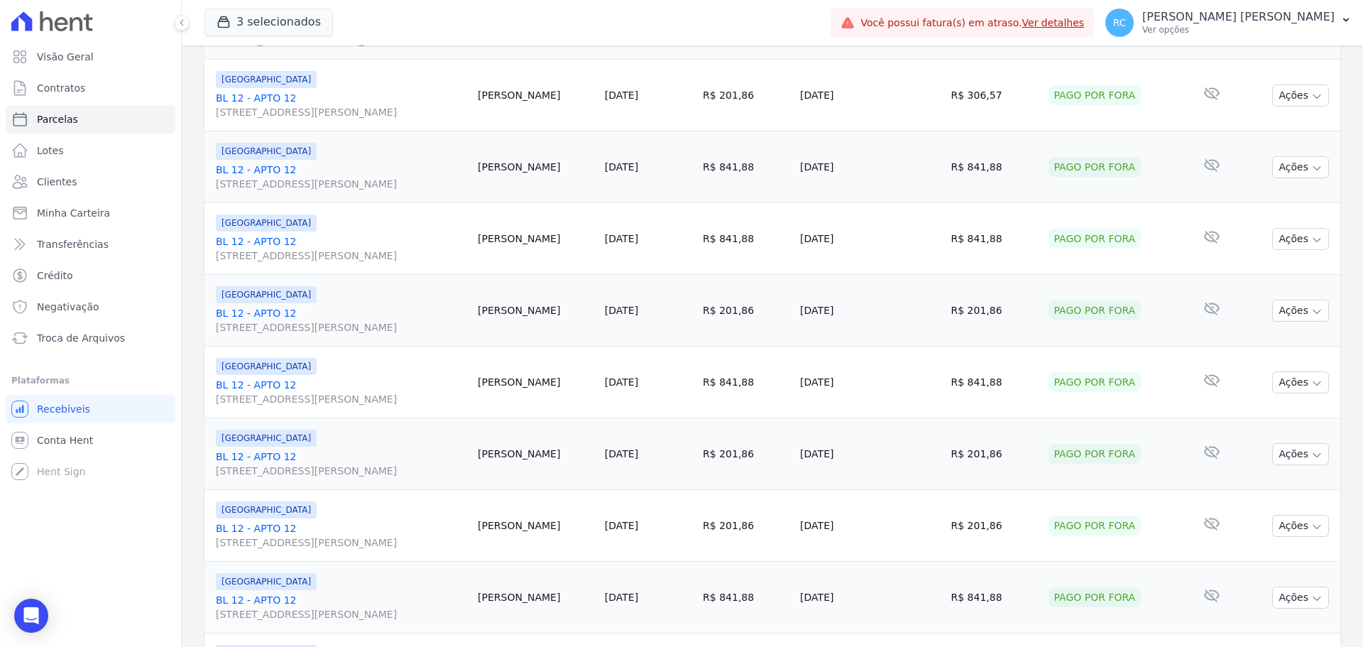
scroll to position [1509, 0]
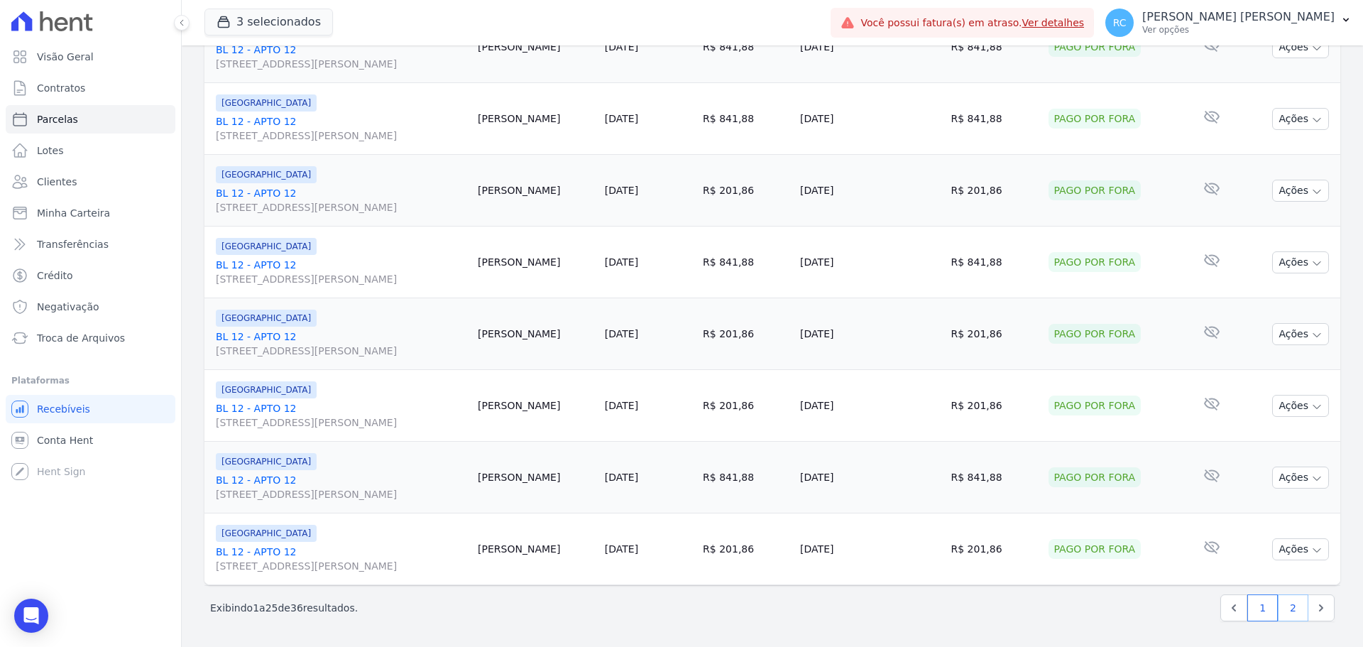
click at [1288, 611] on link "2" at bounding box center [1292, 607] width 31 height 27
select select
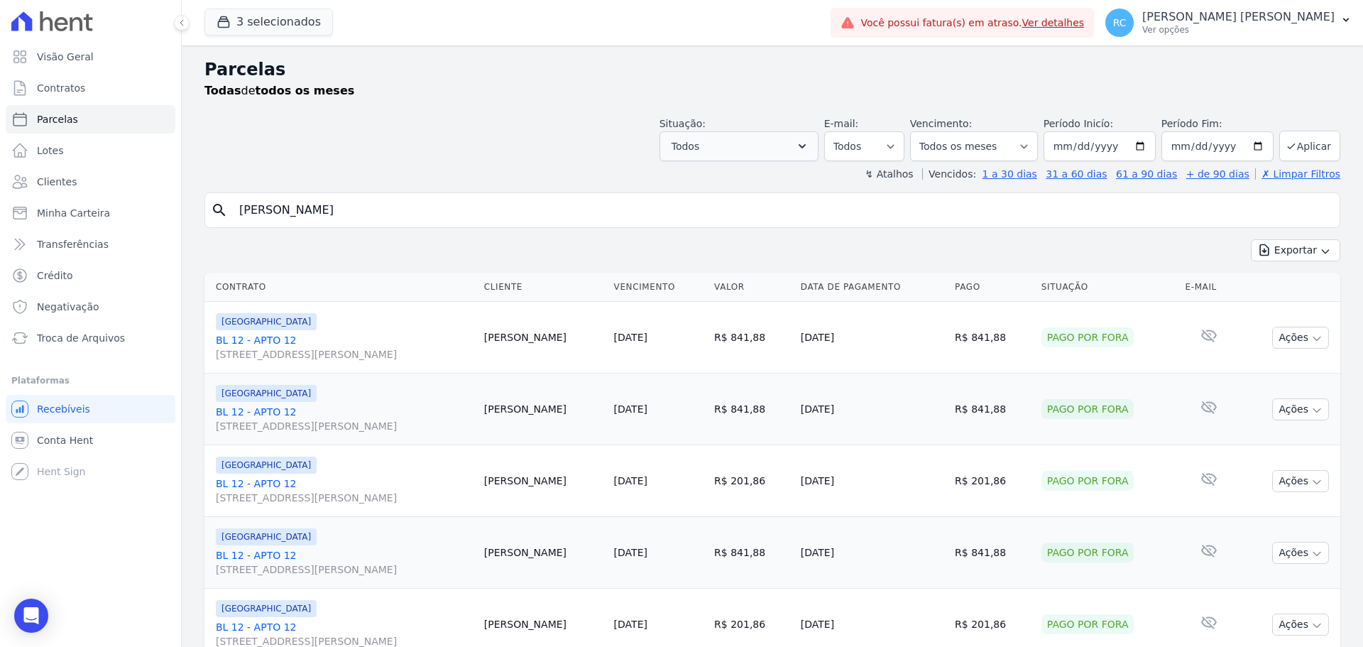
drag, startPoint x: 131, startPoint y: 235, endPoint x: 695, endPoint y: 150, distance: 570.5
click at [108, 224] on div "Visão Geral Contratos [GEOGRAPHIC_DATA] Lotes Clientes Minha Carteira Transferê…" at bounding box center [681, 323] width 1363 height 647
paste input "Natalia Maria Da Sil"
type input "Natalia Maria Da Sil"
select select
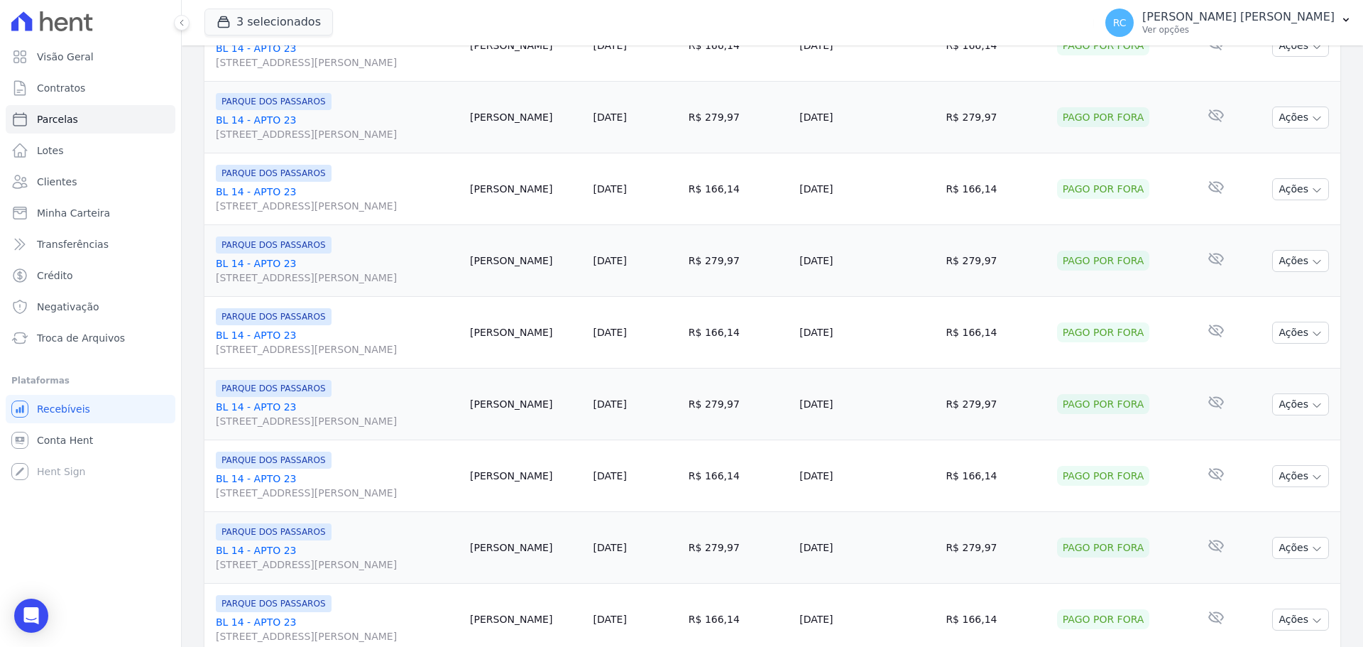
scroll to position [1509, 0]
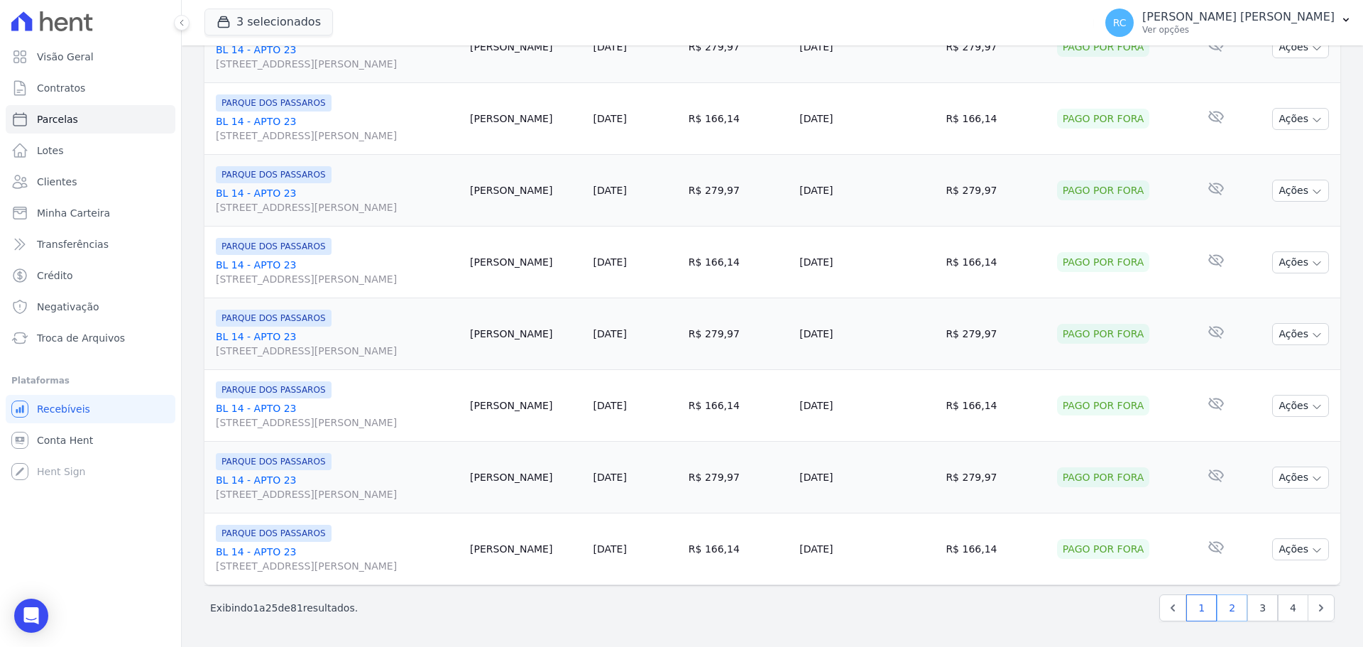
click at [1231, 608] on link "2" at bounding box center [1231, 607] width 31 height 27
select select
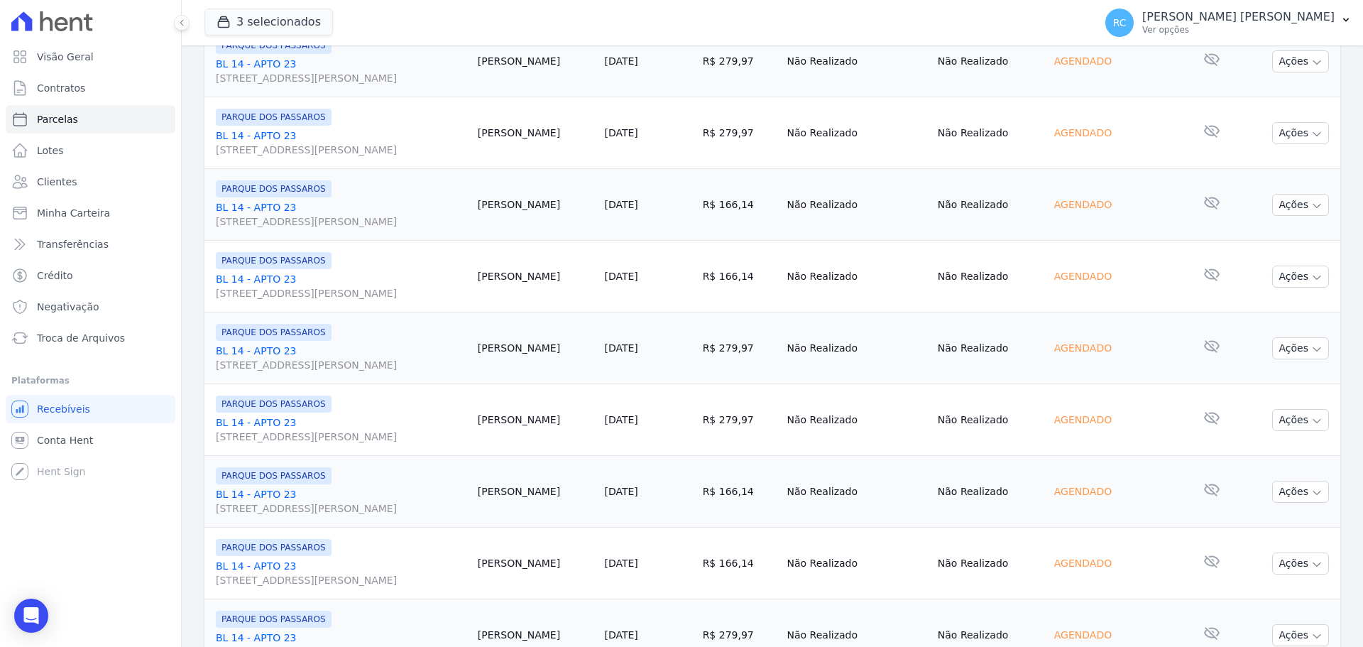
scroll to position [497, 0]
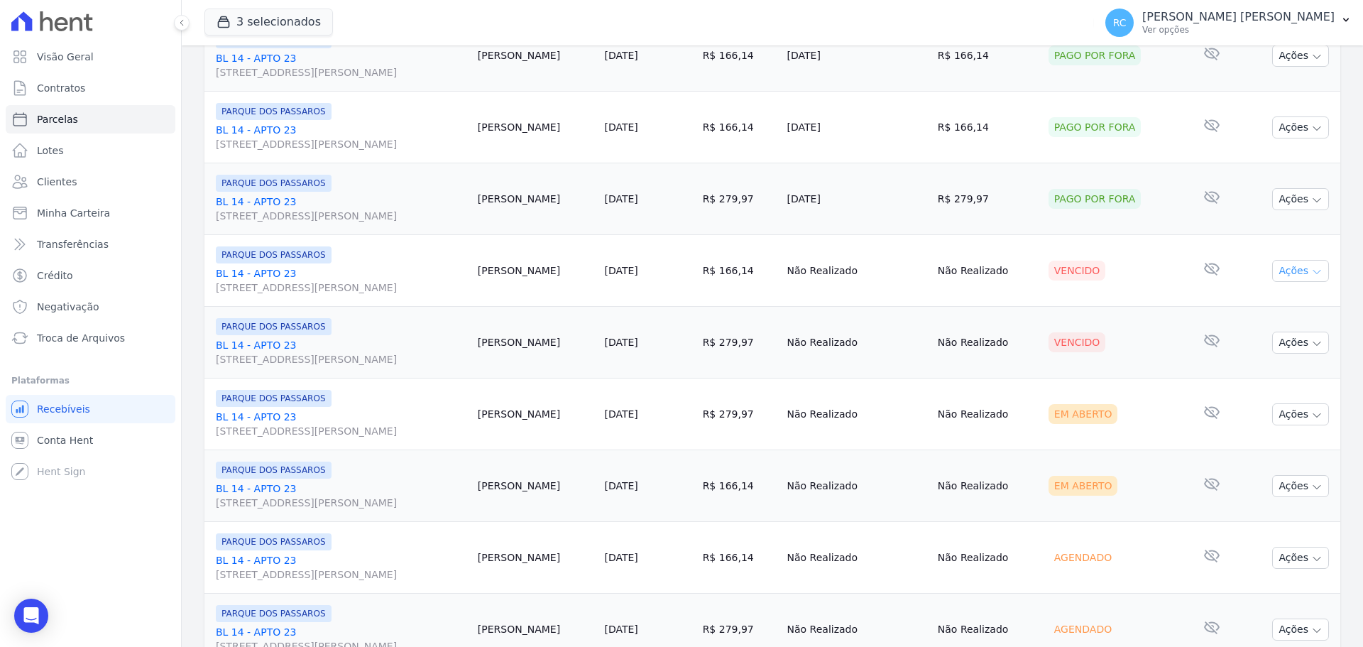
click at [1290, 272] on button "Ações" at bounding box center [1300, 271] width 57 height 22
click at [1245, 380] on link "Liquidação Manual" at bounding box center [1294, 382] width 136 height 26
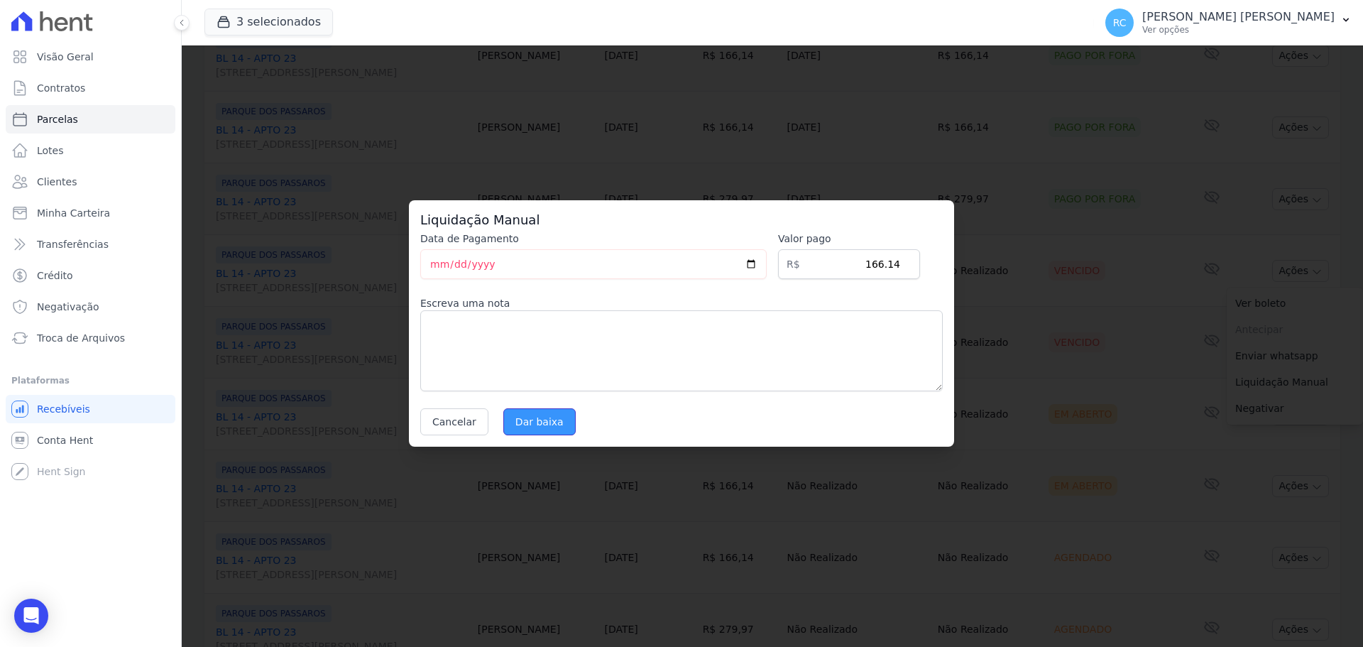
click at [522, 420] on input "Dar baixa" at bounding box center [539, 421] width 72 height 27
select select
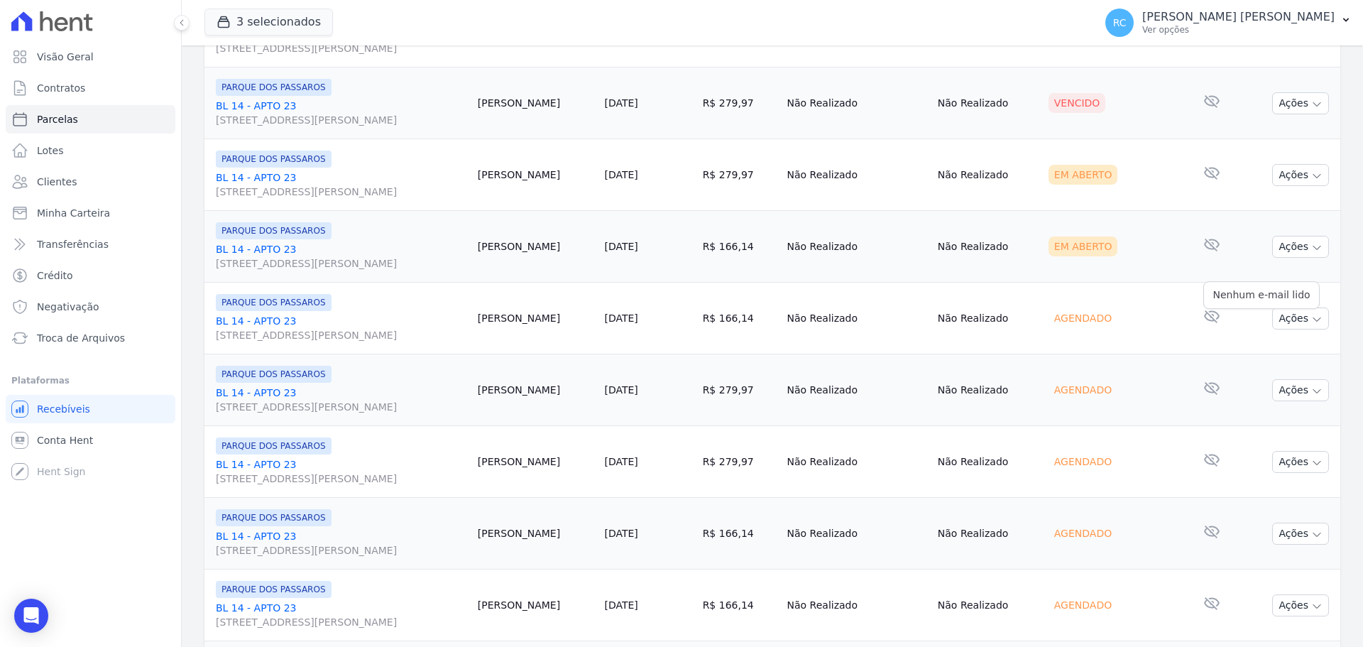
scroll to position [639, 0]
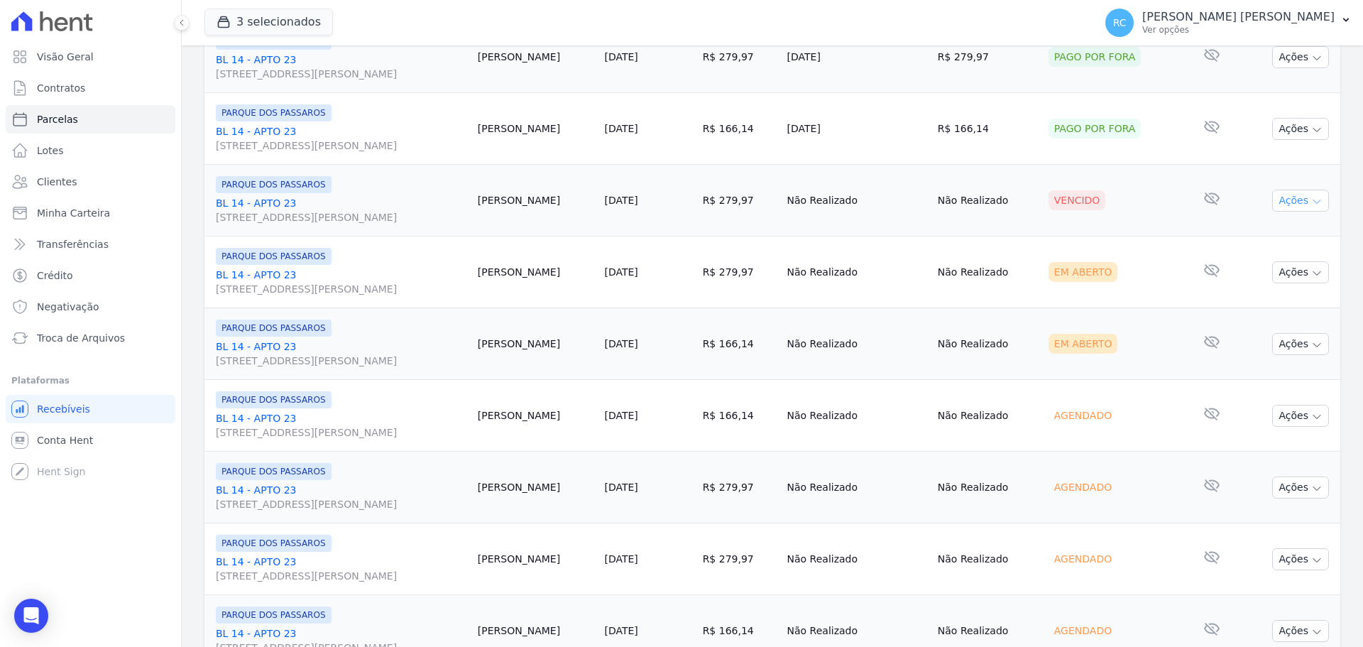
click at [1293, 200] on button "Ações" at bounding box center [1300, 200] width 57 height 22
click at [1248, 315] on link "Liquidação Manual" at bounding box center [1294, 312] width 136 height 26
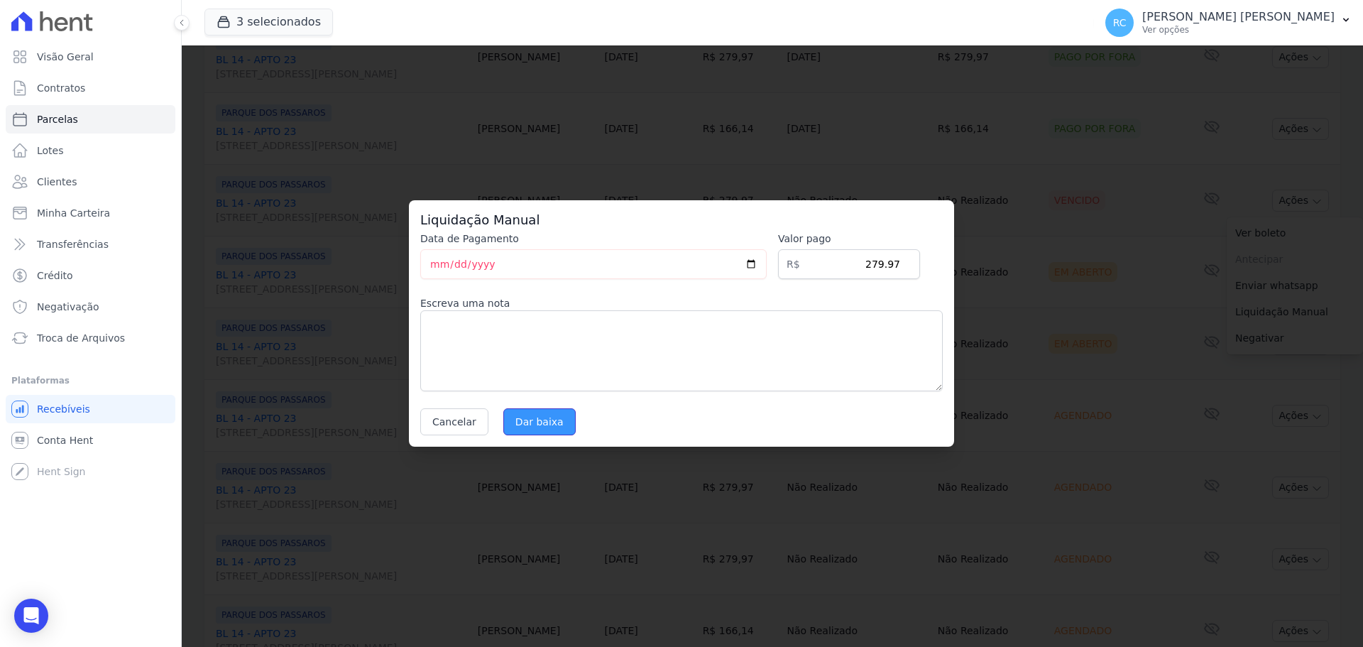
click at [527, 427] on input "Dar baixa" at bounding box center [539, 421] width 72 height 27
select select
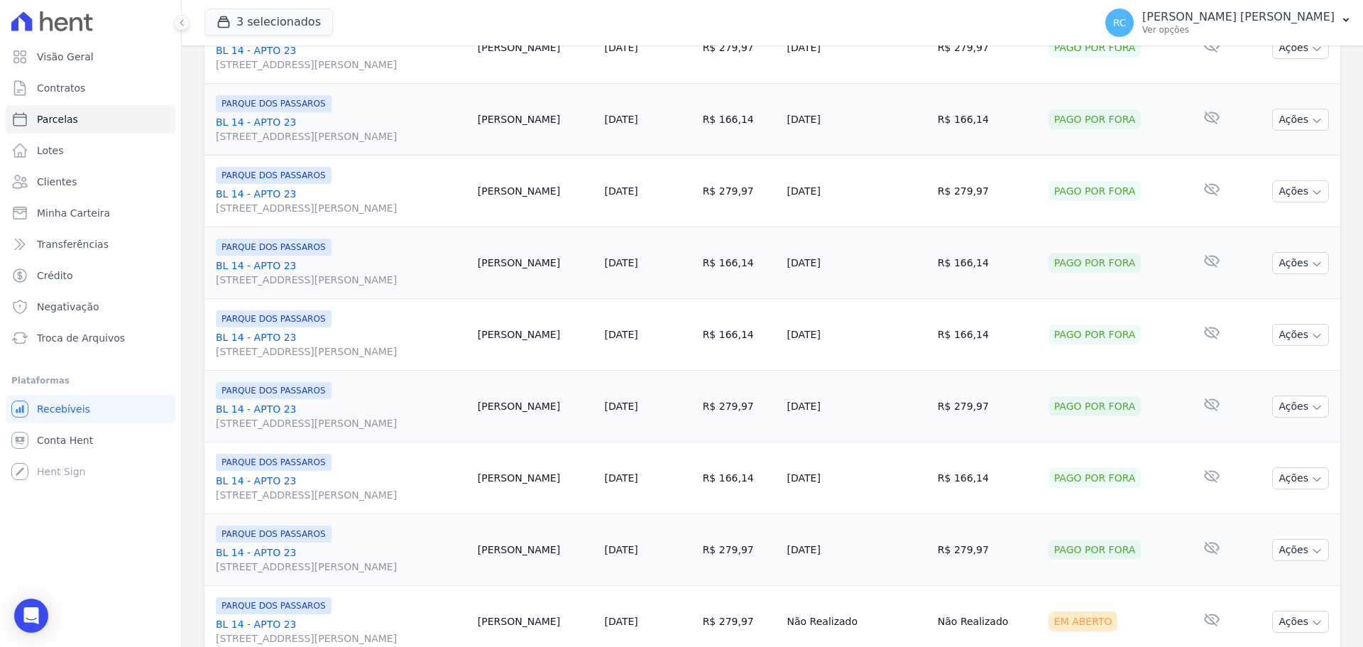
scroll to position [71, 0]
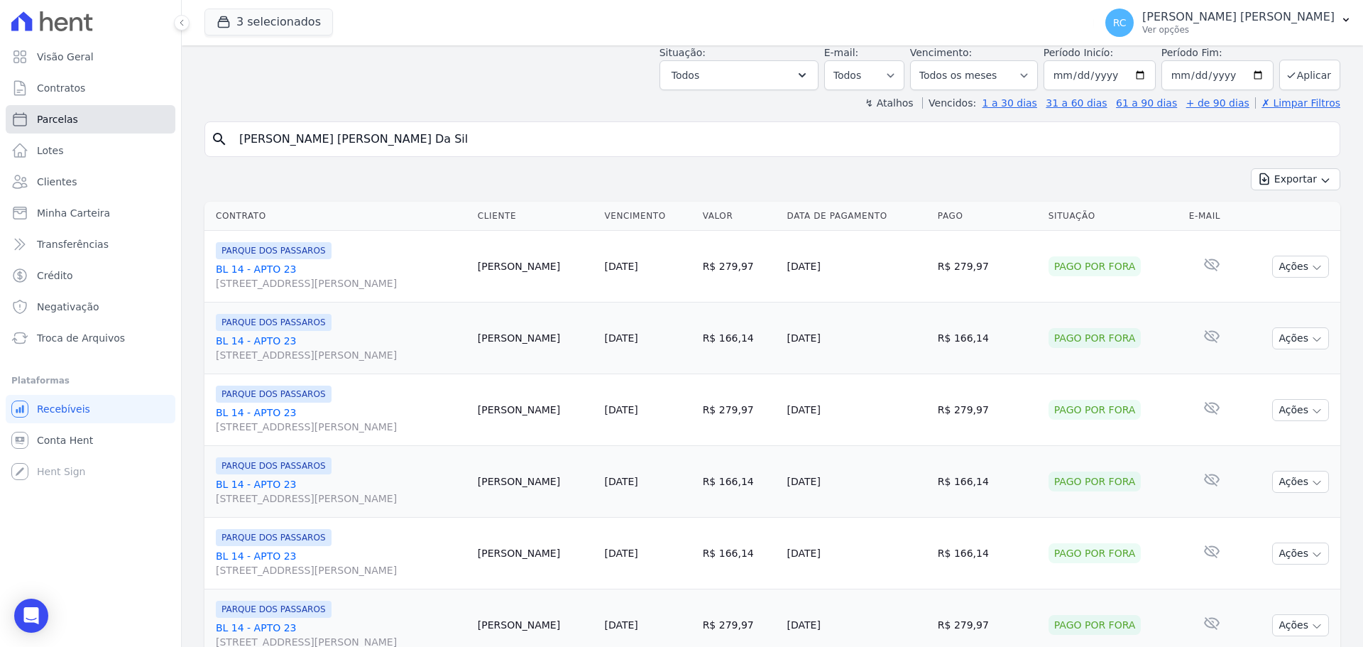
click at [111, 122] on link "Parcelas" at bounding box center [91, 119] width 170 height 28
select select
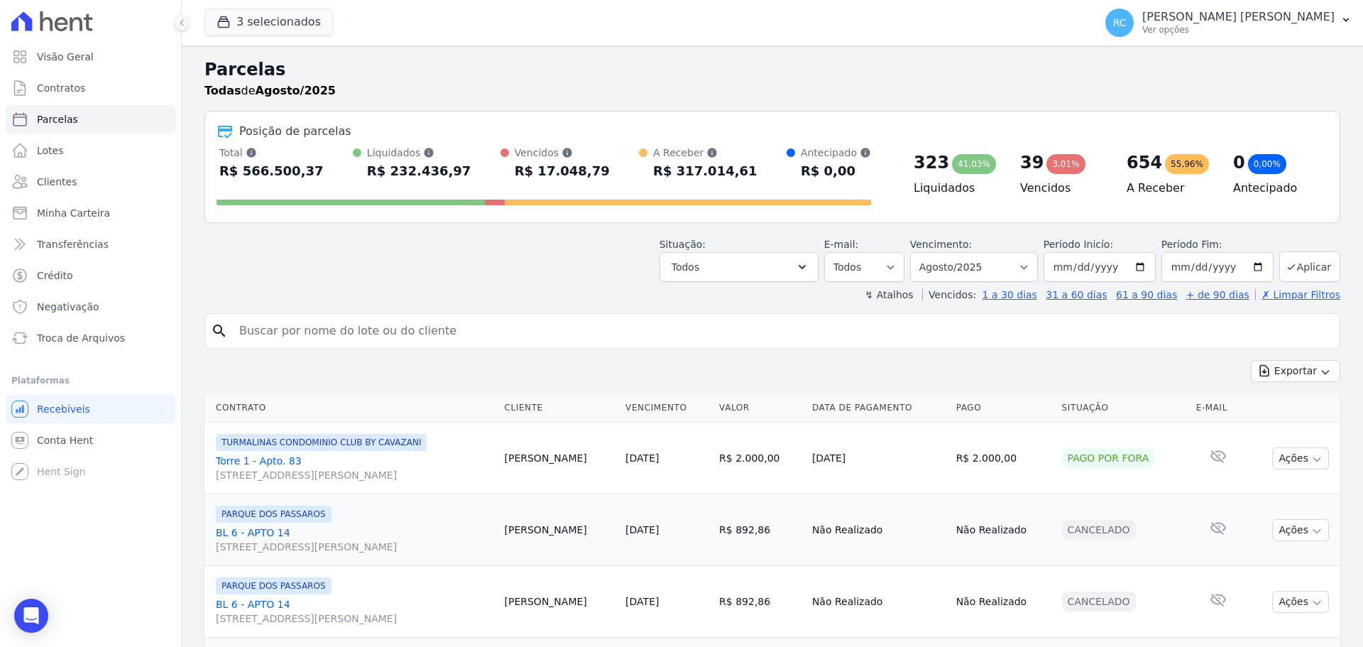
click at [383, 336] on input "search" at bounding box center [782, 331] width 1103 height 28
paste input "[PERSON_NAME]"
type input "[PERSON_NAME]"
click at [1006, 269] on select "Filtrar por período ──────── Todos os meses Dezembro/2021 Janeiro/2022 Fevereir…" at bounding box center [974, 267] width 128 height 30
select select
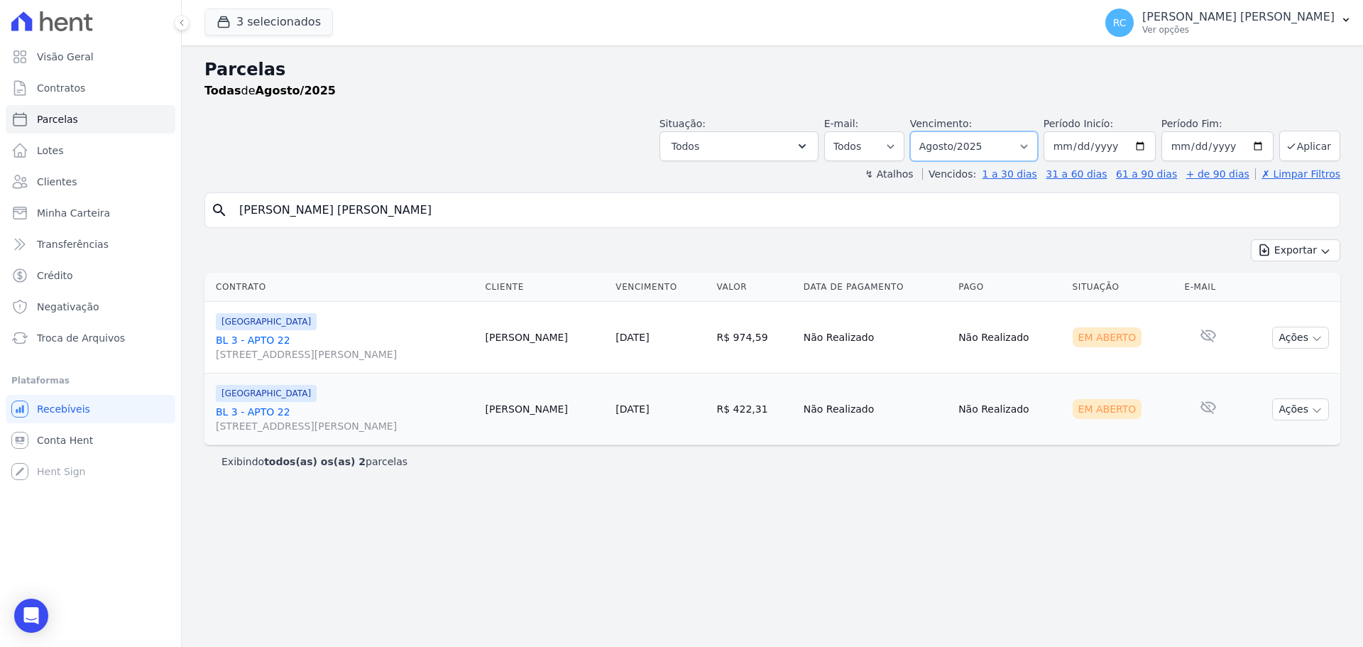
drag, startPoint x: 1005, startPoint y: 142, endPoint x: 1004, endPoint y: 156, distance: 14.3
click at [1005, 142] on select "Filtrar por período ──────── Todos os meses Dezembro/2021 Janeiro/2022 Fevereir…" at bounding box center [974, 146] width 128 height 30
select select "all"
click at [930, 131] on select "Filtrar por período ──────── Todos os meses Dezembro/2021 Janeiro/2022 Fevereir…" at bounding box center [974, 146] width 128 height 30
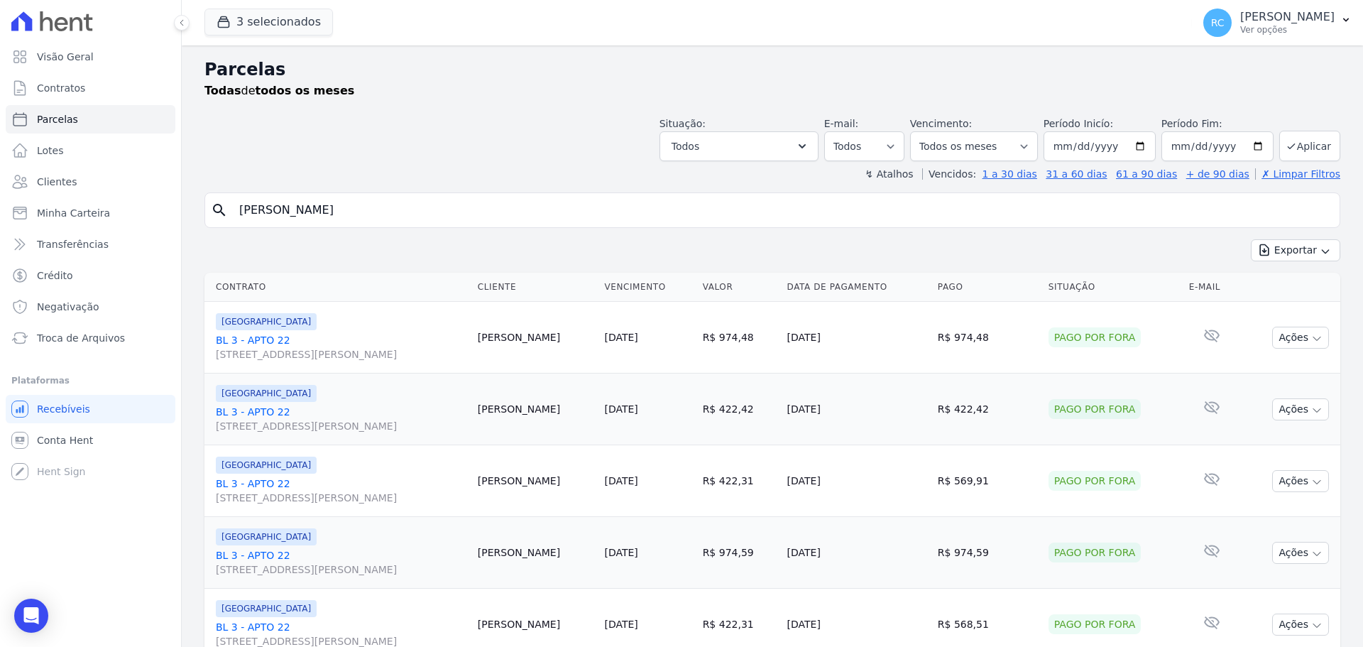
select select
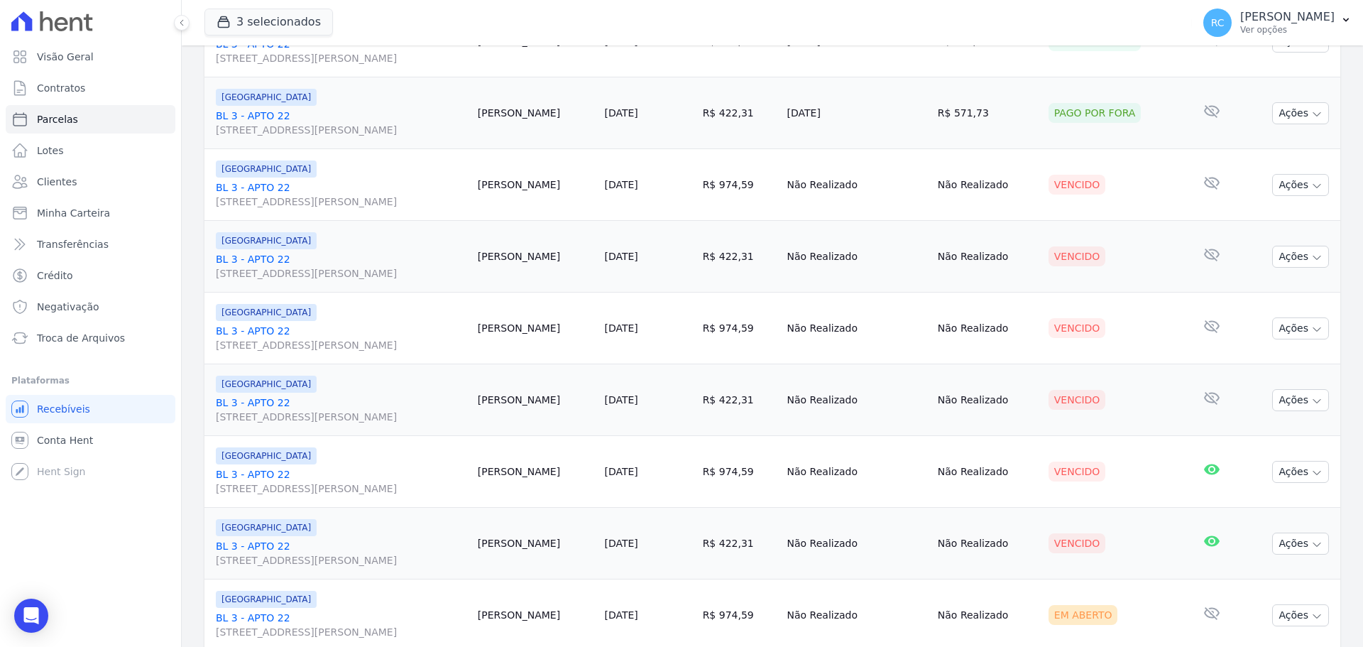
scroll to position [1206, 0]
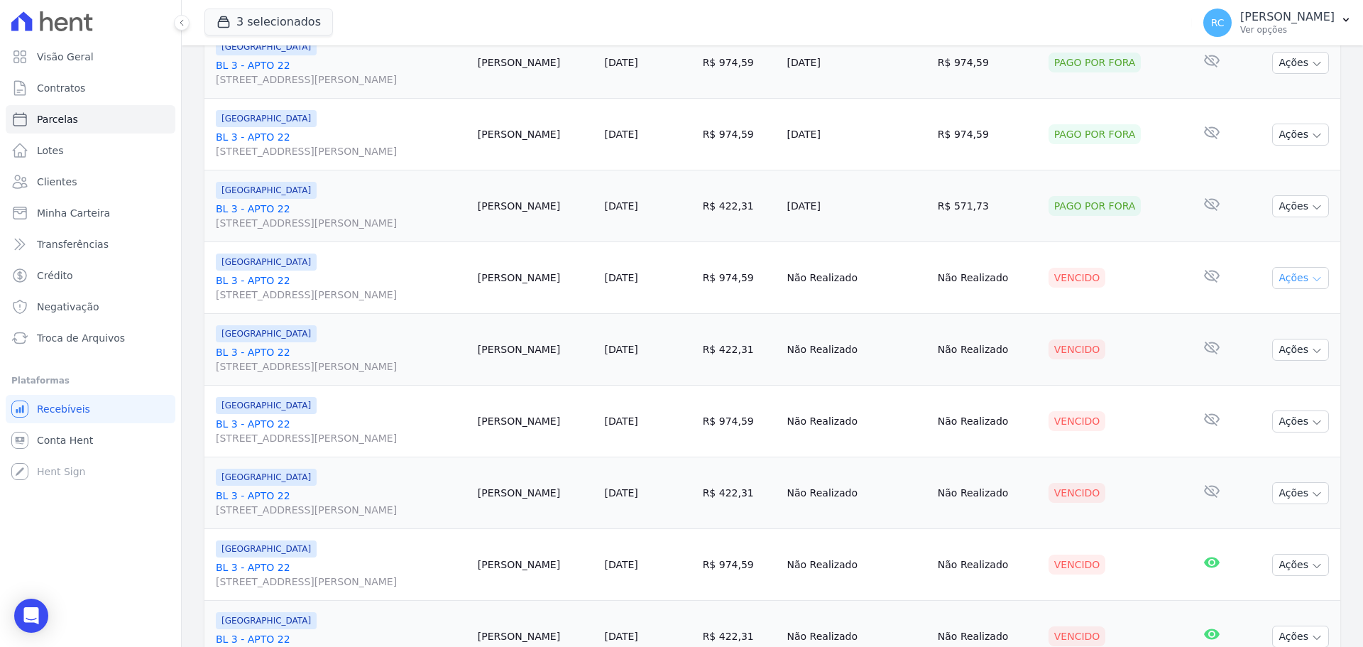
click at [1272, 275] on button "Ações" at bounding box center [1300, 278] width 57 height 22
click at [1297, 390] on link "Liquidação Manual" at bounding box center [1294, 389] width 136 height 26
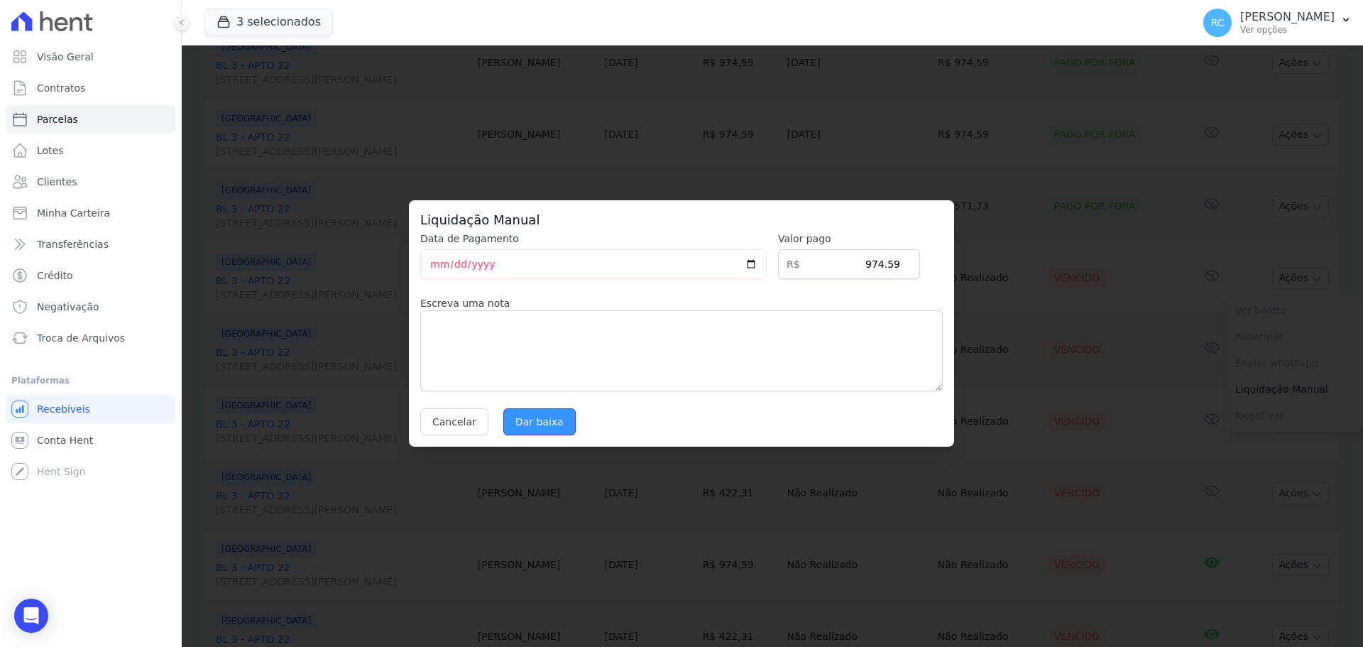
click at [541, 424] on input "Dar baixa" at bounding box center [539, 421] width 72 height 27
select select
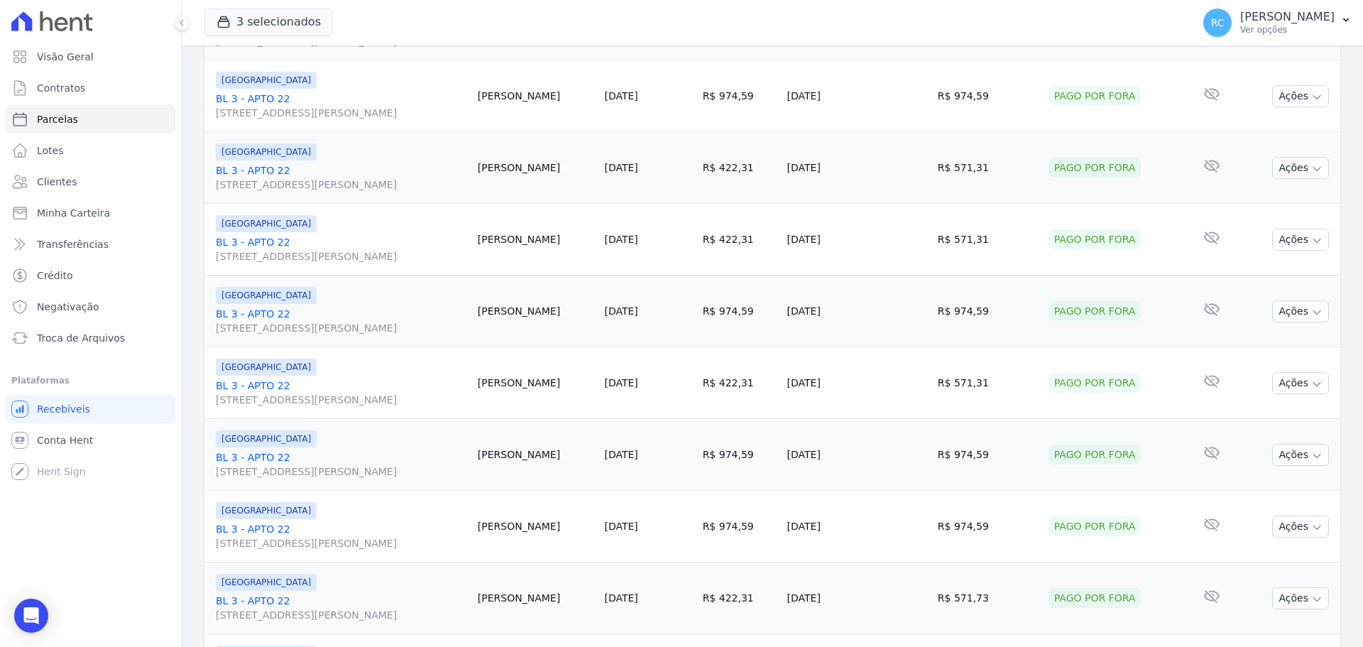
scroll to position [1136, 0]
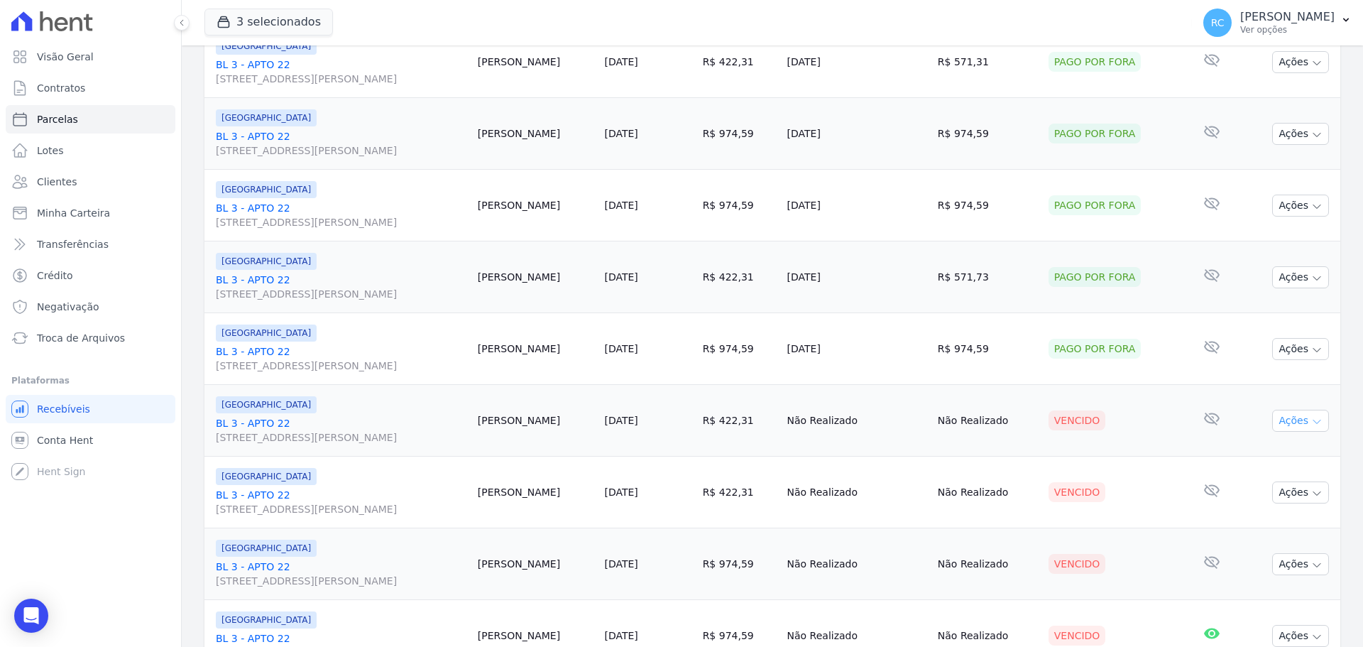
click at [1297, 427] on button "Ações" at bounding box center [1300, 420] width 57 height 22
click at [1243, 534] on link "Liquidação Manual" at bounding box center [1294, 532] width 136 height 26
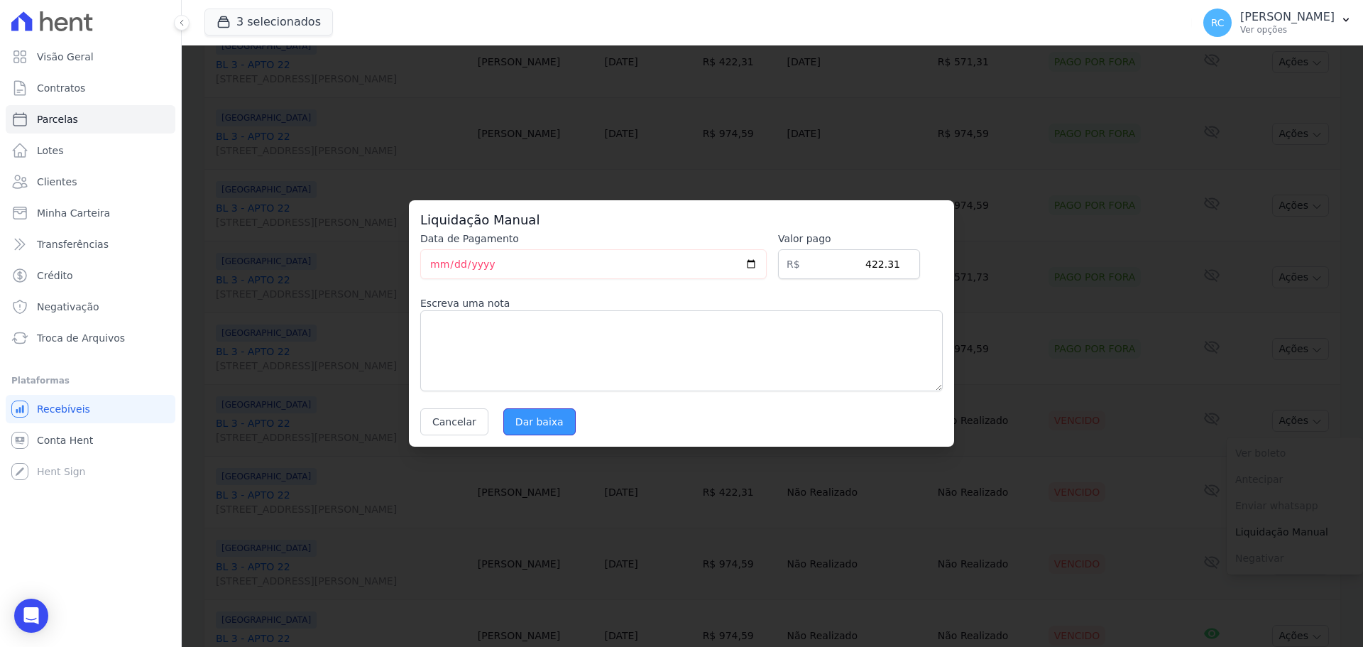
click at [526, 419] on input "Dar baixa" at bounding box center [539, 421] width 72 height 27
select select
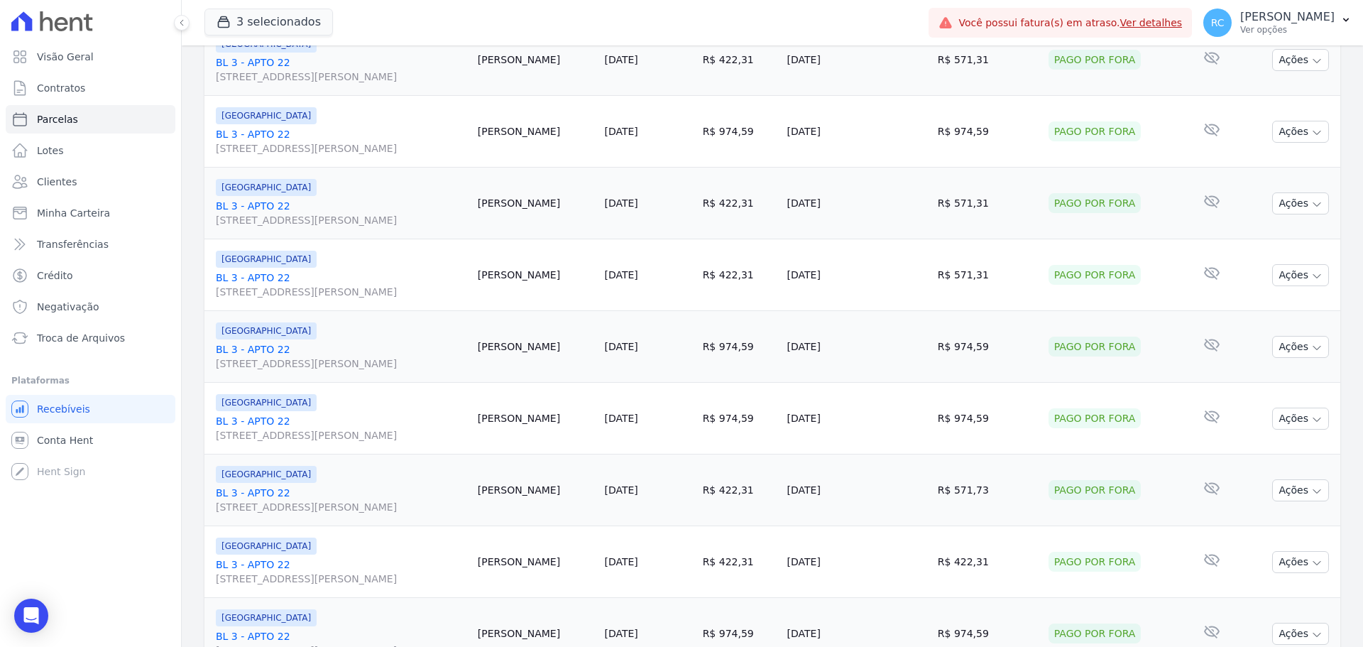
scroll to position [1277, 0]
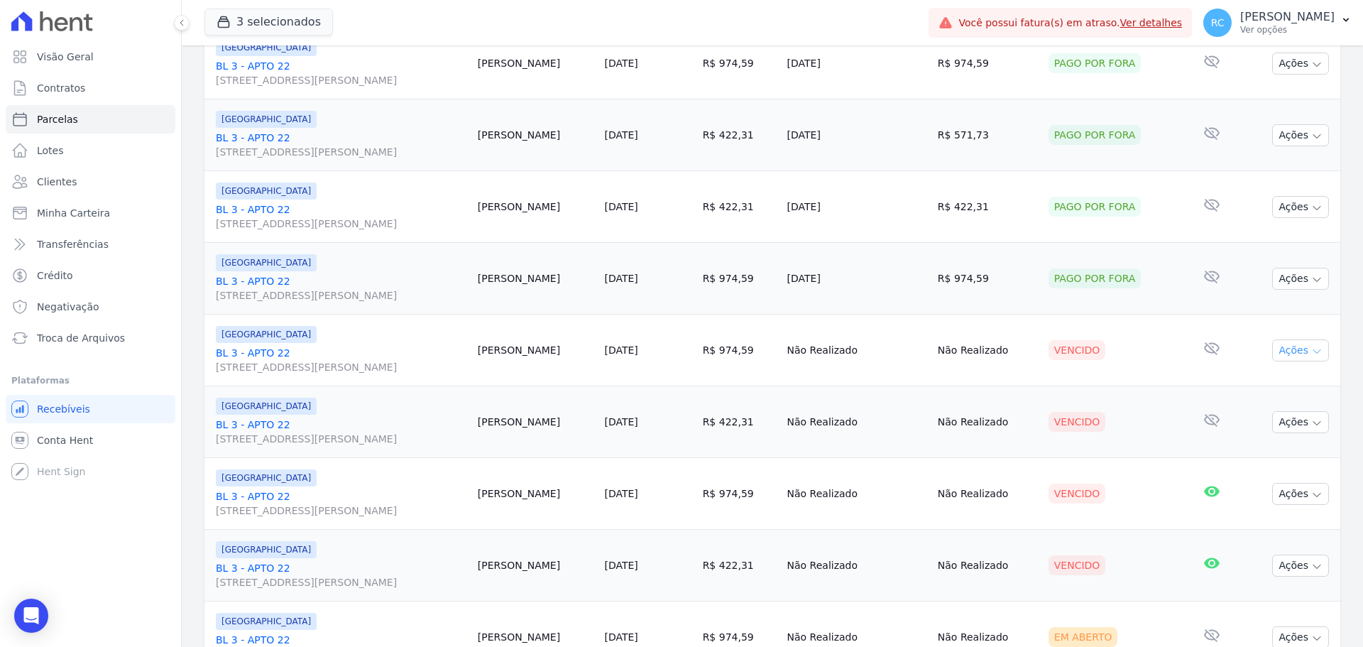
click at [1293, 351] on button "Ações" at bounding box center [1300, 350] width 57 height 22
click at [1297, 466] on link "Liquidação Manual" at bounding box center [1294, 462] width 136 height 26
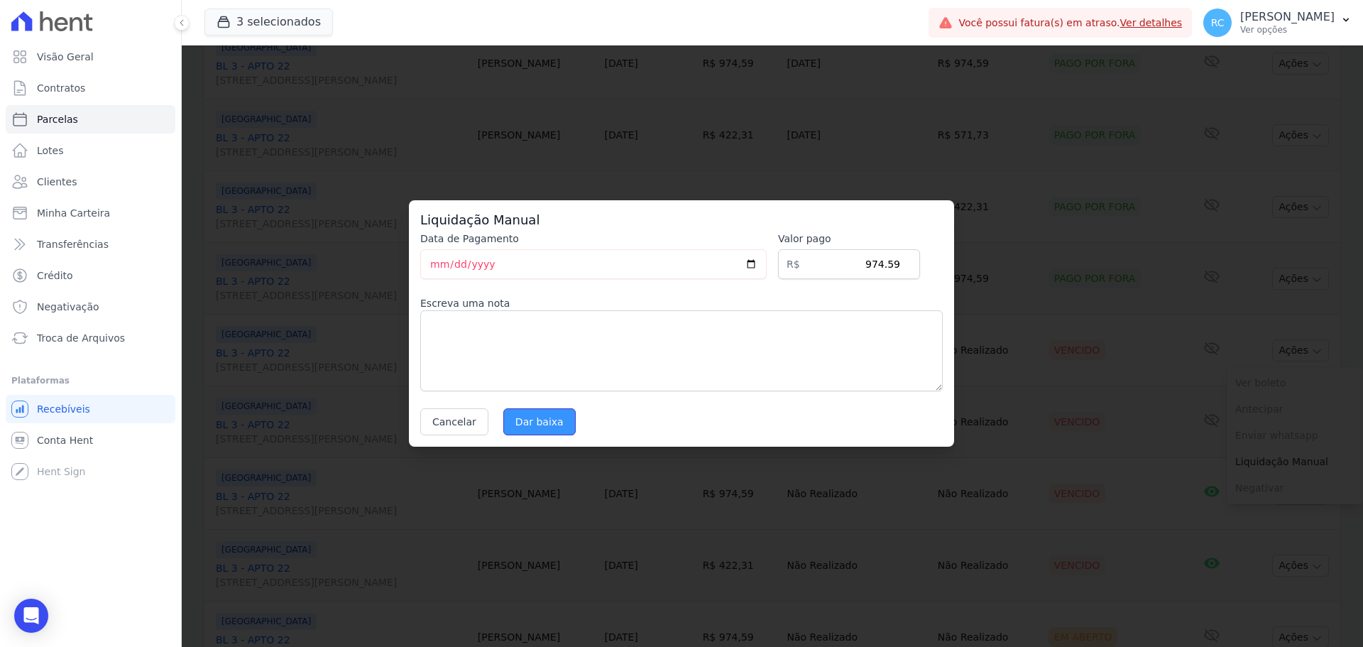
click at [539, 429] on input "Dar baixa" at bounding box center [539, 421] width 72 height 27
select select
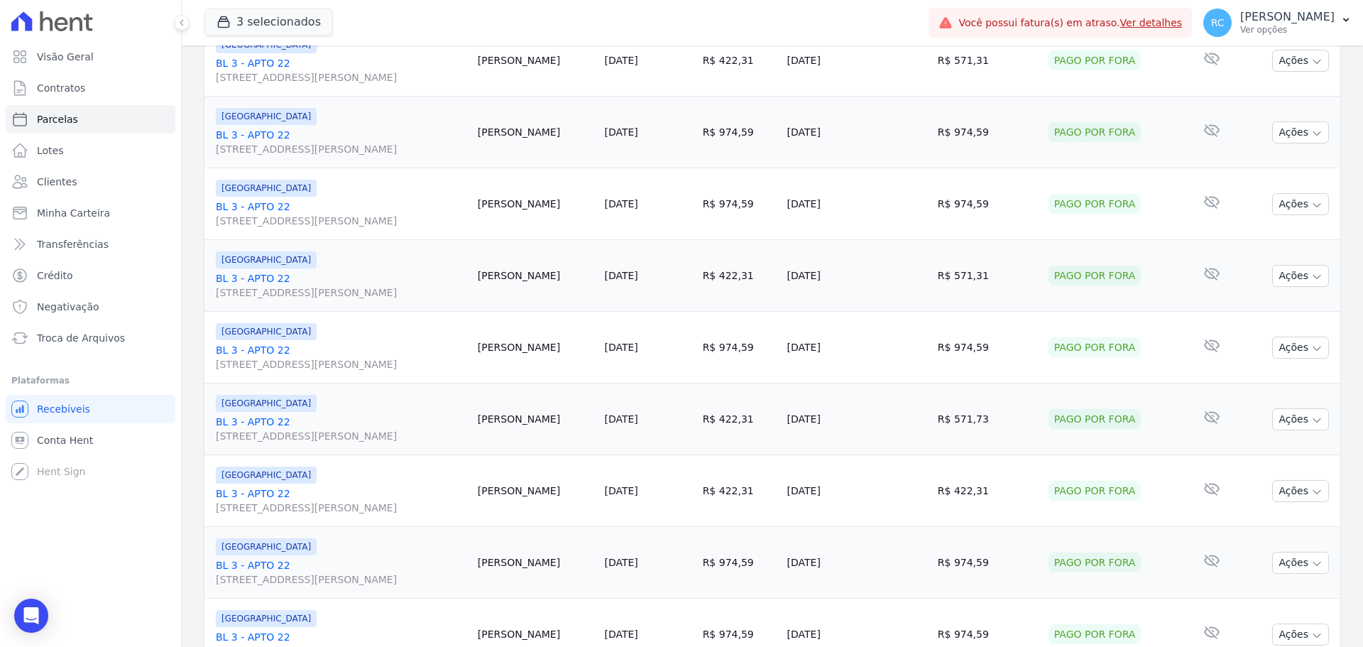
scroll to position [1490, 0]
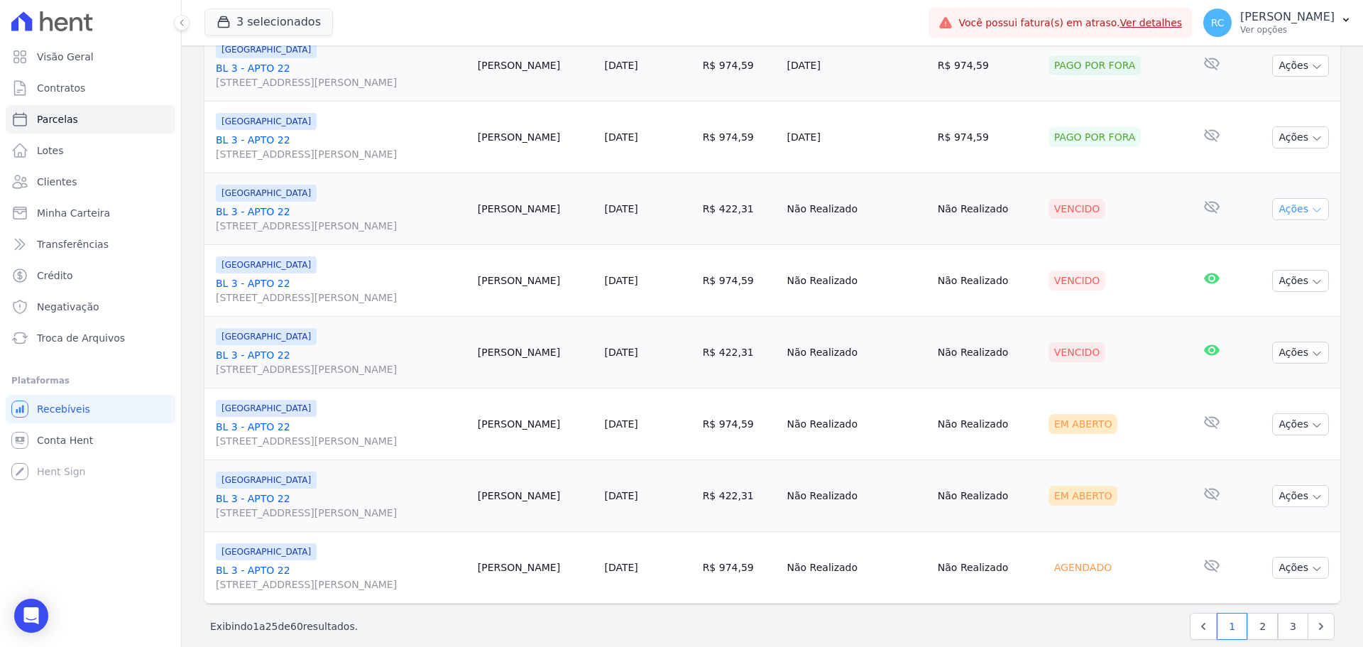
click at [1292, 210] on button "Ações" at bounding box center [1300, 209] width 57 height 22
click at [1258, 319] on link "Liquidação Manual" at bounding box center [1294, 320] width 136 height 26
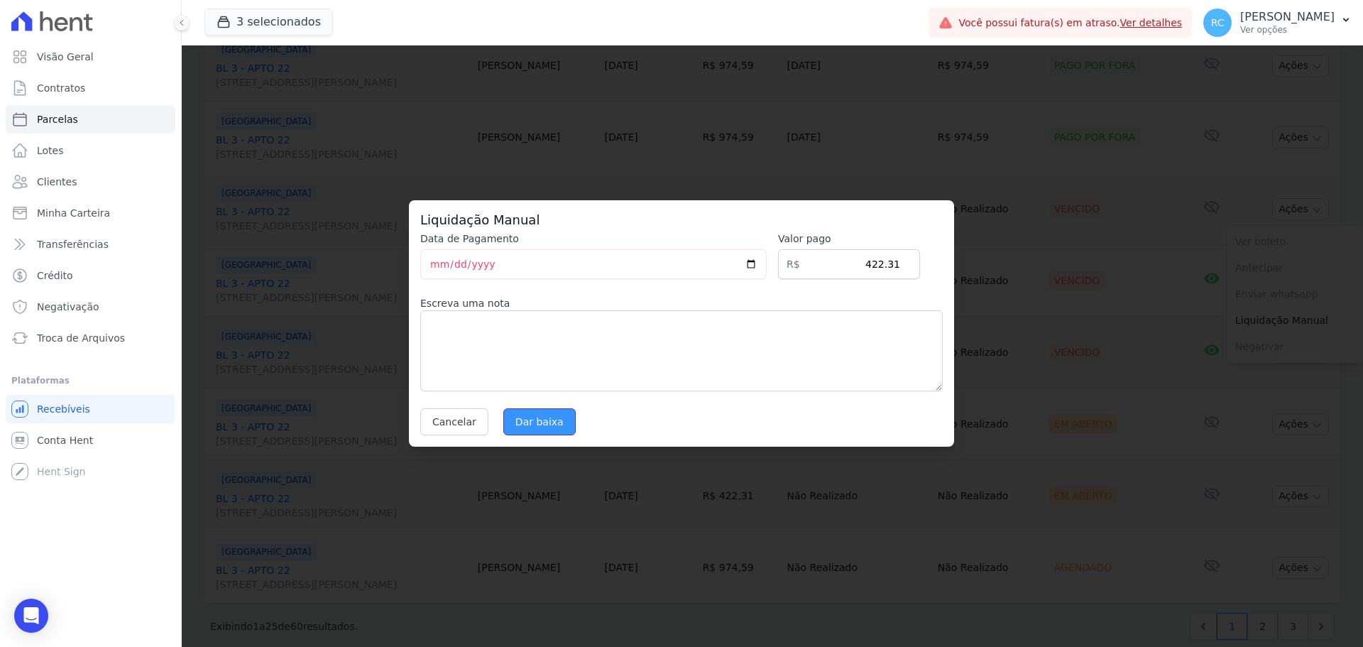
click at [527, 424] on input "Dar baixa" at bounding box center [539, 421] width 72 height 27
select select
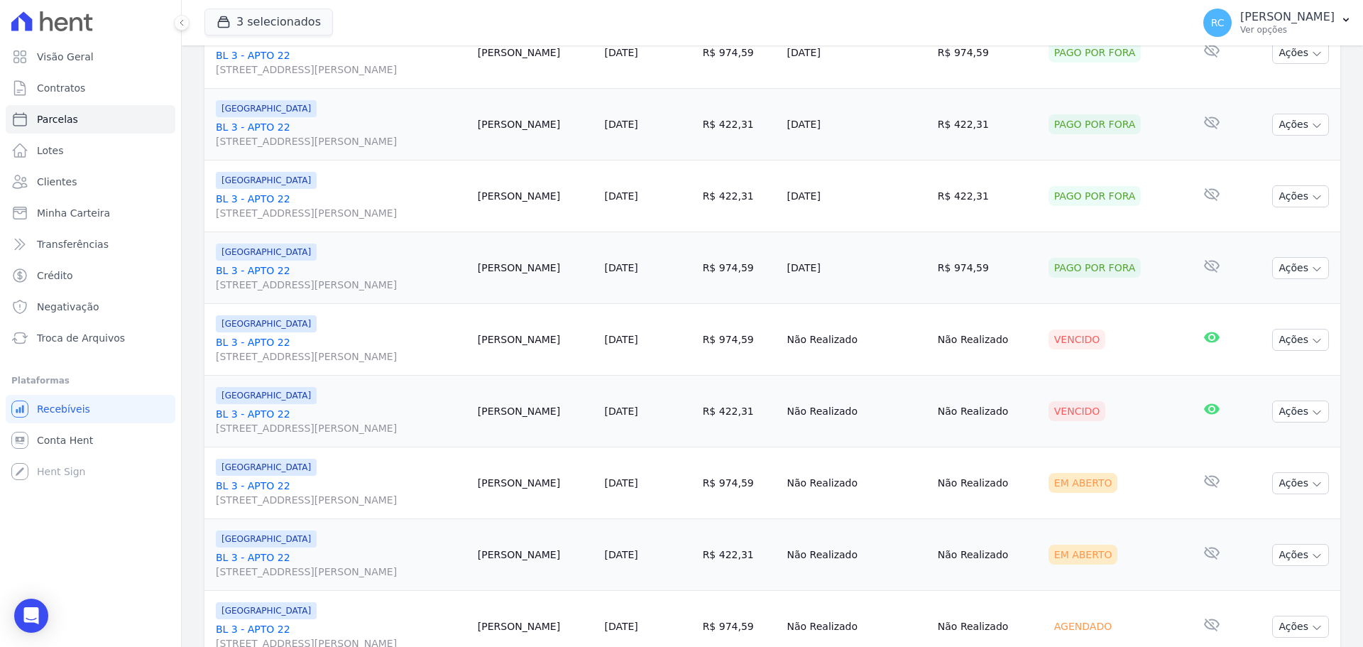
scroll to position [1509, 0]
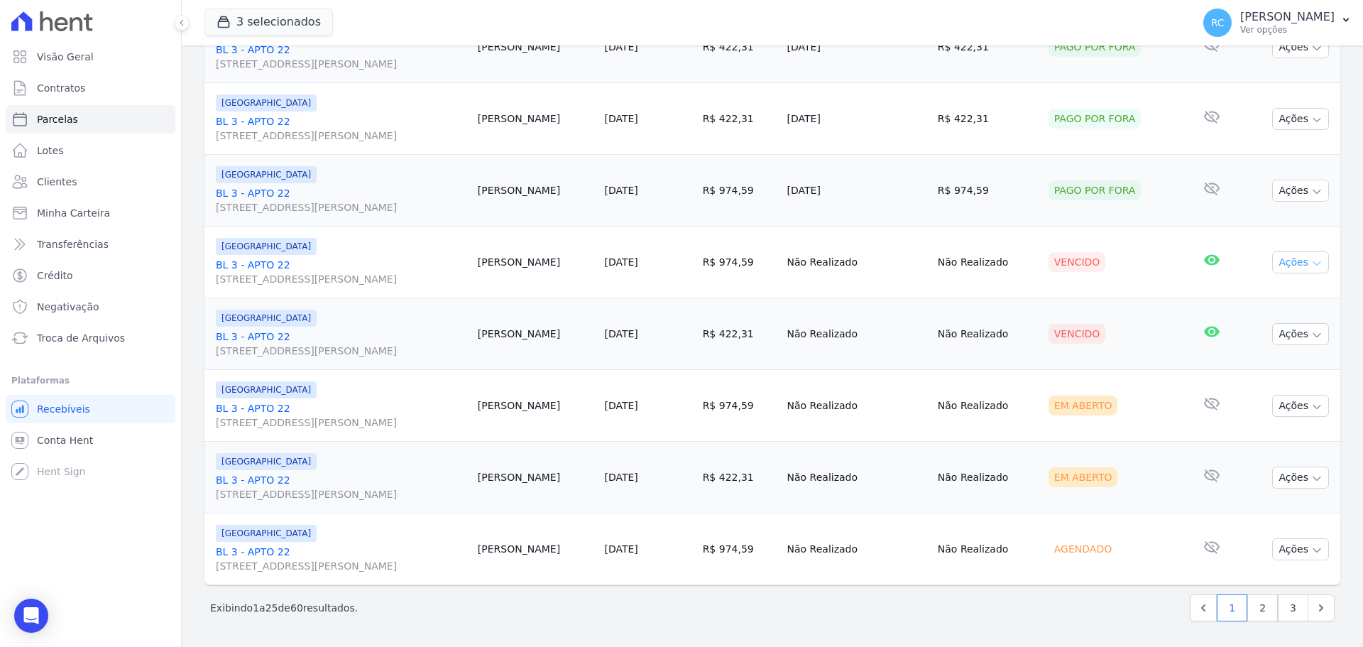
click at [1277, 259] on button "Ações" at bounding box center [1300, 262] width 57 height 22
click at [1248, 373] on link "Liquidação Manual" at bounding box center [1294, 374] width 136 height 26
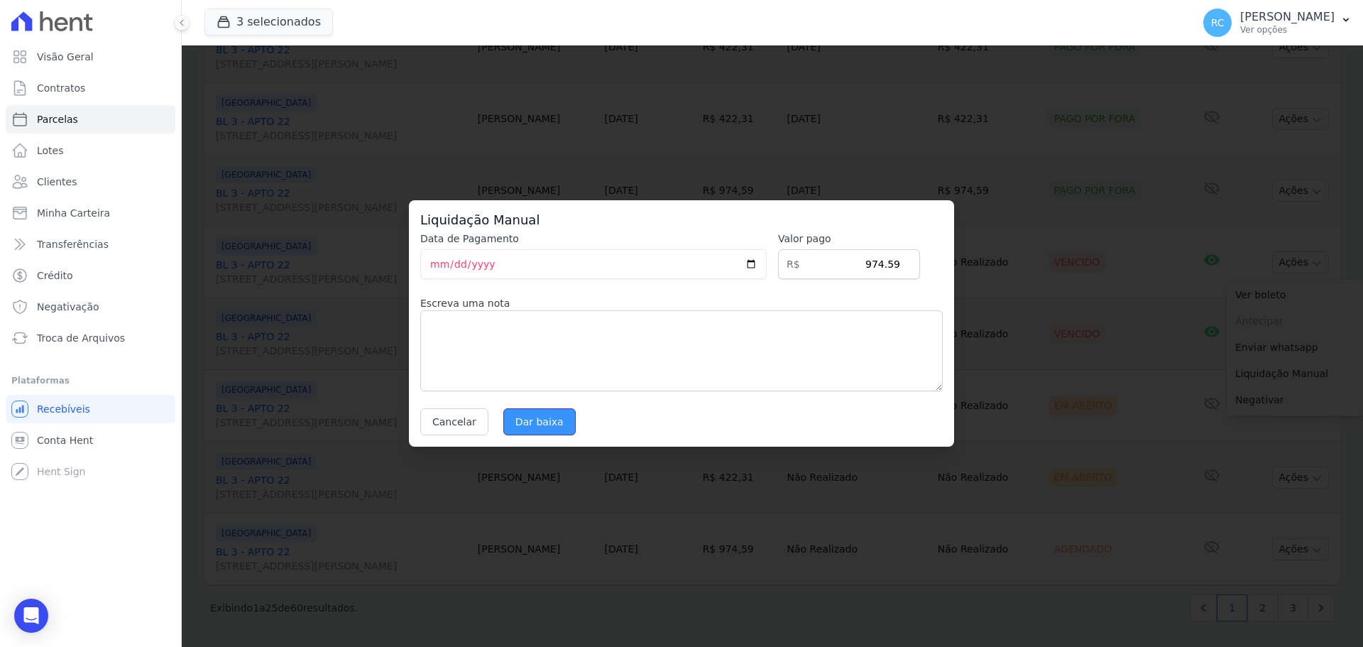
click at [540, 412] on input "Dar baixa" at bounding box center [539, 421] width 72 height 27
select select
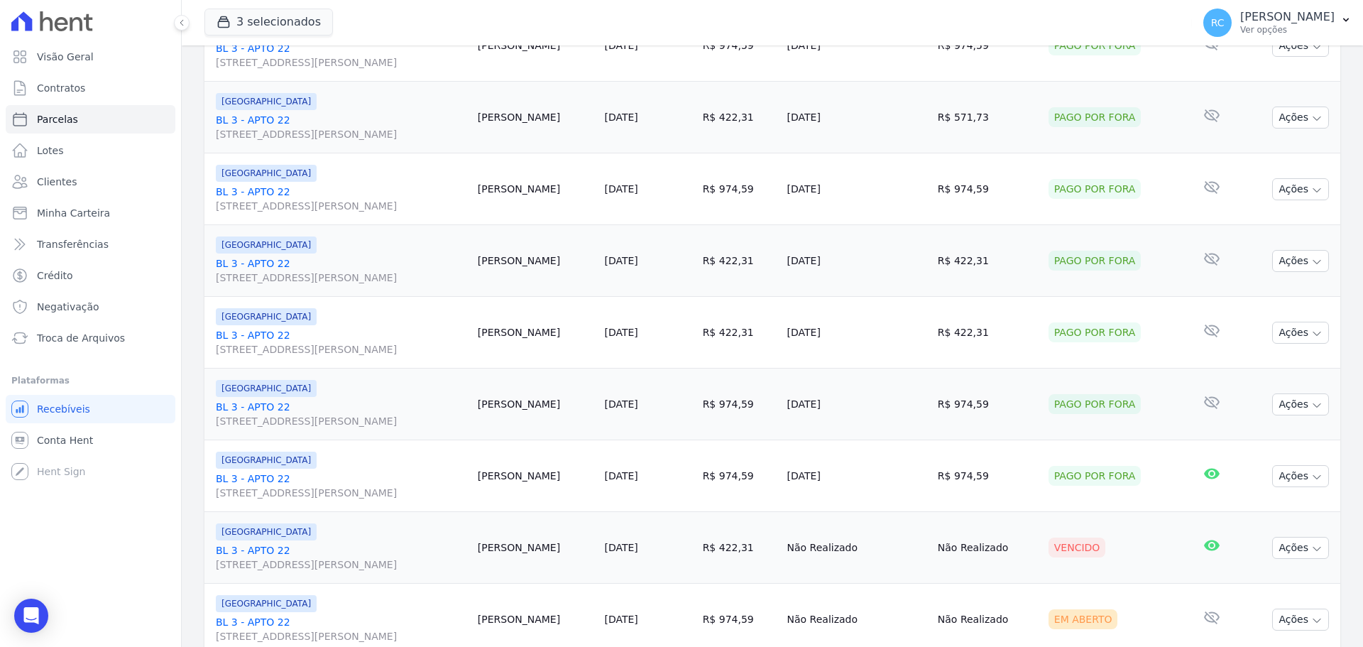
scroll to position [1509, 0]
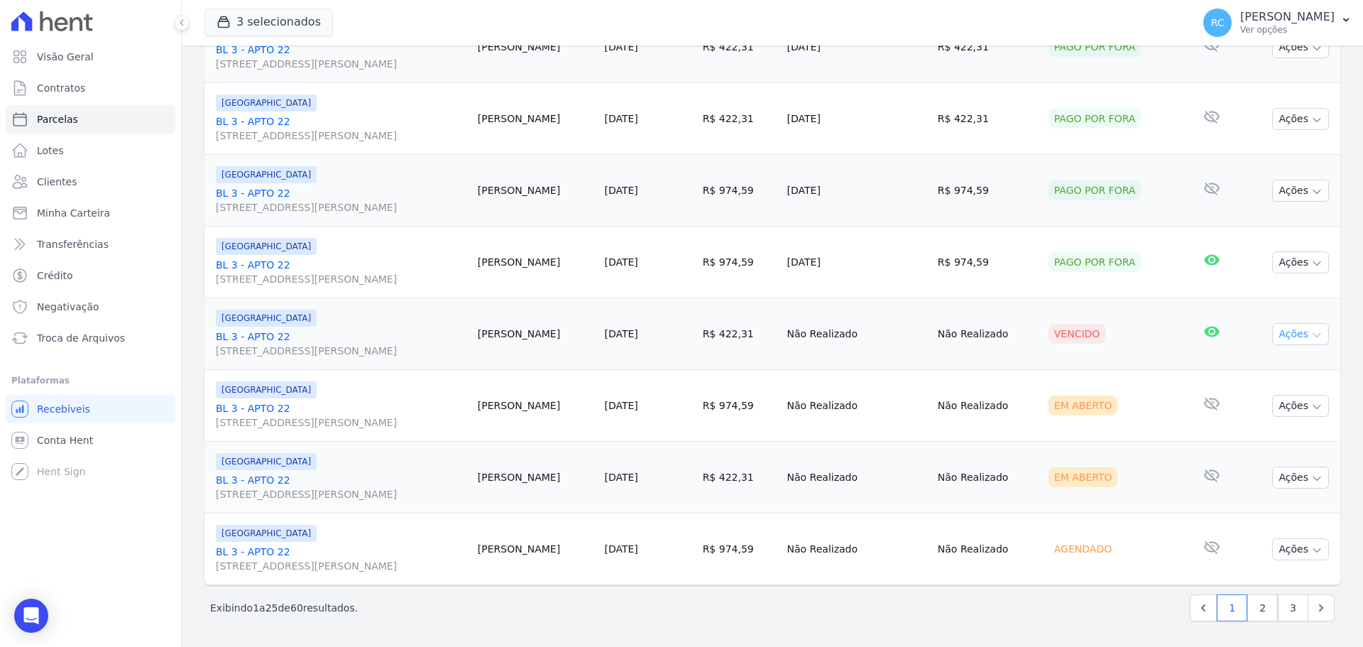
click at [1311, 339] on icon "button" at bounding box center [1316, 334] width 11 height 11
click at [1265, 444] on link "Liquidação Manual" at bounding box center [1294, 445] width 136 height 26
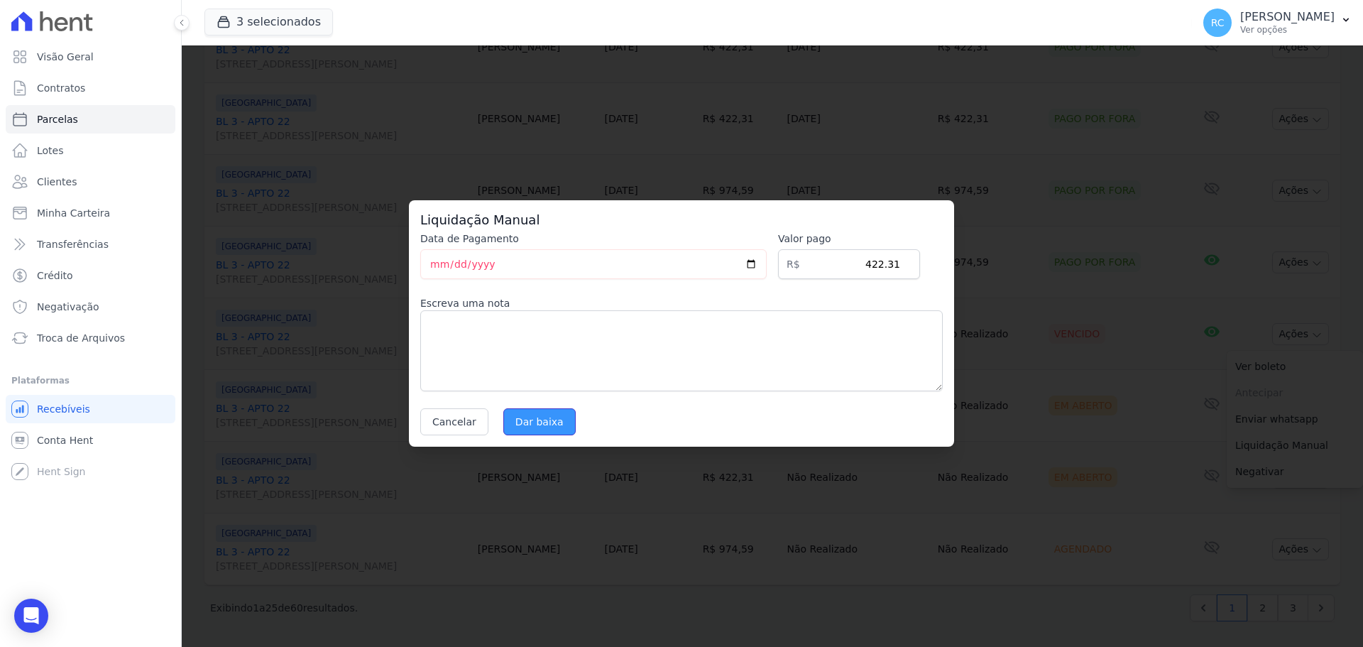
click at [561, 421] on input "Dar baixa" at bounding box center [539, 421] width 72 height 27
select select
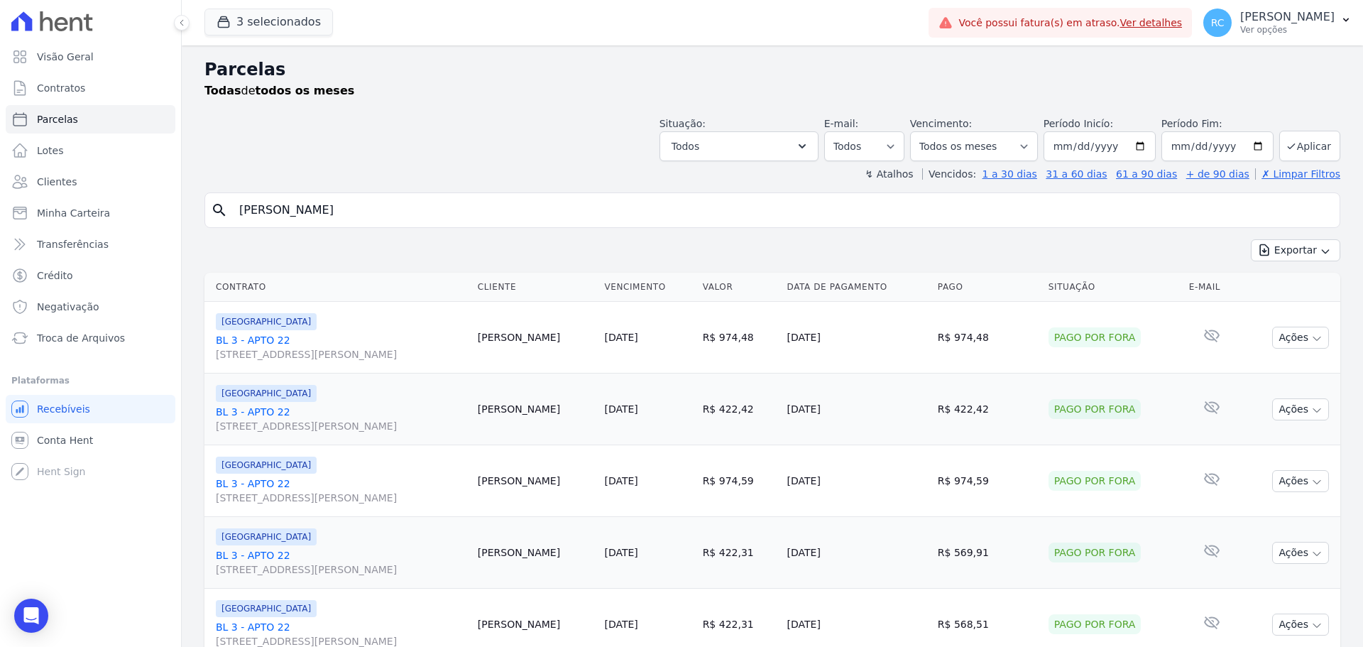
drag, startPoint x: 370, startPoint y: 214, endPoint x: 281, endPoint y: 202, distance: 90.2
click at [50, 230] on div "Visão Geral Contratos [GEOGRAPHIC_DATA] Lotes Clientes Minha Carteira Transferê…" at bounding box center [681, 323] width 1363 height 647
paste input "[PERSON_NAME]"
type input "[PERSON_NAME]"
select select
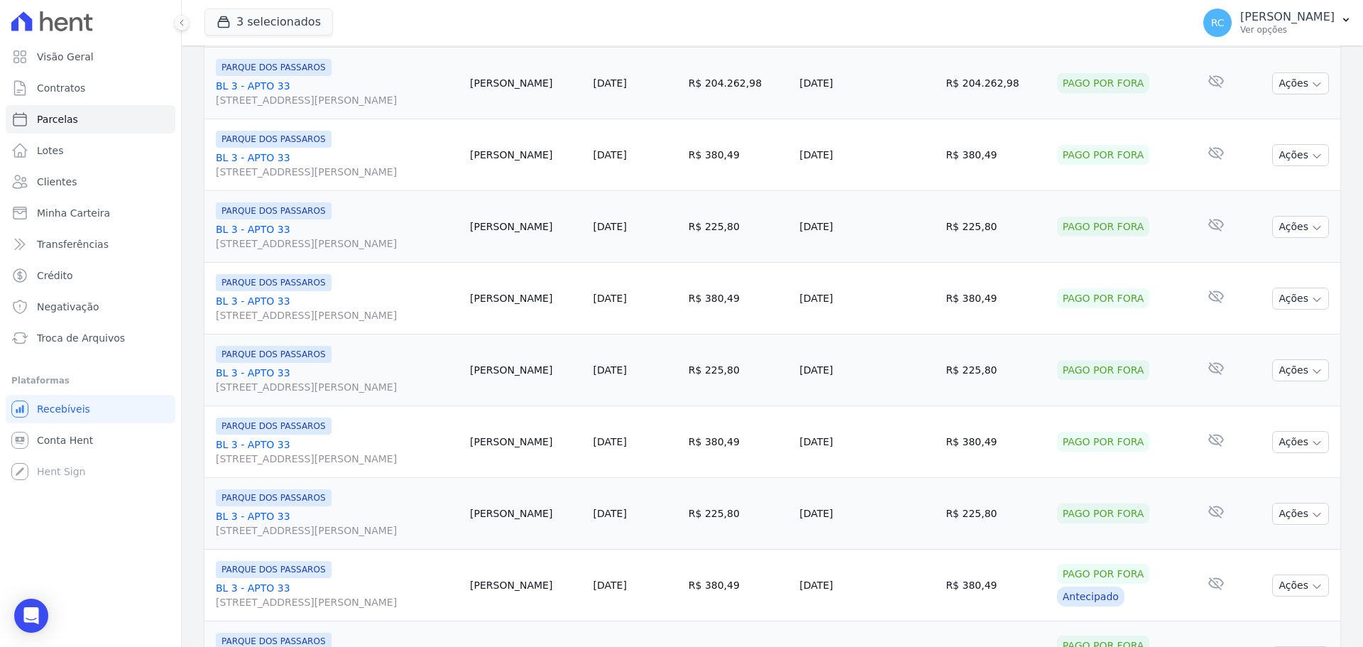
scroll to position [1509, 0]
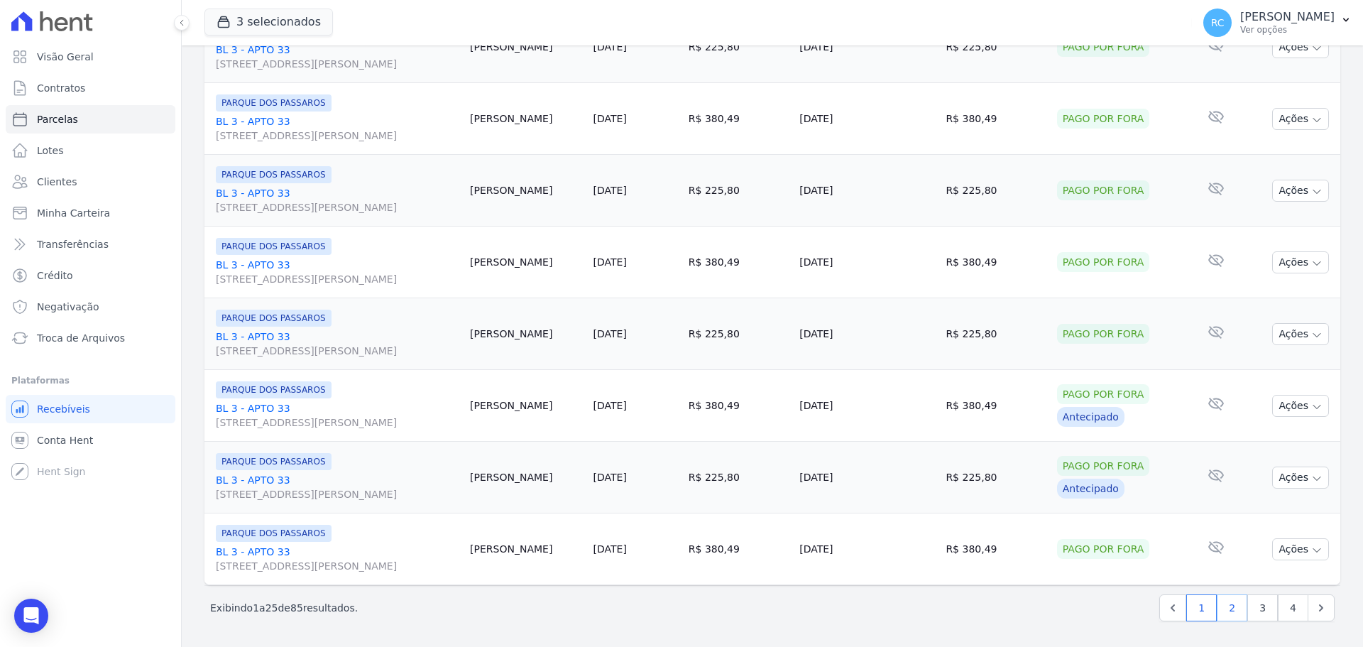
click at [1226, 615] on link "2" at bounding box center [1231, 607] width 31 height 27
select select
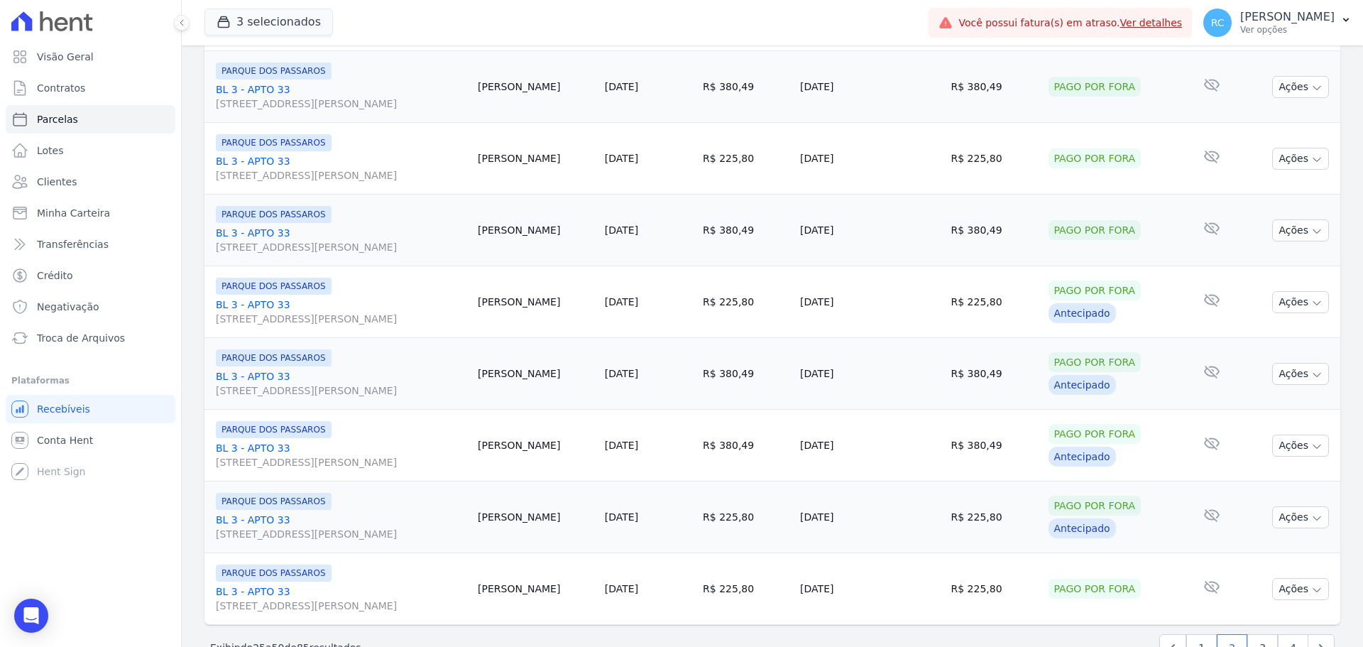
scroll to position [1509, 0]
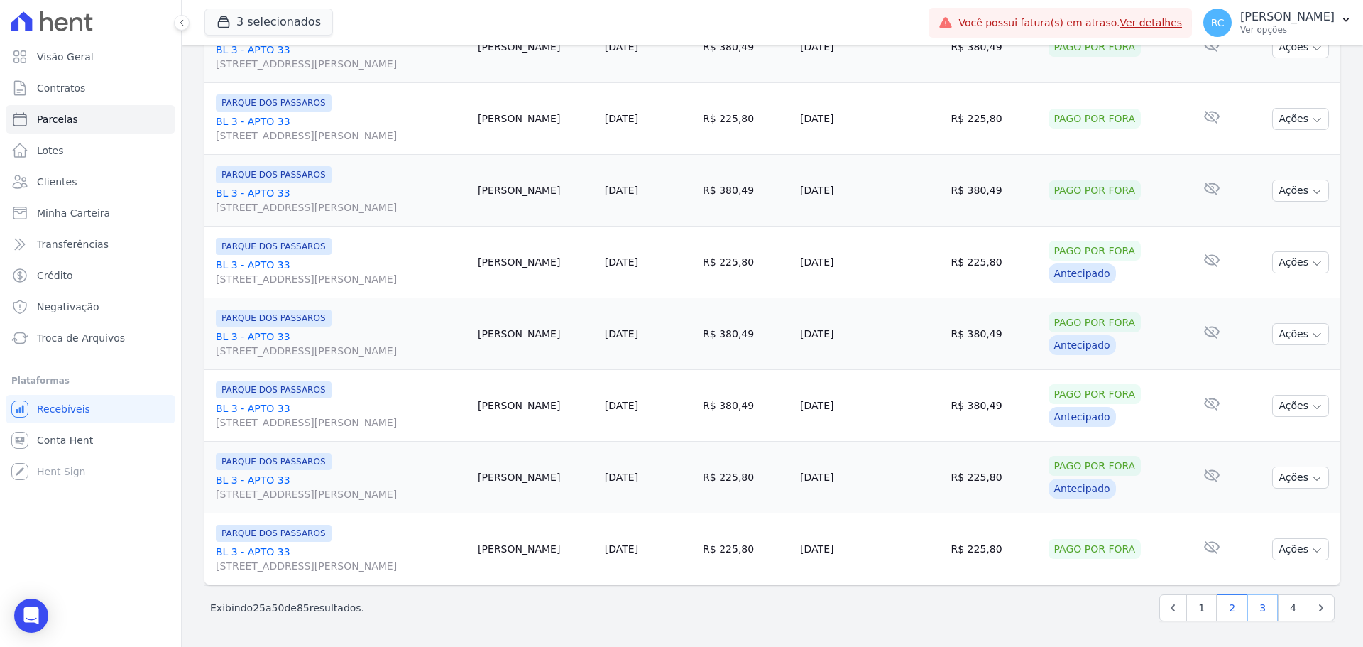
click at [1252, 607] on link "3" at bounding box center [1262, 607] width 31 height 27
select select
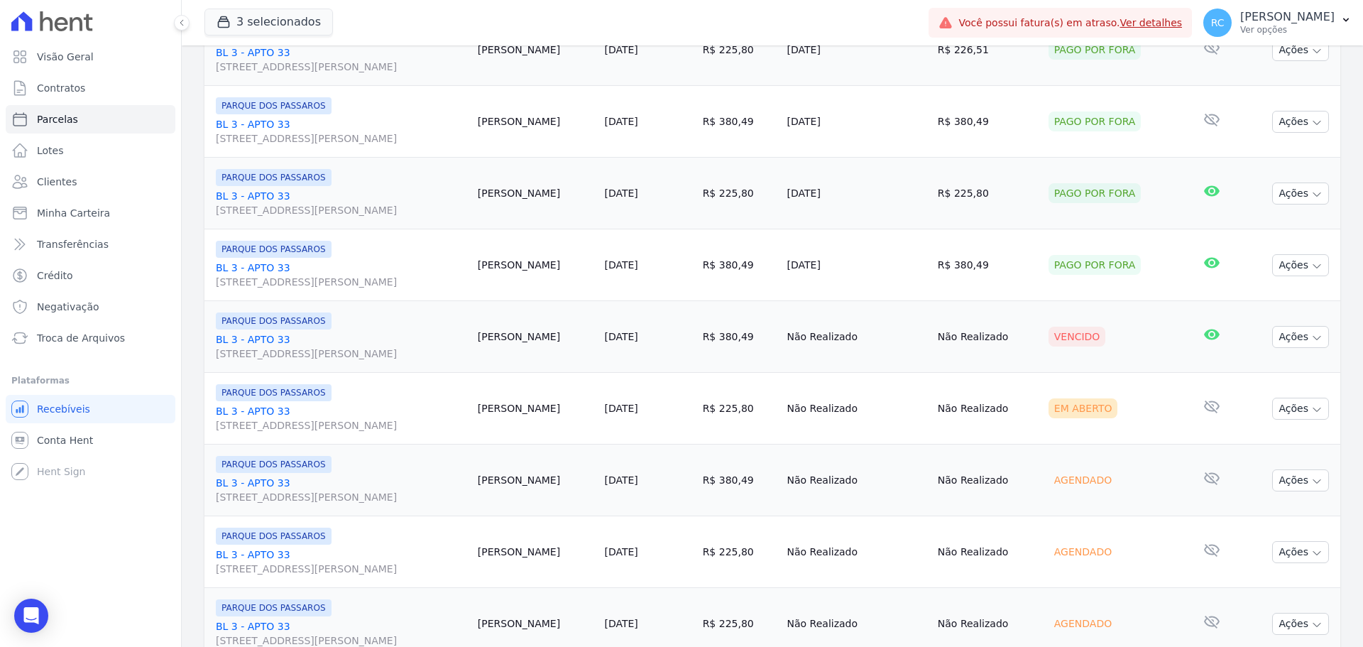
scroll to position [497, 0]
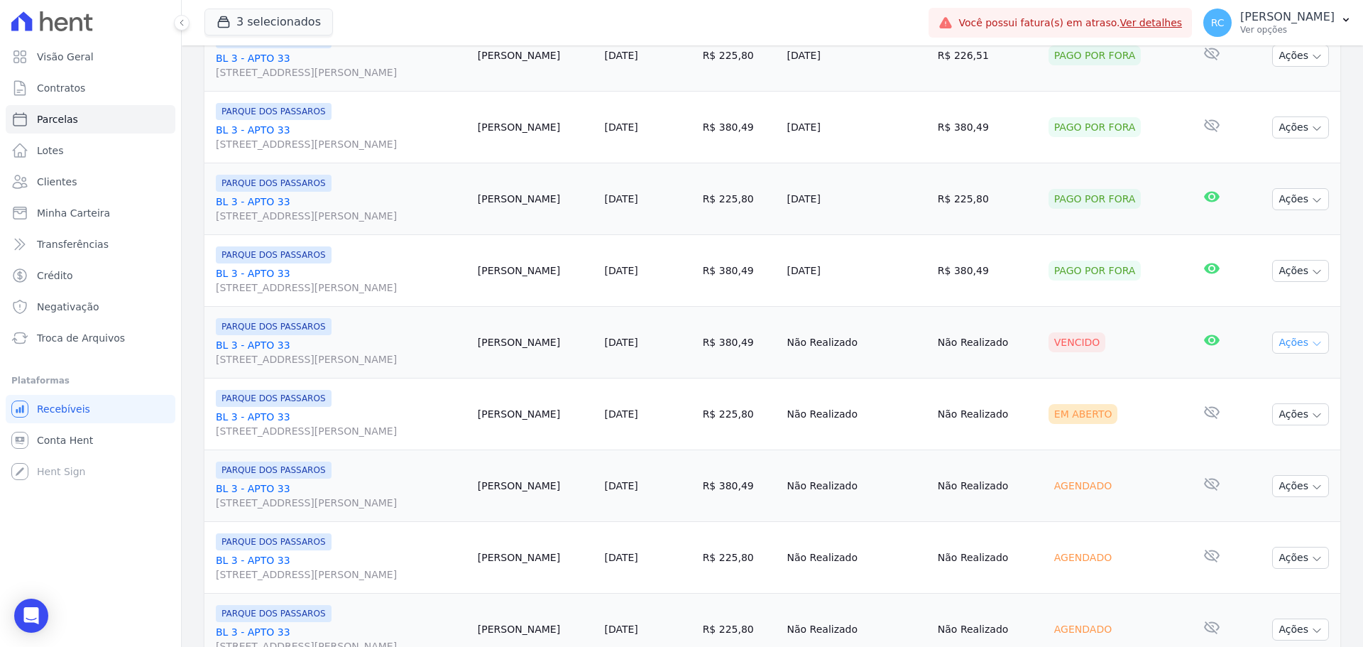
click at [1290, 343] on button "Ações" at bounding box center [1300, 342] width 57 height 22
click at [1256, 446] on link "Liquidação Manual" at bounding box center [1294, 454] width 136 height 26
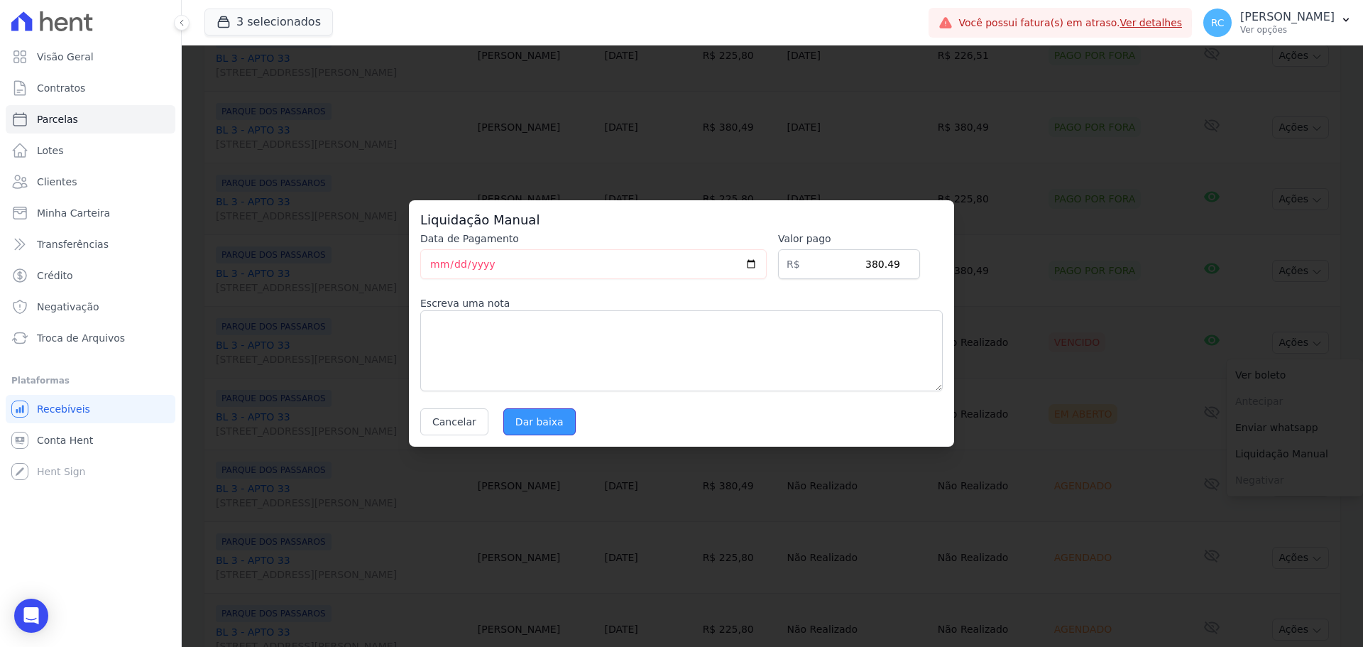
click at [539, 409] on input "Dar baixa" at bounding box center [539, 421] width 72 height 27
select select
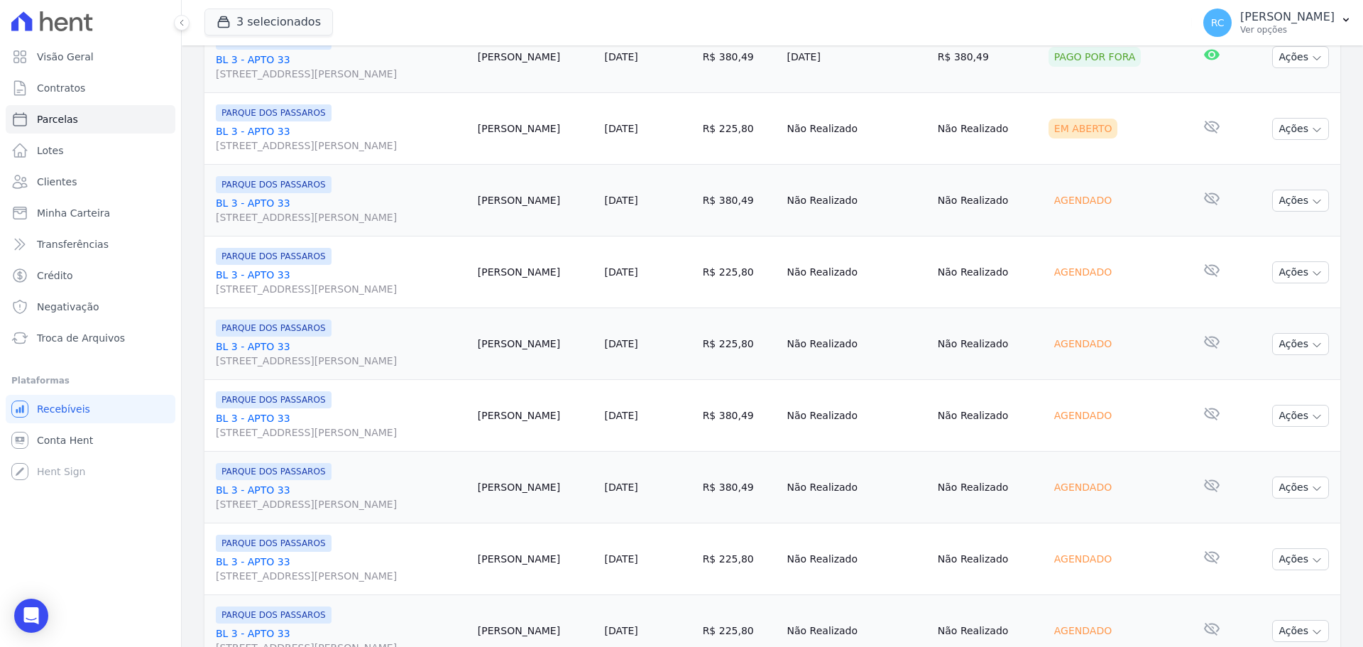
scroll to position [639, 0]
click at [1297, 268] on button "Ações" at bounding box center [1300, 272] width 57 height 22
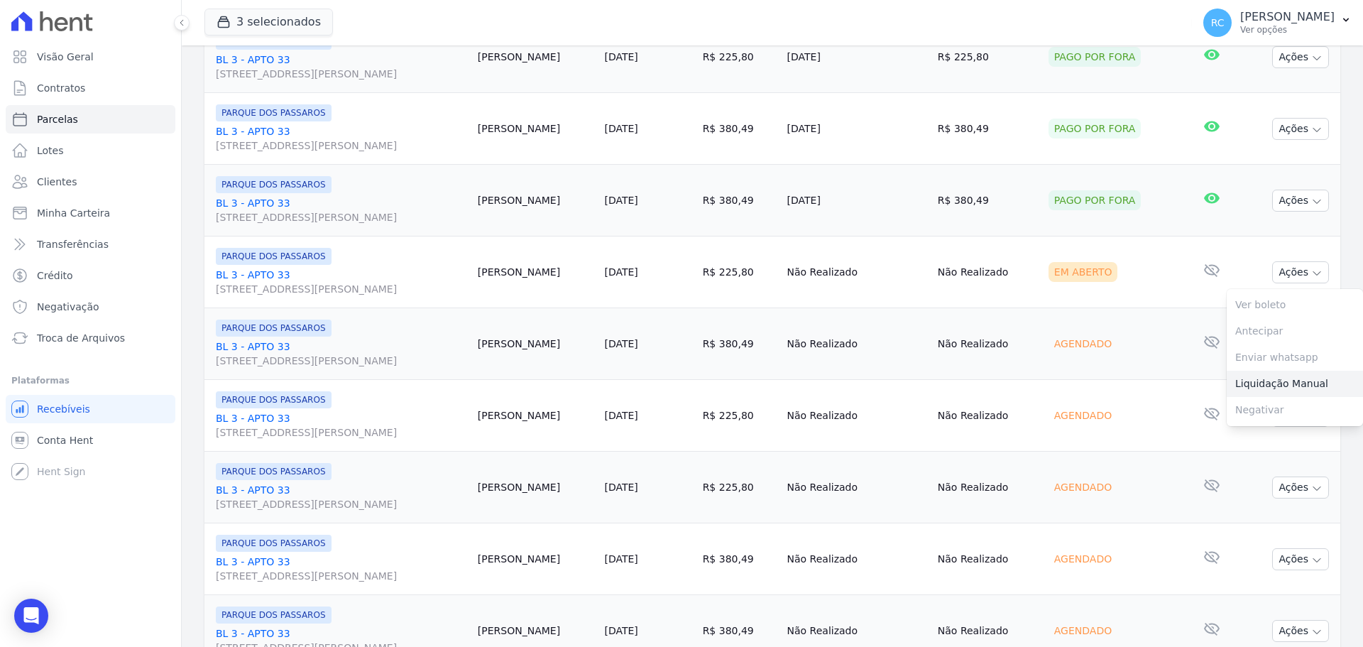
click at [1259, 385] on link "Liquidação Manual" at bounding box center [1294, 383] width 136 height 26
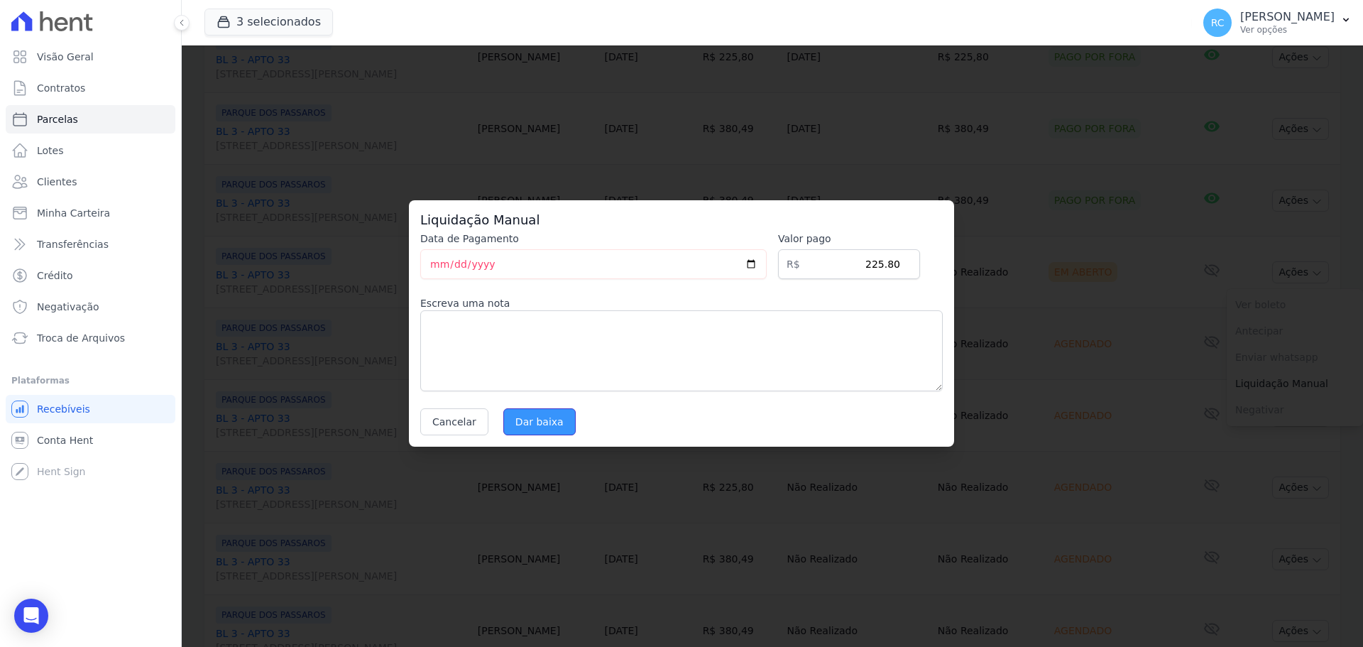
click at [538, 419] on input "Dar baixa" at bounding box center [539, 421] width 72 height 27
select select
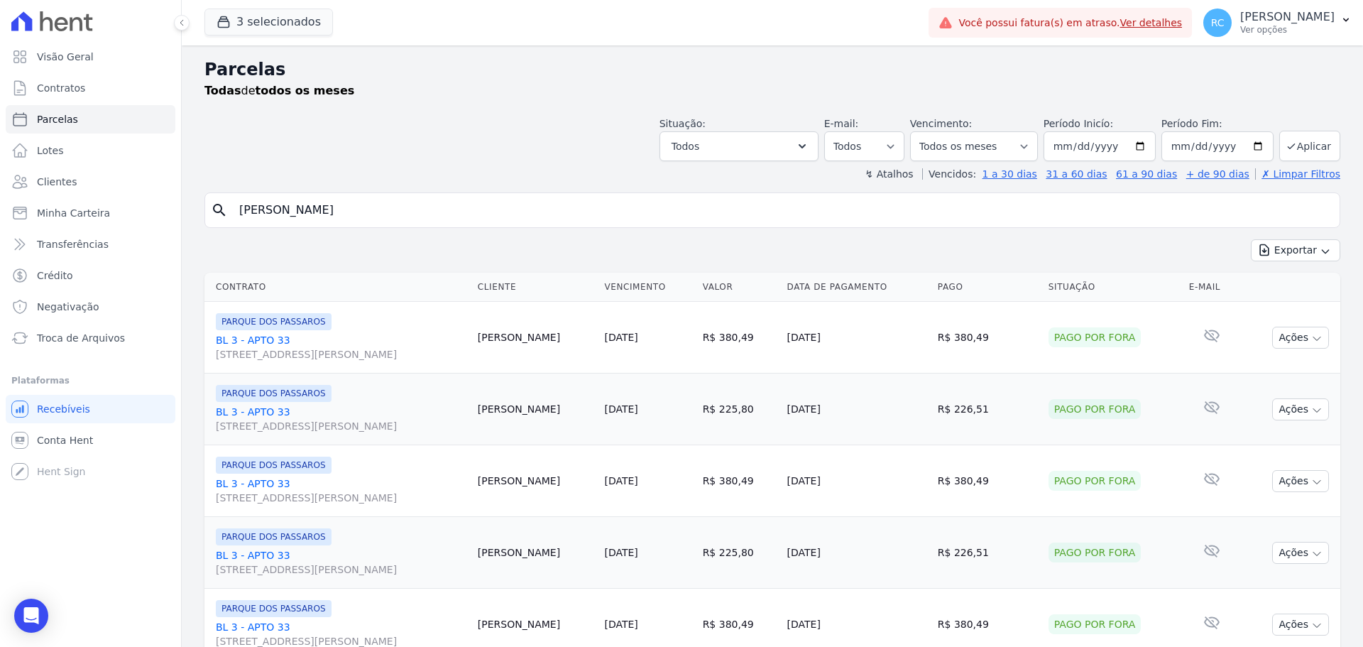
drag, startPoint x: 443, startPoint y: 201, endPoint x: 240, endPoint y: 166, distance: 205.9
click at [115, 224] on div "Visão Geral Contratos [GEOGRAPHIC_DATA] Lotes Clientes Minha Carteira Transferê…" at bounding box center [681, 323] width 1363 height 647
paste input "[PERSON_NAME]"
type input "[PERSON_NAME]"
select select
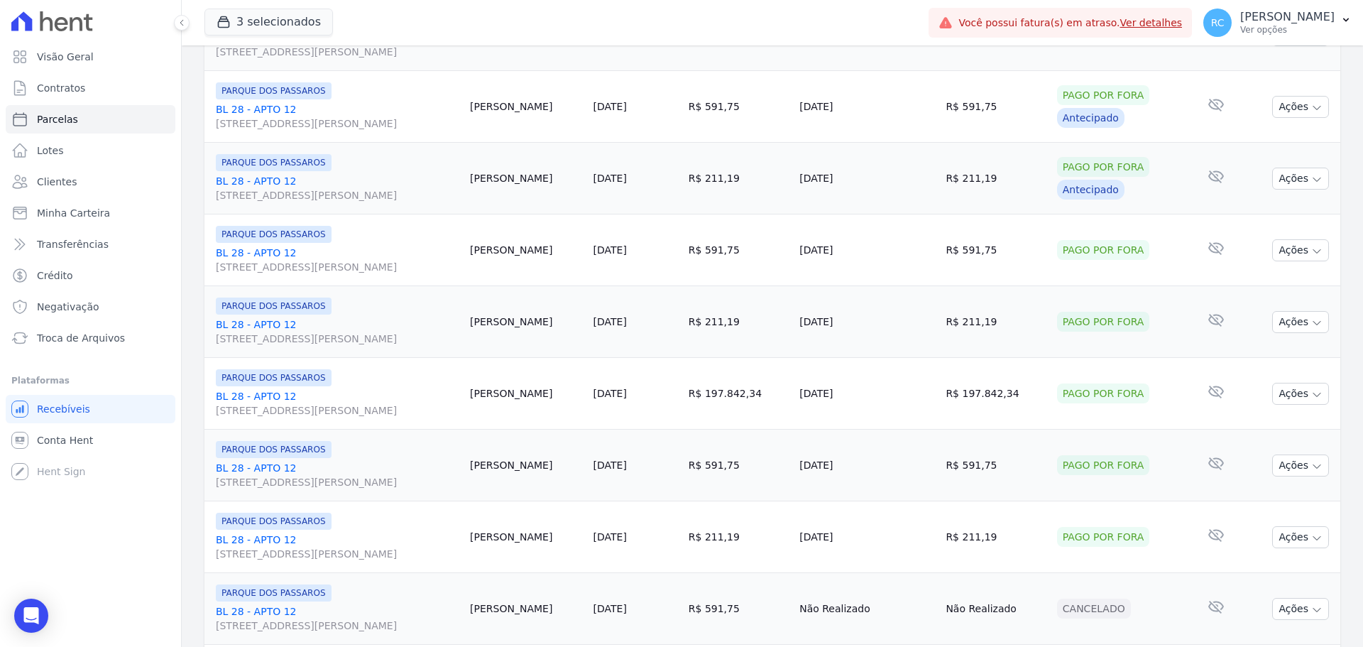
scroll to position [1509, 0]
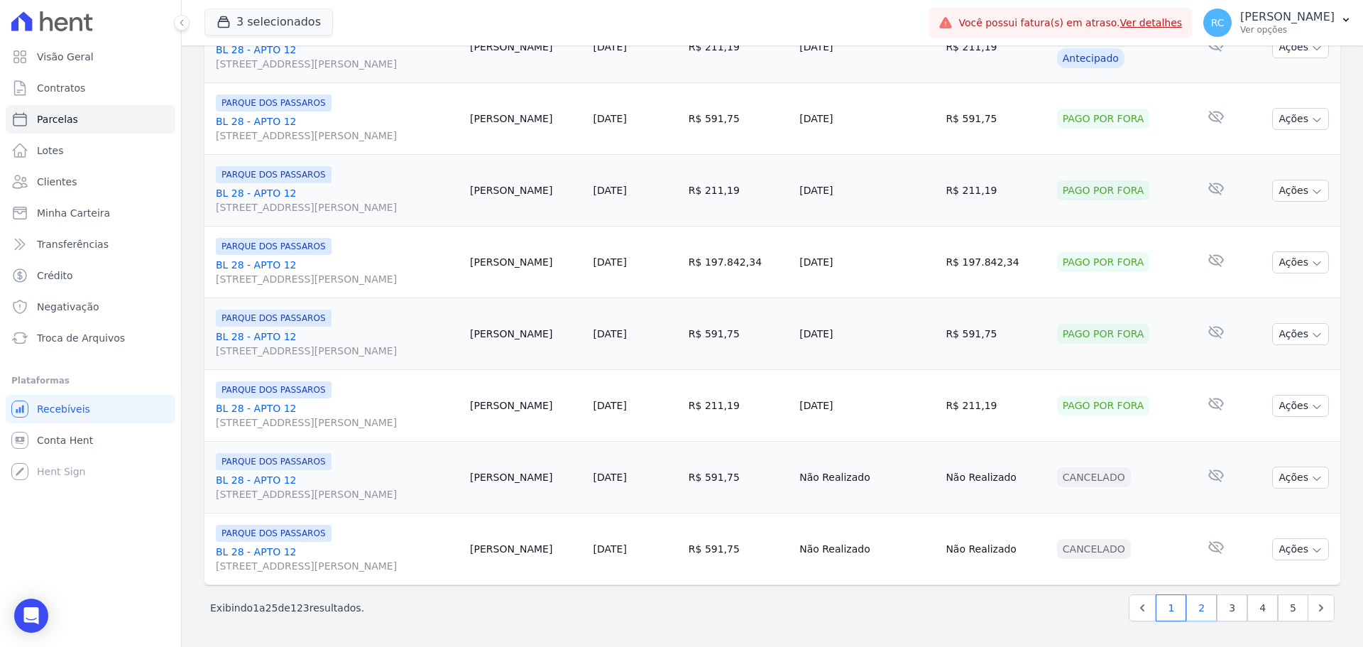
click at [1189, 615] on link "2" at bounding box center [1201, 607] width 31 height 27
select select
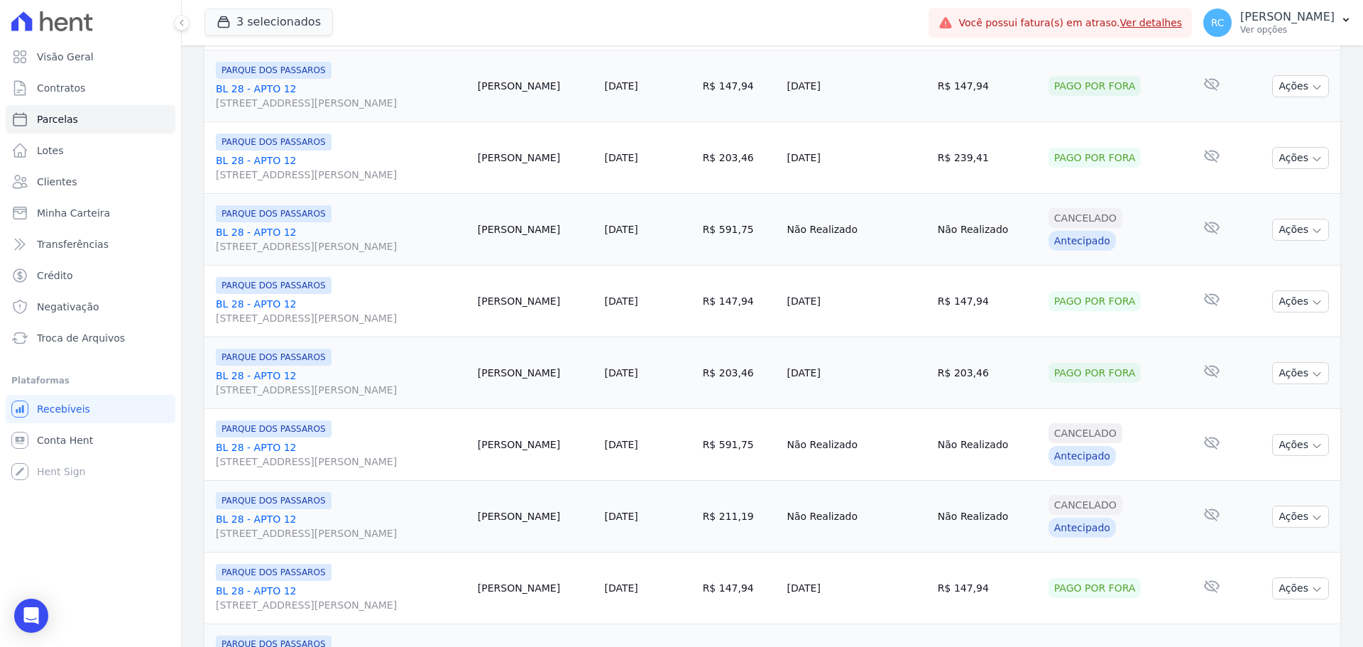
scroll to position [1509, 0]
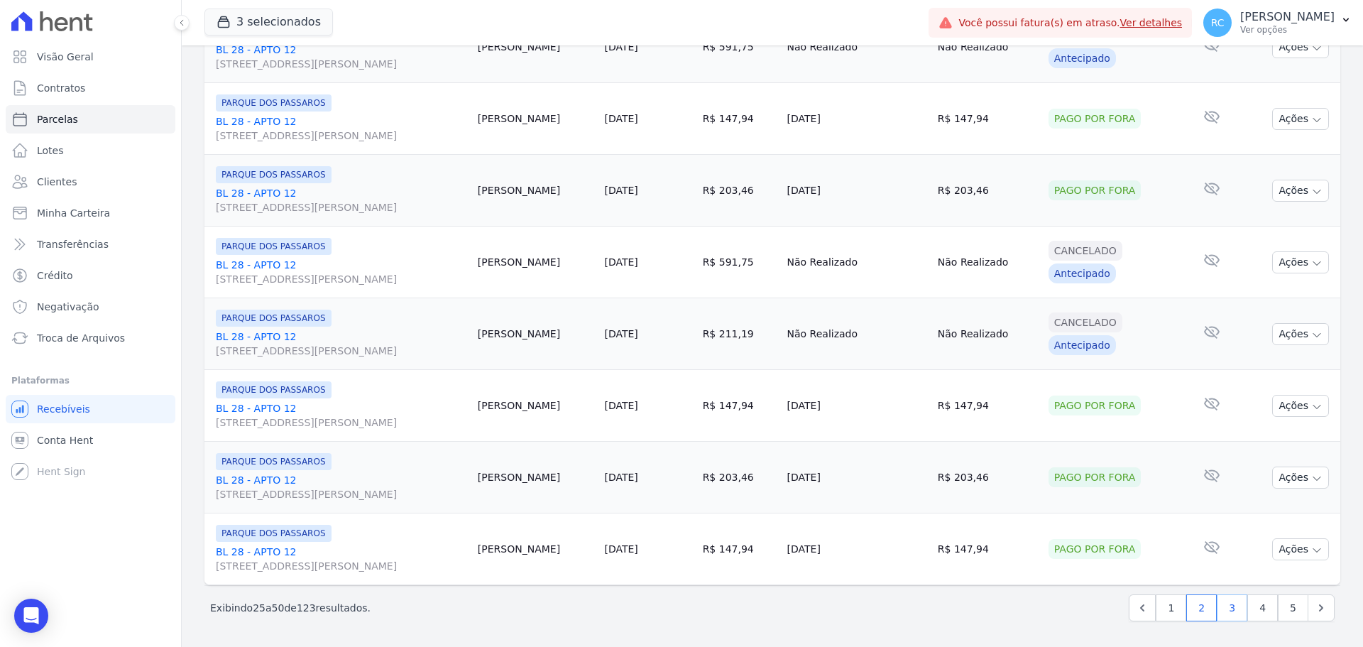
click at [1229, 603] on link "3" at bounding box center [1231, 607] width 31 height 27
select select
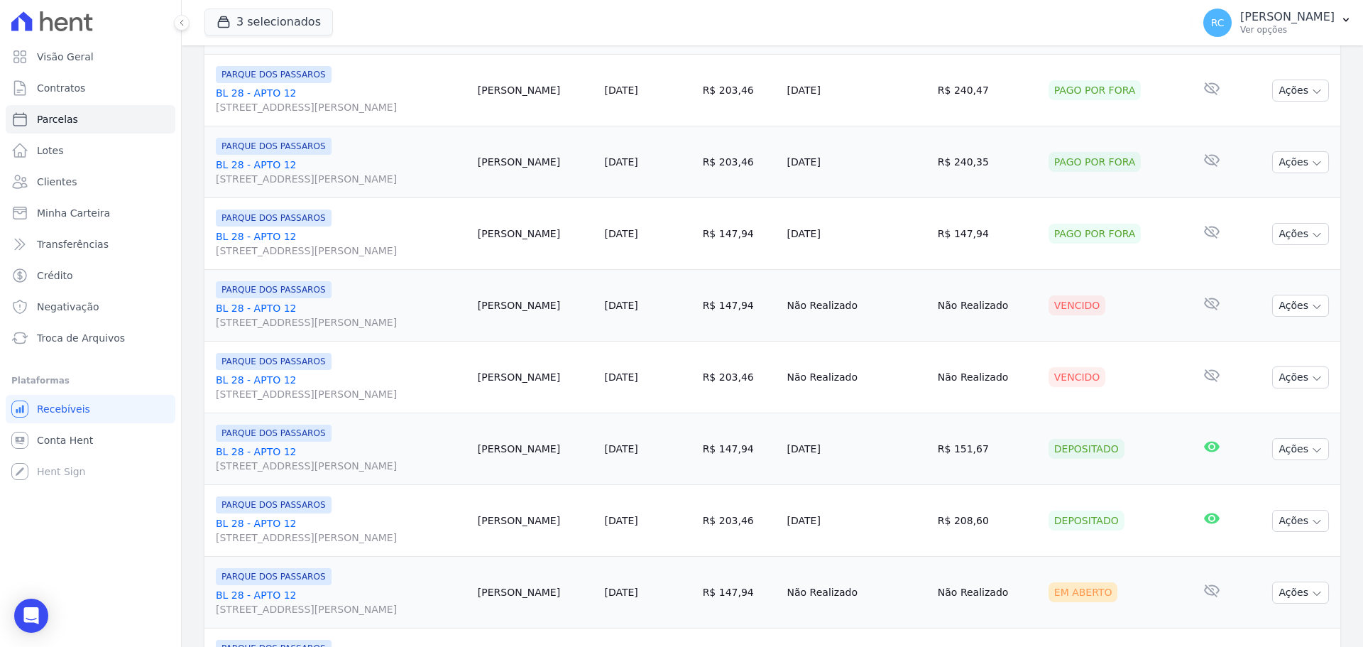
scroll to position [568, 0]
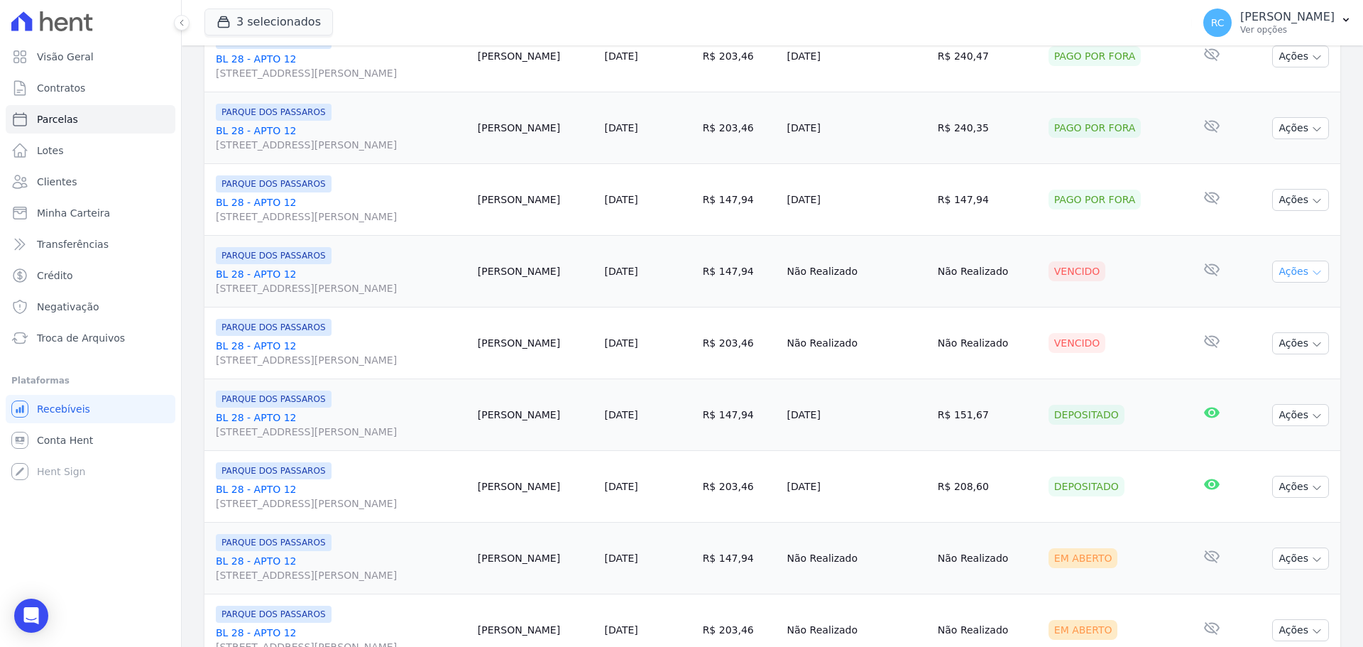
click at [1287, 280] on button "Ações" at bounding box center [1300, 271] width 57 height 22
click at [1285, 382] on link "Liquidação Manual" at bounding box center [1294, 383] width 136 height 26
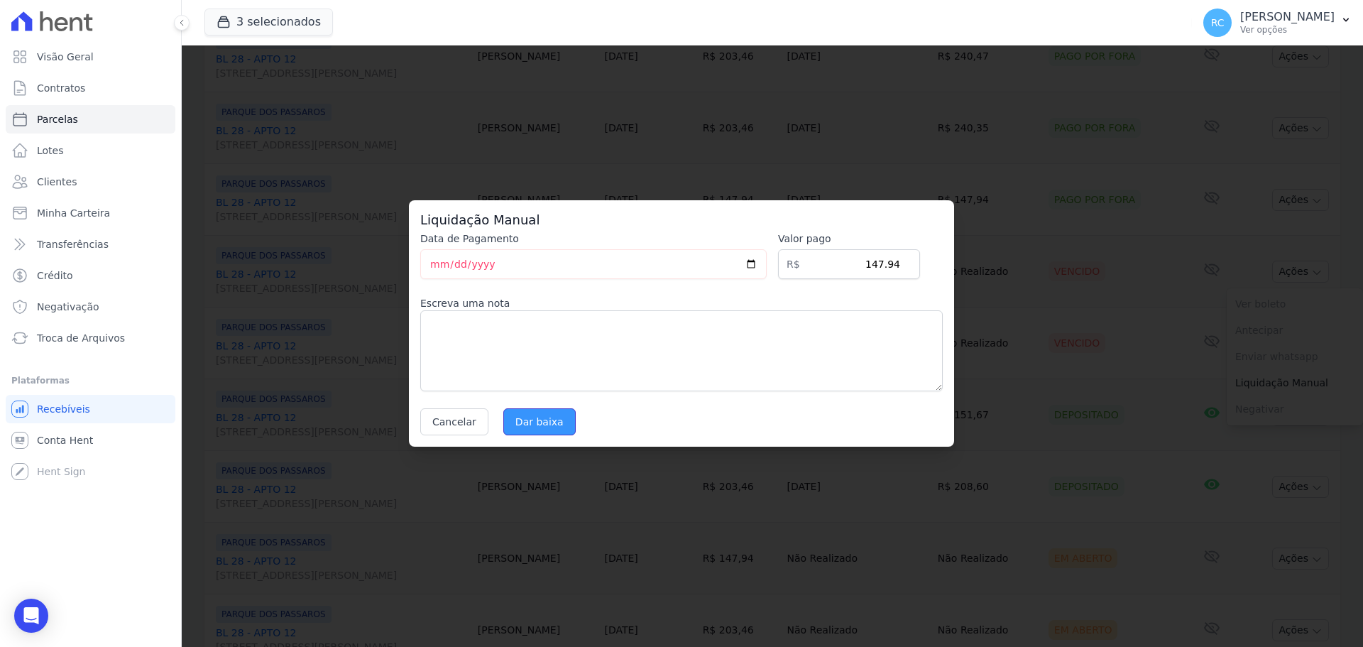
click at [515, 428] on input "Dar baixa" at bounding box center [539, 421] width 72 height 27
select select
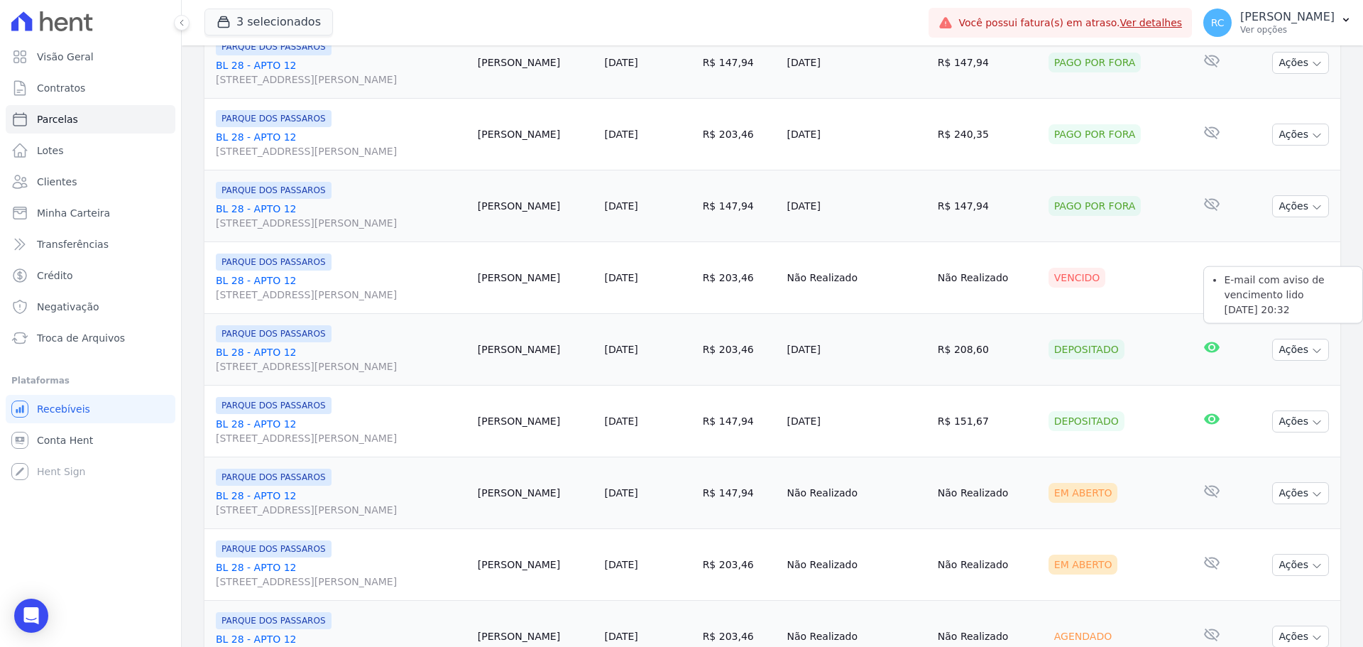
scroll to position [639, 0]
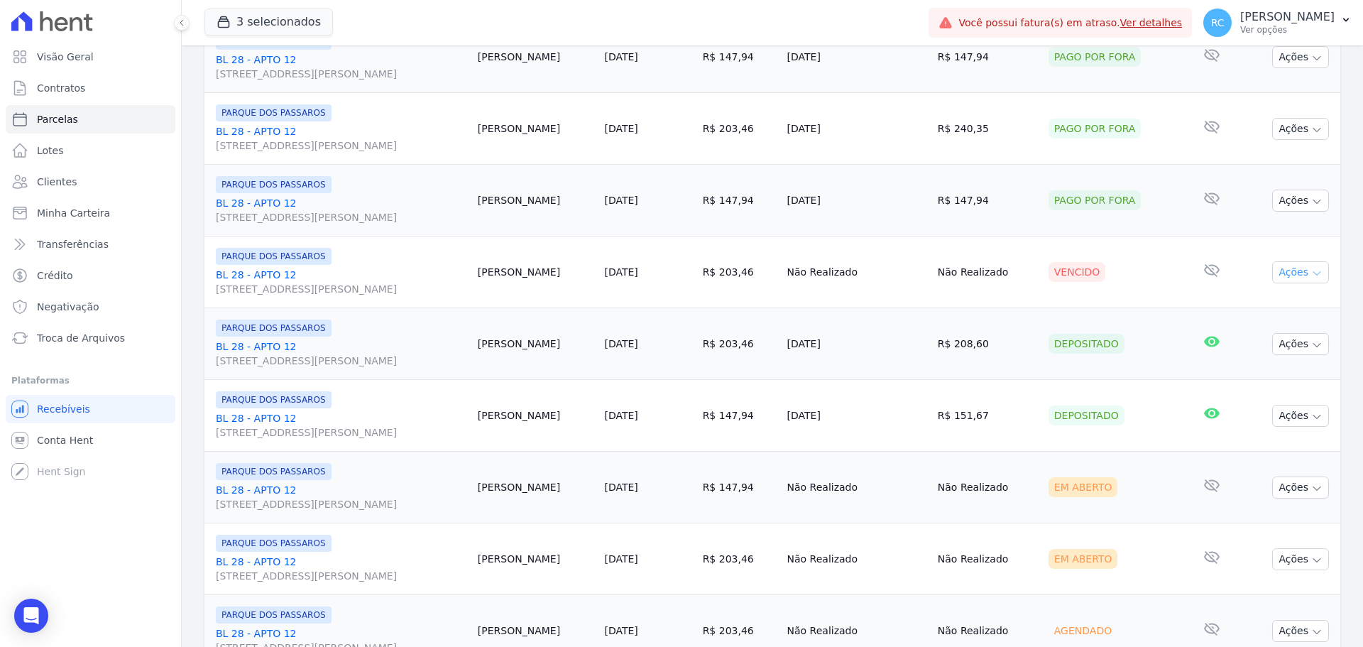
click at [1293, 282] on button "Ações" at bounding box center [1300, 272] width 57 height 22
click at [1311, 384] on link "Liquidação Manual" at bounding box center [1294, 383] width 136 height 26
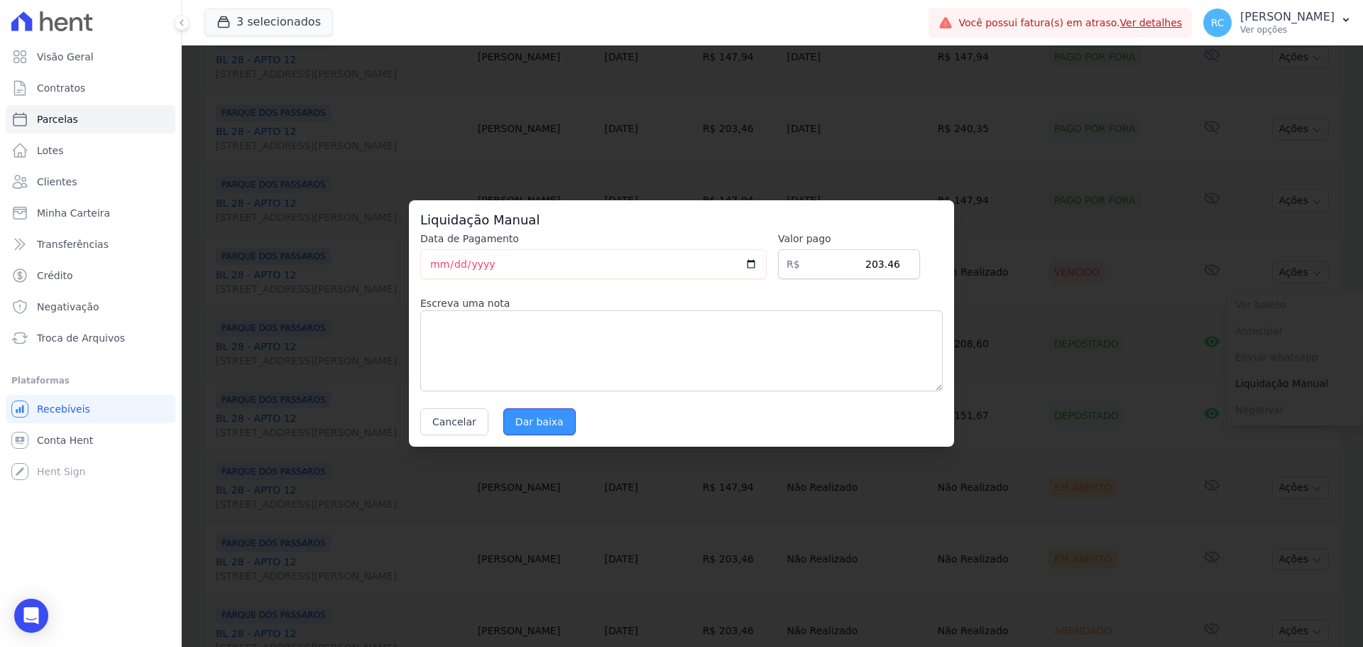
click at [552, 418] on input "Dar baixa" at bounding box center [539, 421] width 72 height 27
select select
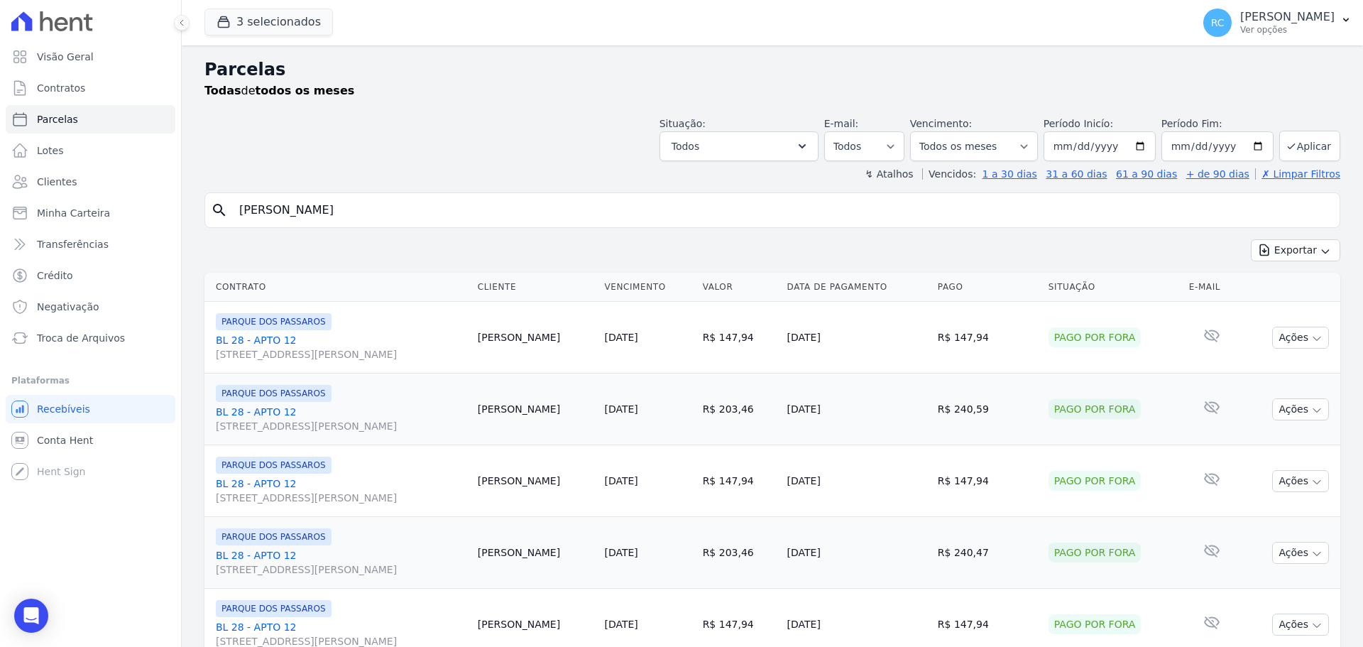
drag, startPoint x: 189, startPoint y: 216, endPoint x: 332, endPoint y: 192, distance: 145.4
click at [204, 209] on div "search [PERSON_NAME]" at bounding box center [772, 209] width 1136 height 35
paste input "[PERSON_NAME]"
type input "[PERSON_NAME]"
select select
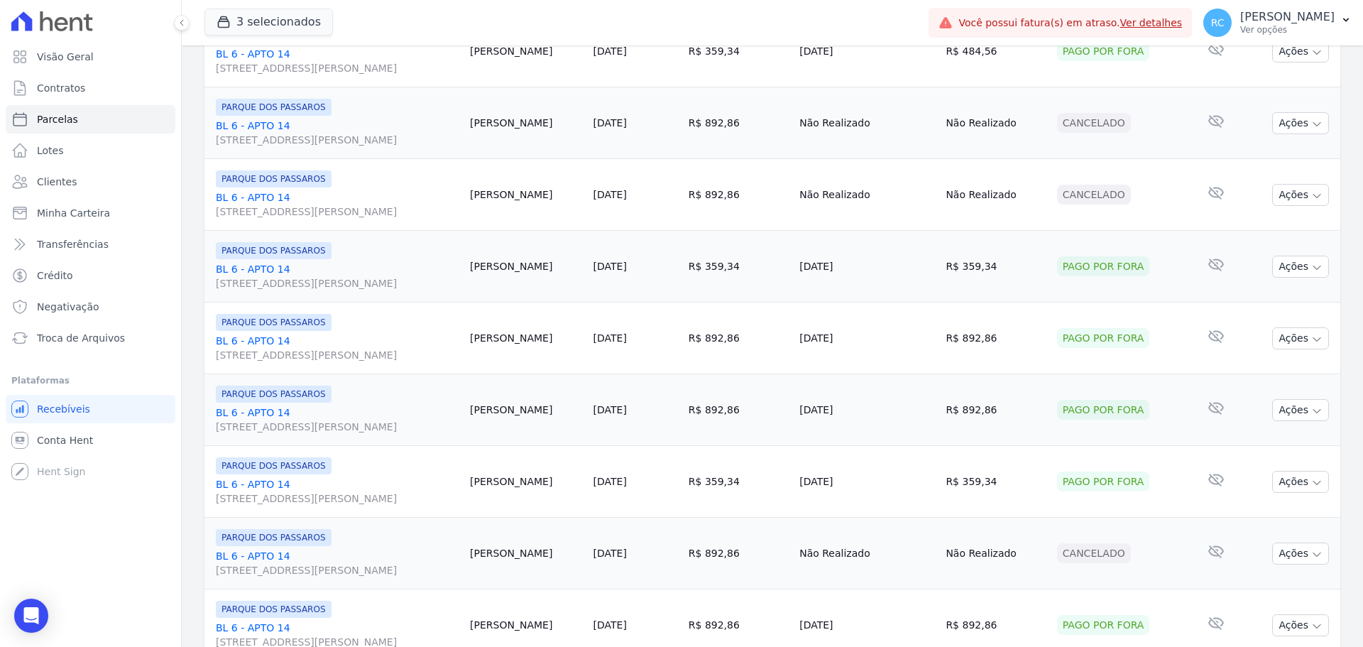
scroll to position [1509, 0]
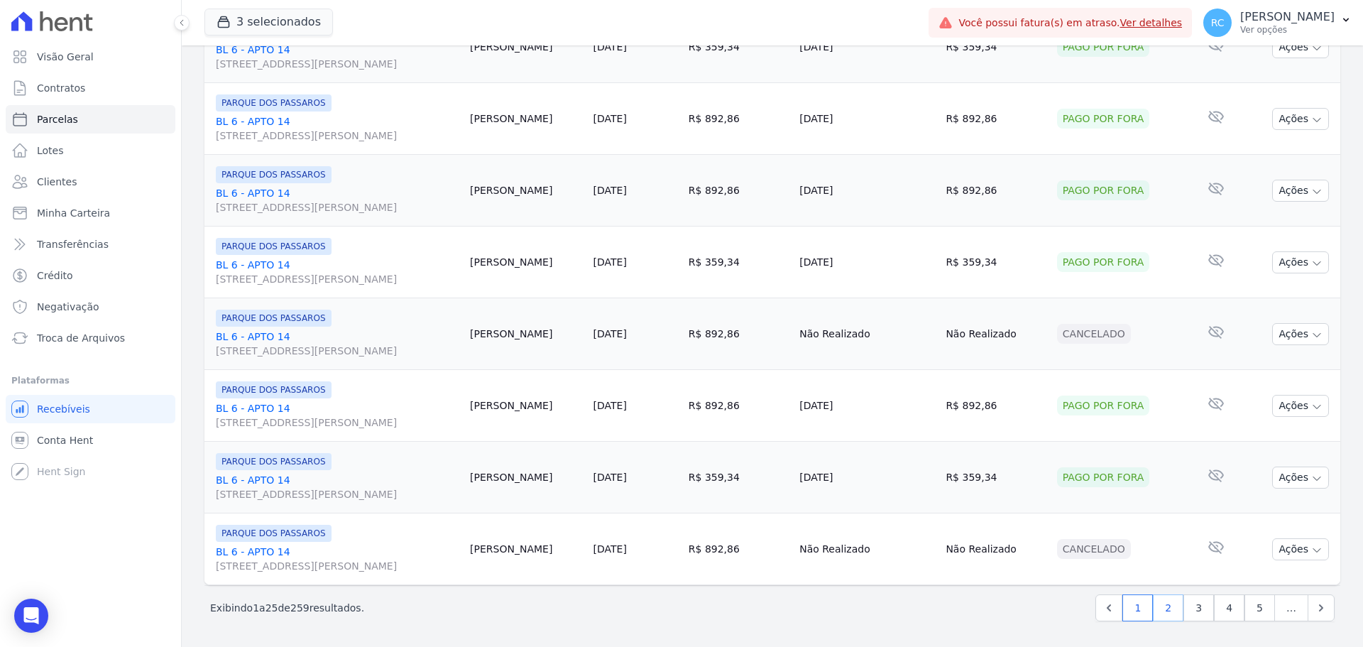
click at [1164, 613] on link "2" at bounding box center [1168, 607] width 31 height 27
select select
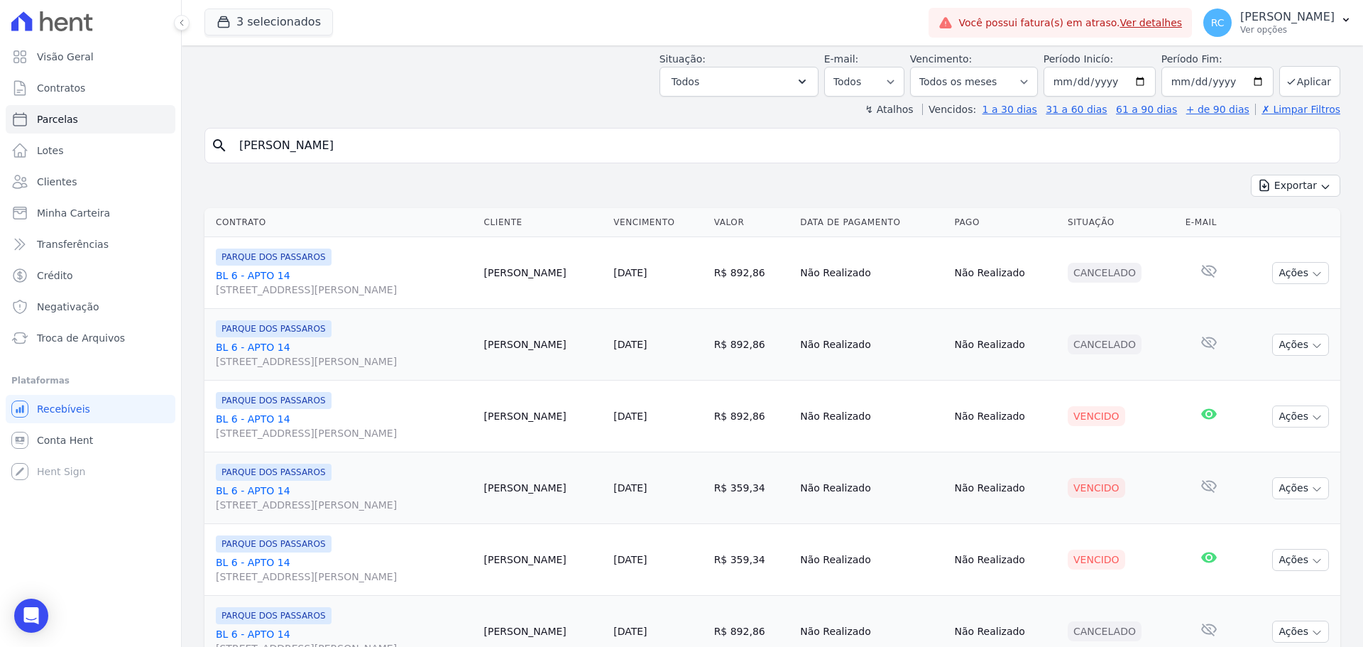
scroll to position [284, 0]
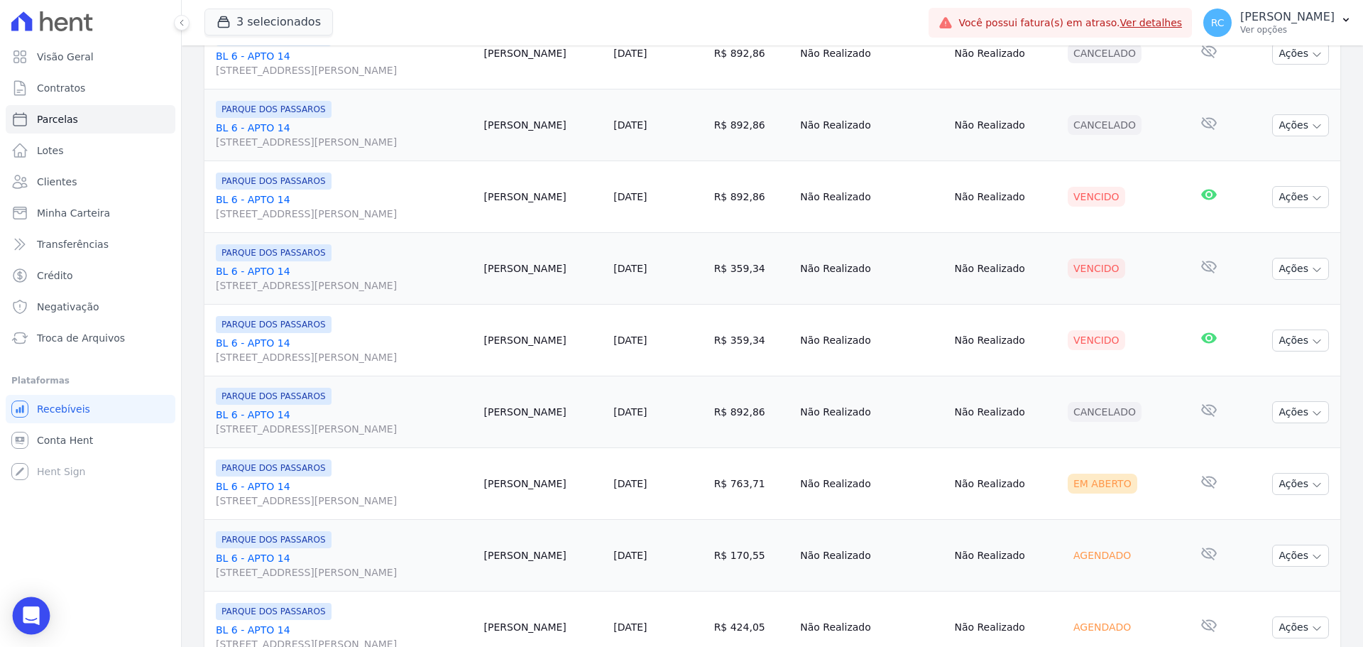
click at [33, 609] on icon "Open Intercom Messenger" at bounding box center [31, 615] width 16 height 18
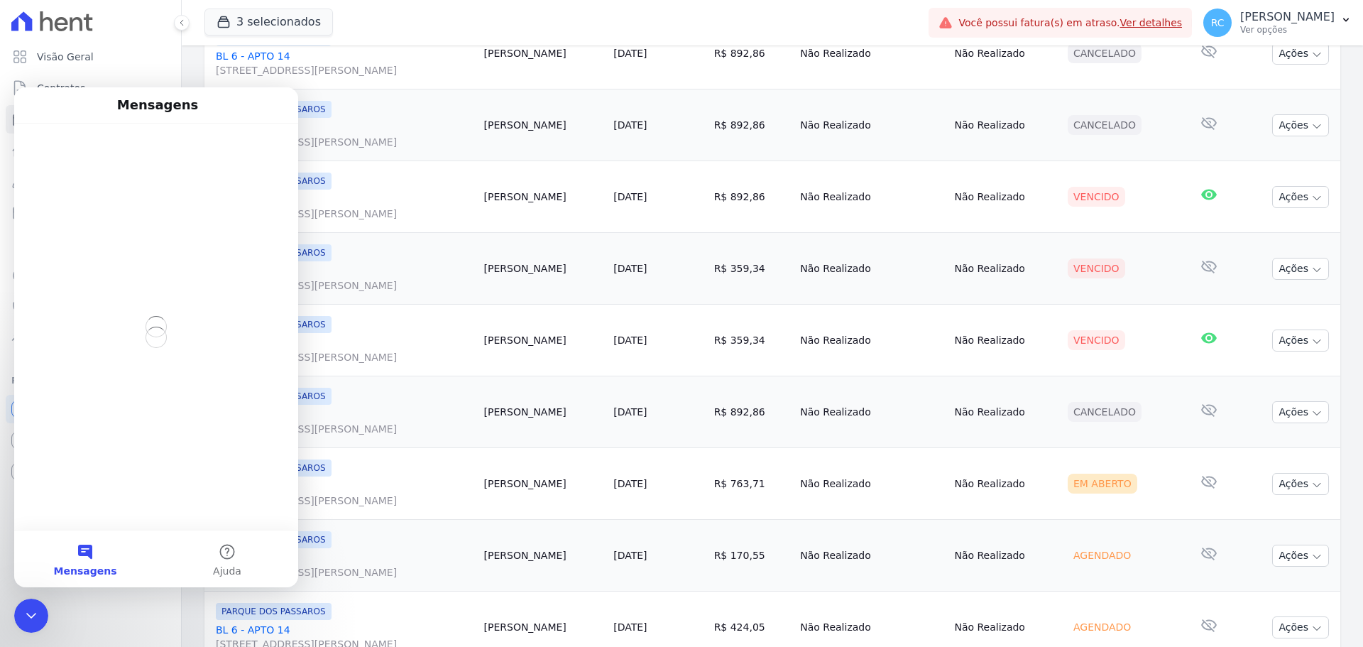
scroll to position [0, 0]
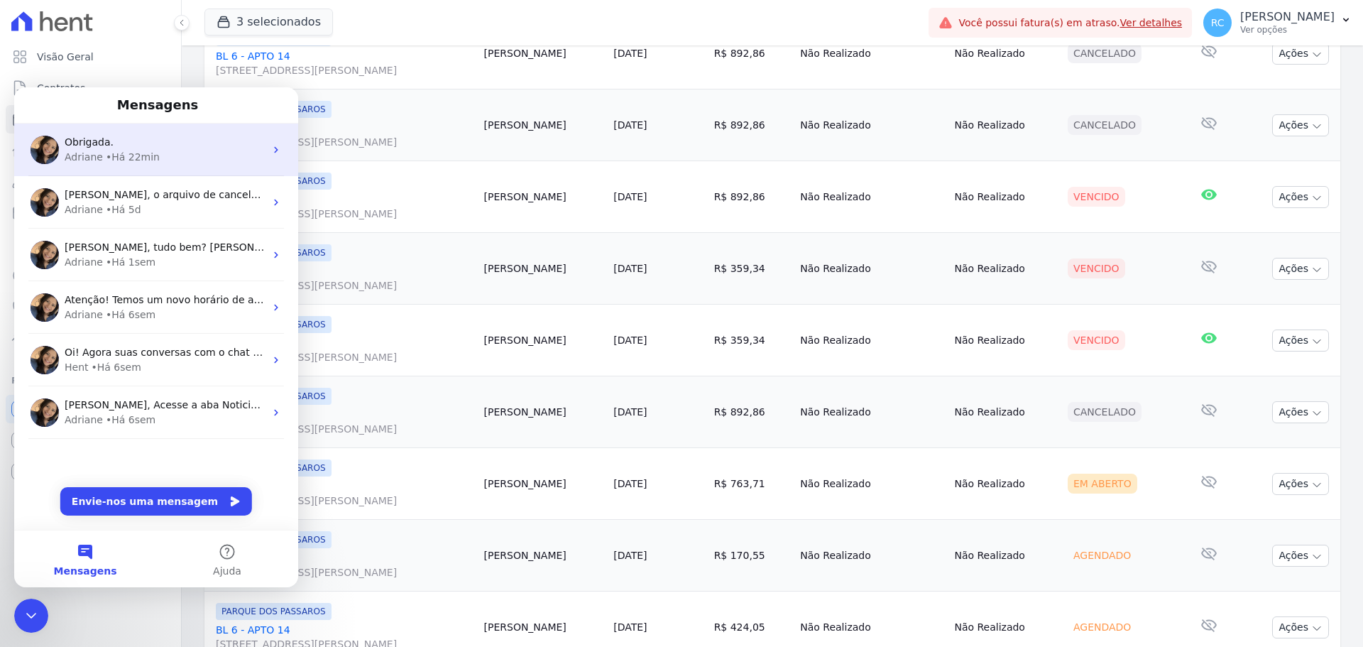
click at [141, 157] on div "• Há 22min" at bounding box center [133, 157] width 54 height 15
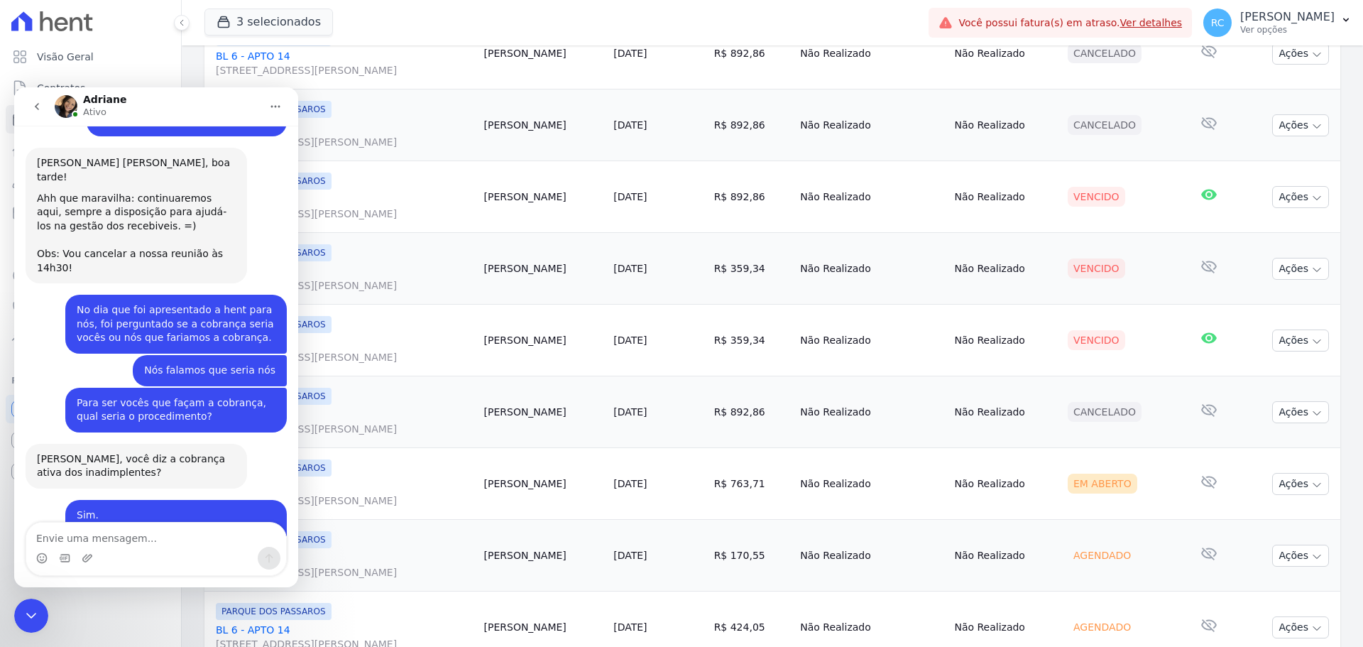
scroll to position [3513, 0]
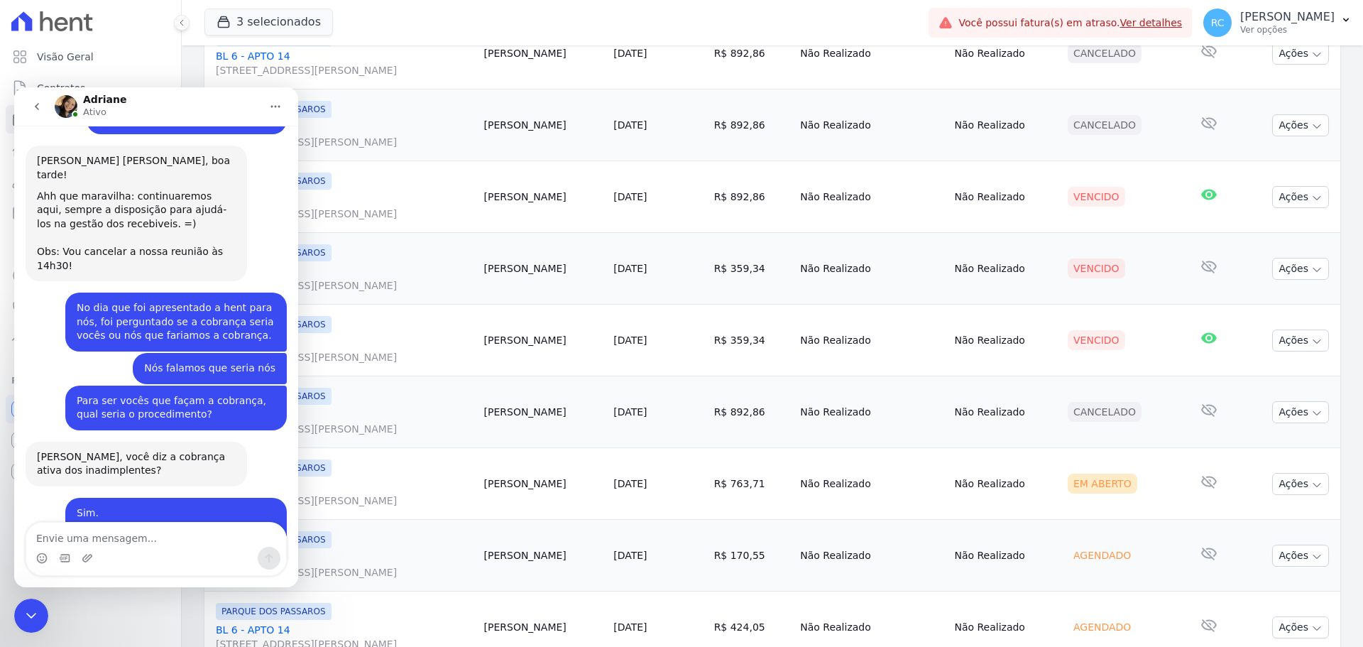
click at [141, 539] on textarea "Envie uma mensagem..." at bounding box center [156, 534] width 260 height 24
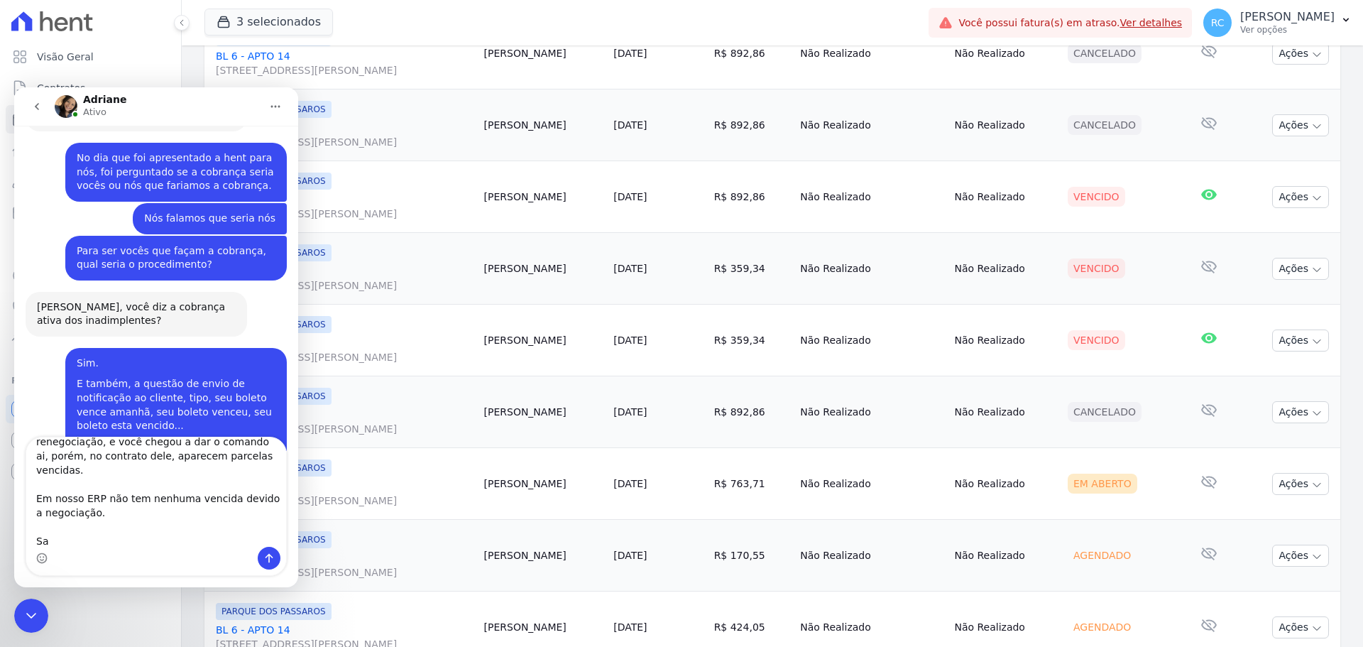
scroll to position [3666, 0]
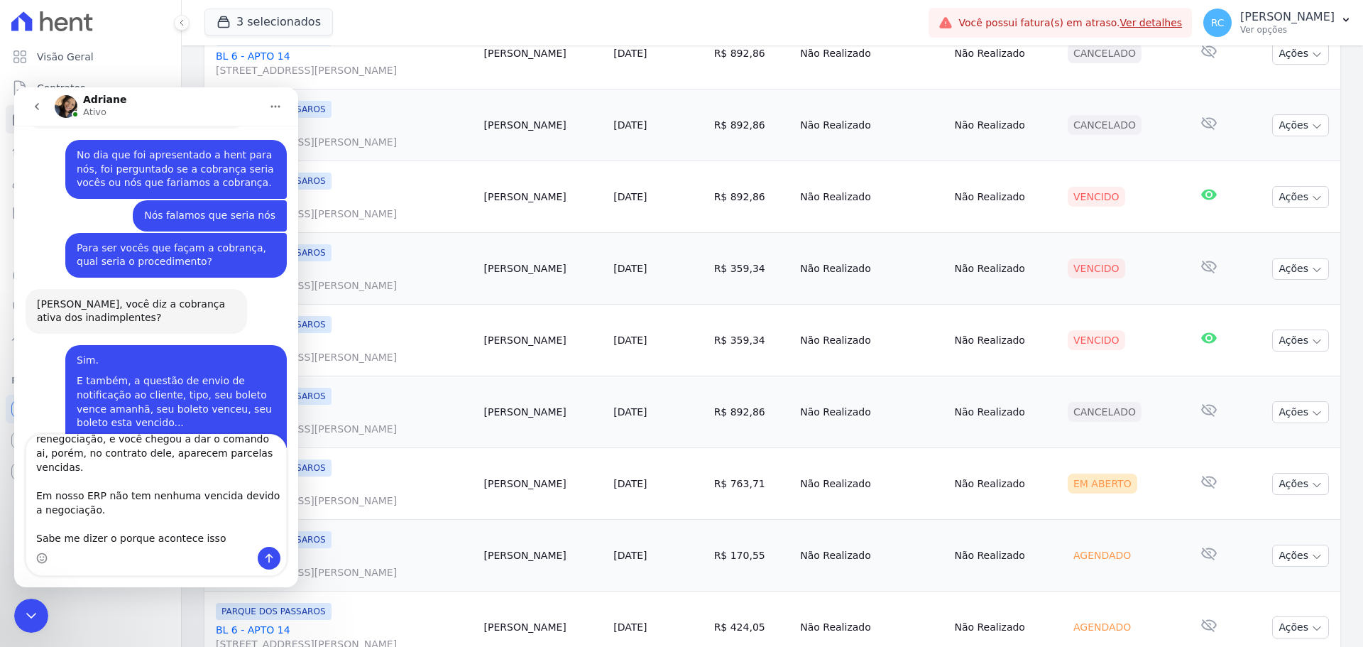
type textarea "Esse cliente, foi o de ontem, nós fizemos a renegociação, e você chegou a dar o…"
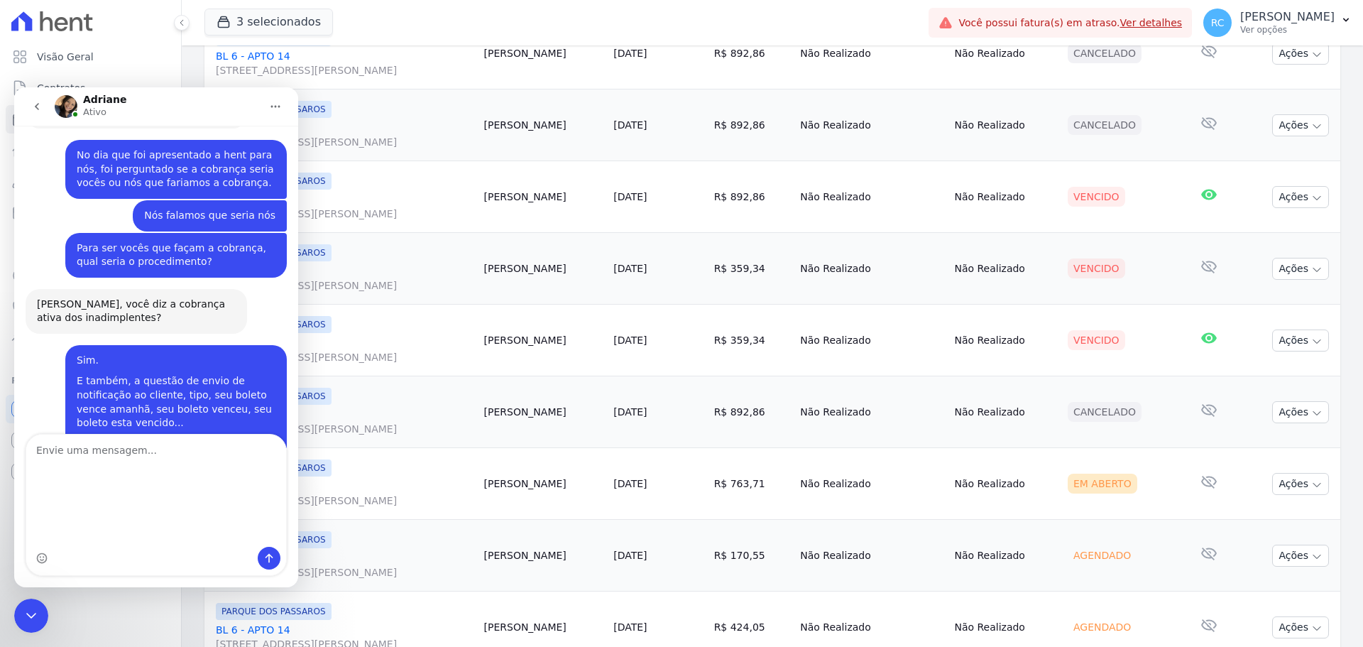
type textarea "]"
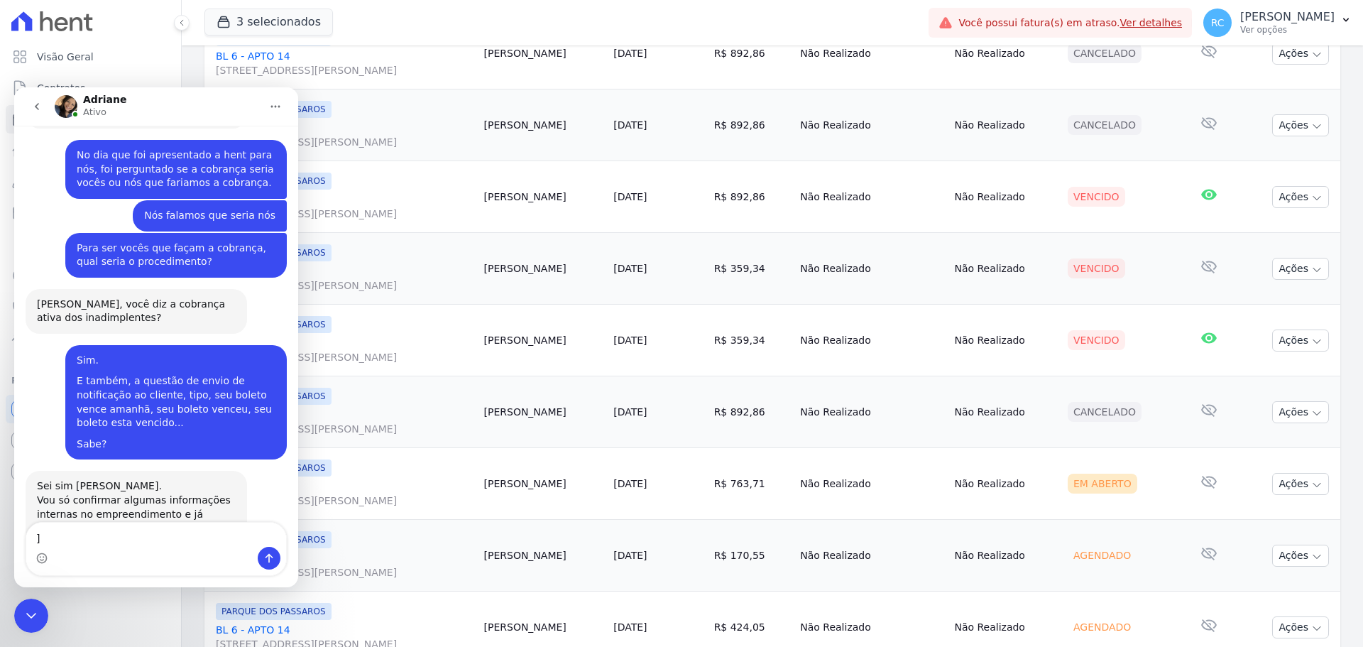
scroll to position [3707, 0]
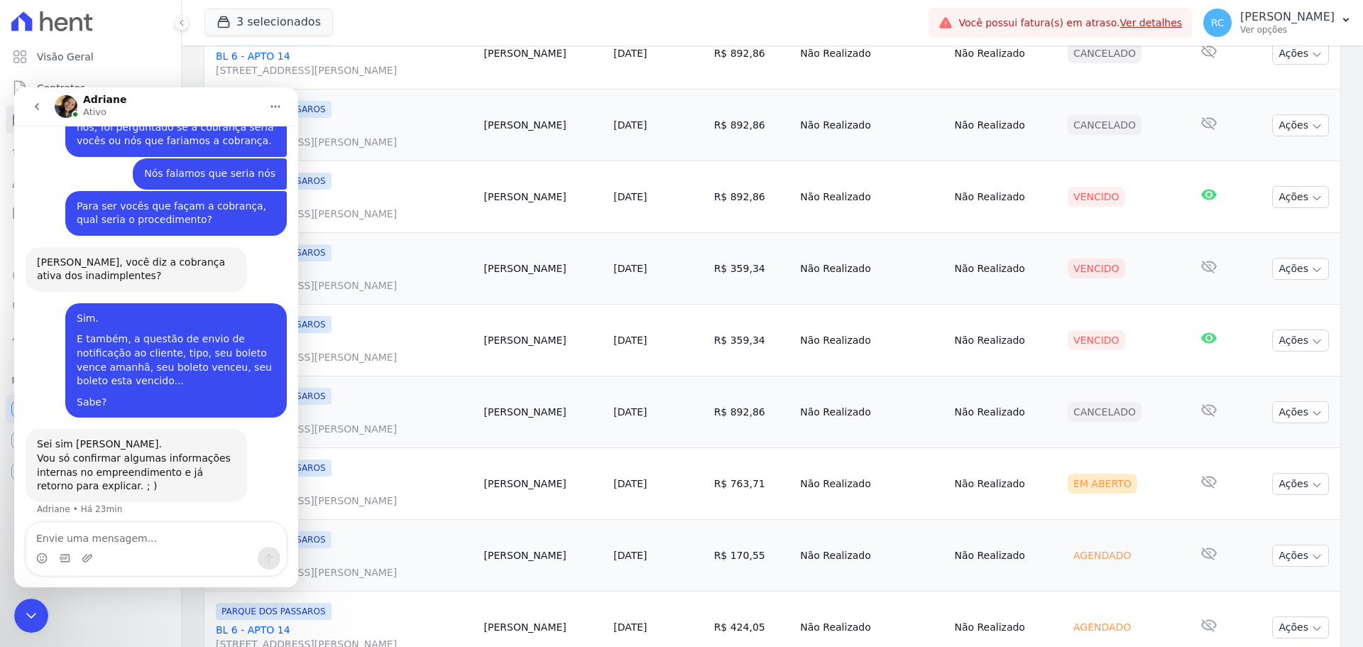
click at [16, 609] on div "Fechar mensagem da Intercom" at bounding box center [31, 615] width 34 height 34
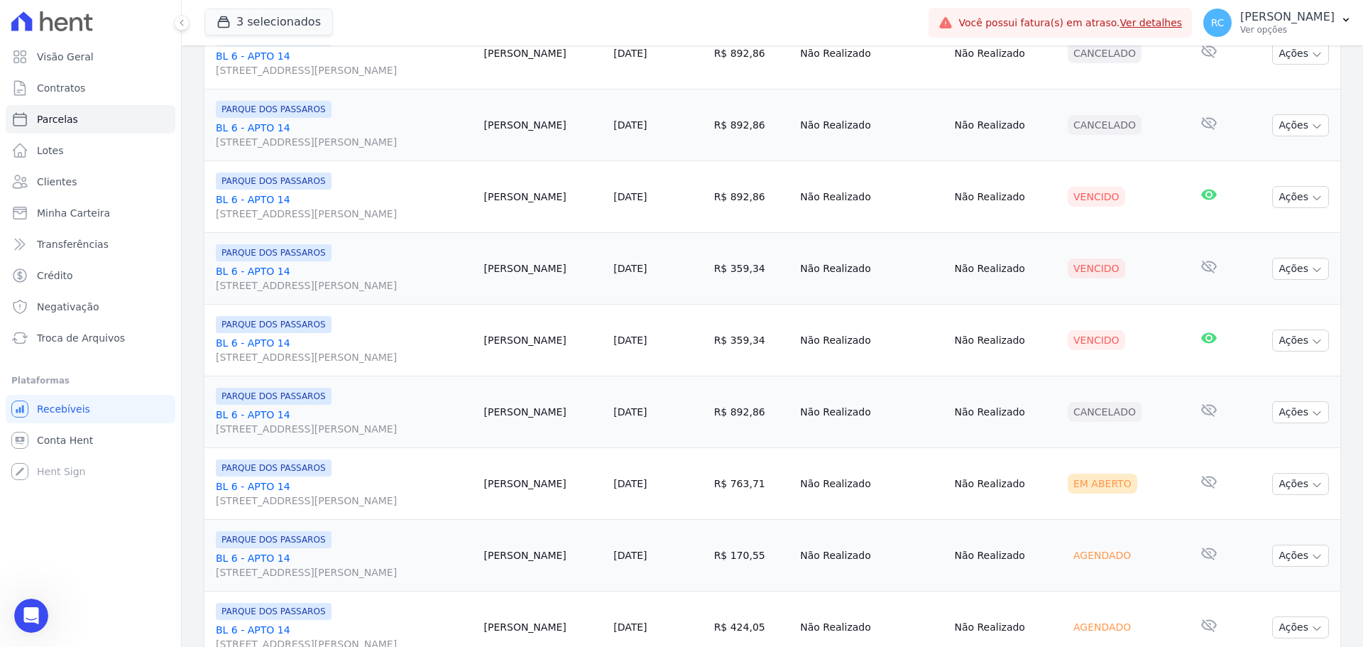
click at [28, 614] on icon "Abrir mensagem da Intercom" at bounding box center [31, 615] width 23 height 23
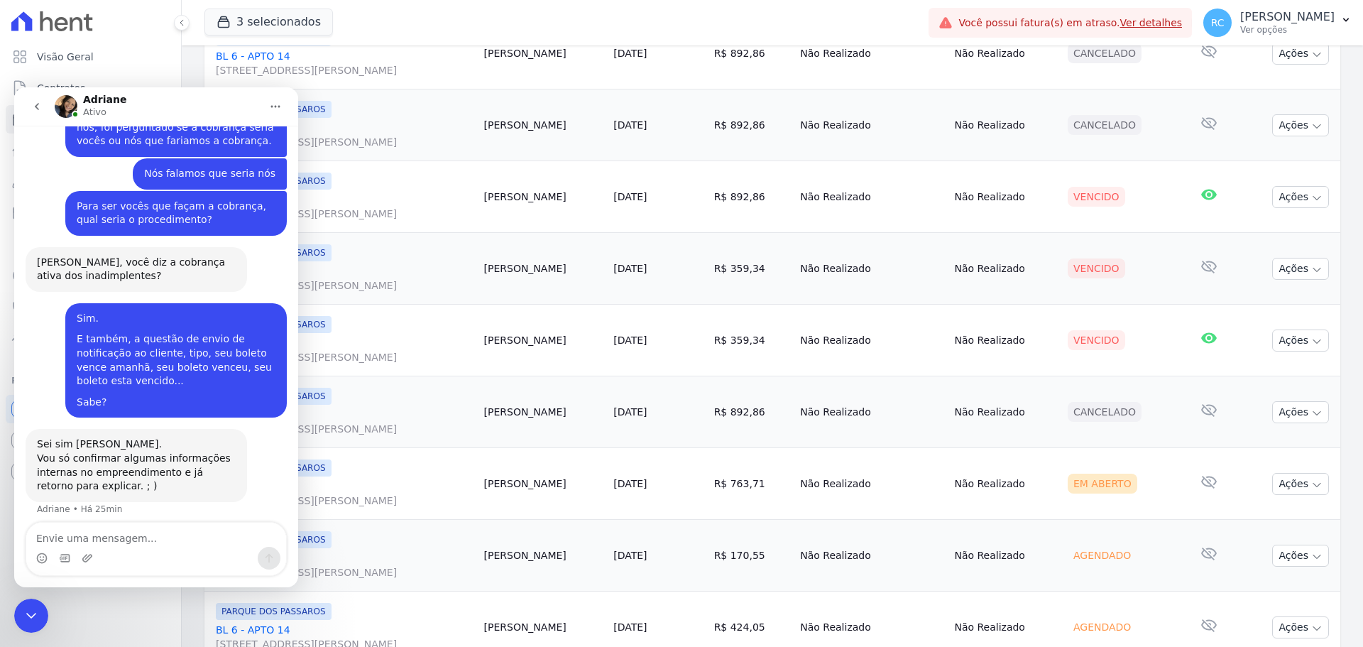
click at [200, 600] on img "Raquel diz…" at bounding box center [180, 623] width 190 height 46
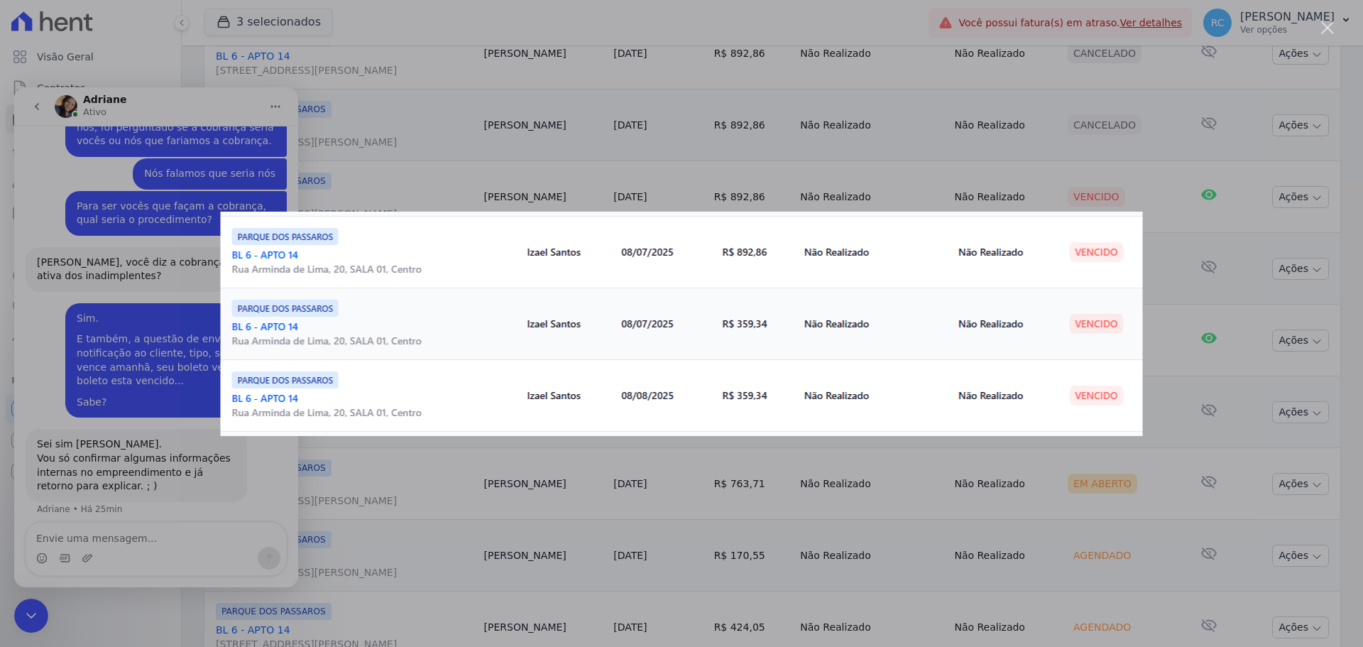
click at [148, 379] on div "Messenger da Intercom" at bounding box center [681, 323] width 1363 height 647
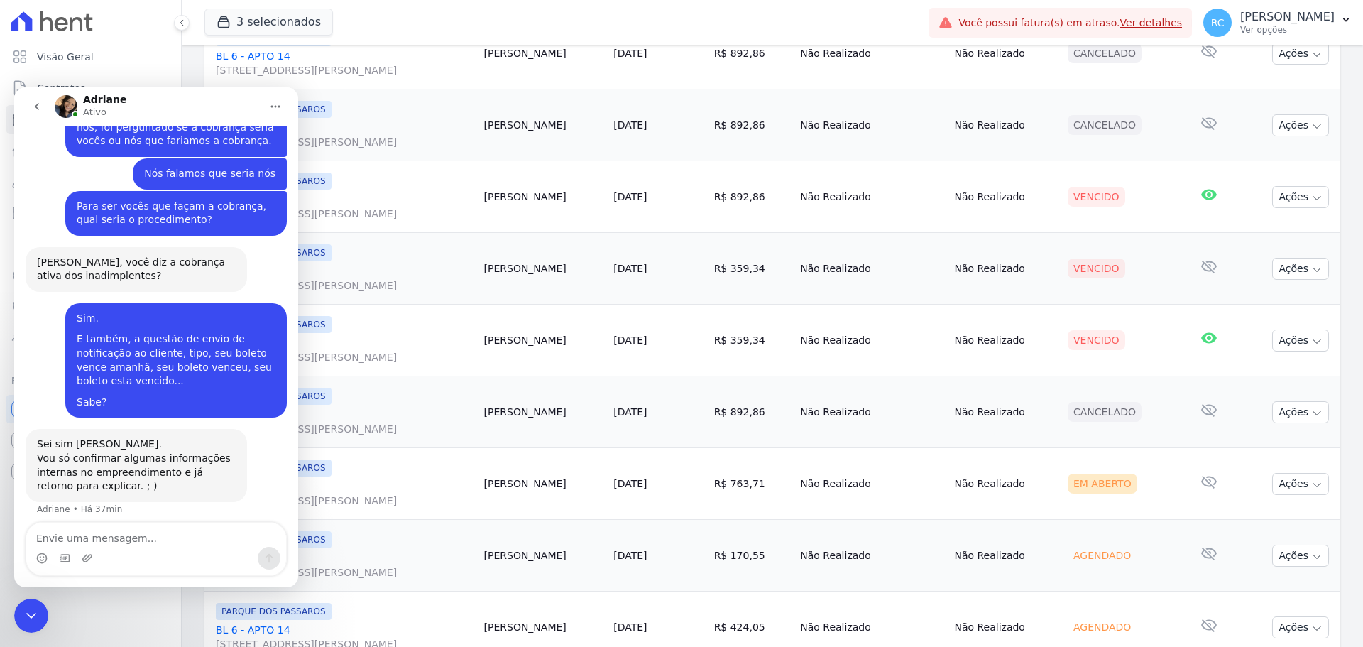
click at [42, 614] on div "Fechar mensagem da Intercom" at bounding box center [31, 615] width 34 height 34
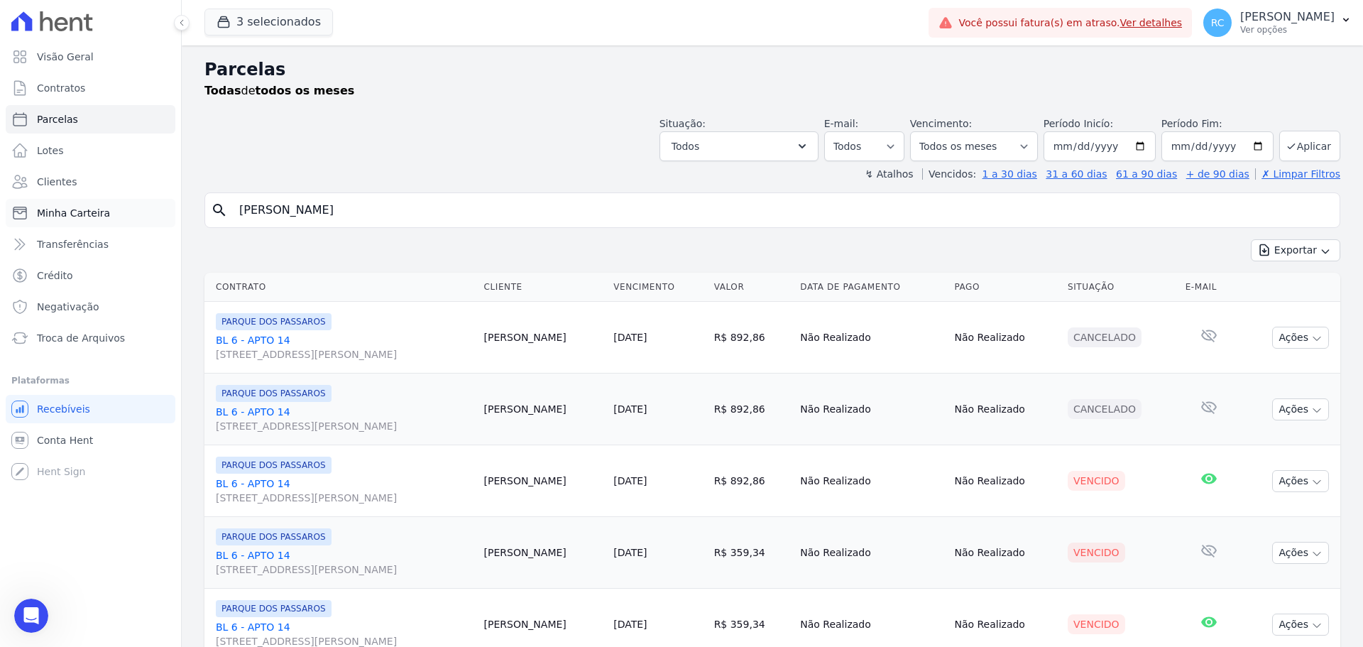
drag, startPoint x: 400, startPoint y: 205, endPoint x: 138, endPoint y: 200, distance: 261.9
click at [115, 211] on div "Visão Geral Contratos [GEOGRAPHIC_DATA] Lotes Clientes Minha Carteira Transferê…" at bounding box center [681, 323] width 1363 height 647
paste input "[PERSON_NAME]"
type input "[PERSON_NAME]"
select select
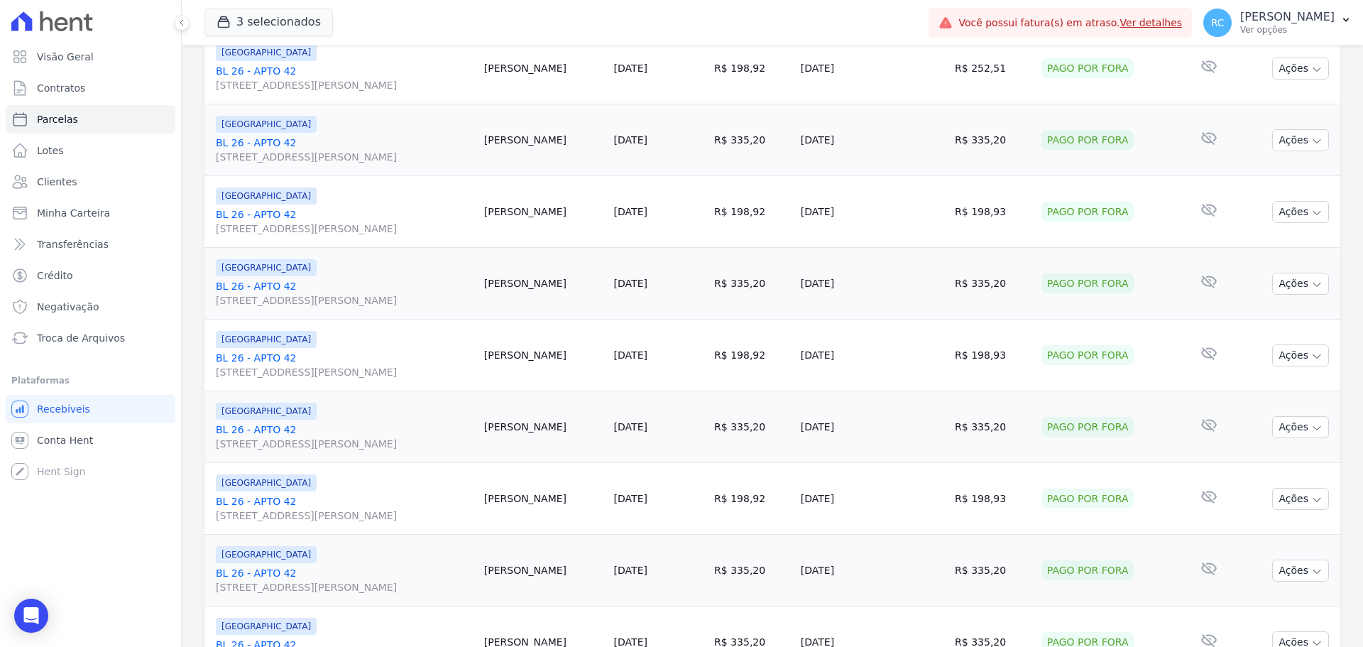
scroll to position [1509, 0]
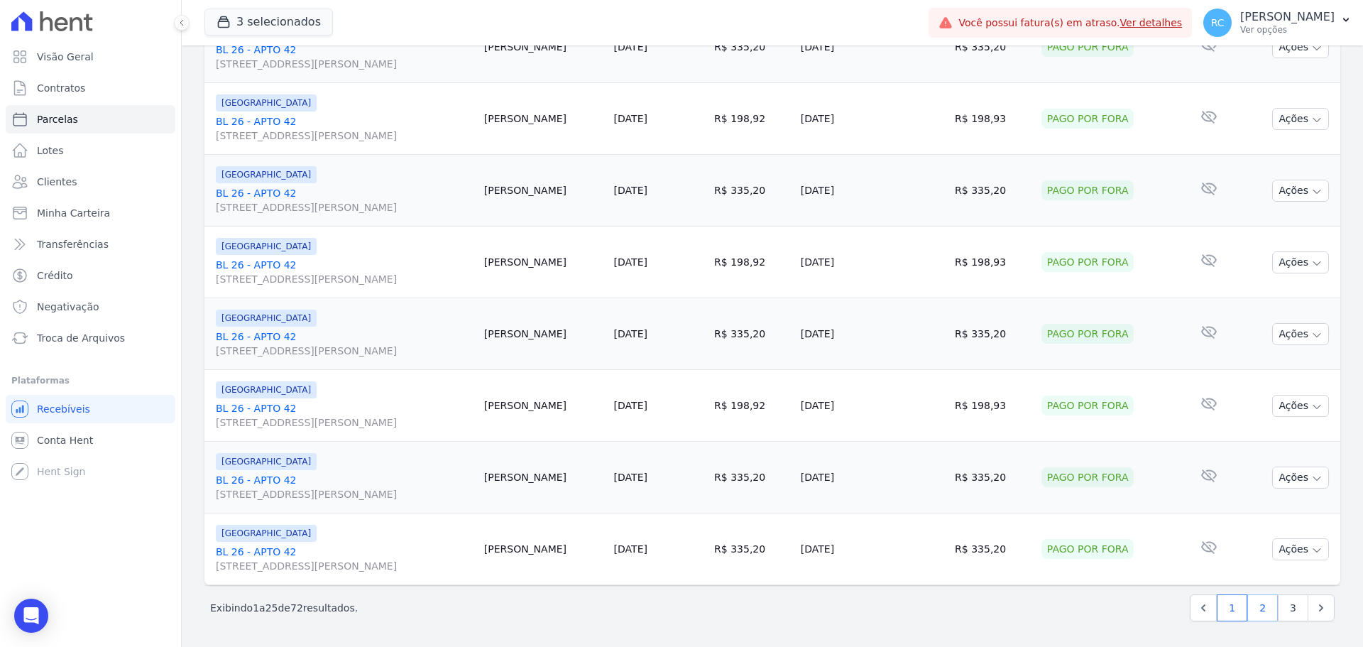
click at [1248, 616] on link "2" at bounding box center [1262, 607] width 31 height 27
select select
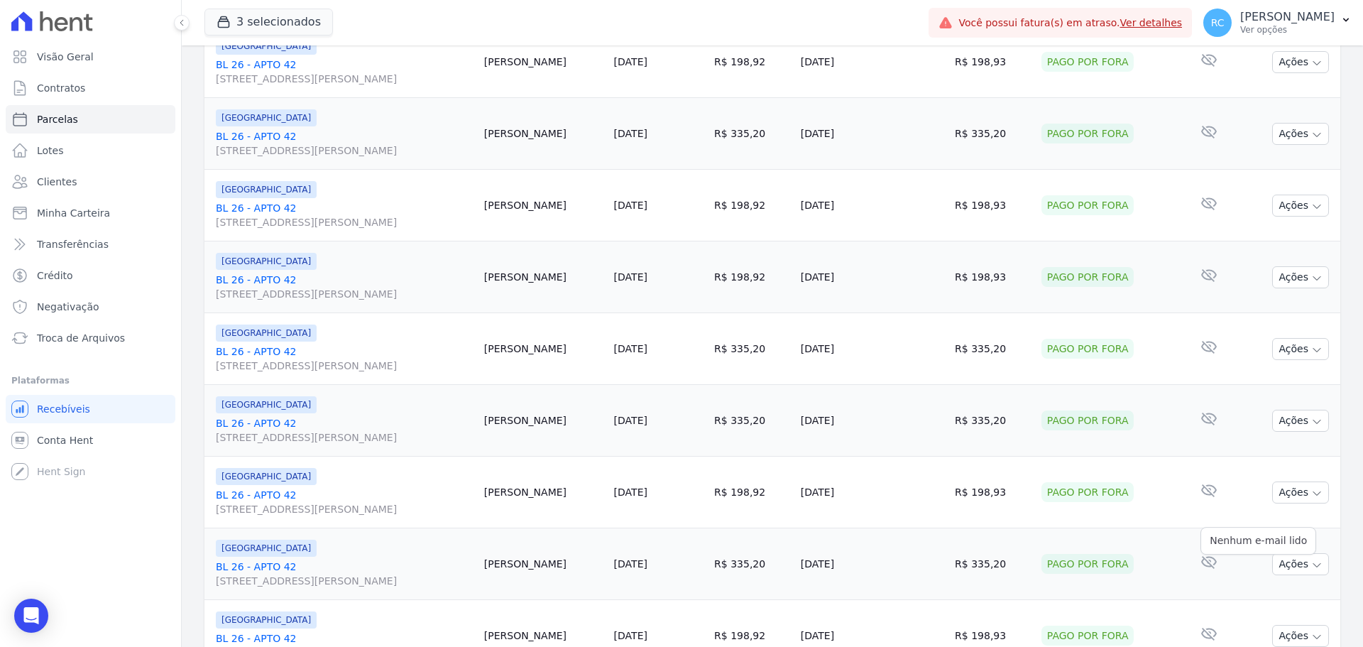
scroll to position [1509, 0]
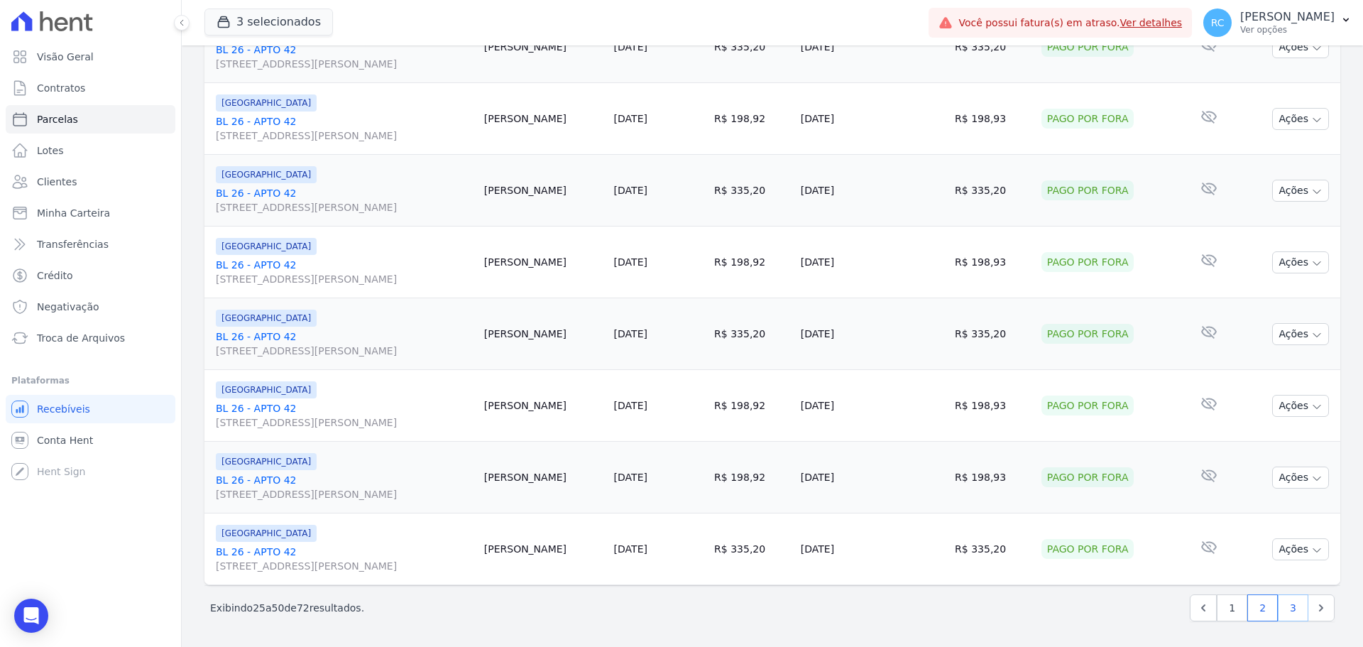
click at [1282, 610] on link "3" at bounding box center [1292, 607] width 31 height 27
select select
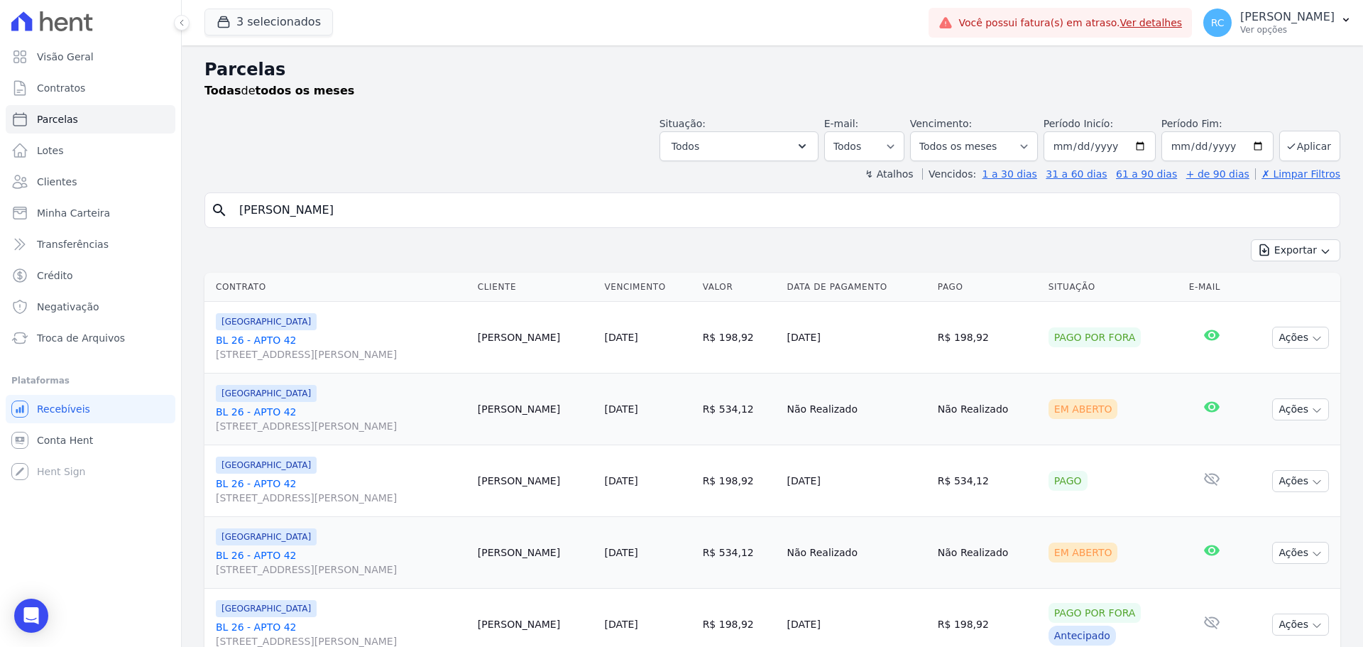
drag, startPoint x: 422, startPoint y: 205, endPoint x: 543, endPoint y: 117, distance: 149.3
paste input "[PERSON_NAME]"
type input "[PERSON_NAME]"
select select
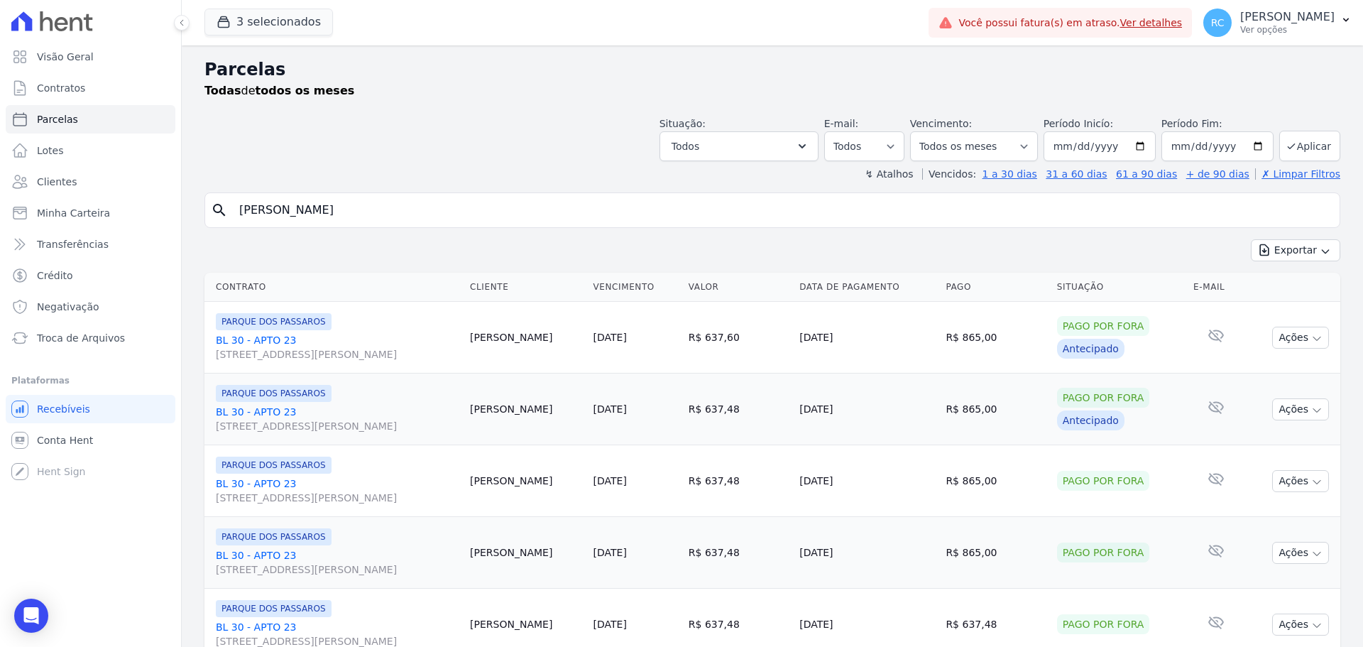
drag, startPoint x: 423, startPoint y: 204, endPoint x: 336, endPoint y: 97, distance: 137.2
paste input "[PERSON_NAME]"
type input "[PERSON_NAME]"
select select
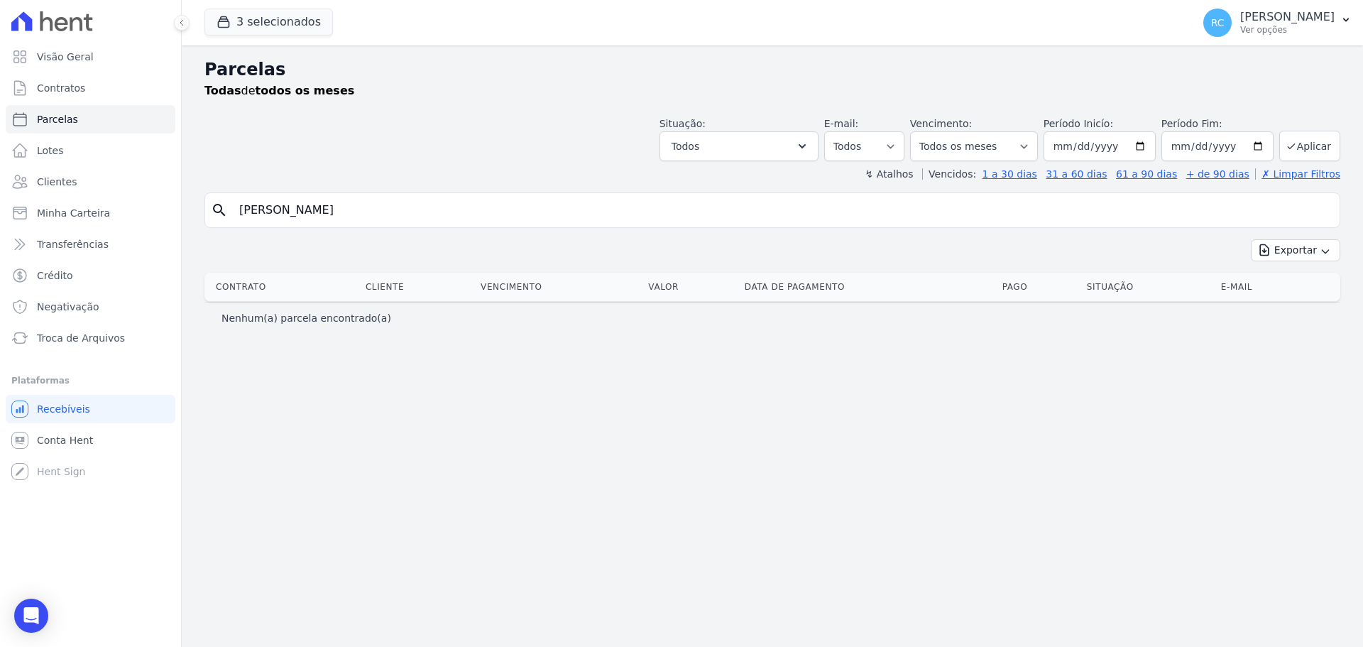
drag, startPoint x: 477, startPoint y: 200, endPoint x: 198, endPoint y: 244, distance: 282.4
click at [58, 324] on div "Visão Geral Contratos [GEOGRAPHIC_DATA] Lotes Clientes Minha Carteira Transferê…" at bounding box center [681, 323] width 1363 height 647
paste input "AFAEL DE [PERSON_NAME]"
type input "[PERSON_NAME]"
select select
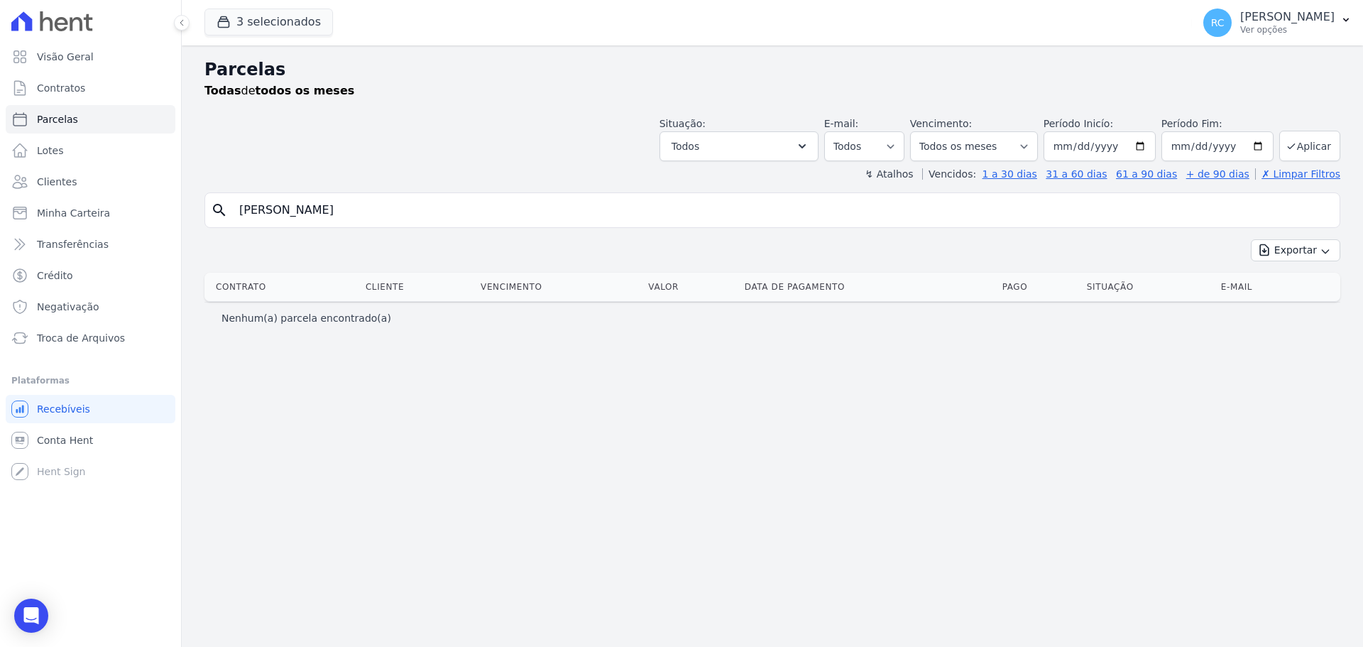
drag, startPoint x: 201, startPoint y: 209, endPoint x: 220, endPoint y: 205, distance: 19.6
click at [210, 207] on div "search [PERSON_NAME]" at bounding box center [772, 209] width 1136 height 35
paste input "[PERSON_NAME]"
type input "[PERSON_NAME]"
select select
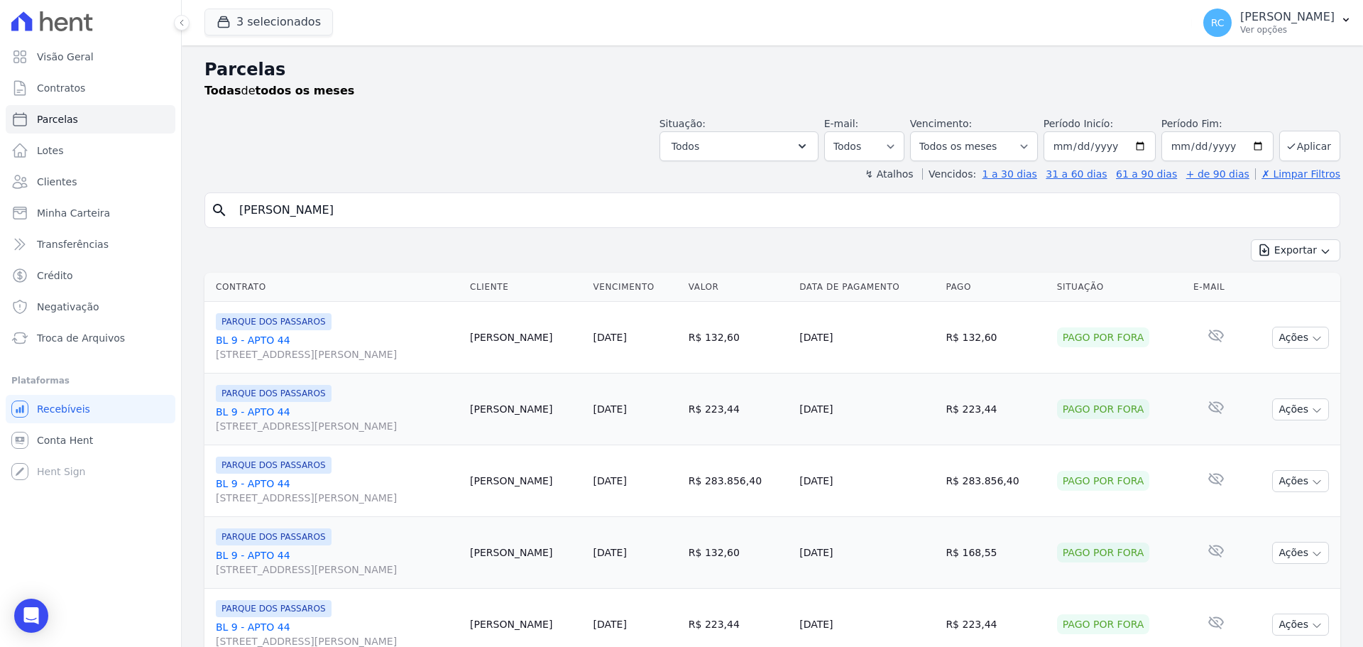
drag, startPoint x: 382, startPoint y: 204, endPoint x: 257, endPoint y: 175, distance: 128.4
click at [131, 197] on div "Visão Geral Contratos [GEOGRAPHIC_DATA] Lotes Clientes Minha Carteira Transferê…" at bounding box center [681, 323] width 1363 height 647
paste input "[PERSON_NAME]"
type input "[PERSON_NAME]"
select select
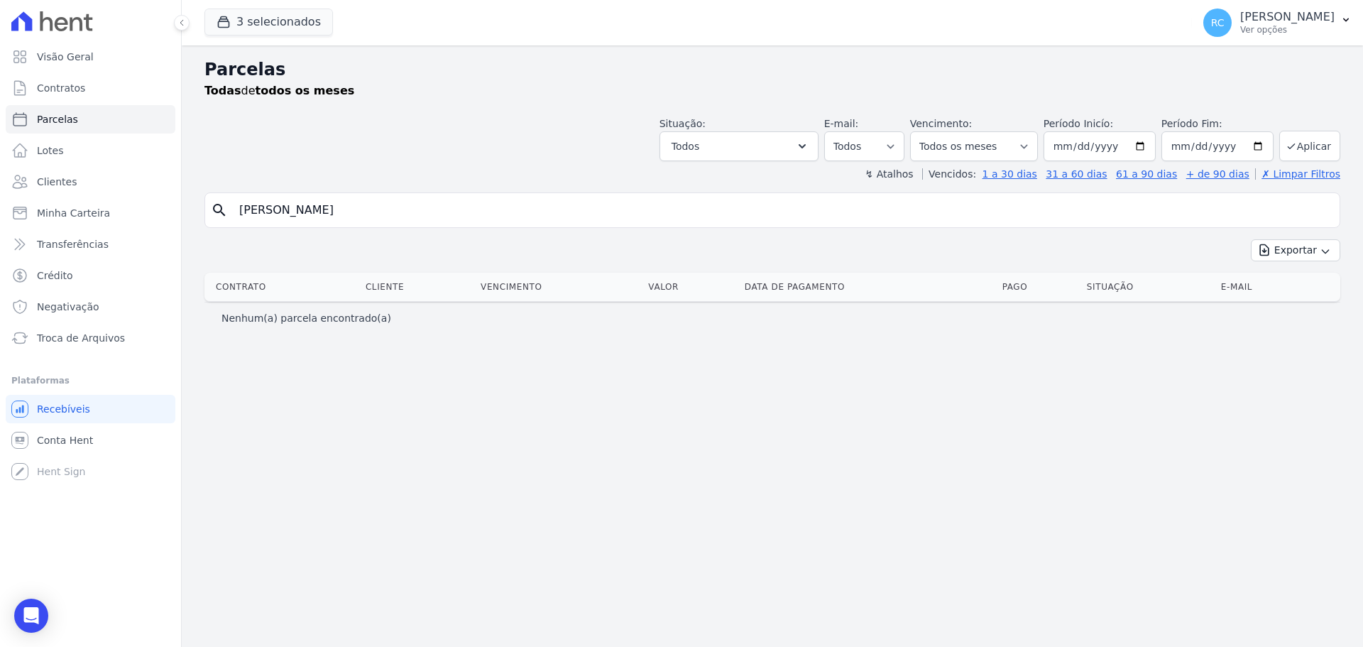
drag, startPoint x: 303, startPoint y: 207, endPoint x: 612, endPoint y: 179, distance: 310.0
click at [612, 179] on div "Parcelas Todas de todos os meses Situação: Agendado Em Aberto Pago Processando …" at bounding box center [772, 345] width 1181 height 601
type input "[PERSON_NAME]"
select select
drag, startPoint x: 349, startPoint y: 204, endPoint x: 139, endPoint y: 196, distance: 210.2
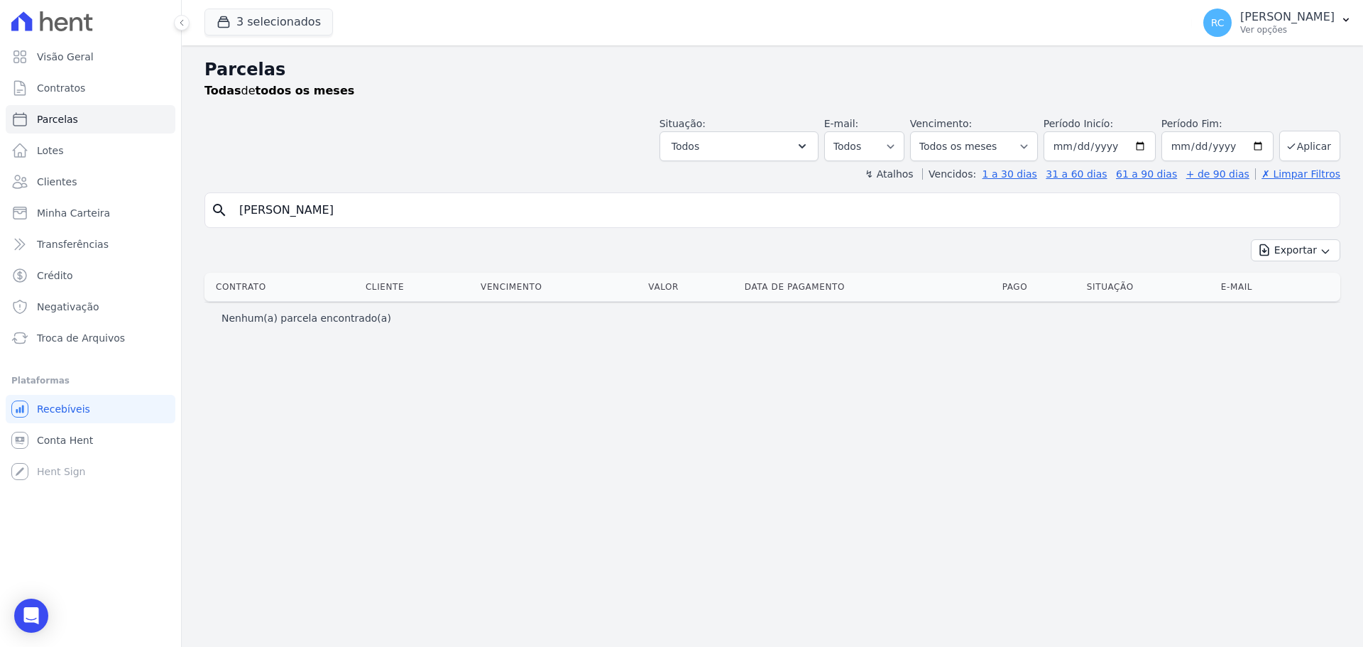
click at [138, 197] on div "Visão Geral Contratos [GEOGRAPHIC_DATA] Lotes Clientes Minha Carteira Transferê…" at bounding box center [681, 323] width 1363 height 647
paste input "[PERSON_NAME]"
type input "[PERSON_NAME]"
select select
drag, startPoint x: 308, startPoint y: 212, endPoint x: 673, endPoint y: 187, distance: 366.3
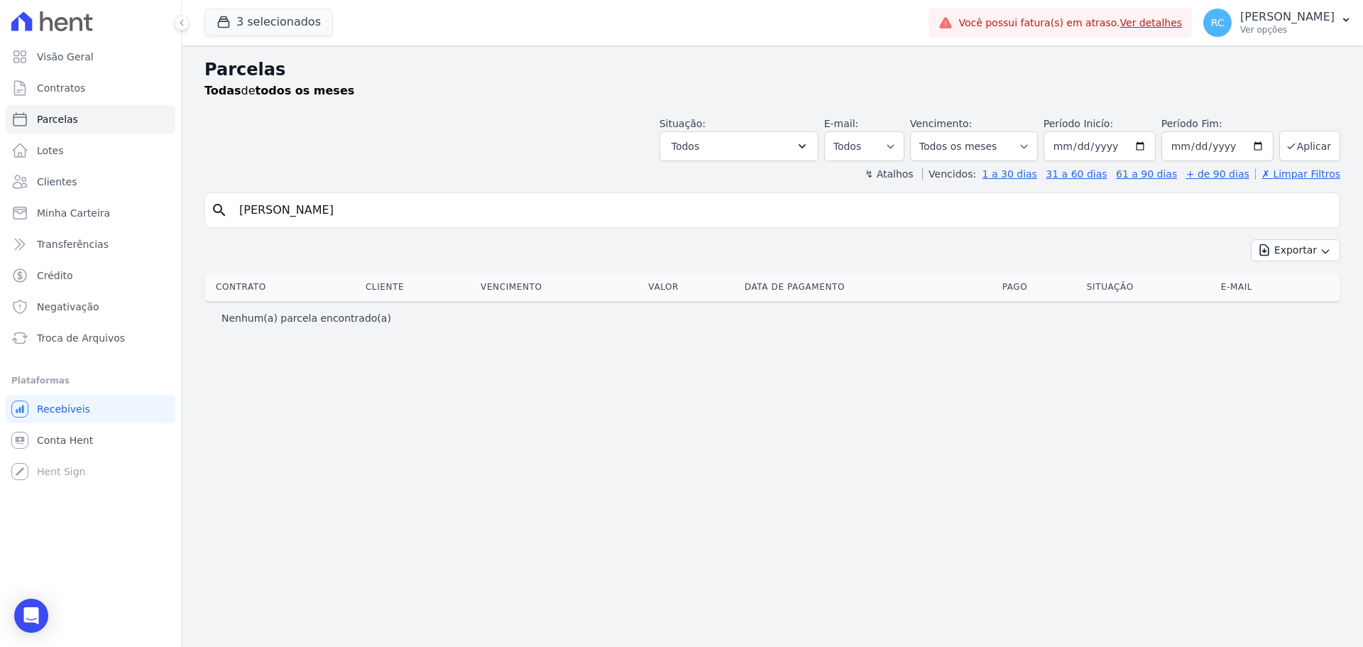
click at [665, 192] on div "Parcelas Todas de todos os meses Situação: Agendado Em Aberto Pago Processando …" at bounding box center [772, 345] width 1181 height 601
type input "[PERSON_NAME]"
select select
click at [104, 213] on div "Visão Geral Contratos [GEOGRAPHIC_DATA] Lotes Clientes Minha Carteira Transferê…" at bounding box center [681, 323] width 1363 height 647
paste input "[PERSON_NAME]"
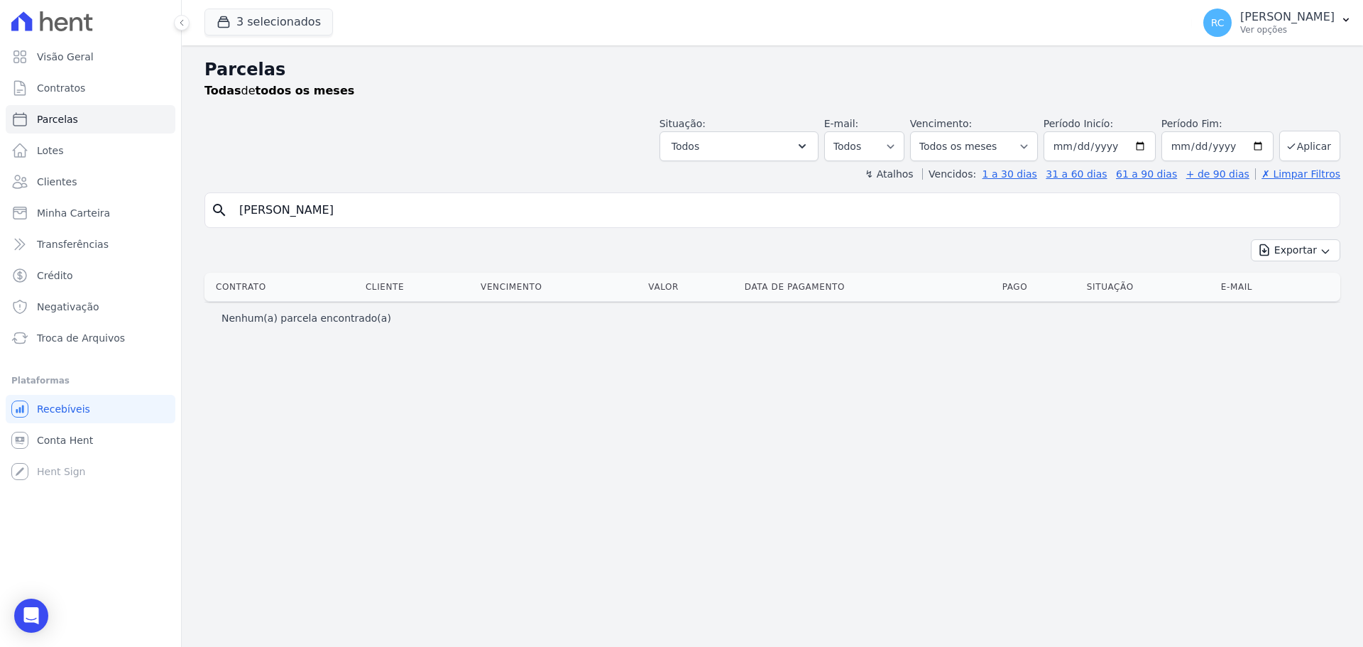
type input "[PERSON_NAME]"
select select
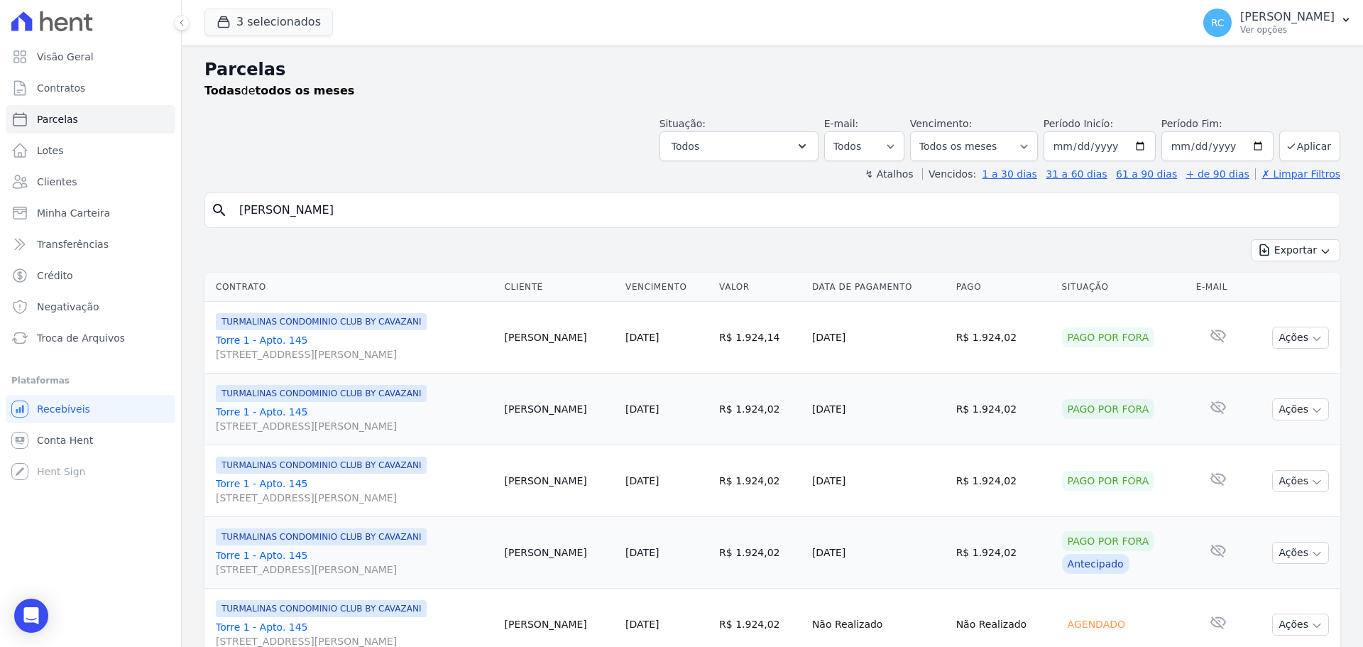
drag, startPoint x: 394, startPoint y: 220, endPoint x: 208, endPoint y: 202, distance: 186.8
click at [42, 233] on div "Visão Geral Contratos [GEOGRAPHIC_DATA] Lotes Clientes Minha Carteira Transferê…" at bounding box center [681, 323] width 1363 height 647
paste input "[PERSON_NAME]"
type input "[PERSON_NAME]"
select select
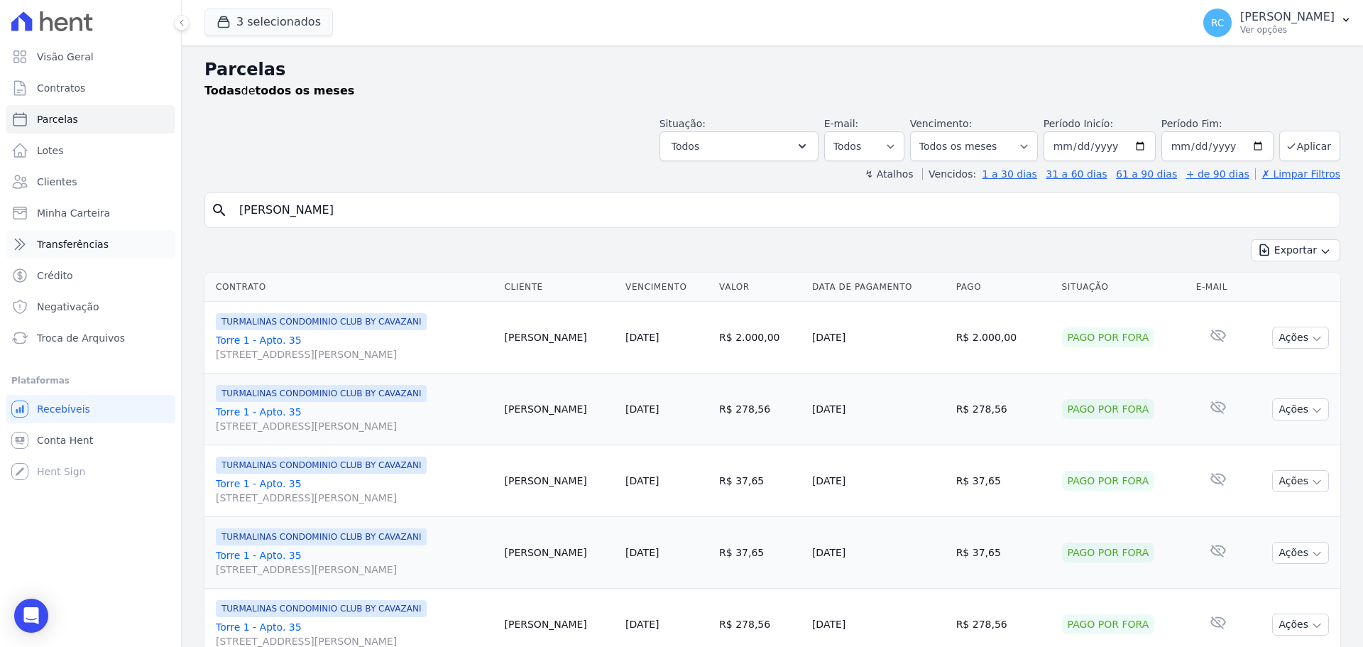
drag, startPoint x: 426, startPoint y: 216, endPoint x: 89, endPoint y: 241, distance: 338.0
click at [72, 242] on div "Visão Geral Contratos [GEOGRAPHIC_DATA] Lotes Clientes Minha Carteira Transferê…" at bounding box center [681, 323] width 1363 height 647
paste input "[PERSON_NAME]"
type input "[PERSON_NAME]"
select select
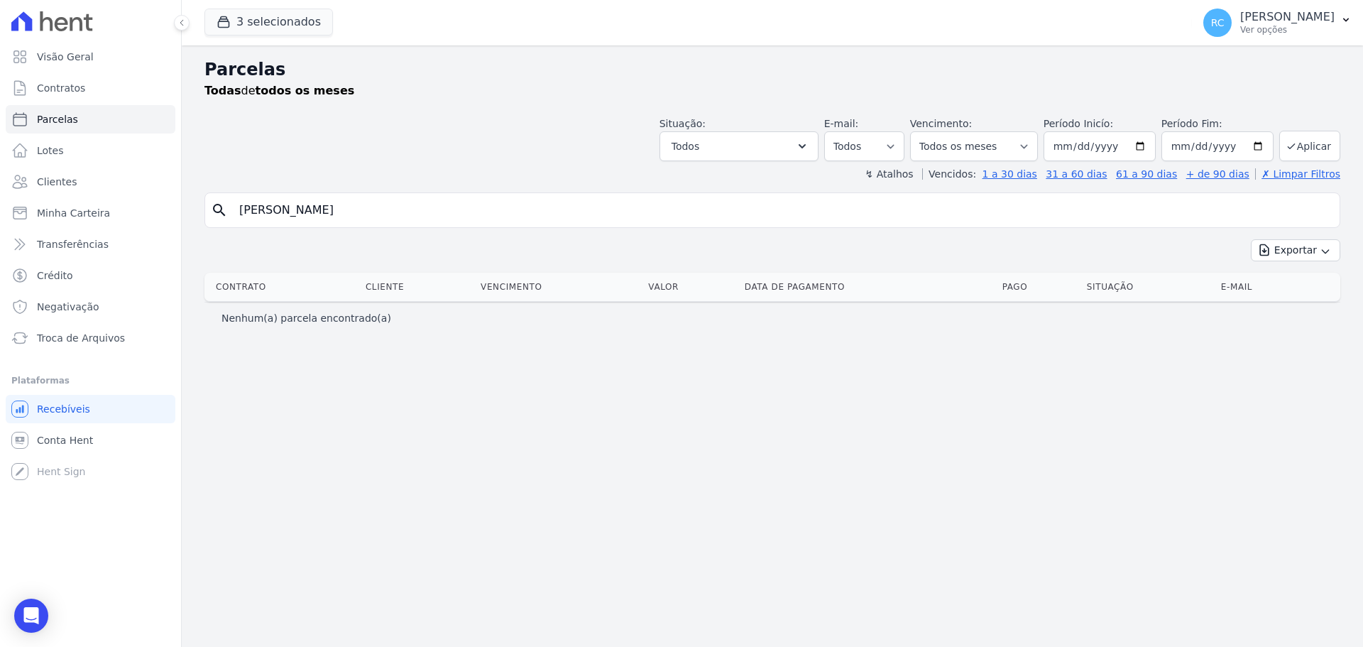
drag, startPoint x: 312, startPoint y: 209, endPoint x: 466, endPoint y: 202, distance: 154.1
click at [466, 202] on input "[PERSON_NAME]" at bounding box center [782, 210] width 1103 height 28
type input "[PERSON_NAME]"
select select
drag, startPoint x: 314, startPoint y: 204, endPoint x: 247, endPoint y: 162, distance: 78.8
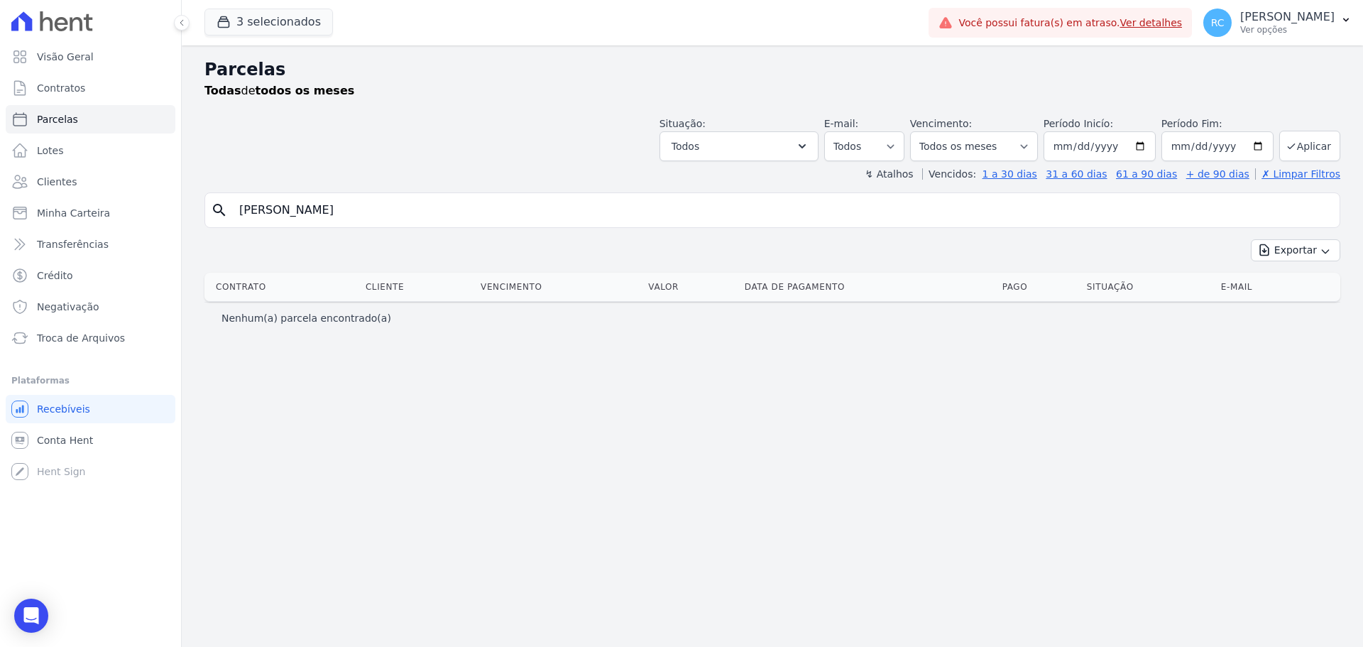
click at [88, 197] on div "Visão Geral Contratos [GEOGRAPHIC_DATA] Lotes Clientes Minha Carteira Transferê…" at bounding box center [681, 323] width 1363 height 647
paste input "[PERSON_NAME] DO PRADO"
type input "[PERSON_NAME] DO PRADO"
click at [445, 209] on input "[PERSON_NAME] DO PRADO" at bounding box center [782, 210] width 1103 height 28
select select
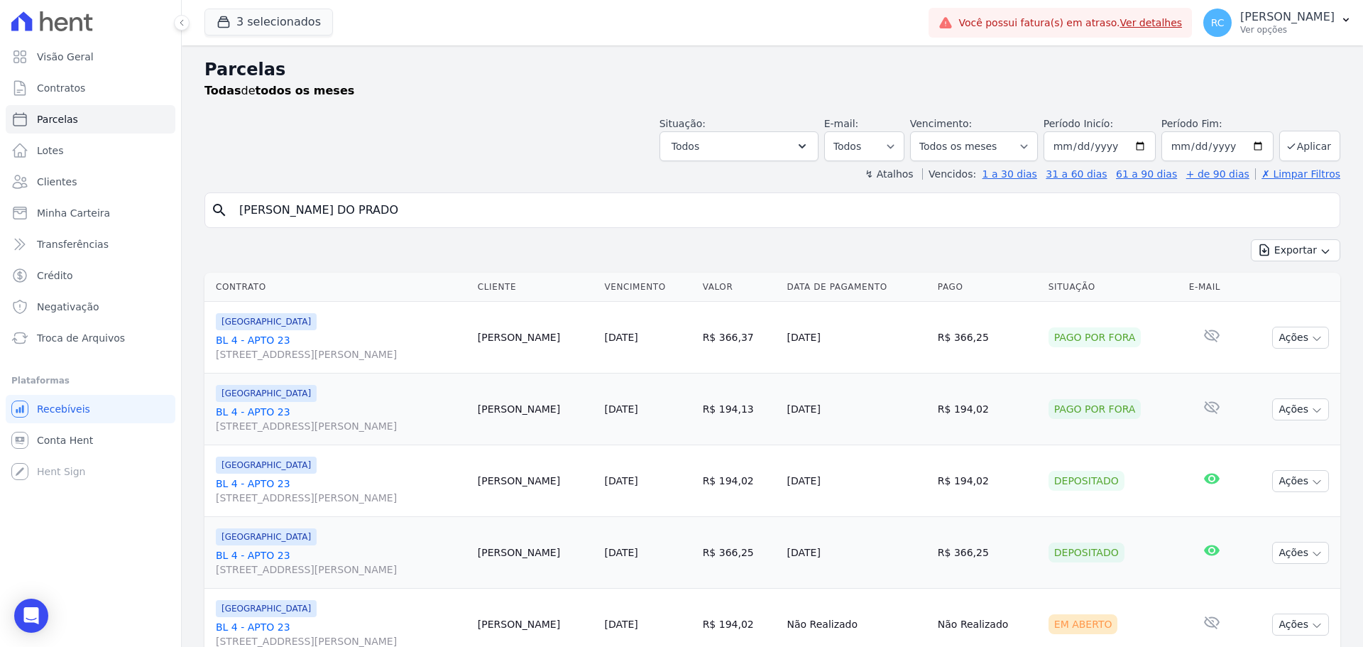
click at [444, 202] on input "[PERSON_NAME] DO PRADO" at bounding box center [782, 210] width 1103 height 28
click at [403, 213] on input "[PERSON_NAME] DO PRADO" at bounding box center [782, 210] width 1103 height 28
type input "[PERSON_NAME] DO PRADO"
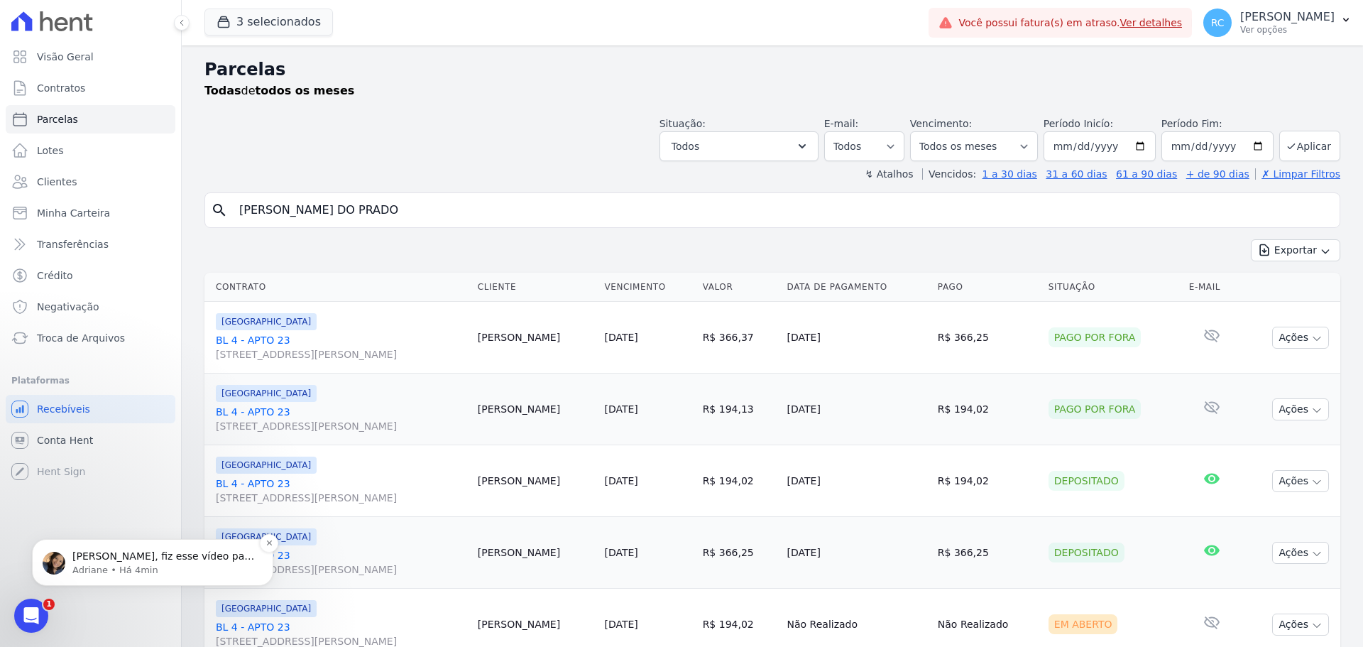
click at [111, 551] on p "[PERSON_NAME], fiz esse vídeo para você:" at bounding box center [163, 556] width 183 height 14
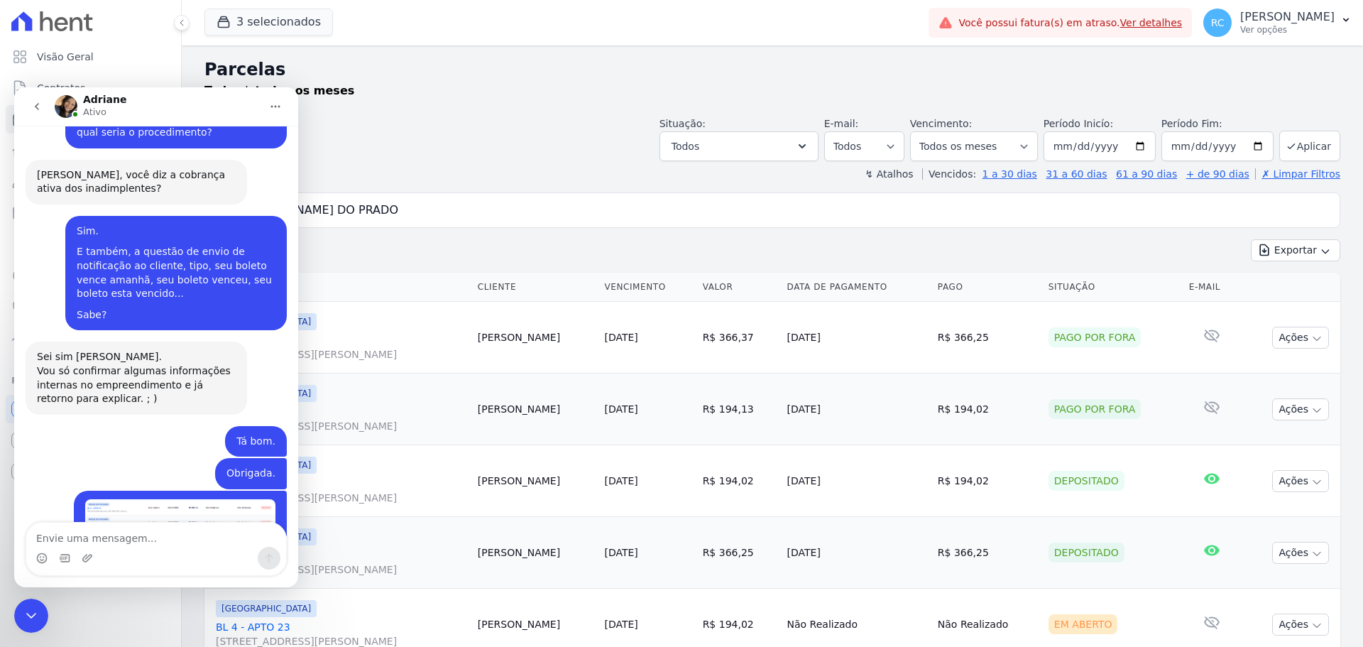
scroll to position [3796, 0]
